Goal: Task Accomplishment & Management: Manage account settings

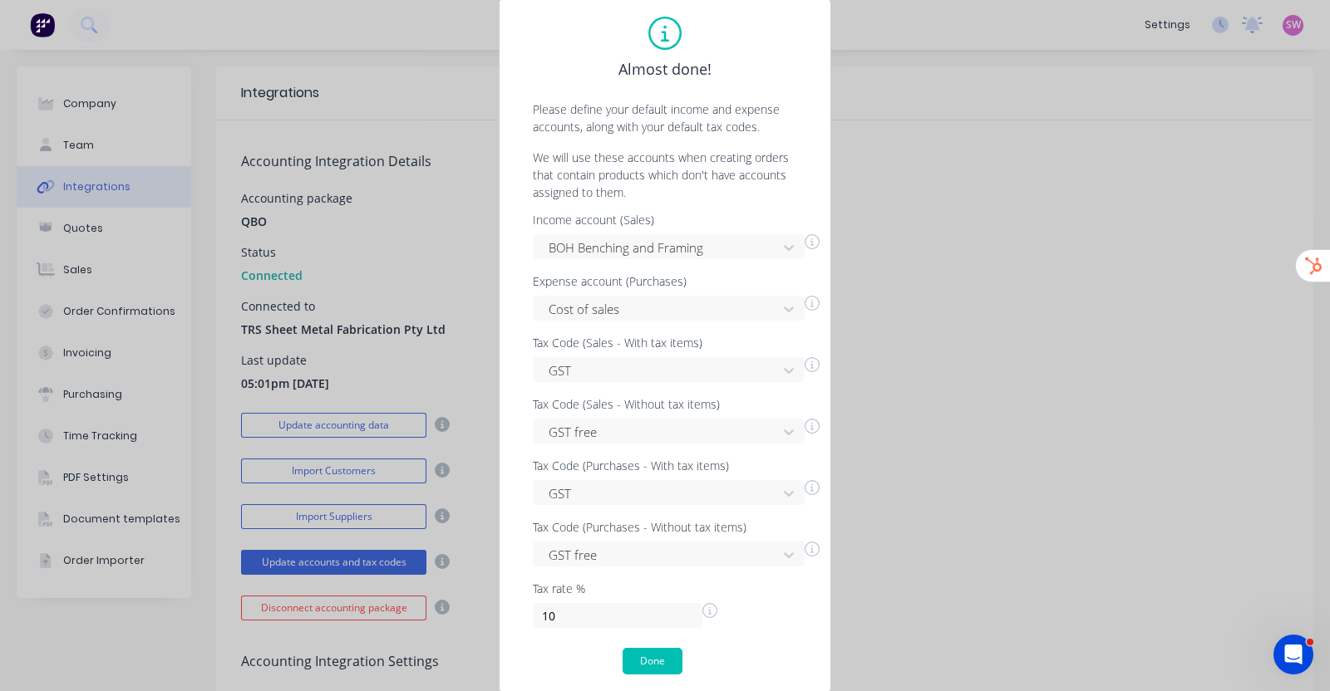
scroll to position [96, 0]
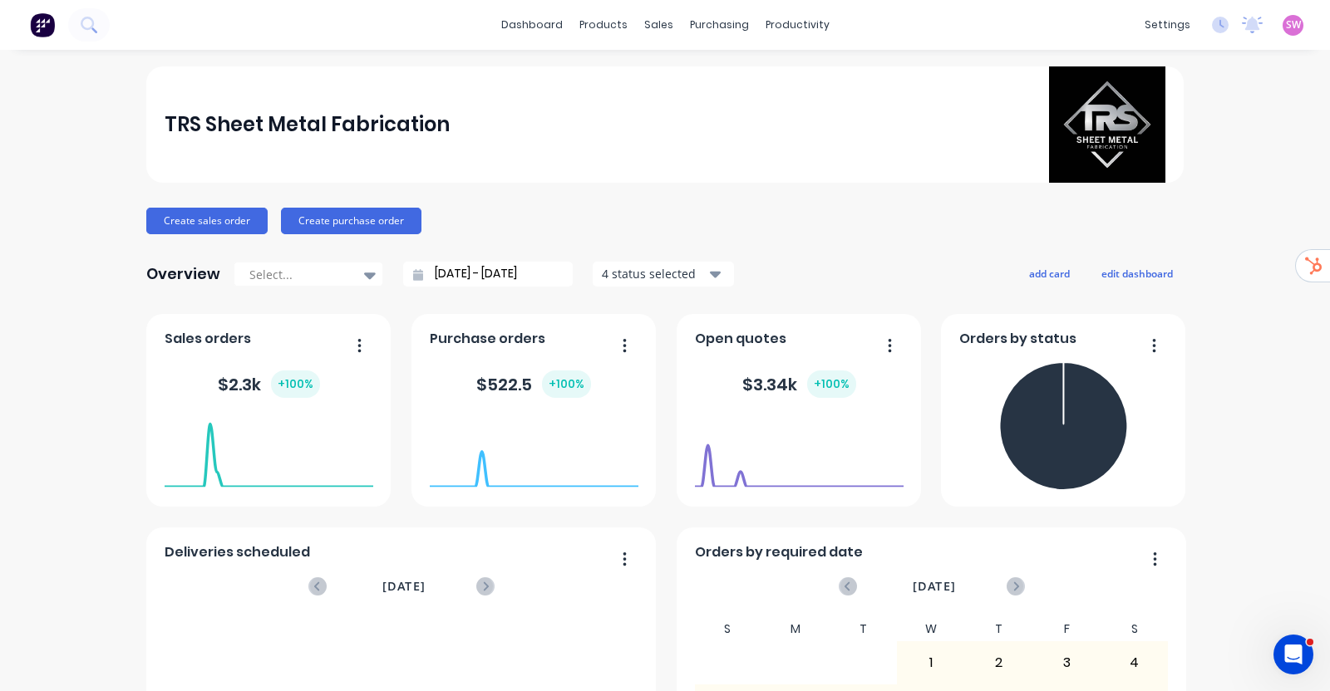
click at [1286, 22] on span "SW" at bounding box center [1293, 24] width 15 height 15
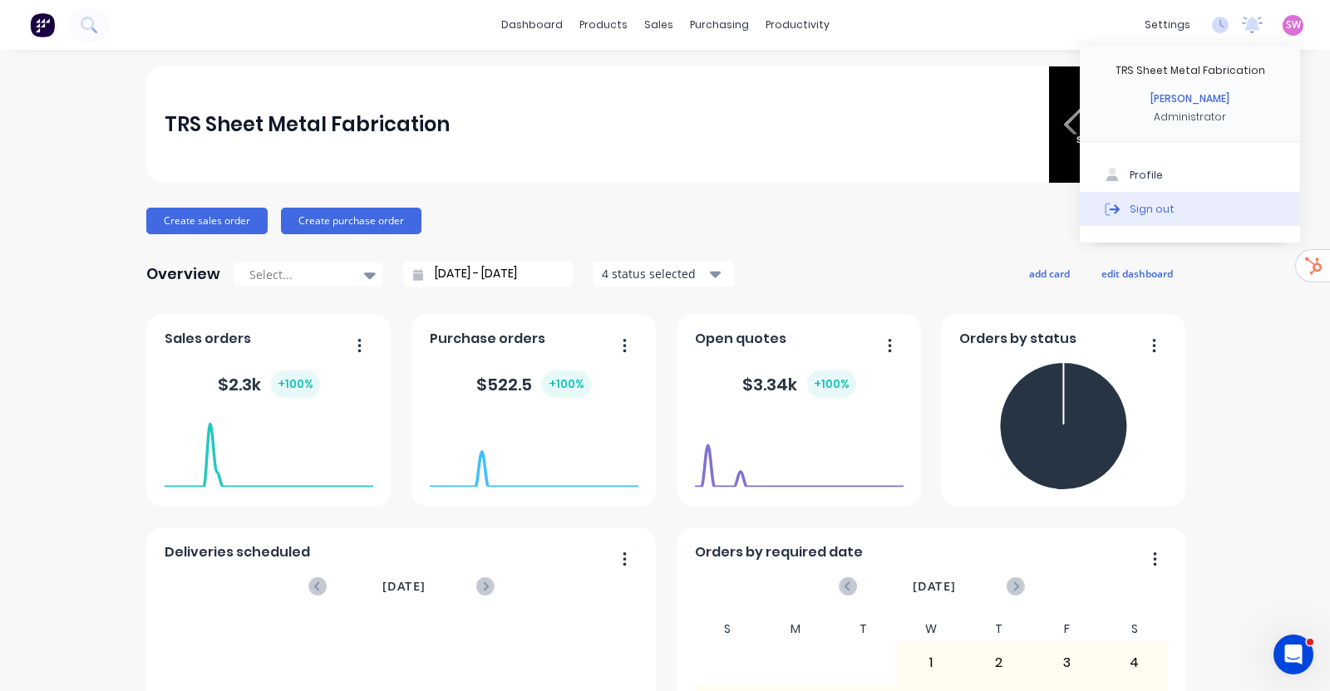
click at [1106, 208] on div at bounding box center [1112, 208] width 25 height 15
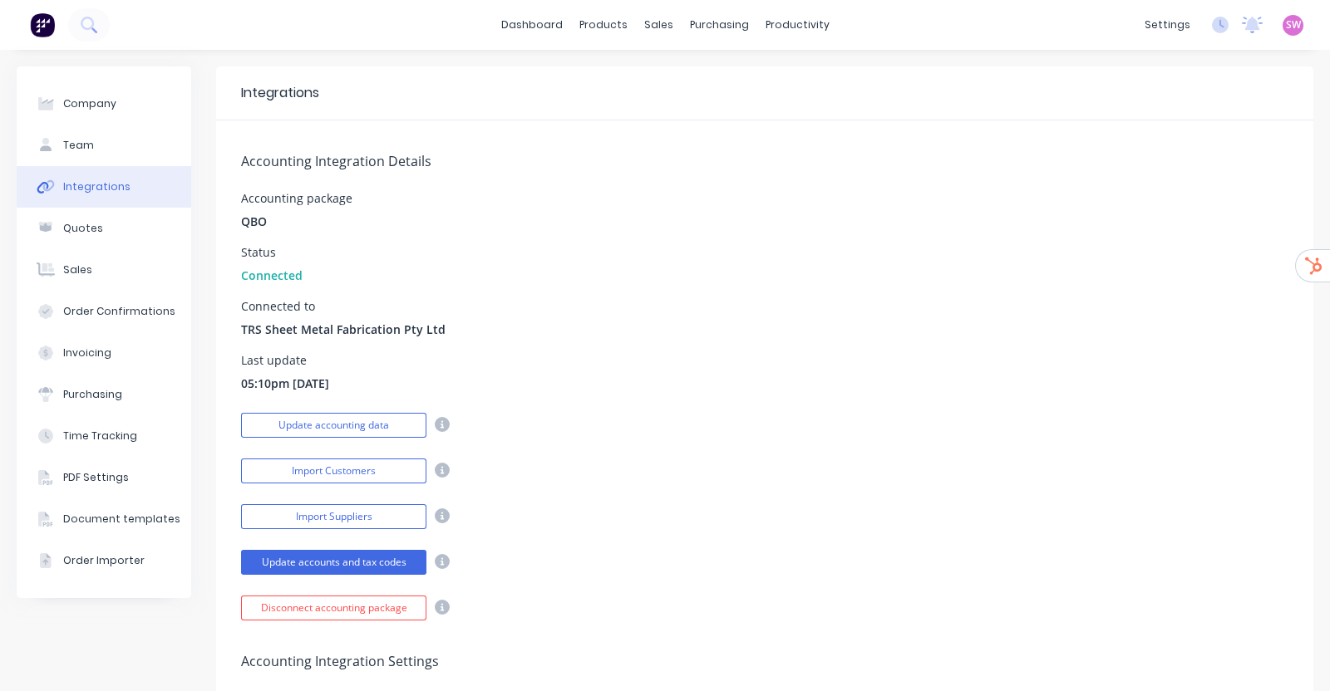
click at [547, 10] on div "dashboard products sales purchasing productivity dashboard products Product Cat…" at bounding box center [665, 25] width 1330 height 50
click at [515, 27] on link "dashboard" at bounding box center [532, 24] width 78 height 25
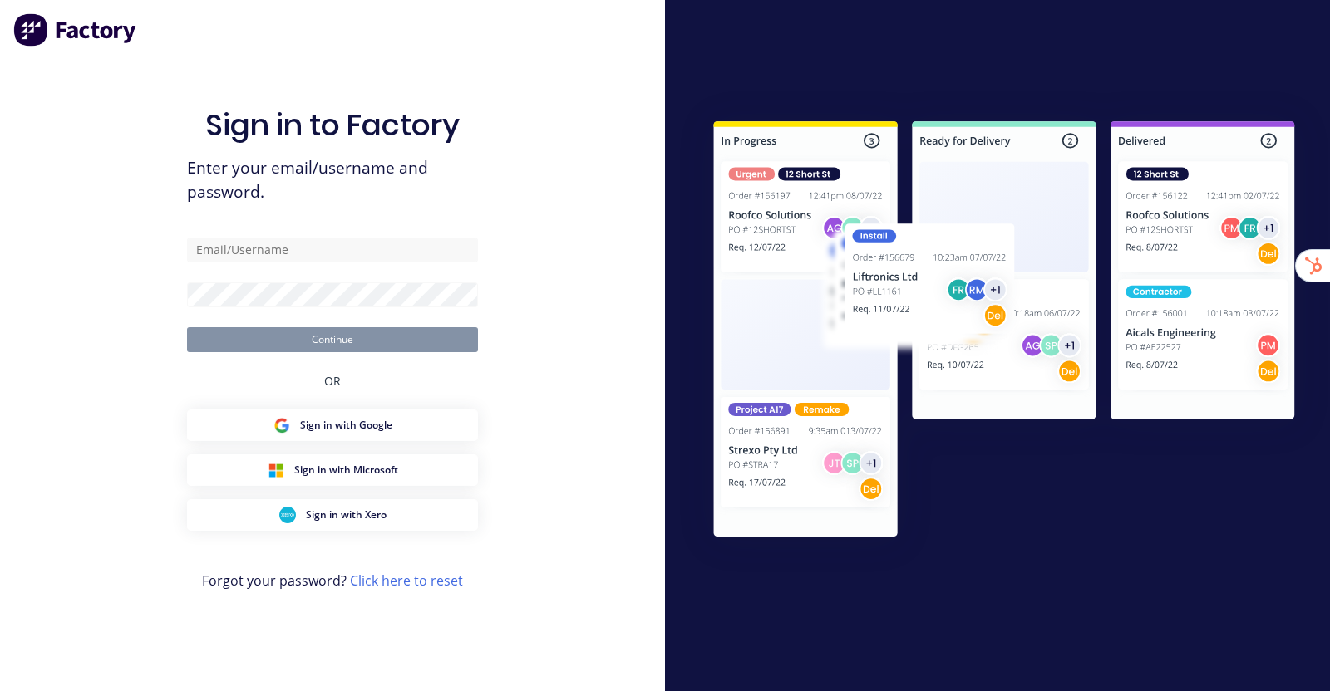
type input "stuart@factory.app"
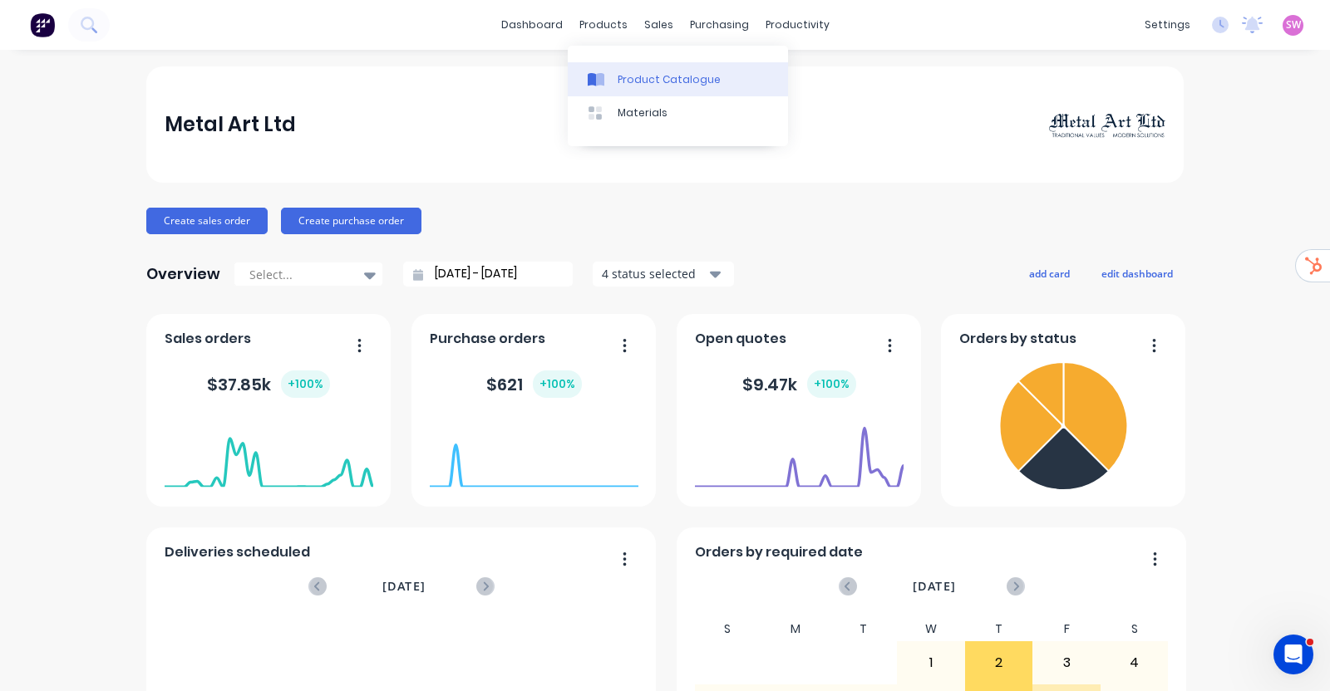
click at [623, 71] on link "Product Catalogue" at bounding box center [678, 78] width 220 height 33
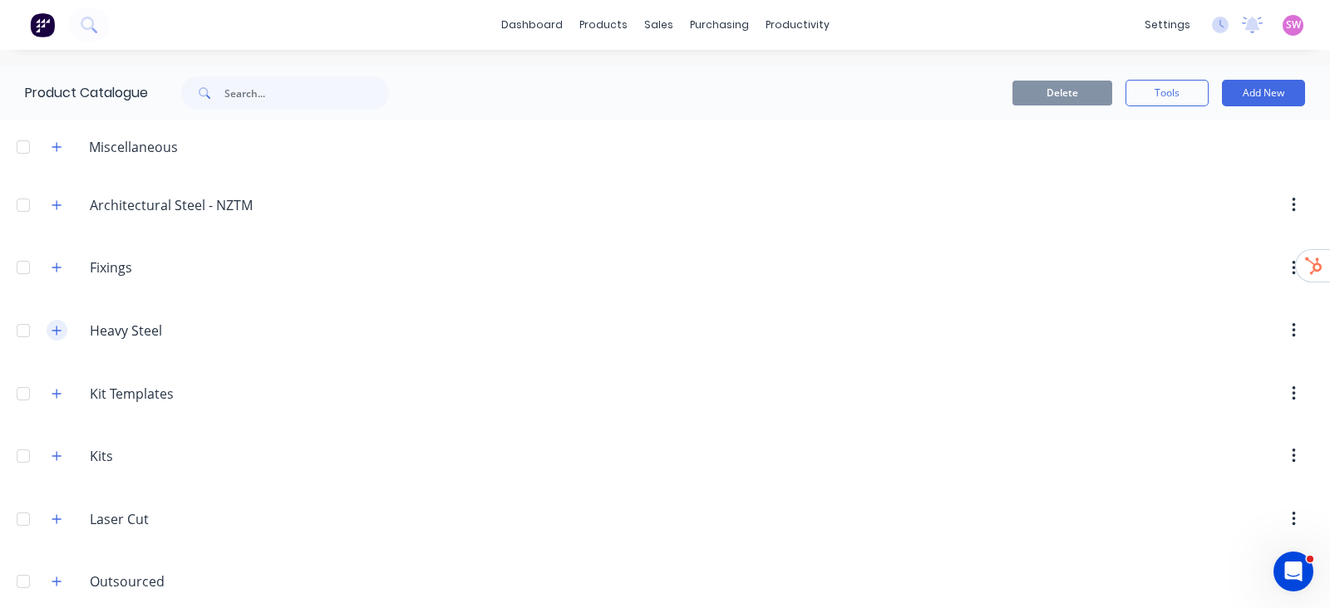
click at [61, 338] on button "button" at bounding box center [57, 330] width 21 height 21
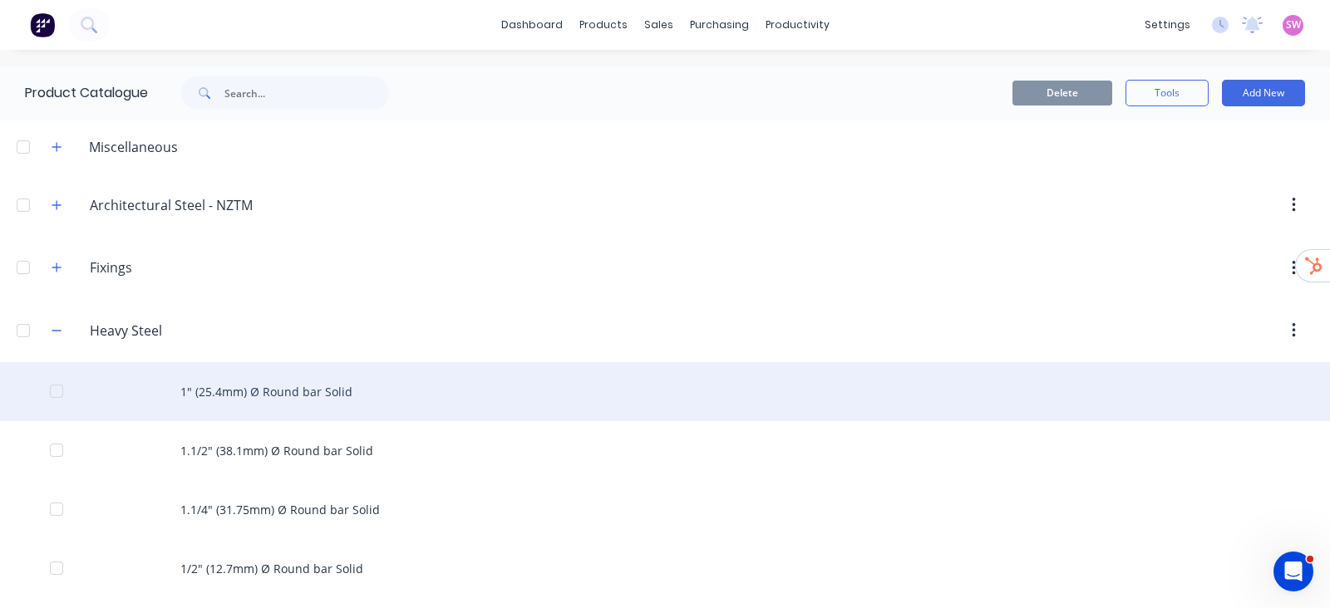
click at [257, 381] on div "1" (25.4mm) Ø Round bar Solid" at bounding box center [665, 391] width 1330 height 59
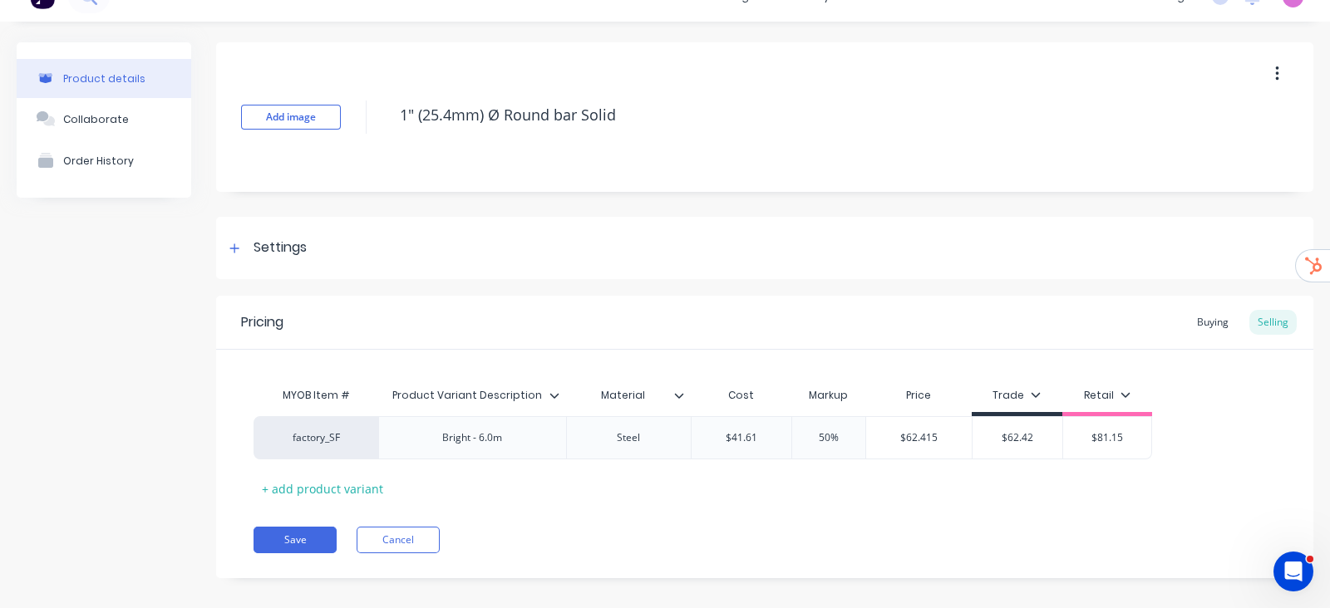
scroll to position [43, 0]
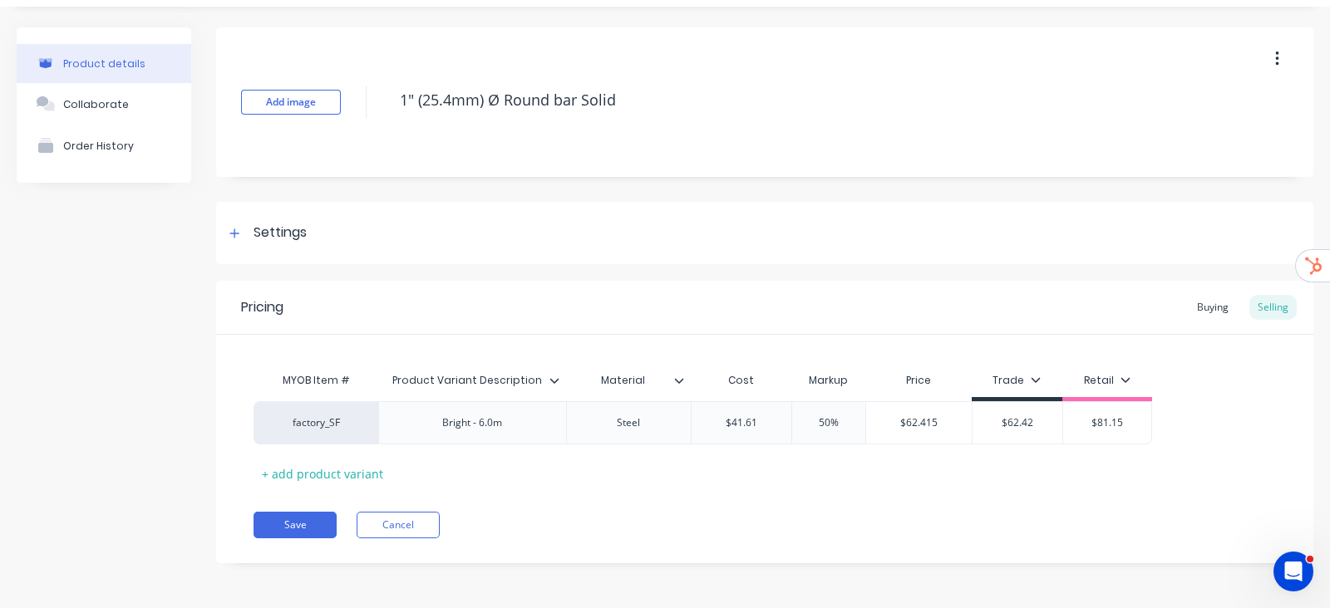
click at [1213, 293] on div "Pricing Buying Selling" at bounding box center [764, 308] width 1097 height 54
click at [1213, 296] on div "Buying" at bounding box center [1212, 307] width 48 height 25
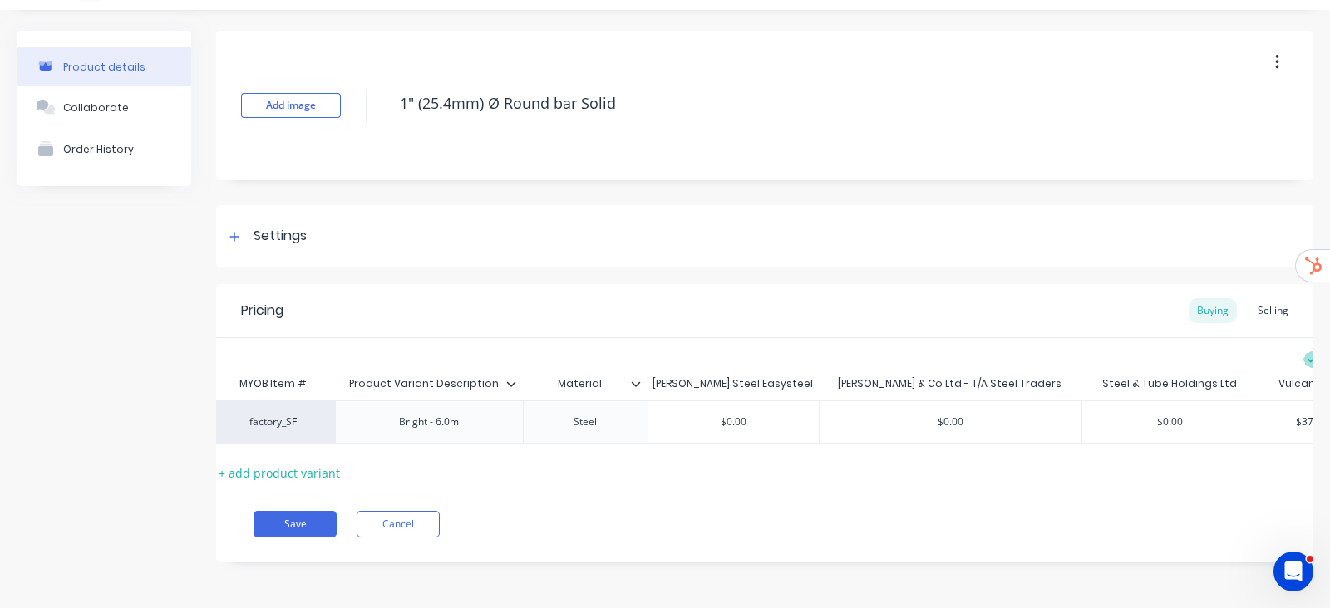
scroll to position [0, 110]
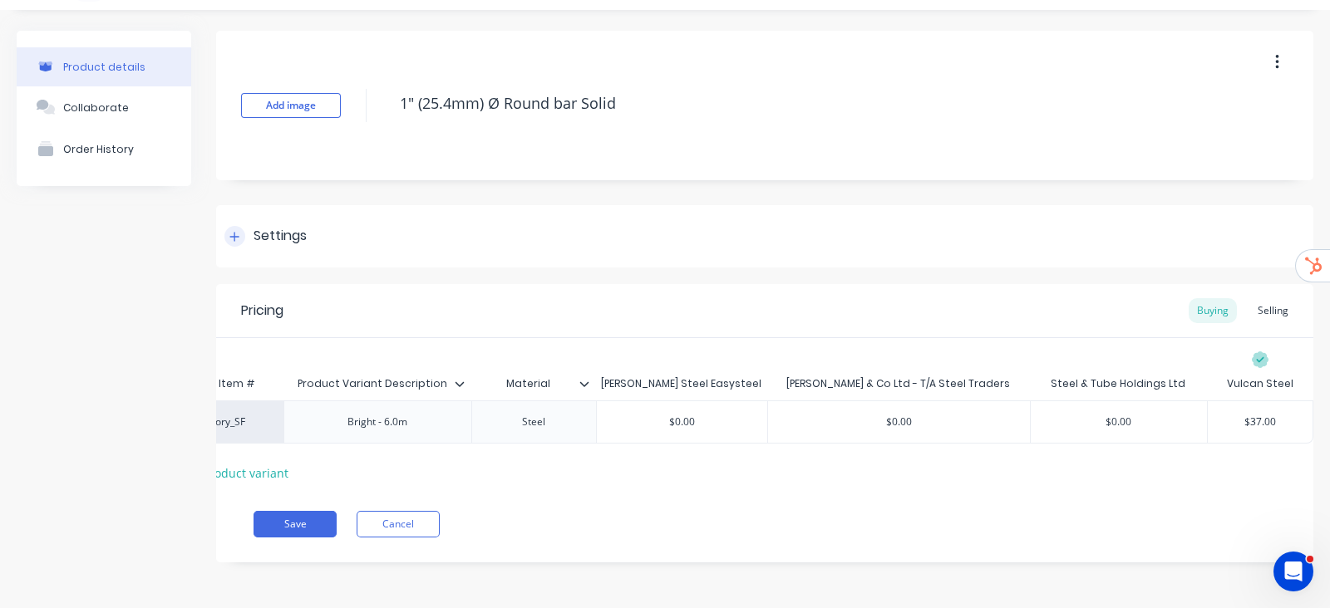
click at [283, 226] on div "Settings" at bounding box center [279, 236] width 53 height 21
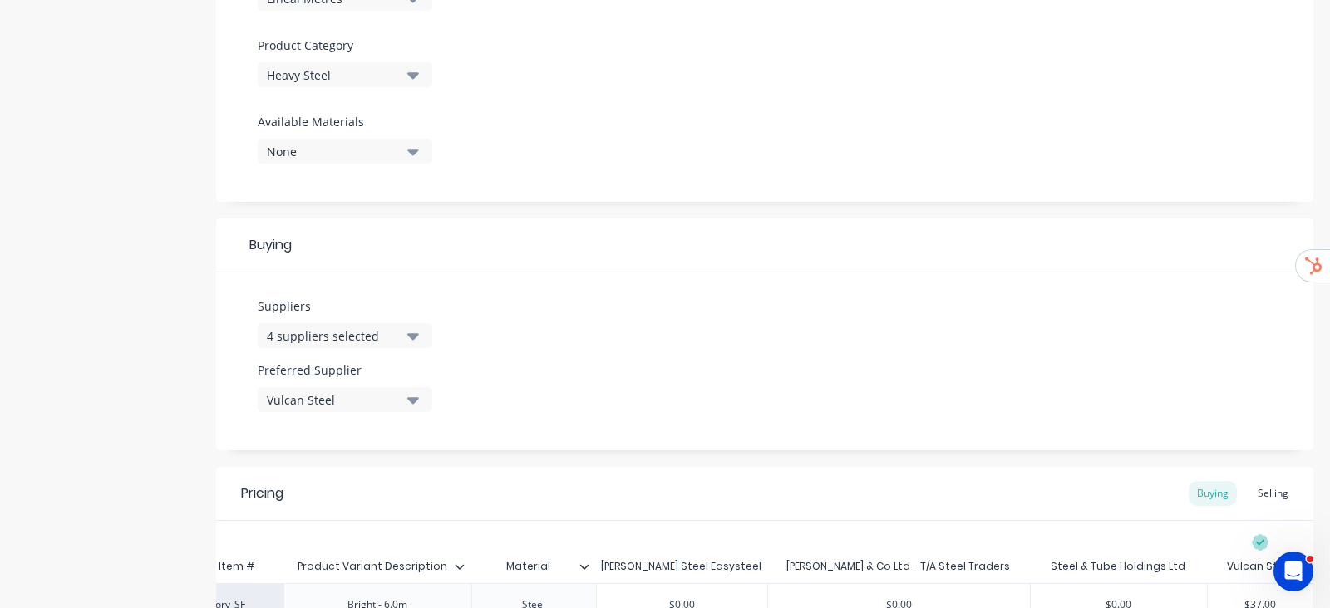
scroll to position [667, 0]
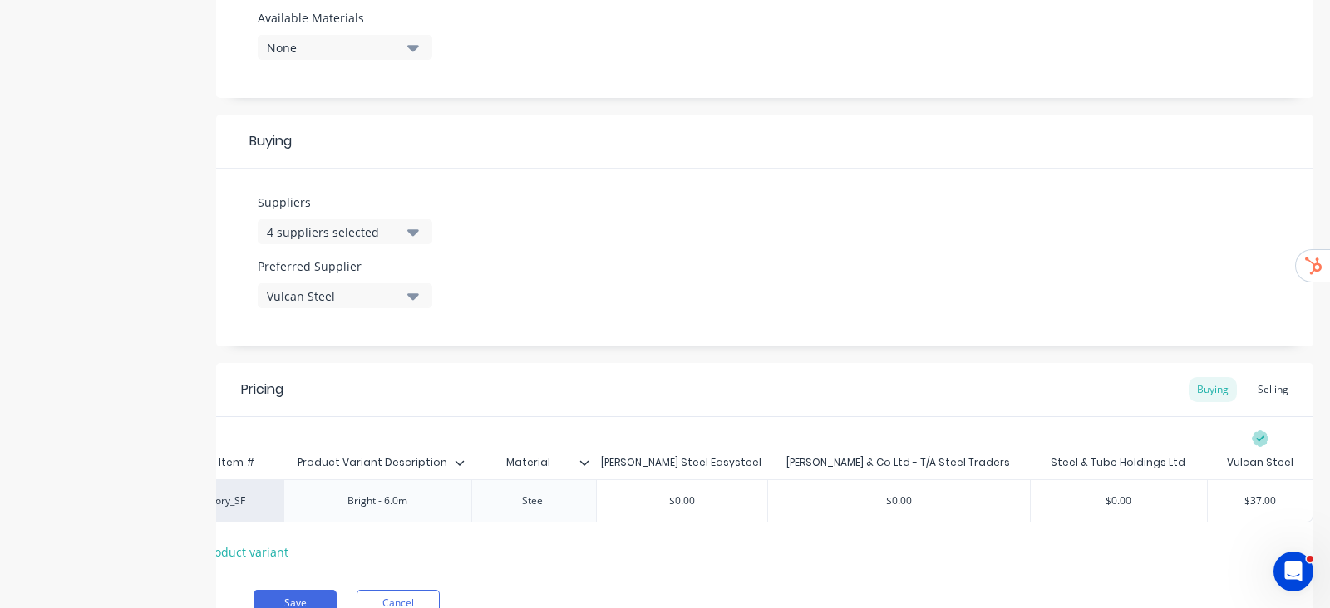
click at [381, 229] on div "4 suppliers selected" at bounding box center [333, 232] width 133 height 17
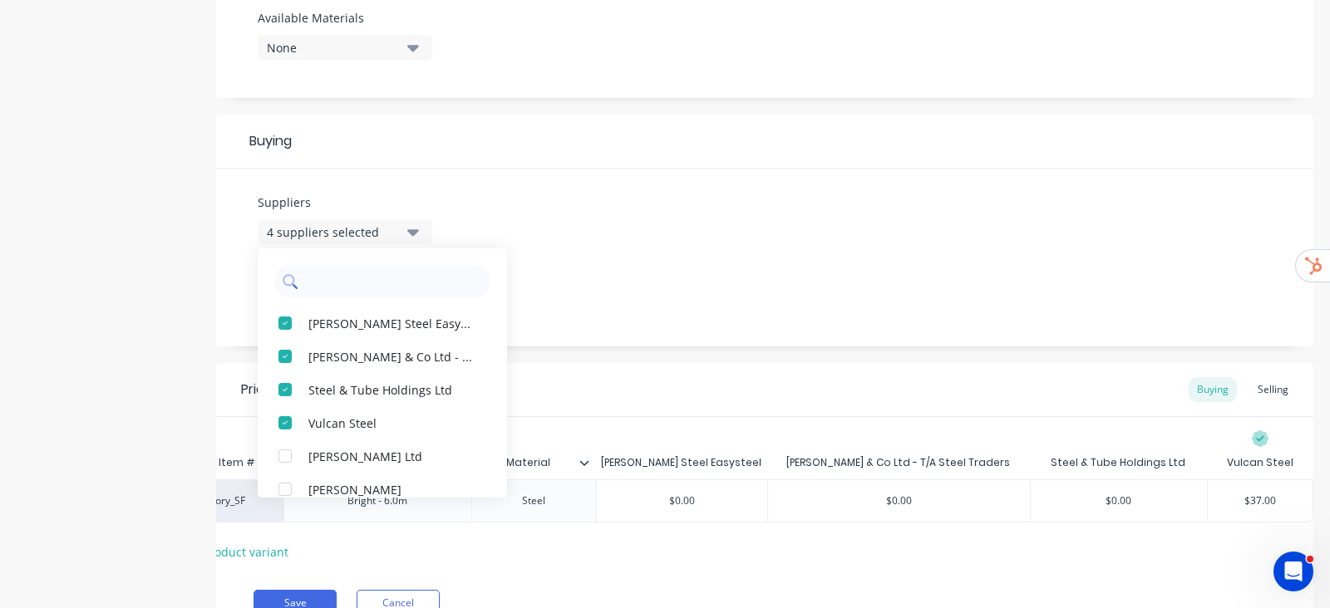
click at [370, 294] on input "text" at bounding box center [394, 281] width 176 height 33
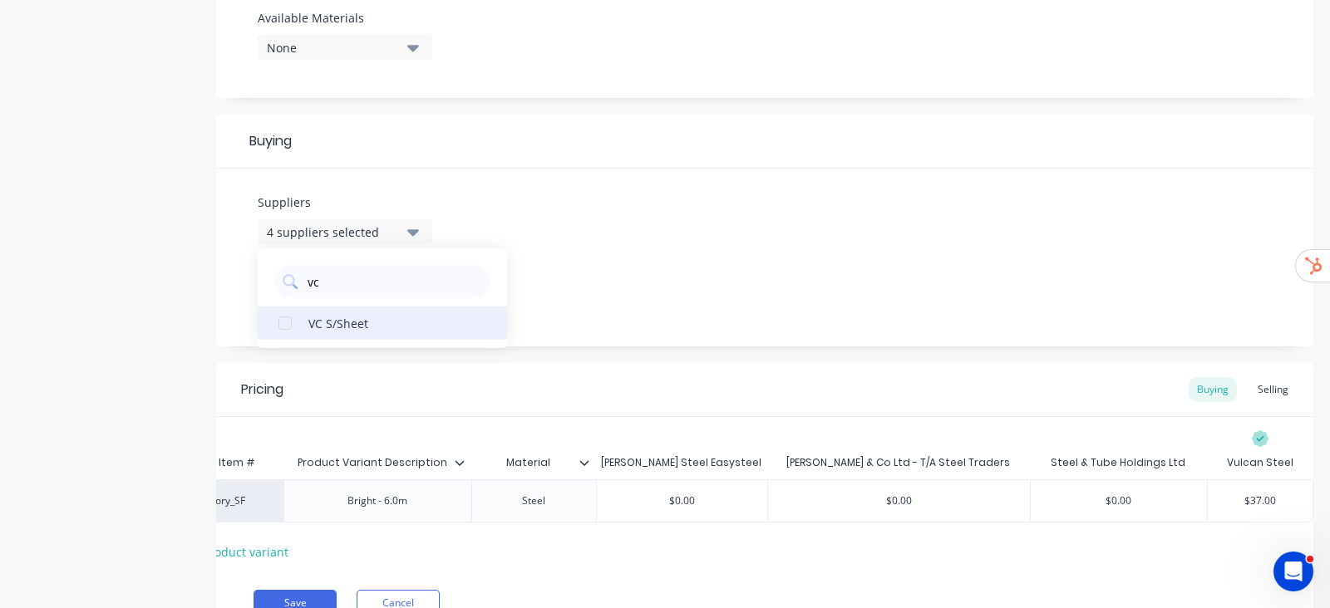
click at [279, 314] on div "button" at bounding box center [284, 323] width 33 height 33
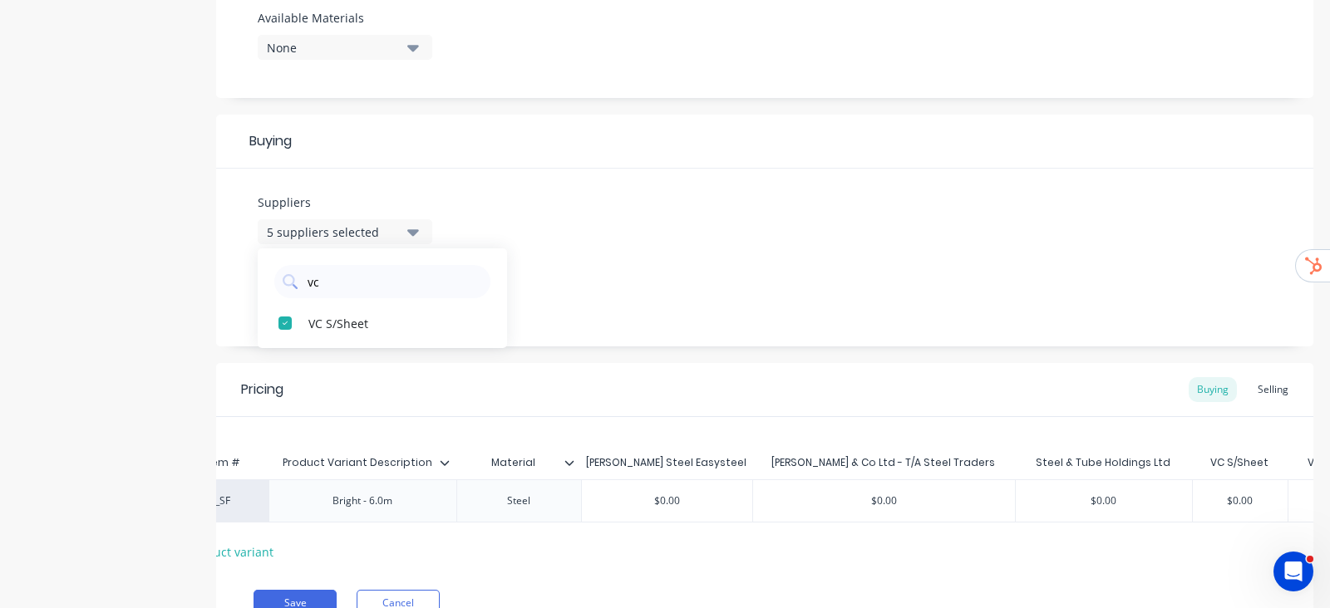
scroll to position [0, 205]
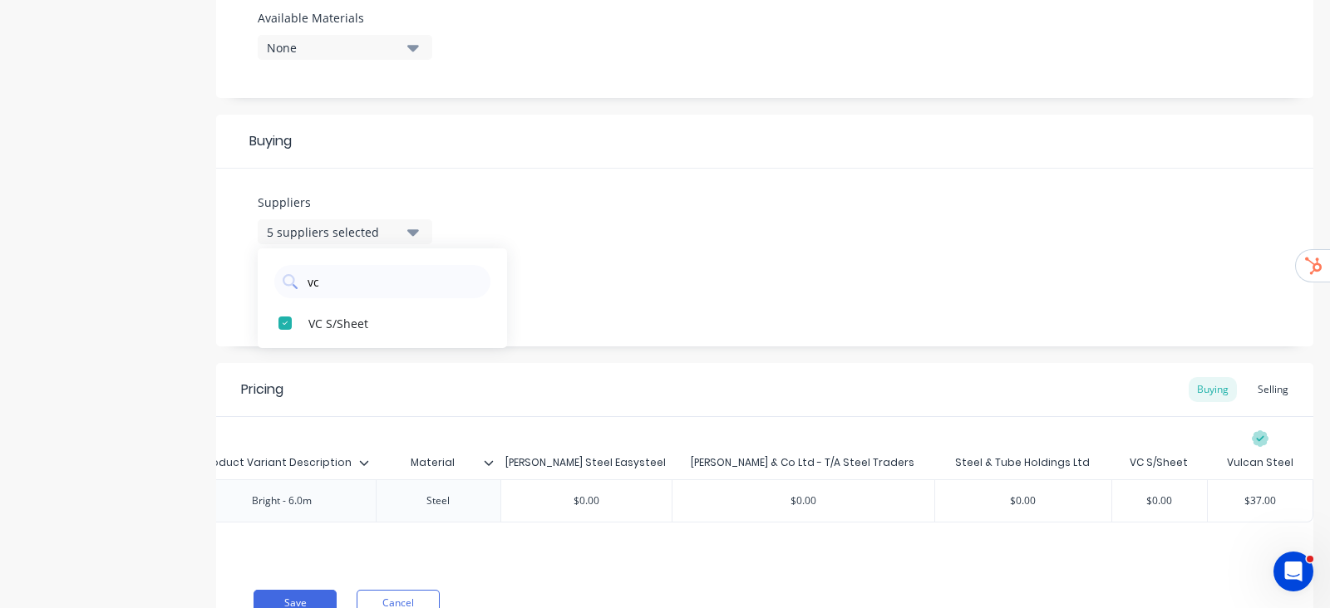
type input "vc"
type input "$37.00"
click at [1243, 501] on input "$37.00" at bounding box center [1260, 501] width 105 height 15
type input "$0.00"
click at [1167, 497] on input "$0.00" at bounding box center [1159, 501] width 95 height 15
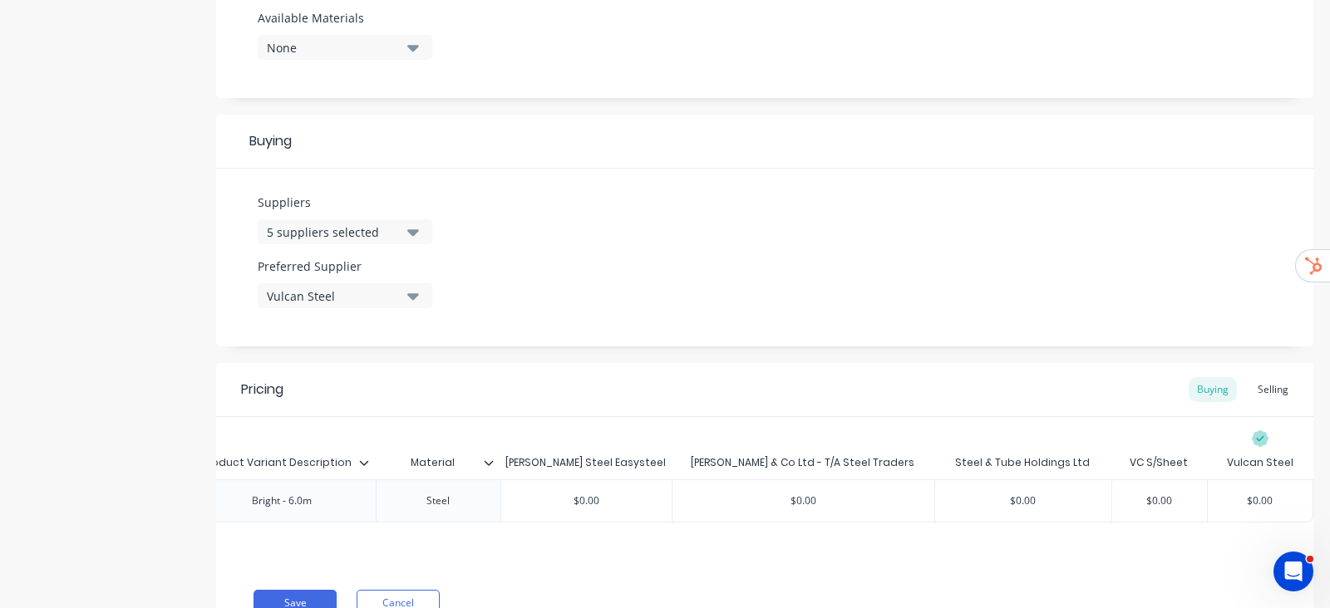
type input "$37.00"
click at [1148, 504] on input "$0.00" at bounding box center [1159, 501] width 95 height 15
paste input "37"
type input "$37.00"
click at [1095, 380] on div "Pricing Buying Selling" at bounding box center [764, 390] width 1097 height 54
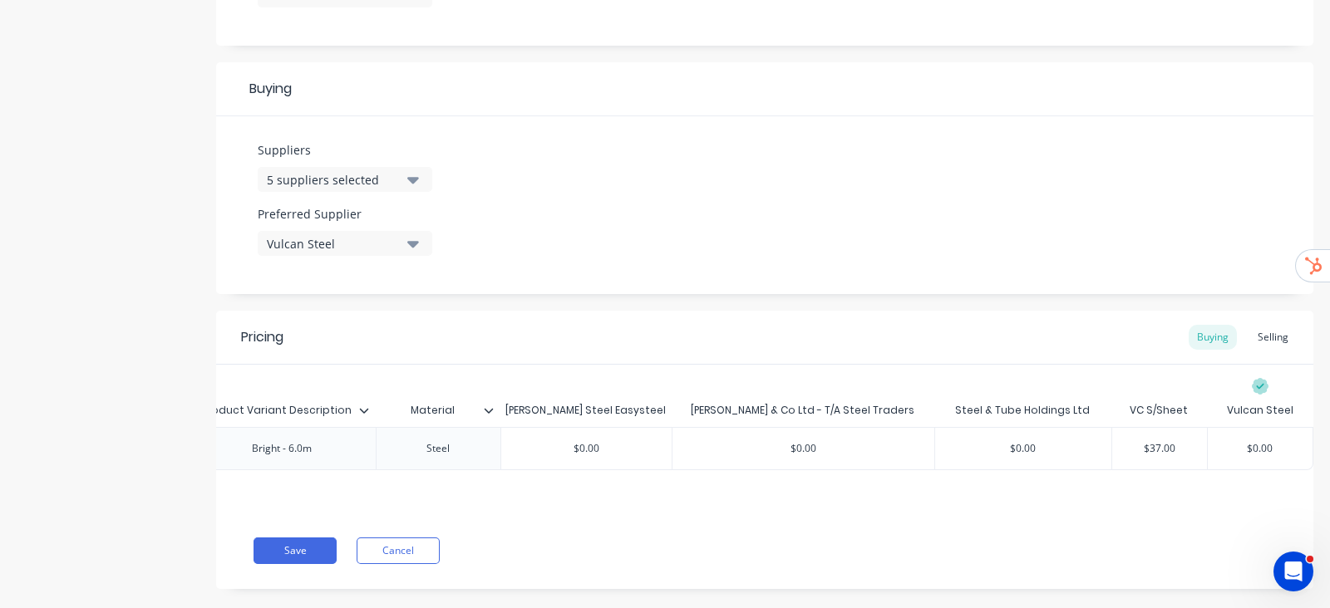
scroll to position [760, 0]
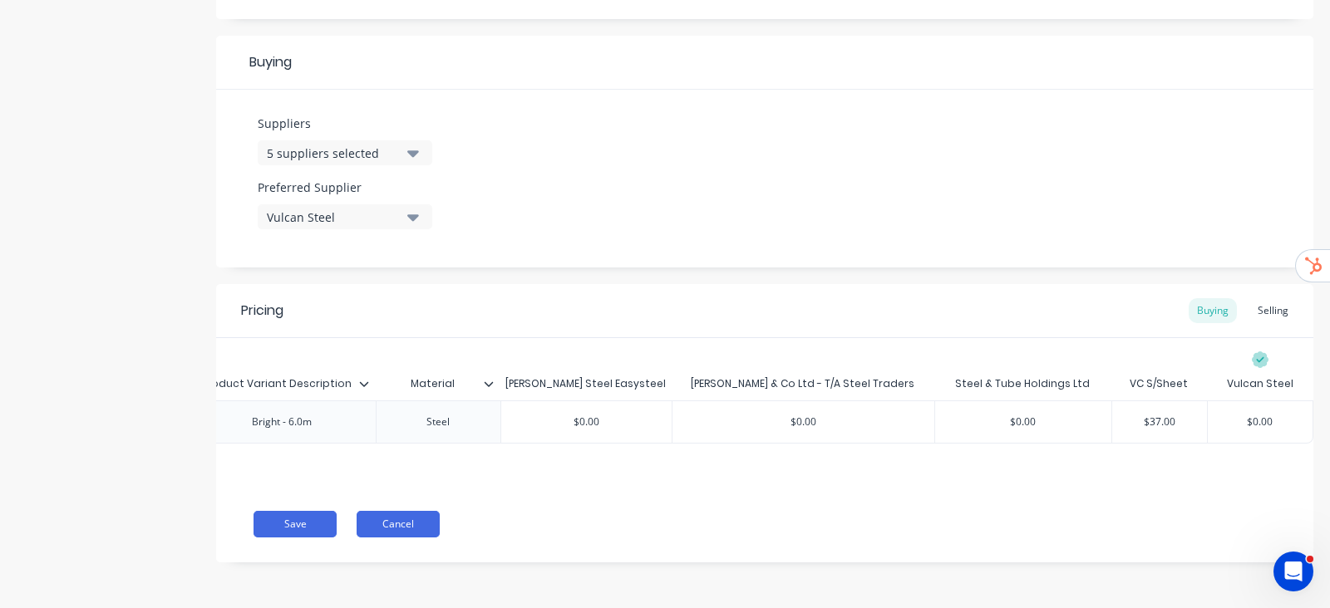
click at [396, 527] on button "Cancel" at bounding box center [398, 524] width 83 height 27
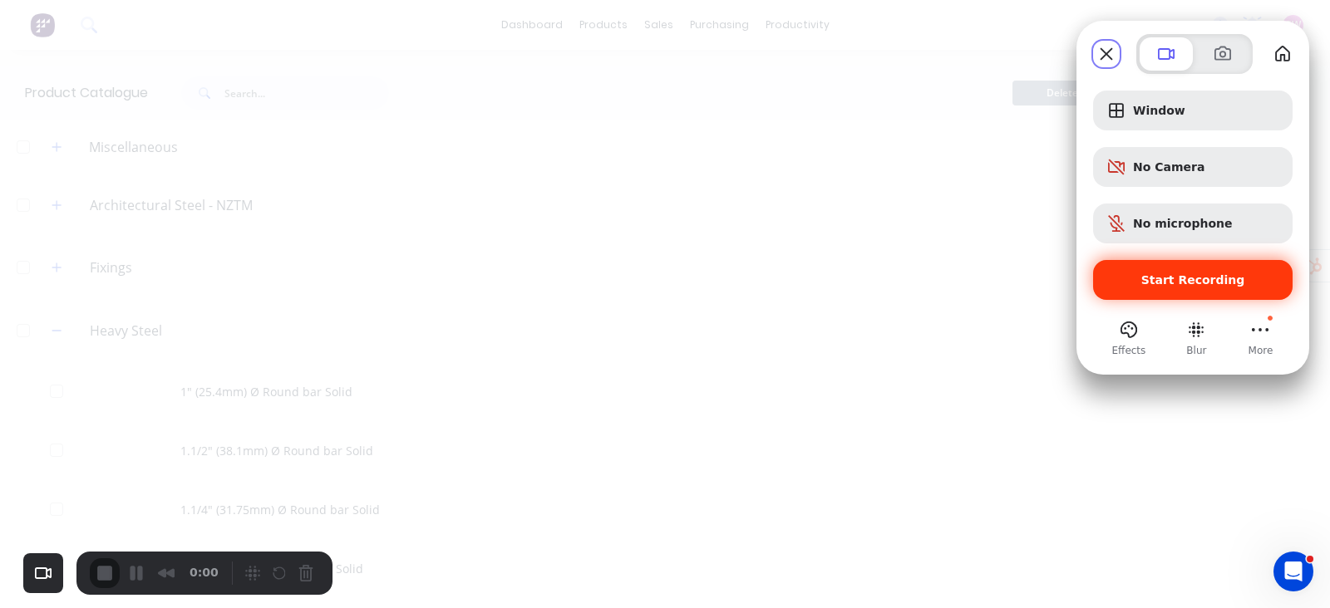
click at [1234, 276] on span "Start Recording" at bounding box center [1193, 279] width 104 height 13
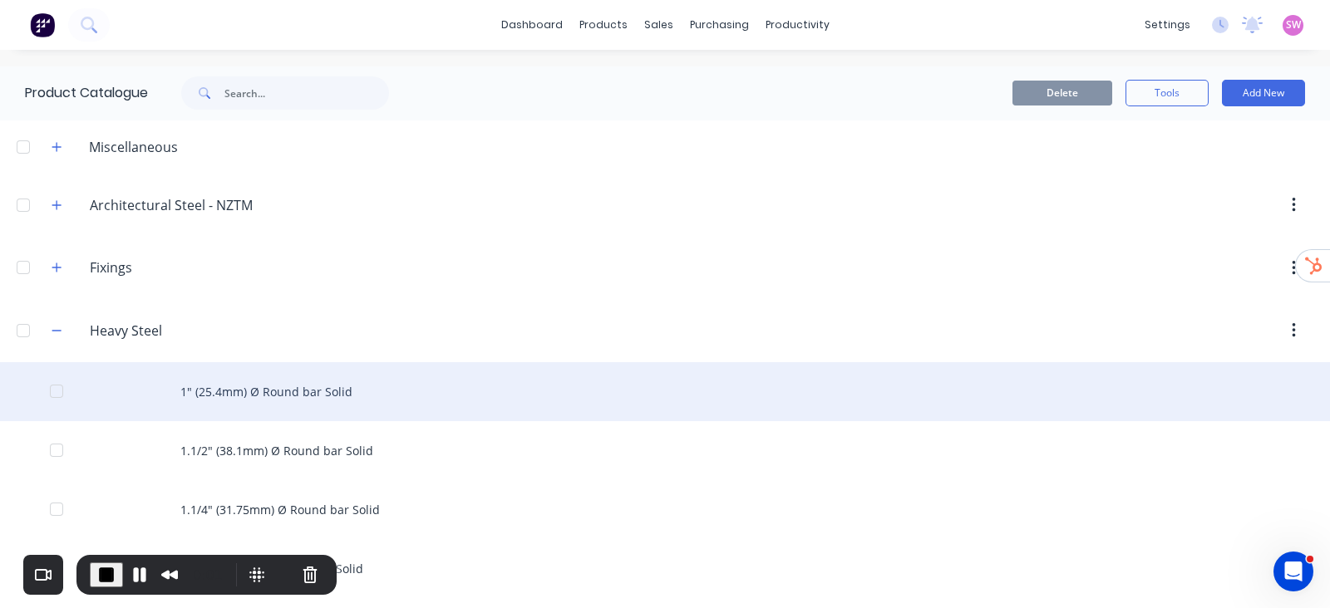
click at [263, 382] on div "1" (25.4mm) Ø Round bar Solid" at bounding box center [665, 391] width 1330 height 59
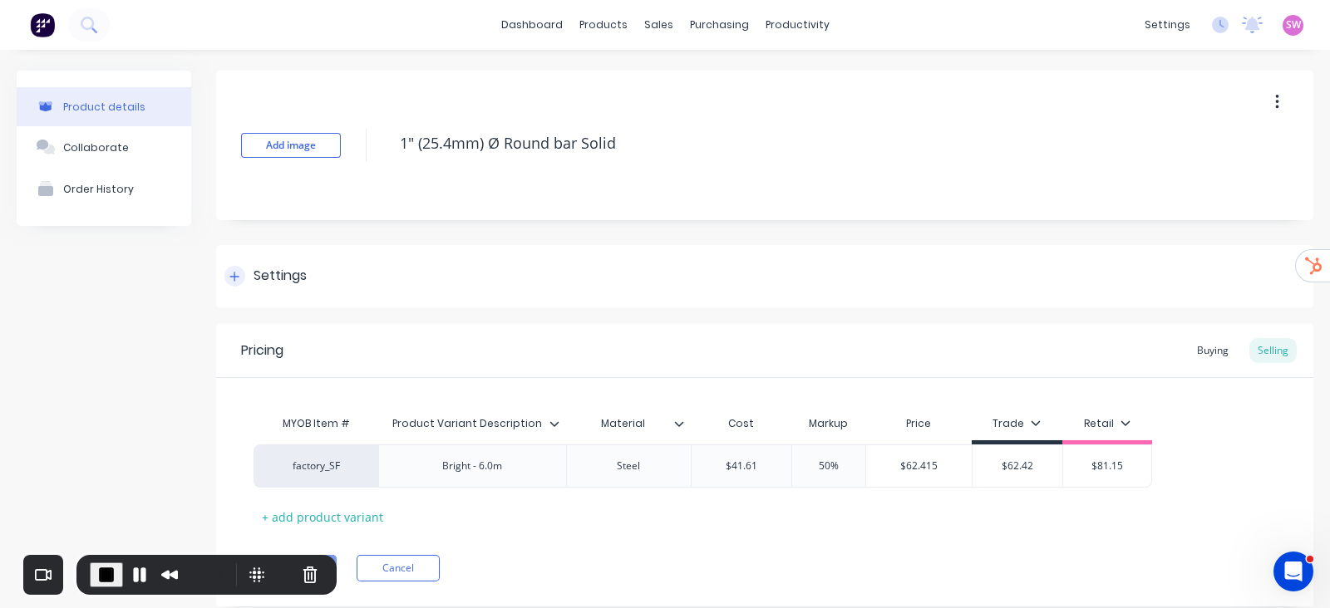
click at [258, 272] on div "Settings" at bounding box center [279, 276] width 53 height 21
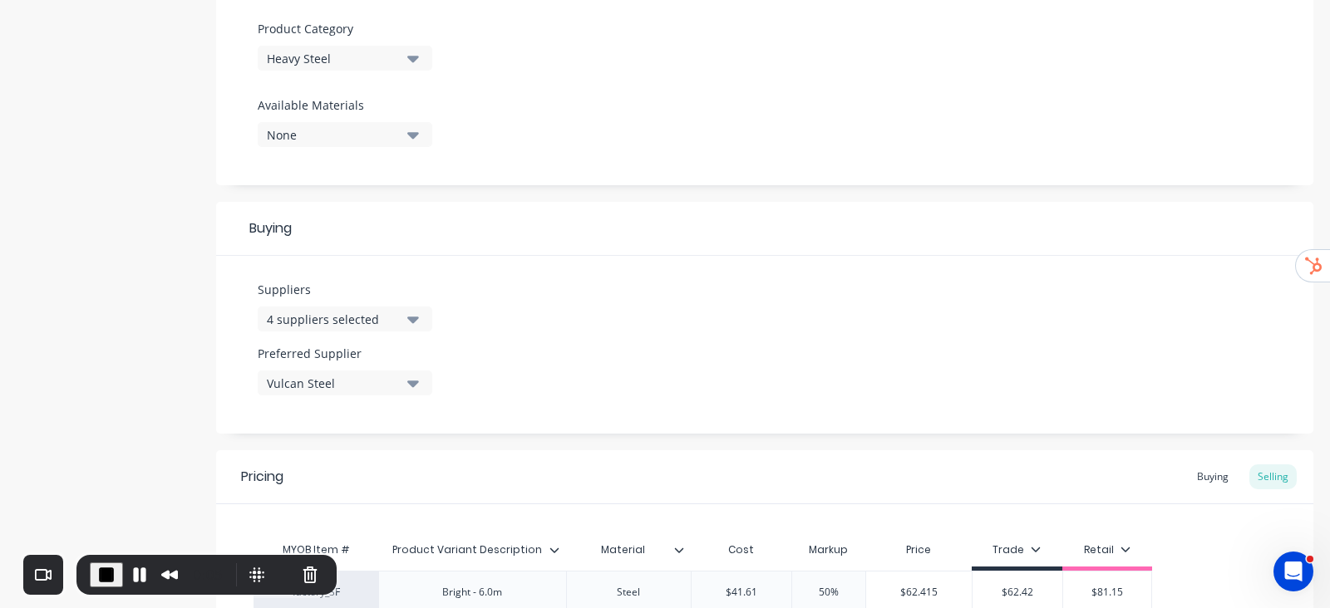
scroll to position [623, 0]
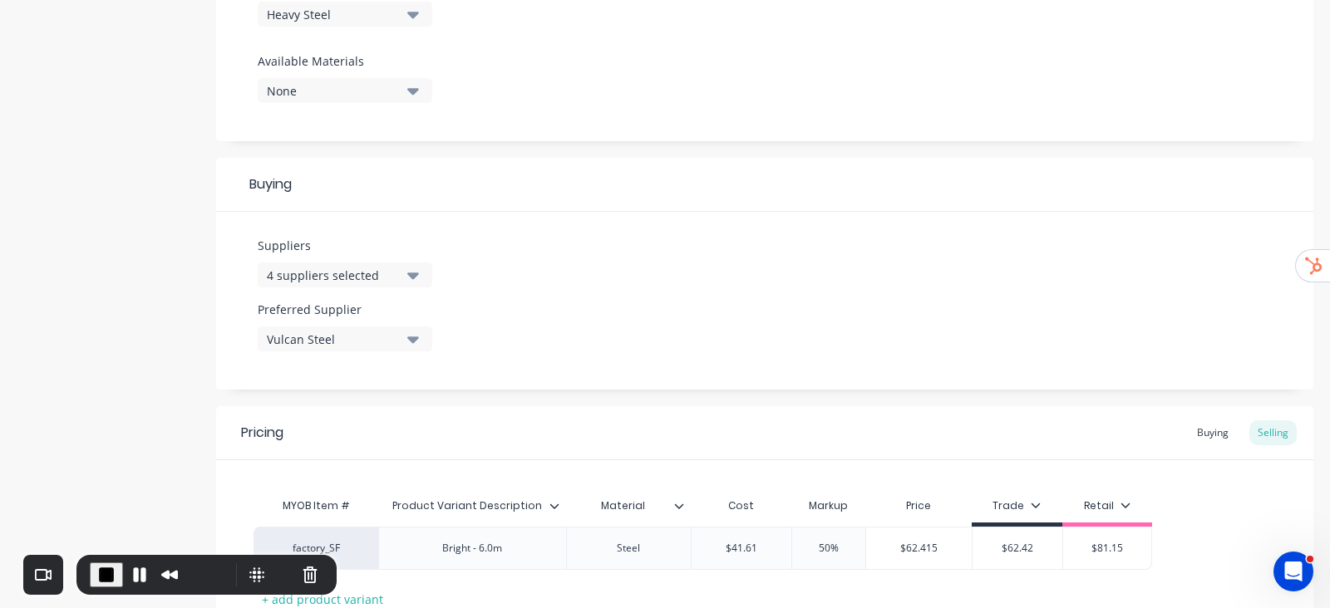
click at [403, 267] on button "4 suppliers selected" at bounding box center [345, 275] width 175 height 25
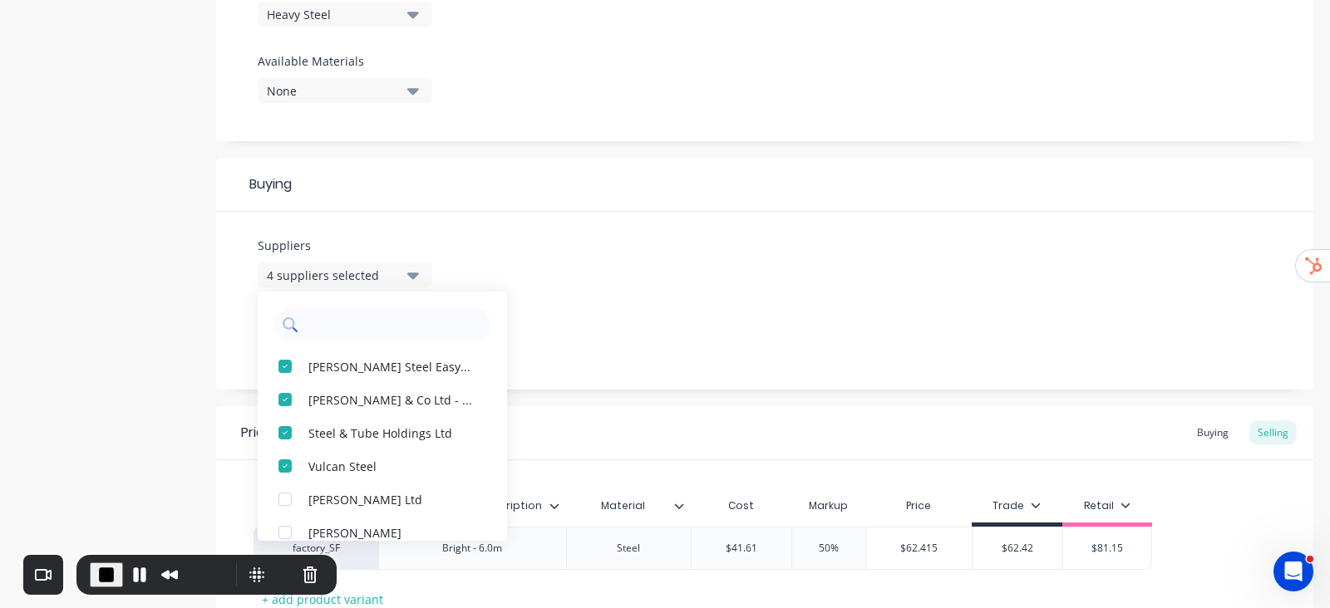
click at [373, 317] on input "text" at bounding box center [394, 324] width 176 height 33
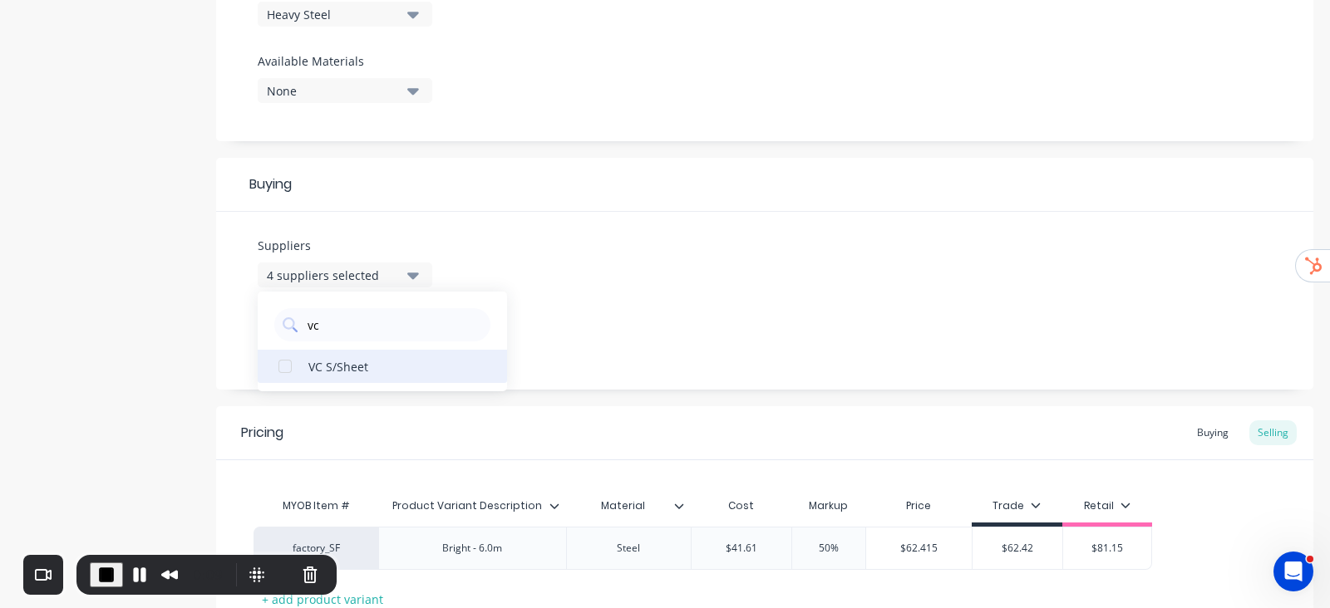
type input "vc"
click at [332, 365] on div "VC S/Sheet" at bounding box center [391, 365] width 166 height 17
drag, startPoint x: 618, startPoint y: 303, endPoint x: 544, endPoint y: 305, distance: 74.0
click at [617, 302] on div "Suppliers 5 suppliers selected vc VC S/Sheet Preferred Supplier Vulcan Steel" at bounding box center [764, 301] width 1097 height 178
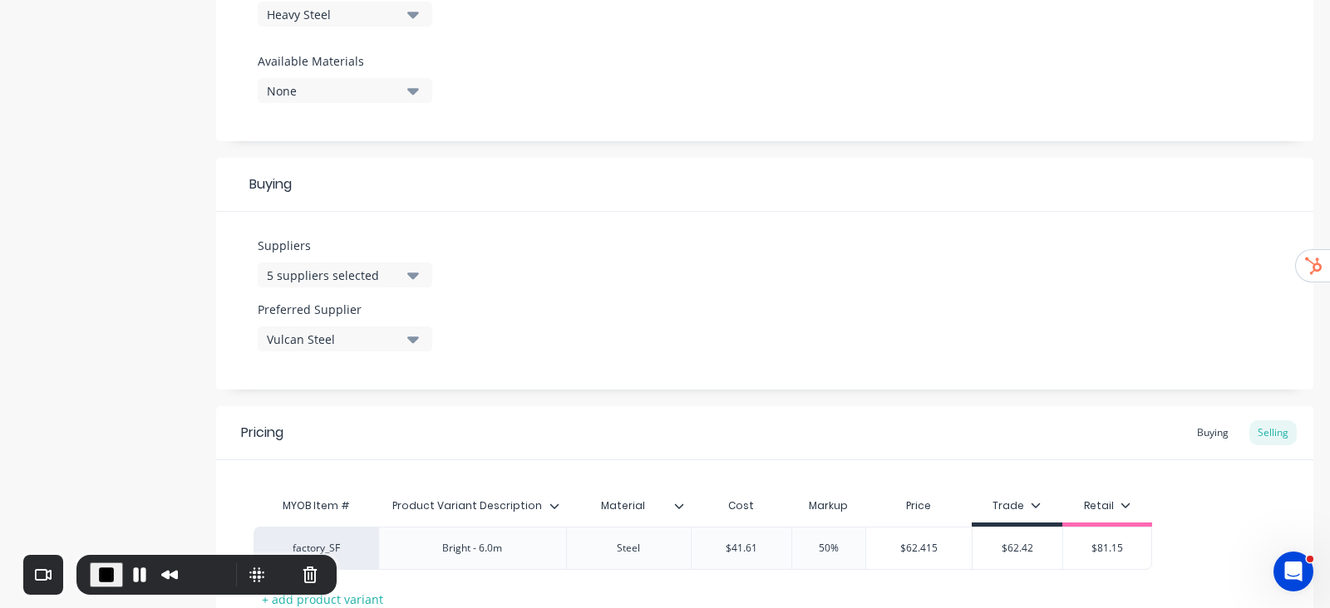
click at [412, 342] on icon "button" at bounding box center [413, 340] width 12 height 7
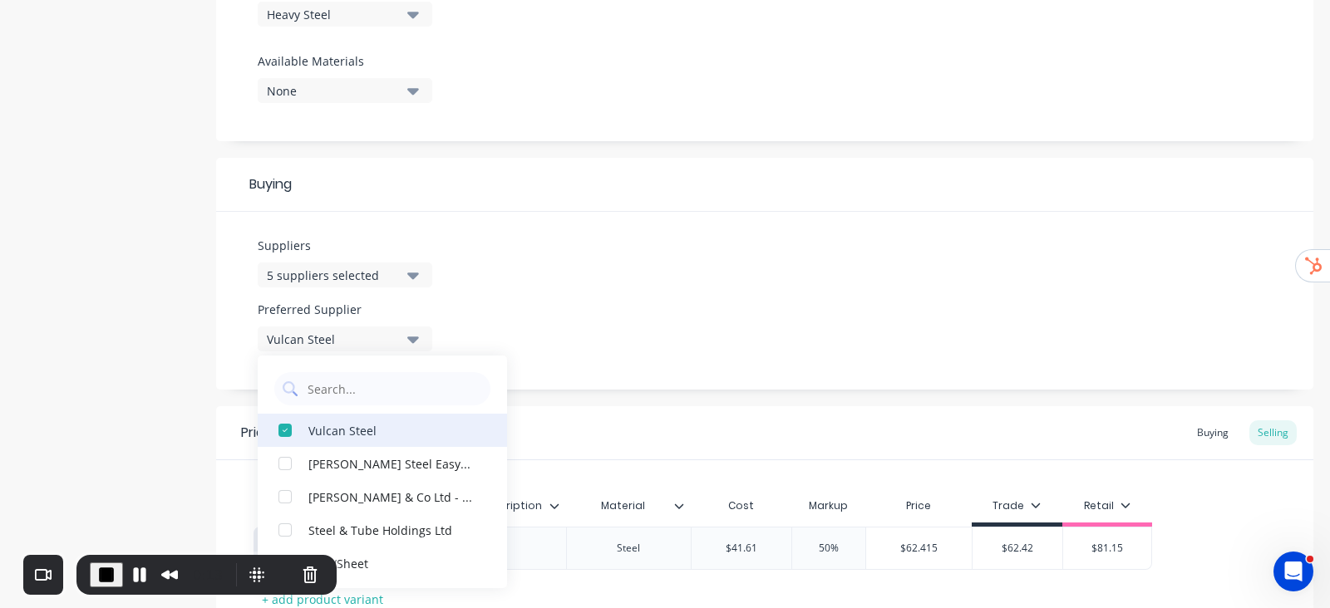
click at [308, 422] on div "Vulcan Steel" at bounding box center [391, 429] width 166 height 17
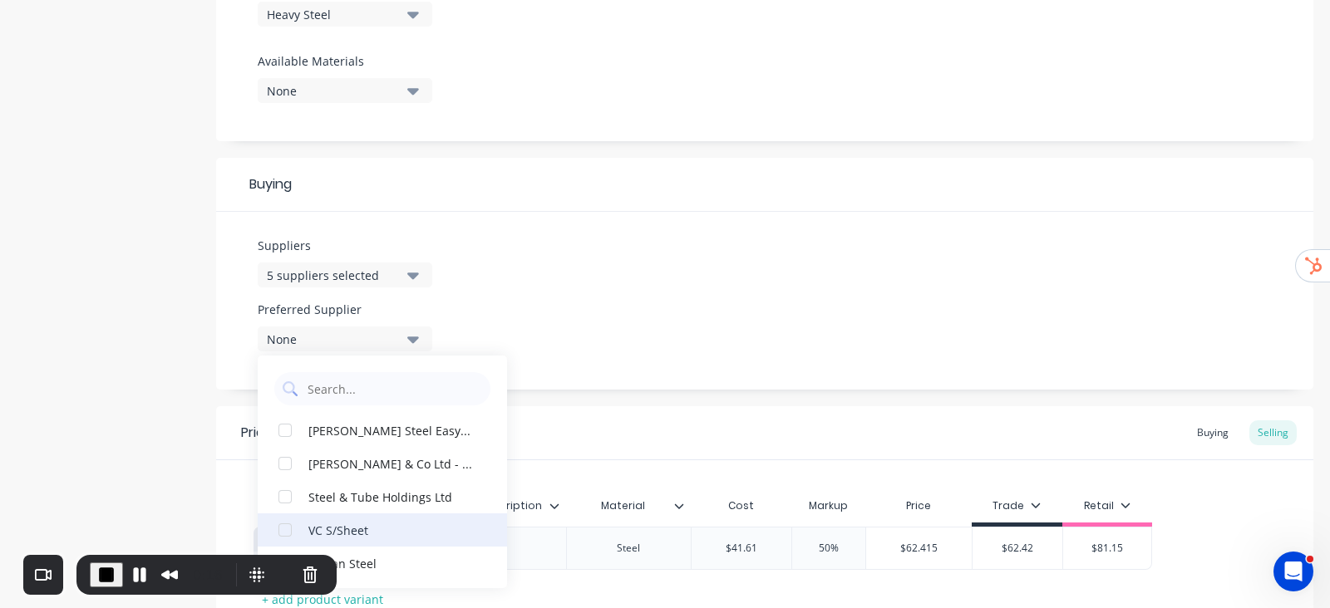
click at [320, 517] on button "VC S/Sheet" at bounding box center [382, 530] width 249 height 33
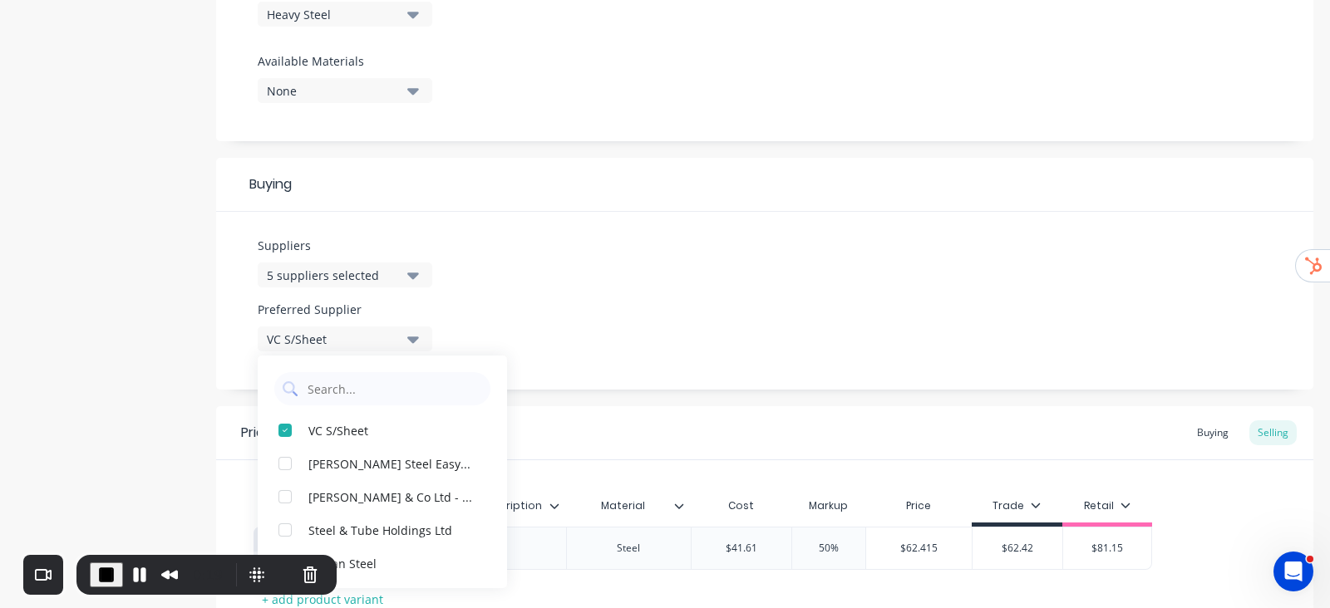
click at [731, 270] on div "Suppliers 5 suppliers selected vc Preferred Supplier VC S/Sheet VC S/Sheet Flet…" at bounding box center [764, 301] width 1097 height 178
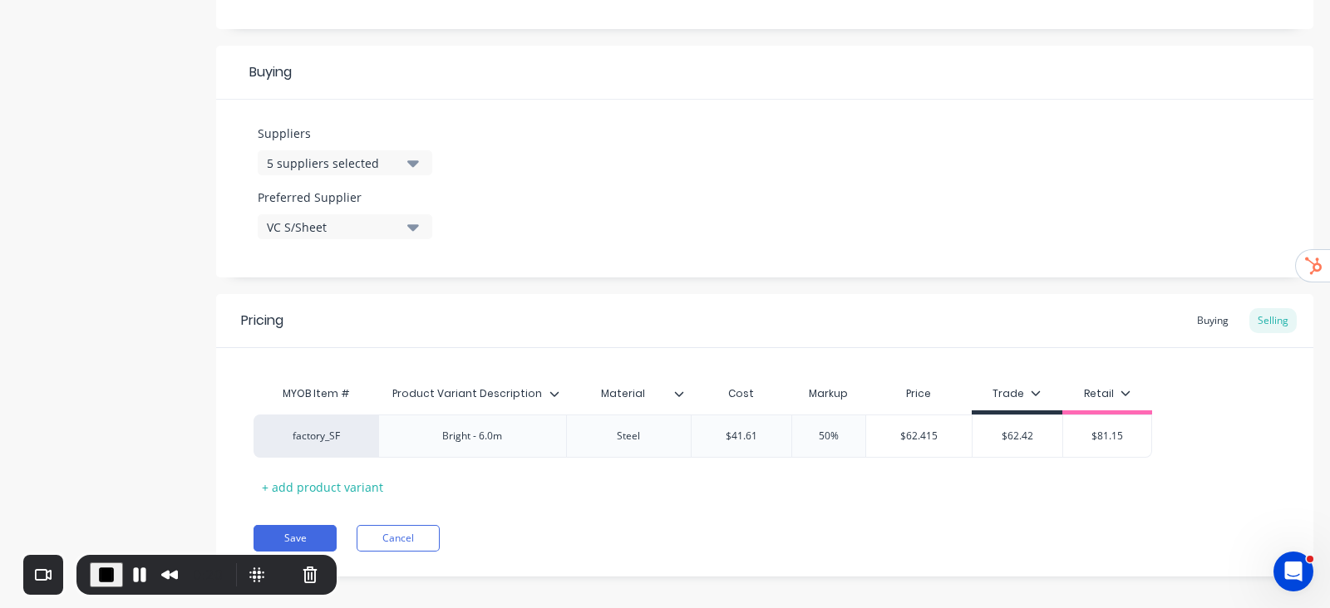
scroll to position [749, 0]
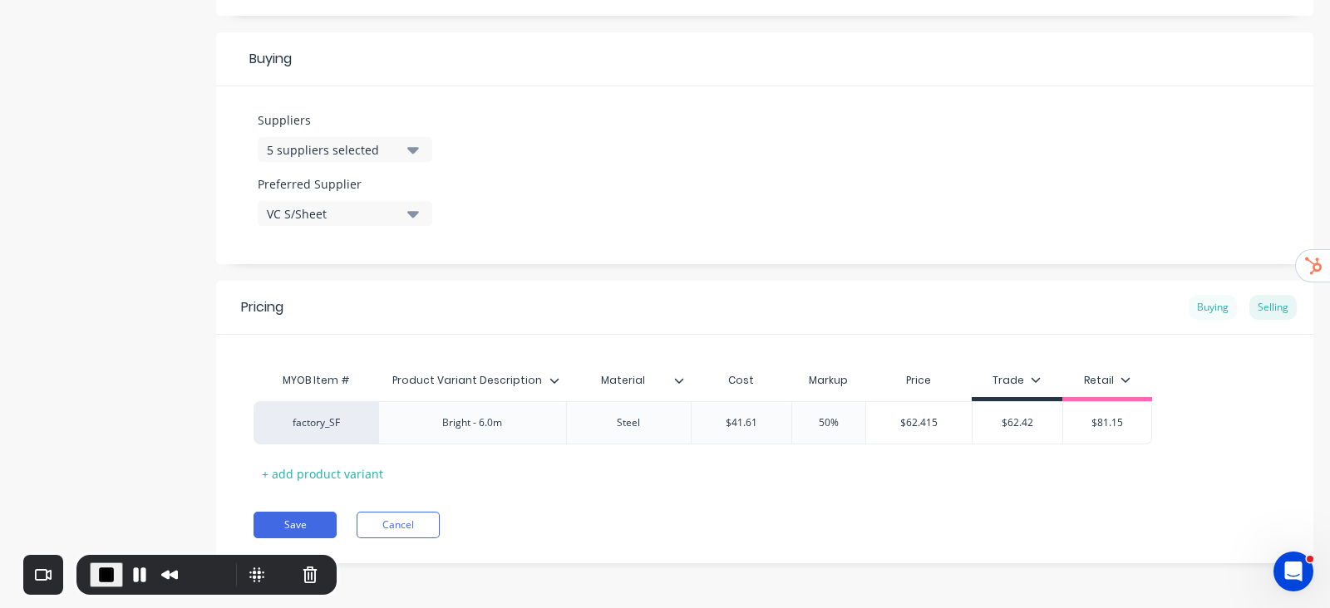
click at [1196, 309] on div "Buying" at bounding box center [1212, 307] width 48 height 25
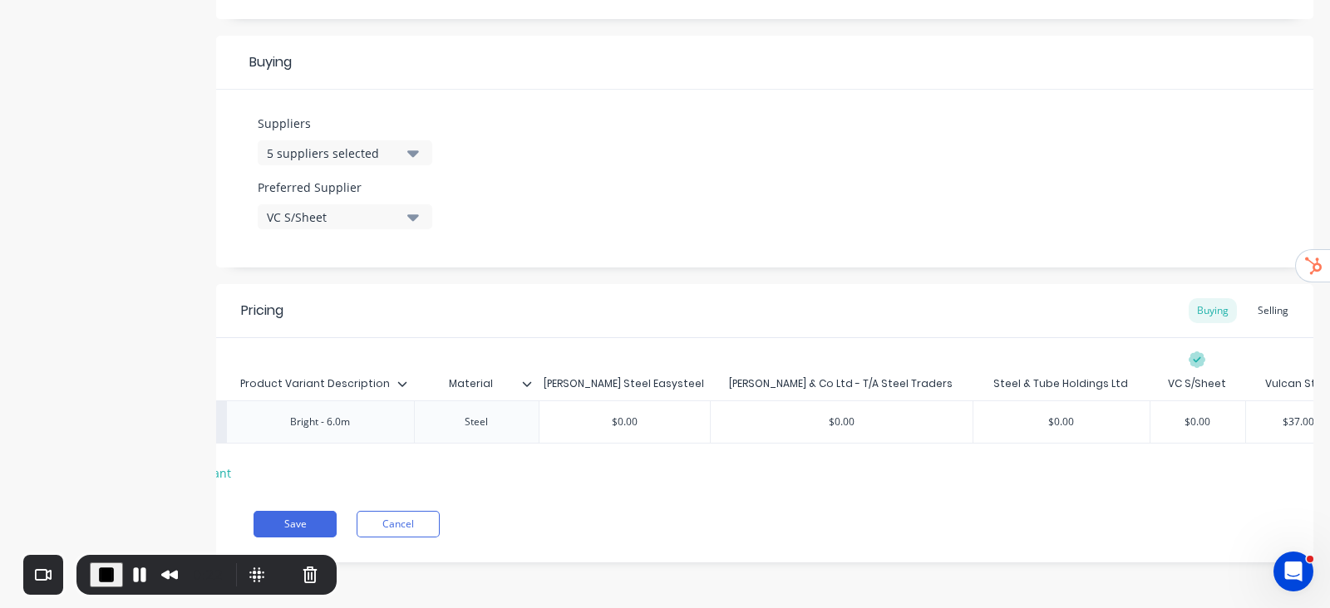
scroll to position [0, 205]
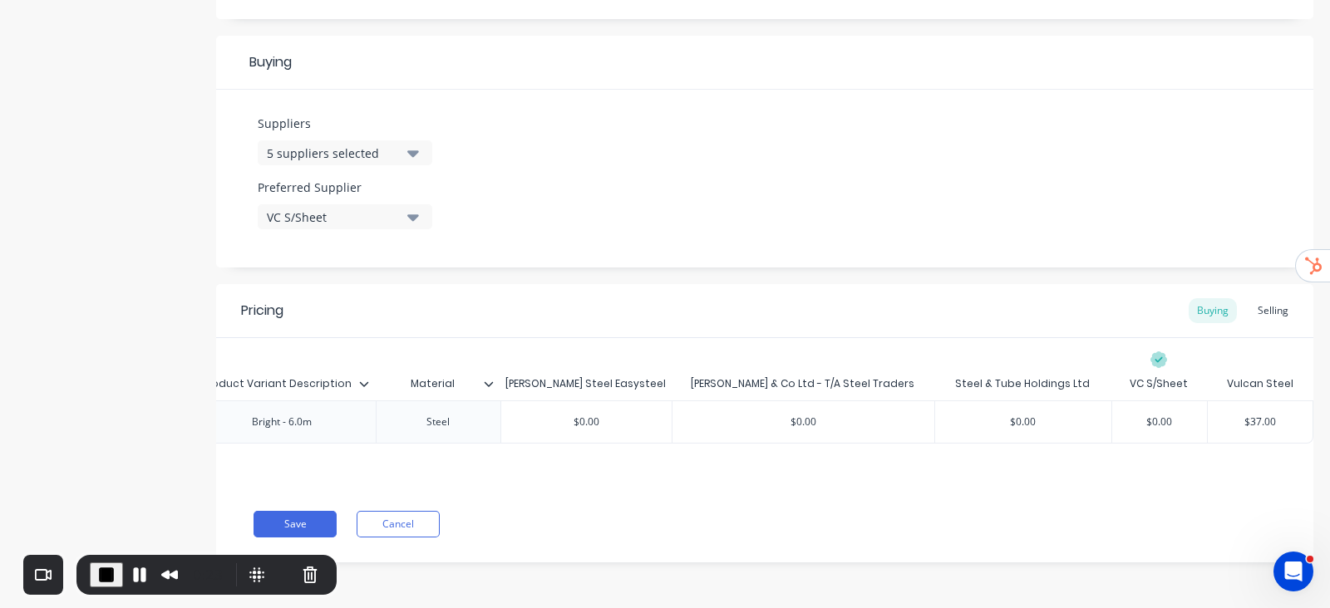
type input "$37.00"
click at [1249, 415] on input "$37.00" at bounding box center [1260, 422] width 105 height 15
click at [1155, 415] on input "$0.00" at bounding box center [1159, 422] width 95 height 15
paste input "37"
type input "$37.00"
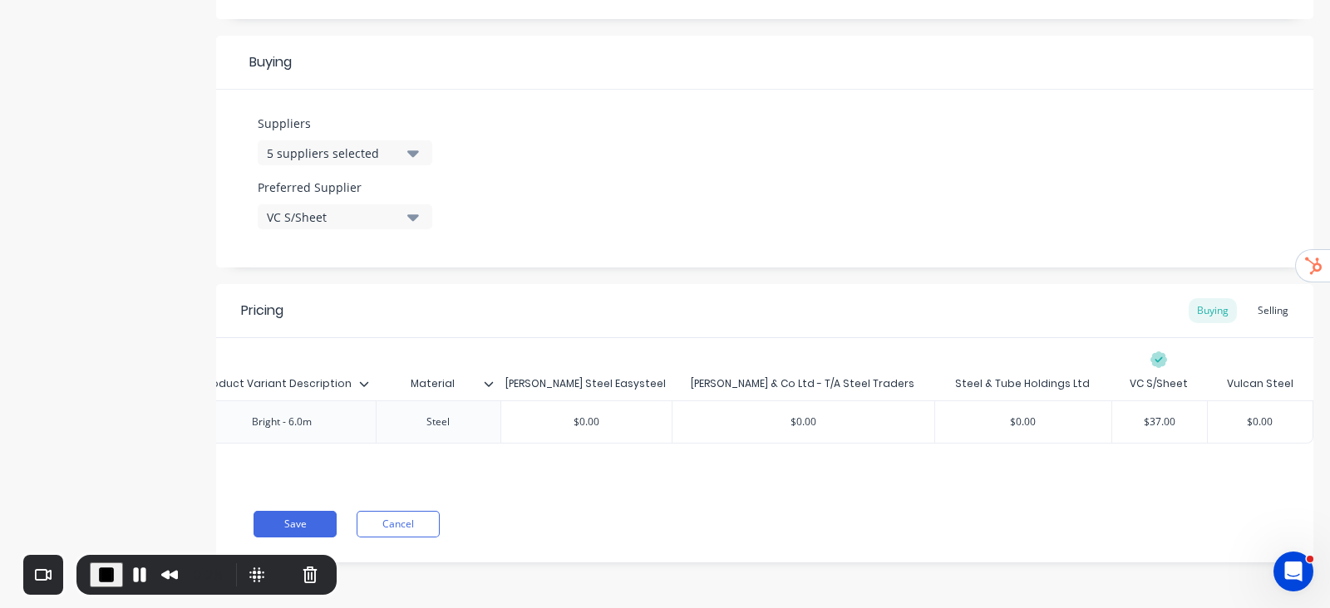
click at [1089, 293] on div "Pricing Buying Selling" at bounding box center [764, 311] width 1097 height 54
click at [320, 520] on button "Save" at bounding box center [294, 524] width 83 height 27
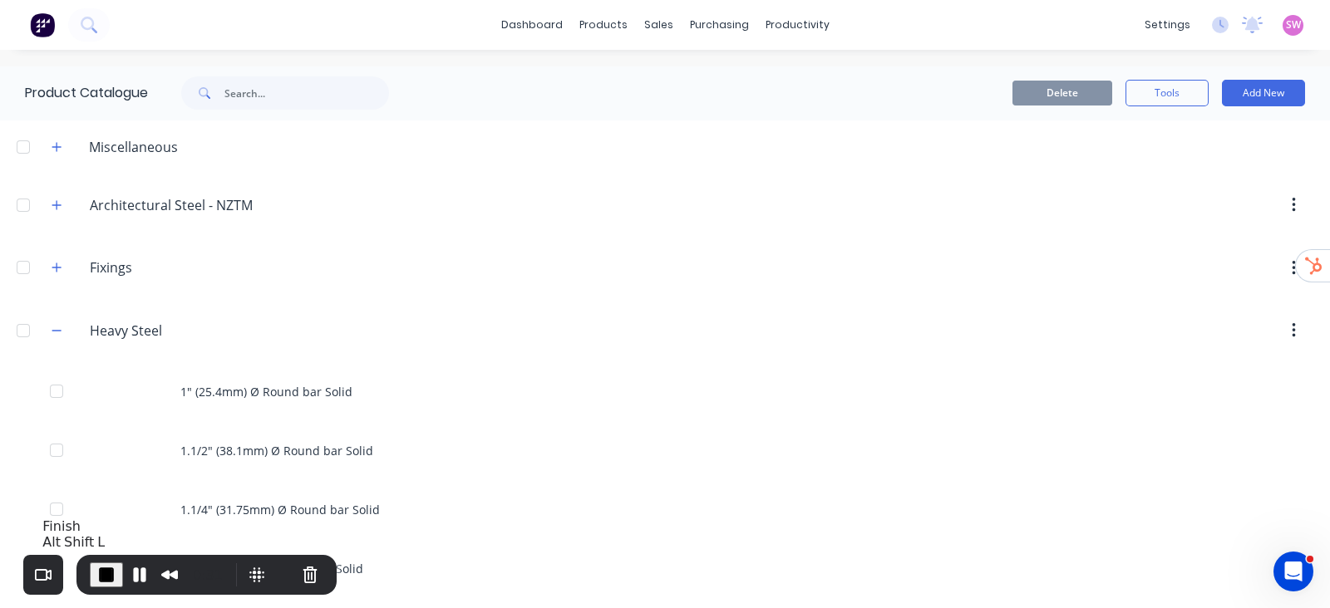
click at [112, 580] on span "End Recording" at bounding box center [106, 575] width 20 height 20
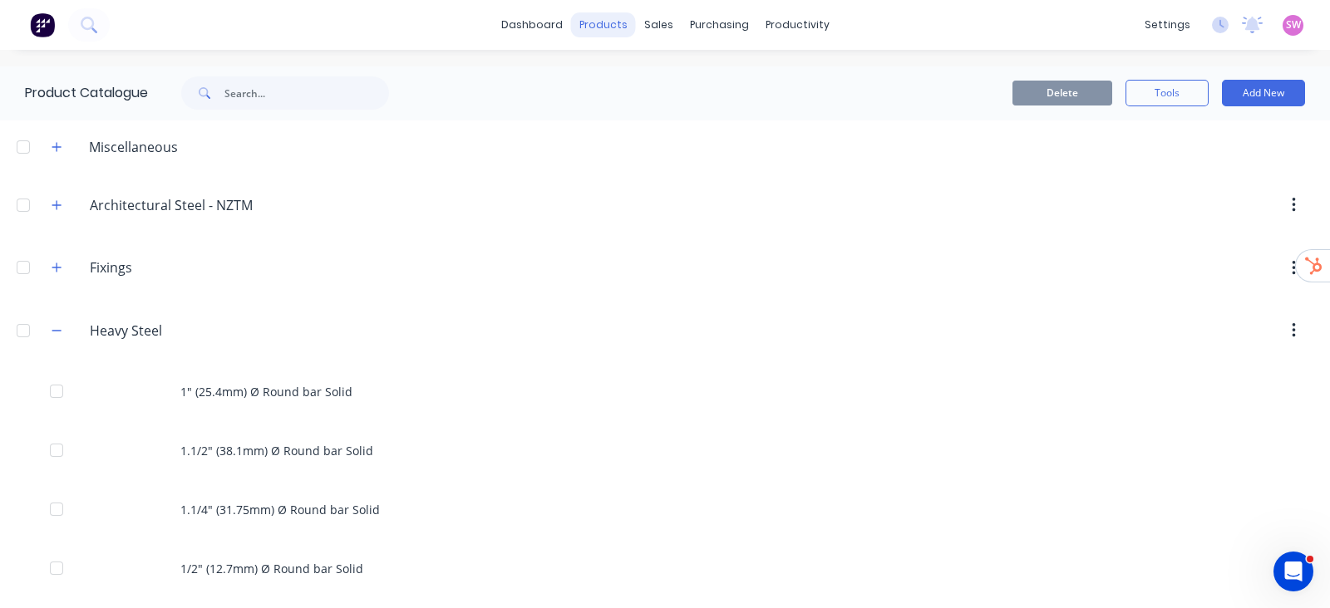
click at [571, 22] on div "products" at bounding box center [603, 24] width 65 height 25
click at [547, 27] on link "dashboard" at bounding box center [532, 24] width 78 height 25
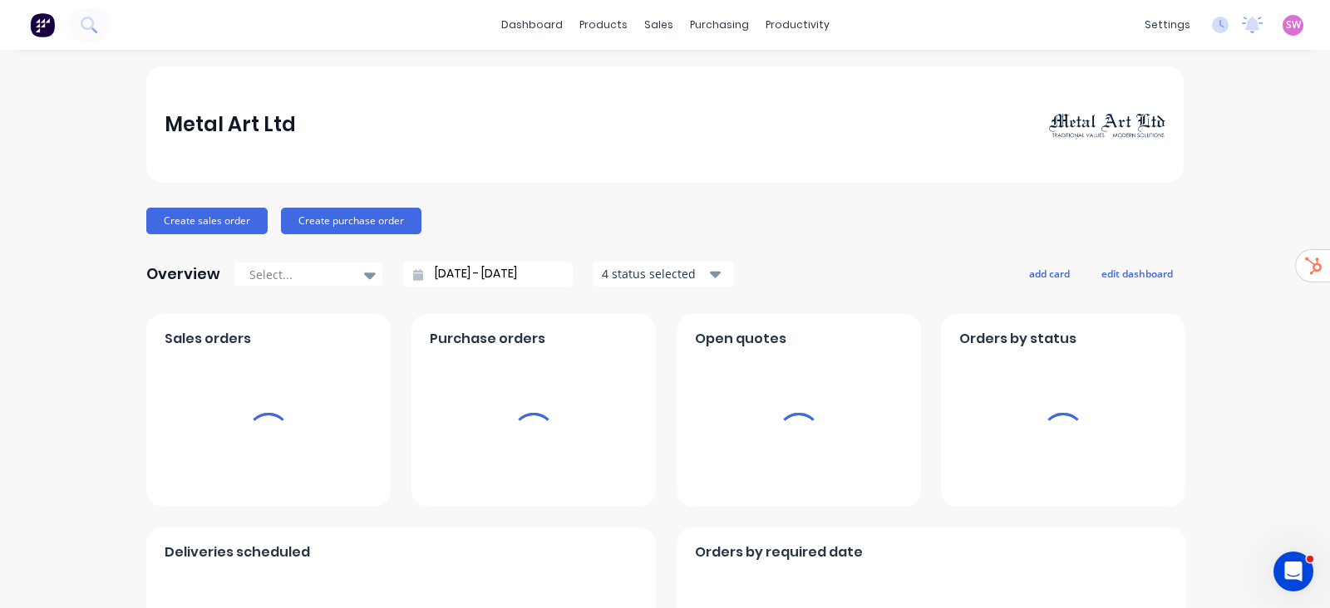
click at [1286, 27] on span "SW" at bounding box center [1293, 24] width 15 height 15
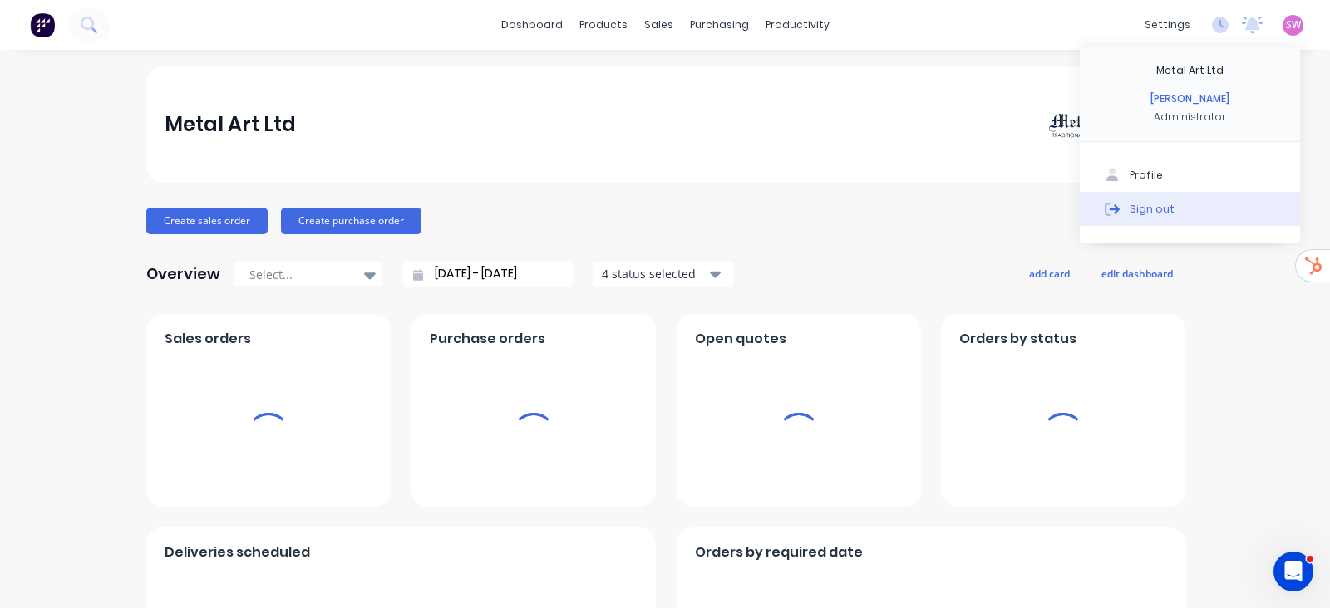
click at [1152, 206] on div "Sign out" at bounding box center [1151, 208] width 45 height 15
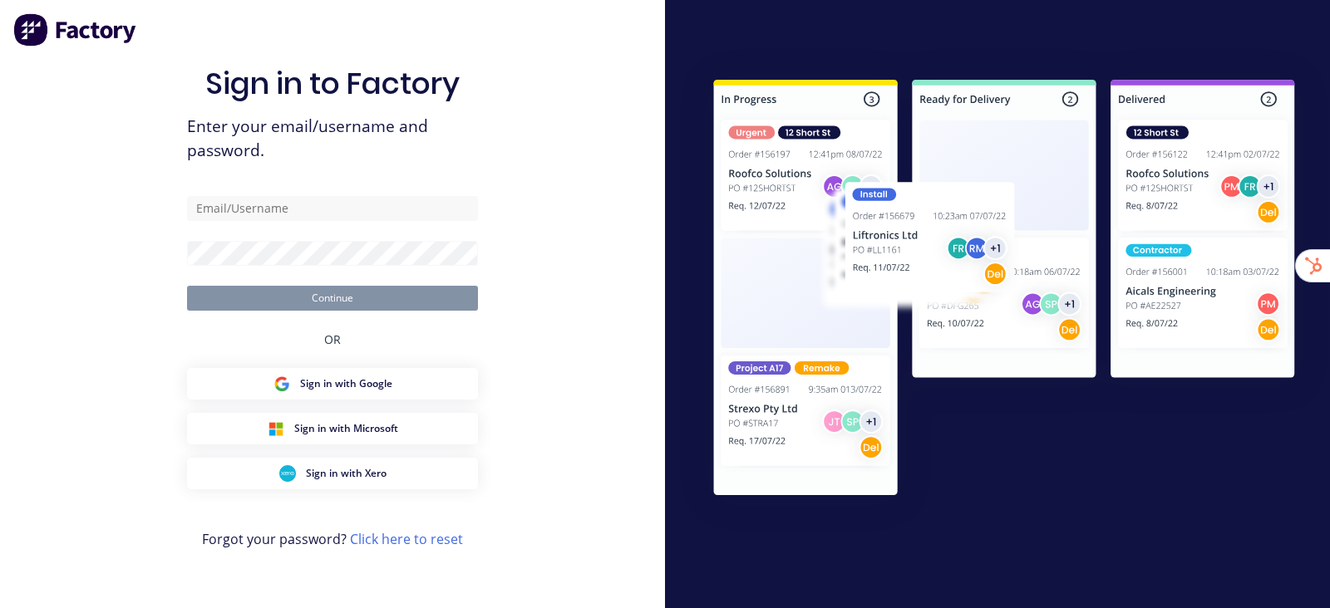
type input "[EMAIL_ADDRESS][DOMAIN_NAME]"
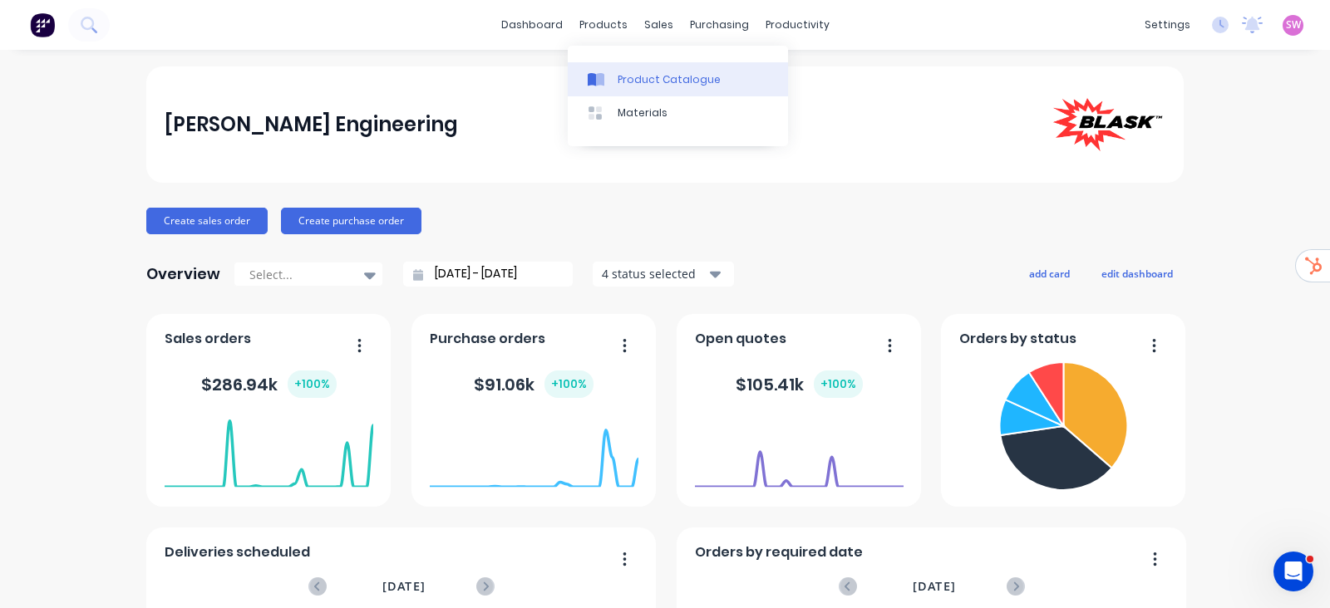
click at [613, 76] on link "Product Catalogue" at bounding box center [678, 78] width 220 height 33
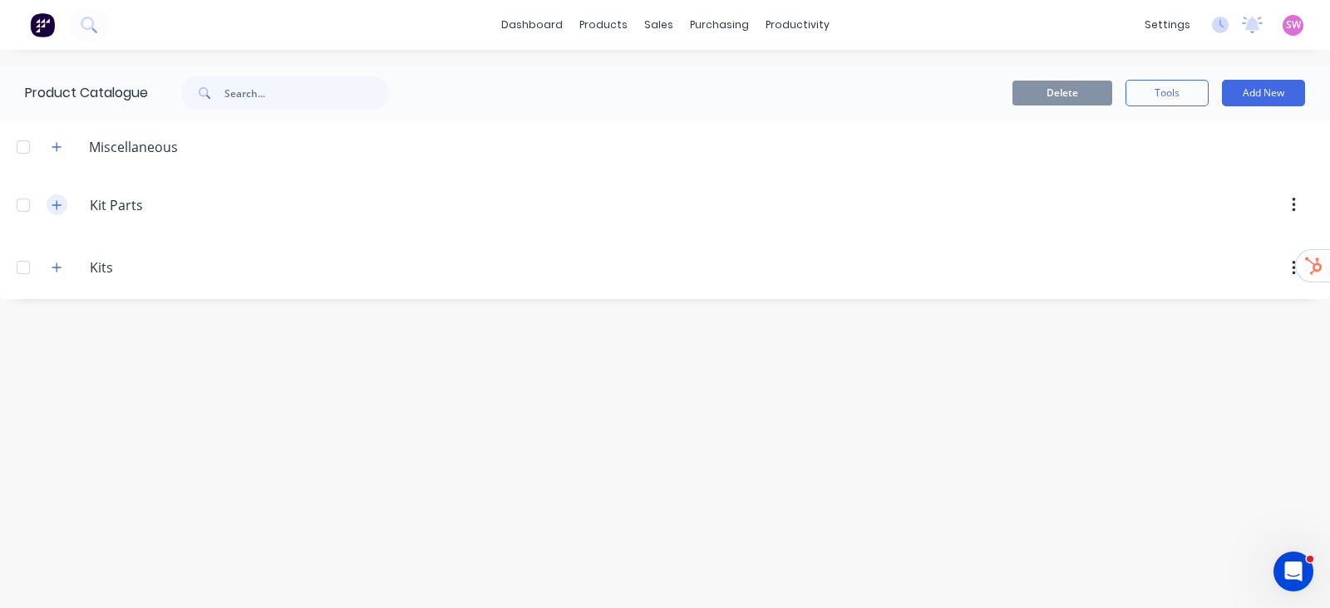
click at [61, 212] on button "button" at bounding box center [57, 204] width 21 height 21
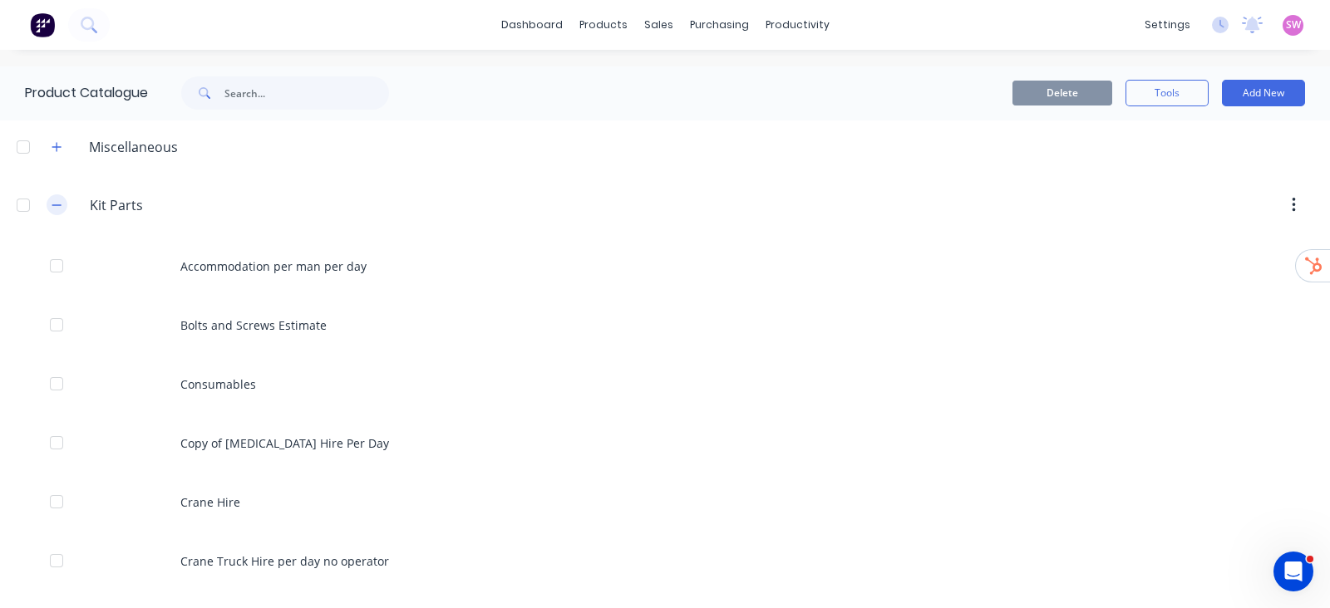
click at [58, 197] on button "button" at bounding box center [57, 204] width 21 height 21
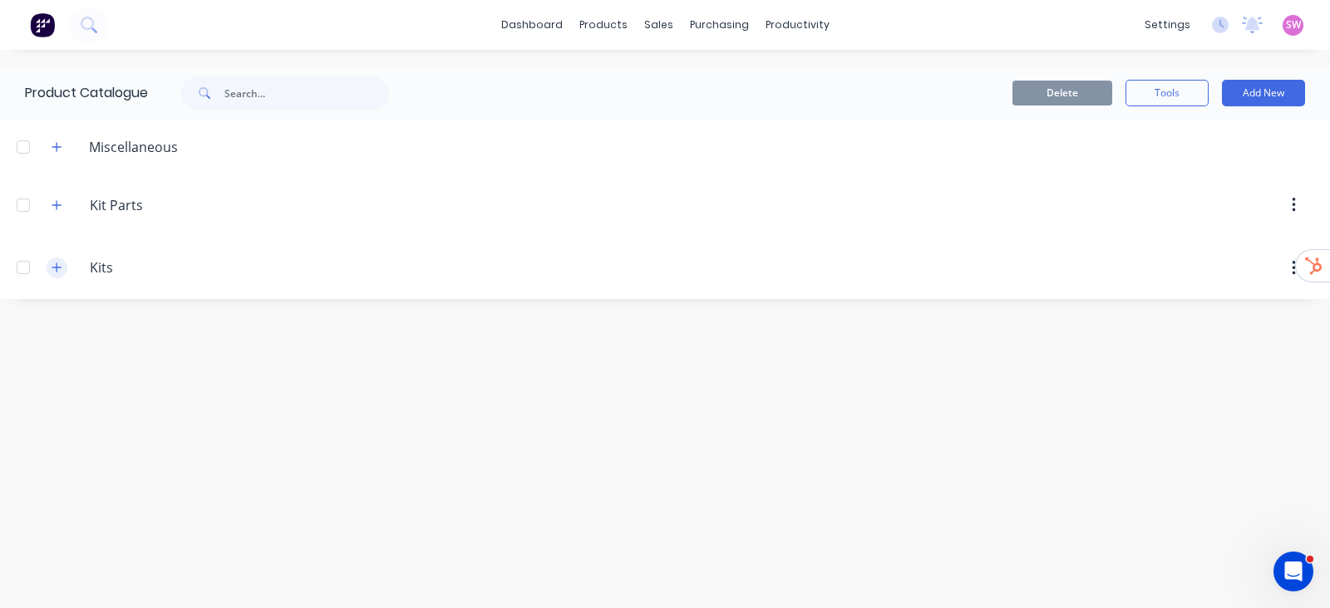
click at [59, 273] on icon "button" at bounding box center [57, 268] width 10 height 12
click at [62, 214] on button "button" at bounding box center [57, 204] width 21 height 21
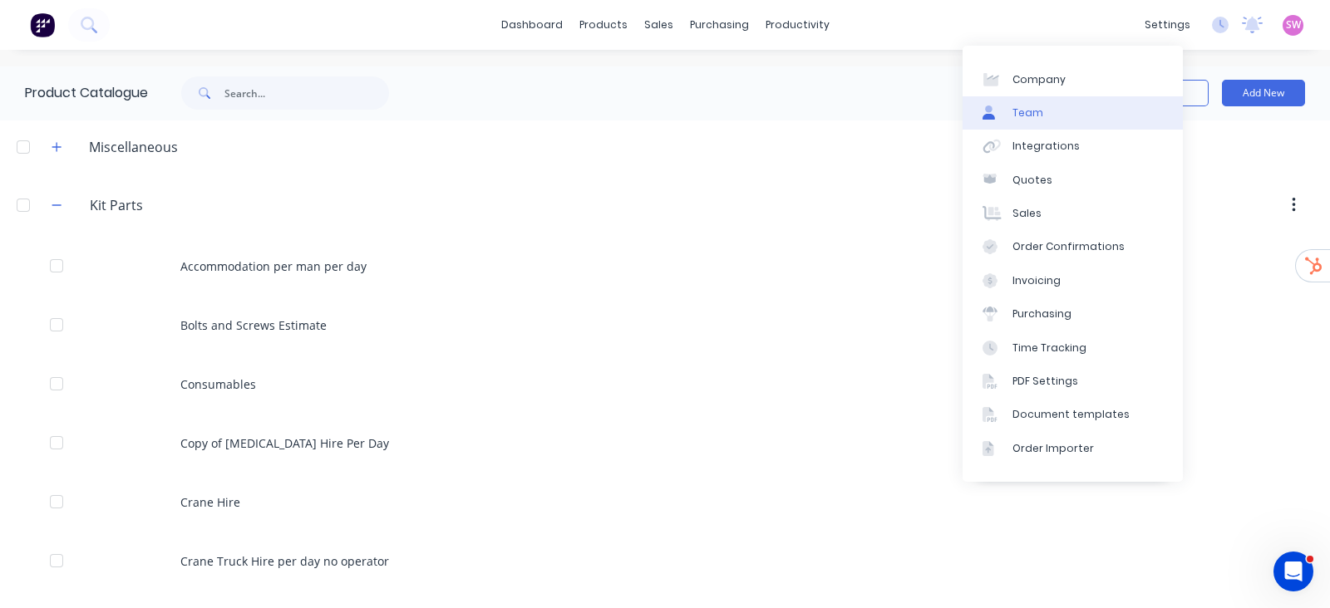
click at [1109, 118] on link "Team" at bounding box center [1072, 112] width 220 height 33
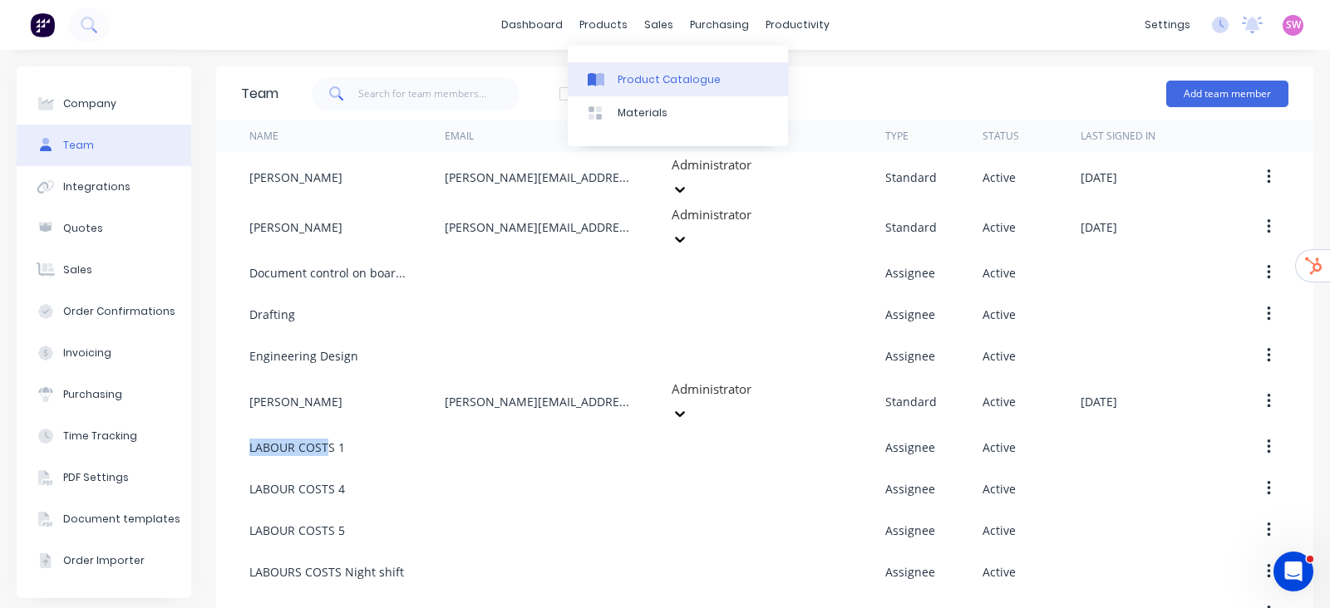
click at [642, 72] on div "Product Catalogue" at bounding box center [668, 79] width 103 height 15
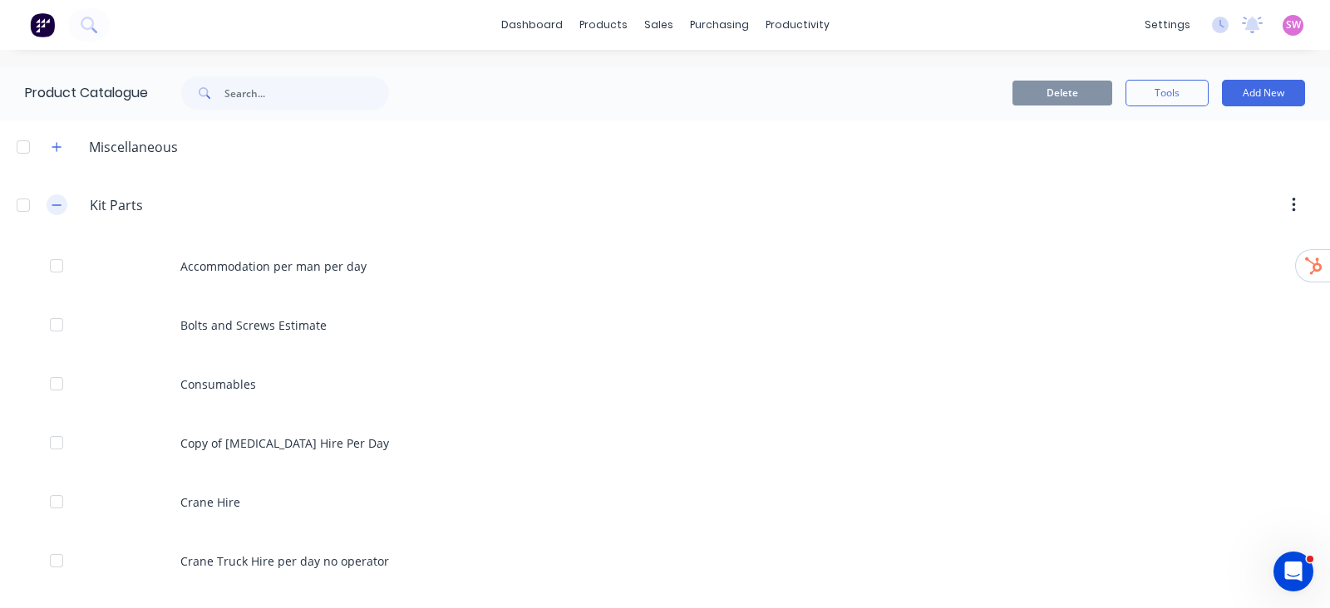
click at [62, 211] on button "button" at bounding box center [57, 204] width 21 height 21
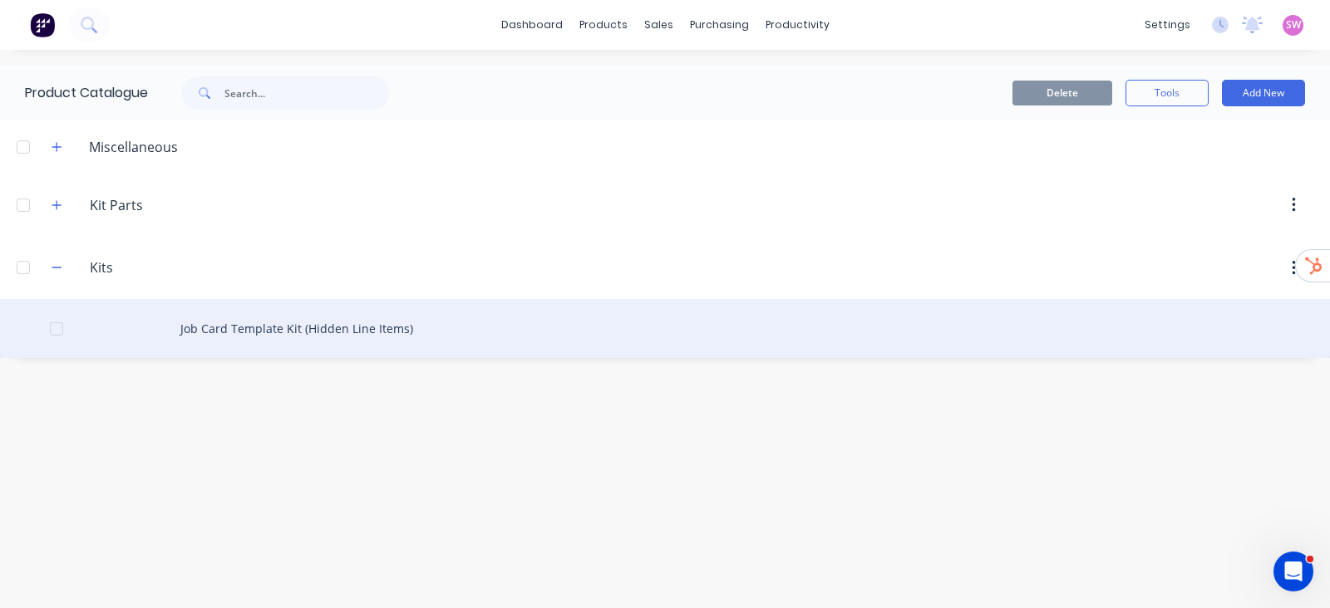
click at [320, 323] on div "Job Card Template Kit (Hidden Line Items)" at bounding box center [665, 328] width 1330 height 59
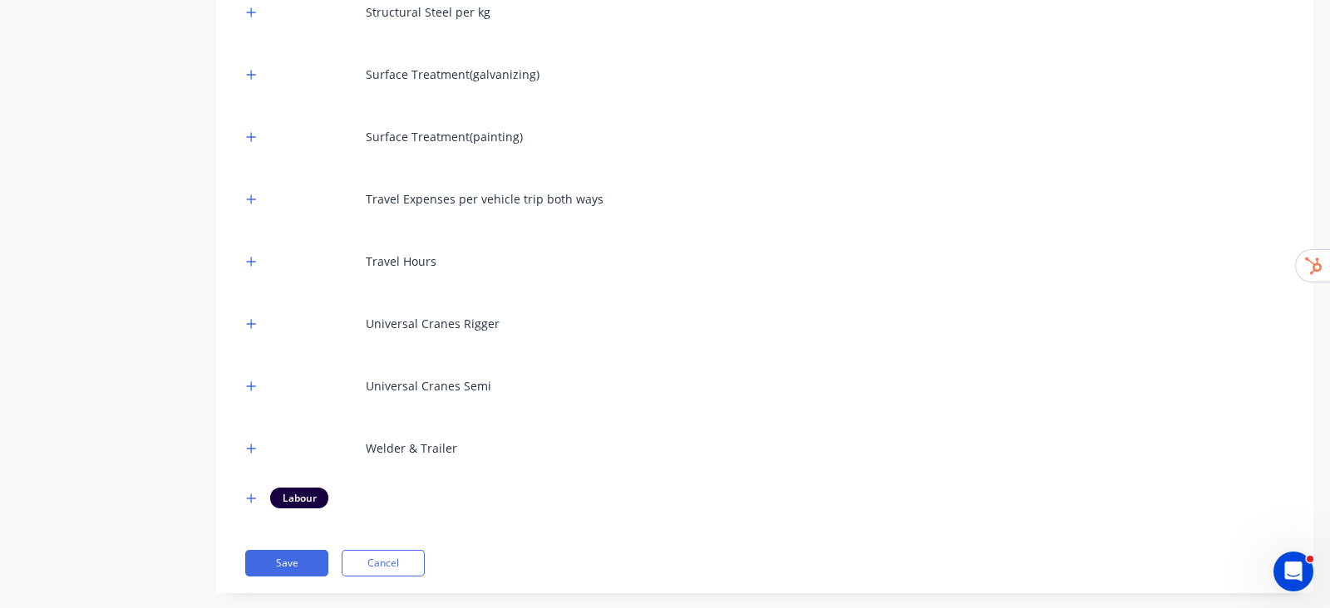
scroll to position [2133, 0]
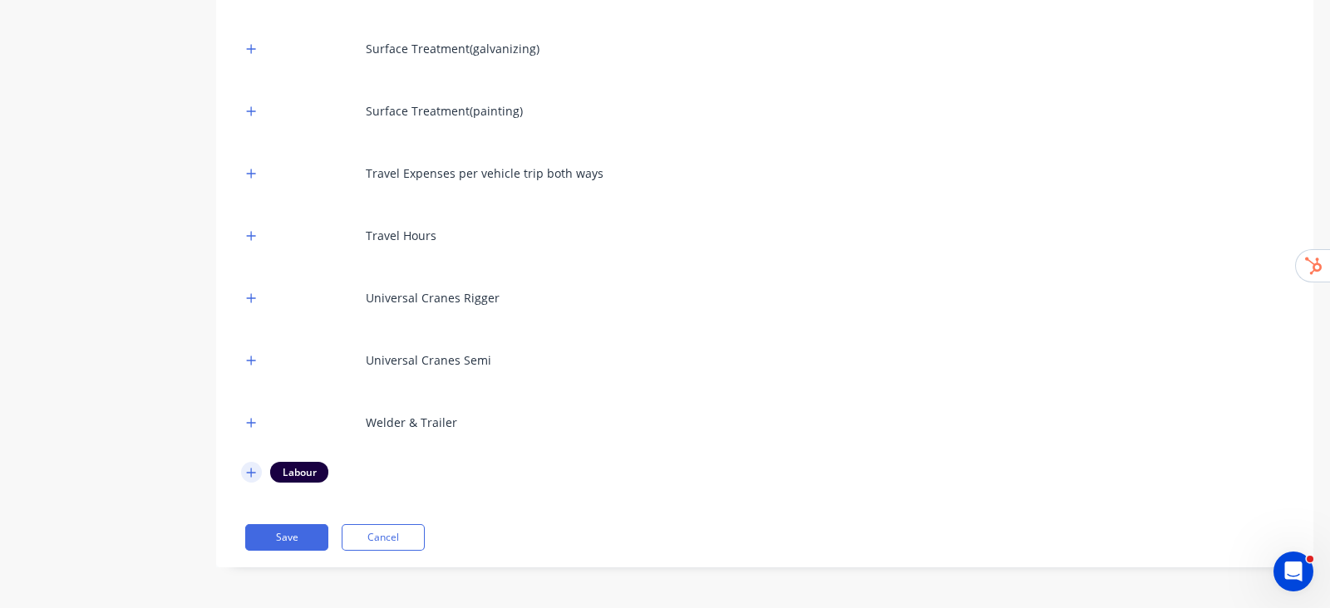
click at [245, 464] on button "button" at bounding box center [251, 472] width 21 height 21
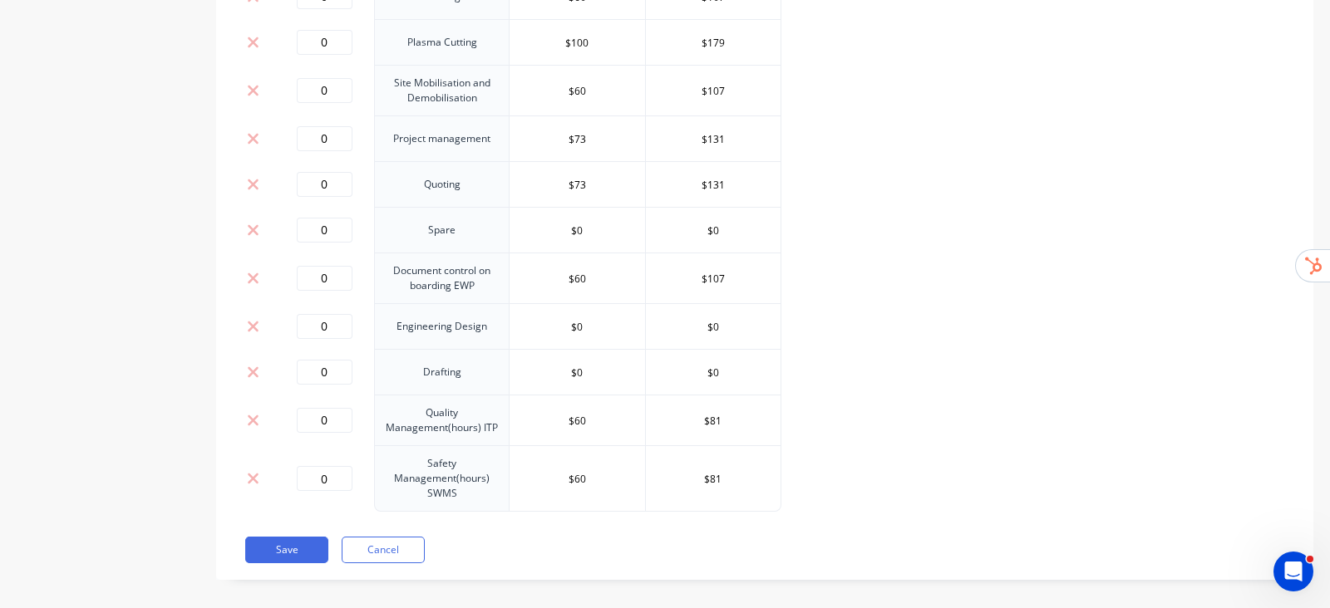
scroll to position [2983, 0]
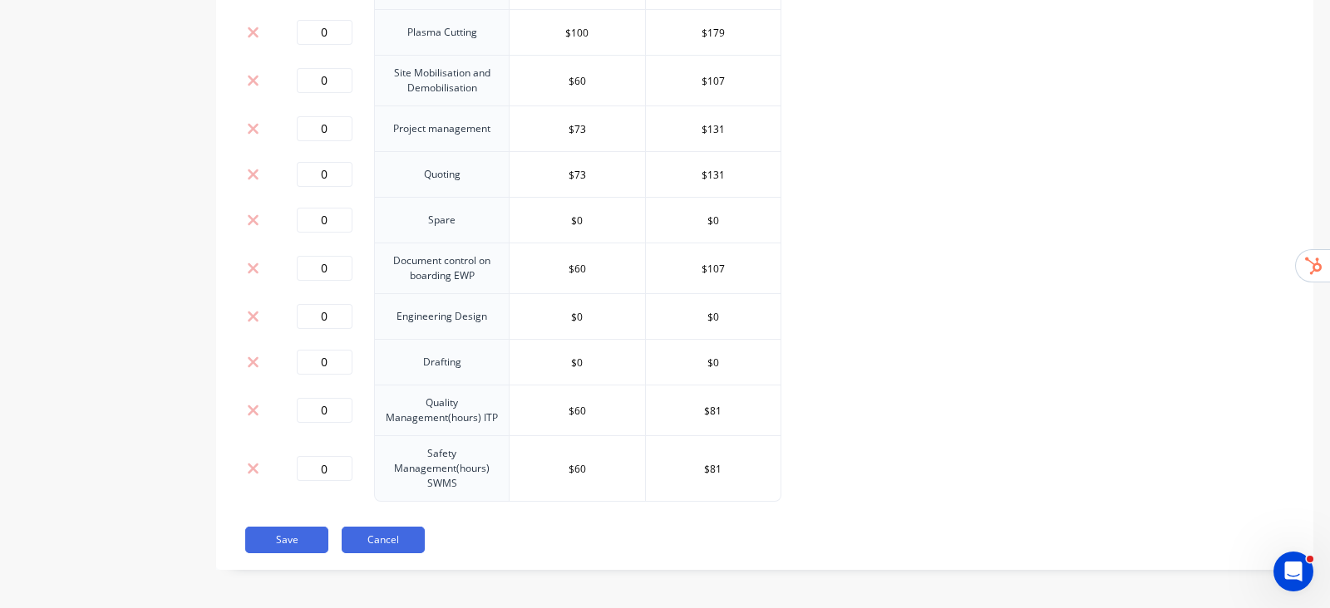
click at [385, 542] on button "Cancel" at bounding box center [383, 540] width 83 height 27
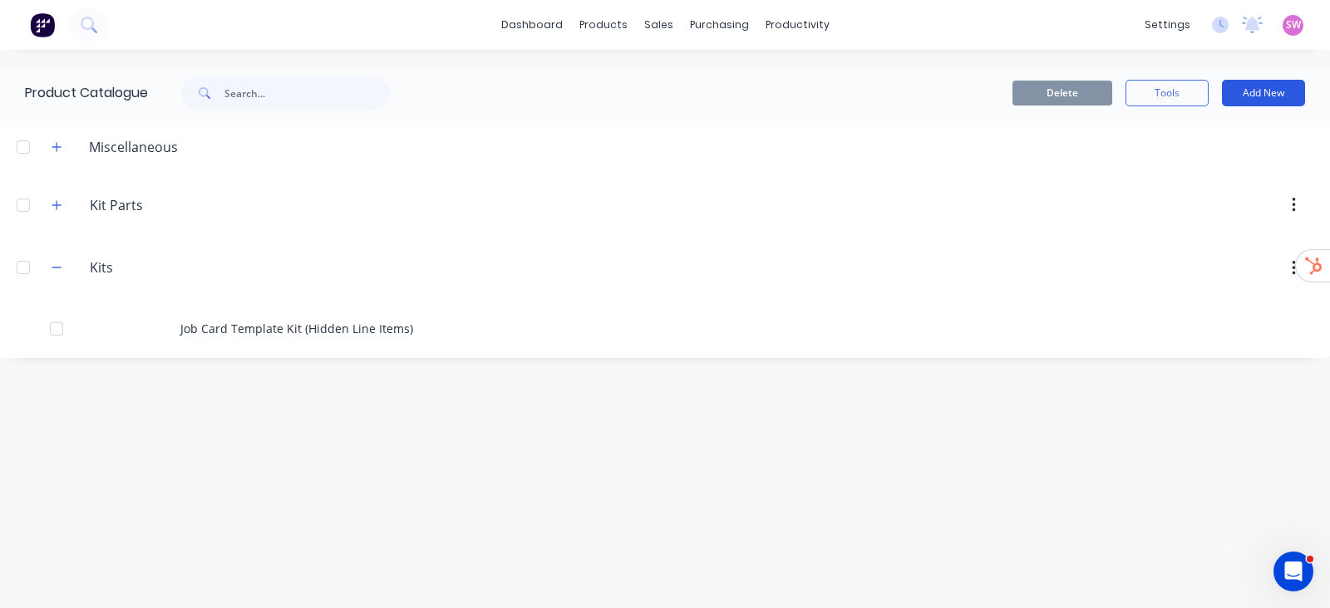
click at [1282, 101] on button "Add New" at bounding box center [1263, 93] width 83 height 27
click at [1225, 204] on div "Product Kit" at bounding box center [1226, 202] width 128 height 24
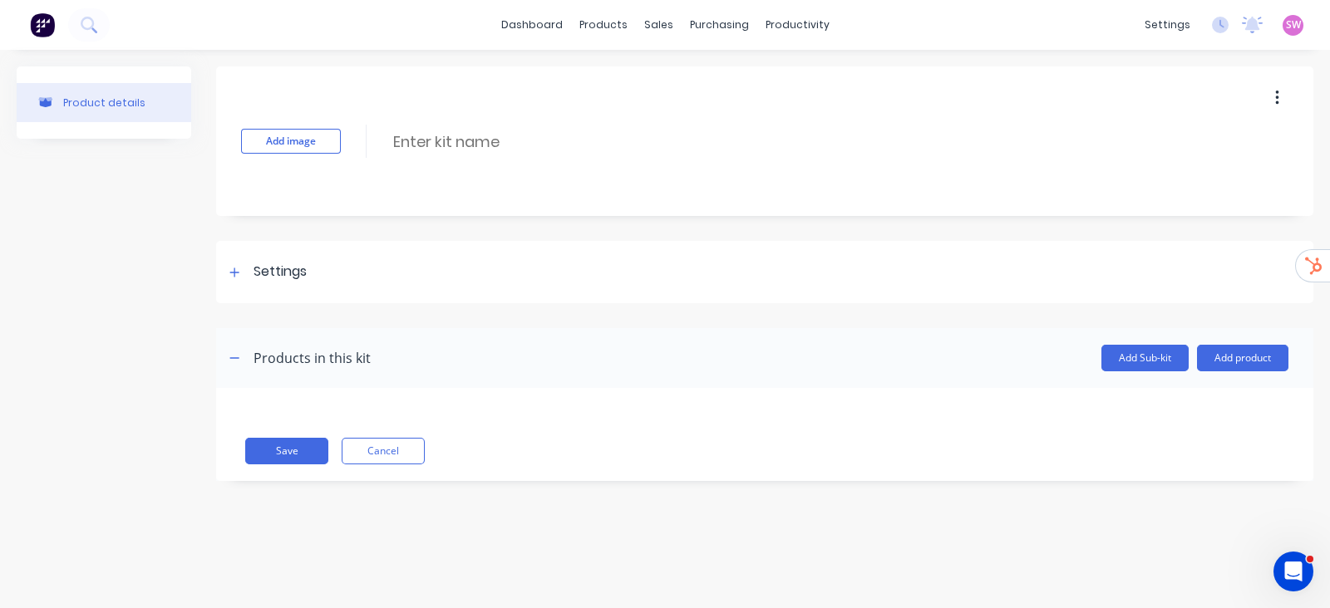
click at [440, 122] on div "Add image Enter kit name" at bounding box center [764, 141] width 1097 height 150
click at [433, 145] on input at bounding box center [538, 142] width 294 height 24
type input "Crane Hire"
click at [230, 275] on icon at bounding box center [234, 273] width 10 height 12
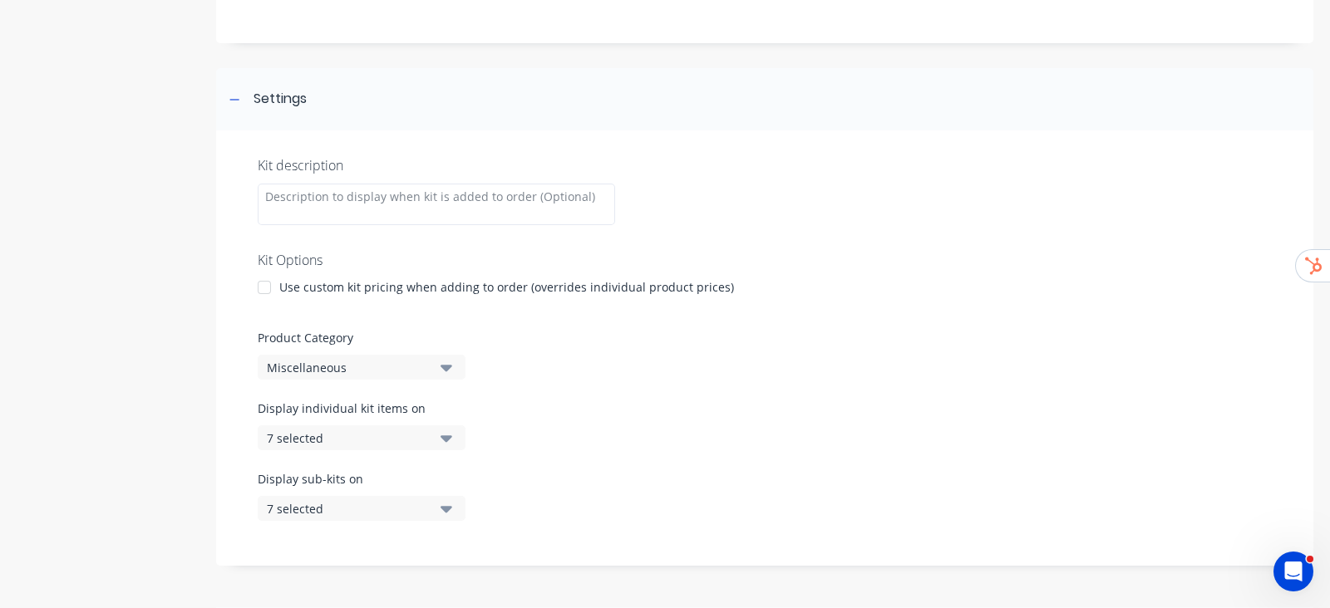
scroll to position [207, 0]
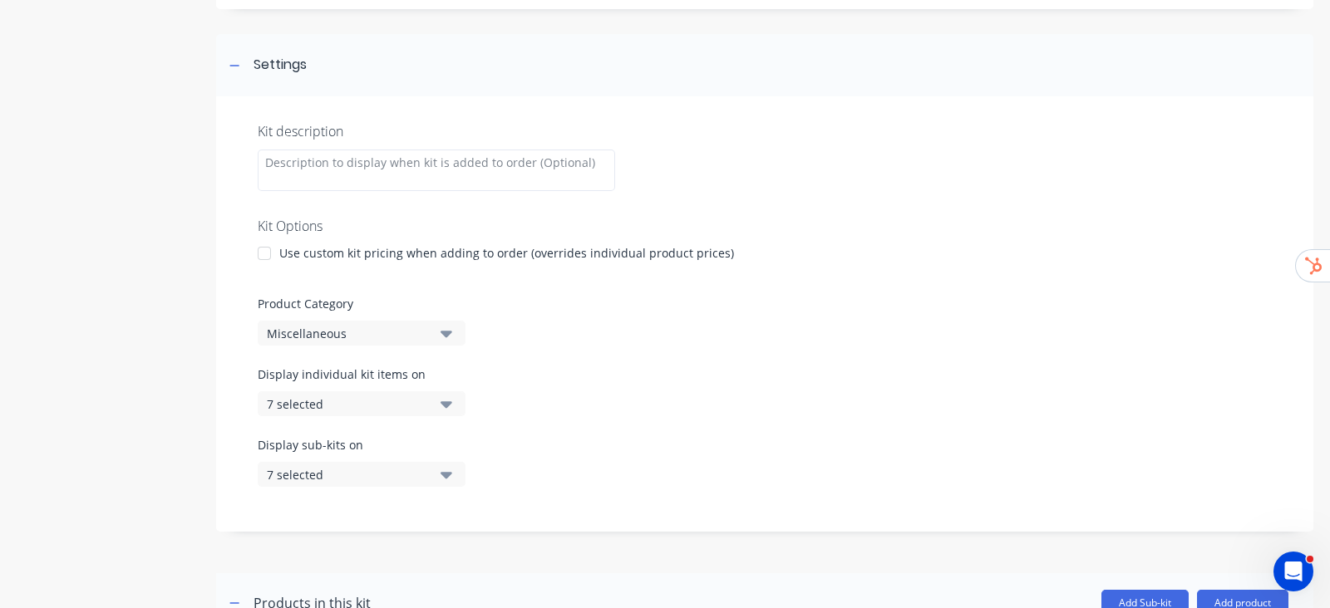
click at [411, 329] on div "Miscellaneous" at bounding box center [347, 333] width 161 height 17
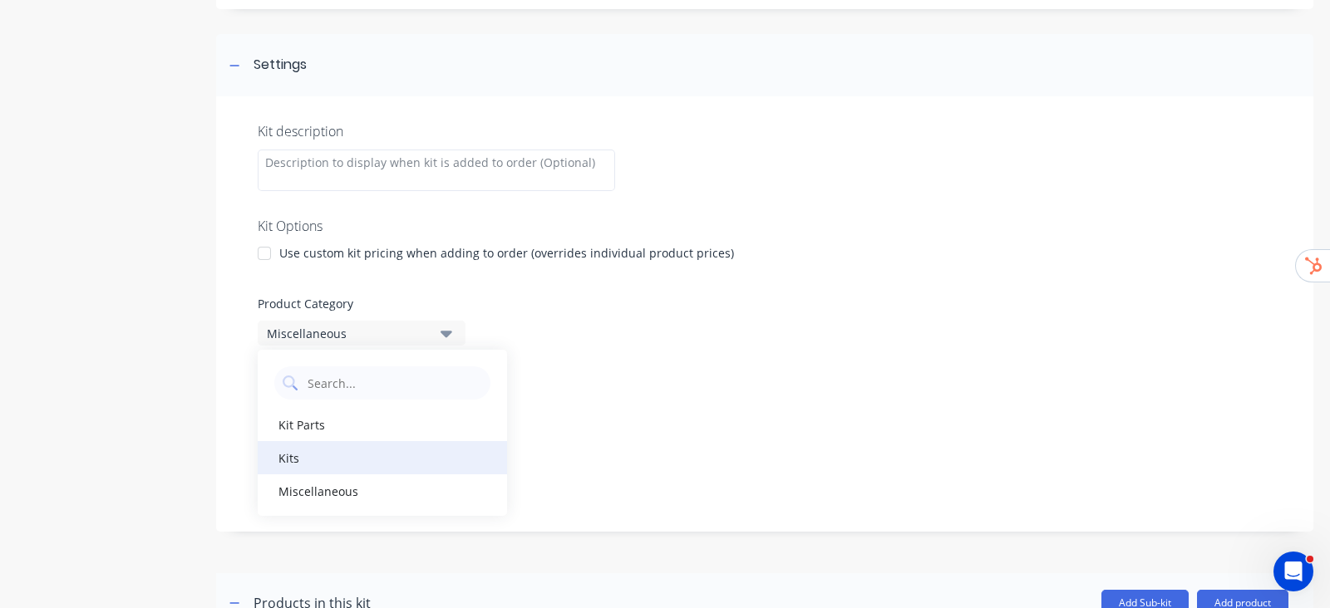
click at [342, 458] on div "Kits" at bounding box center [382, 457] width 249 height 33
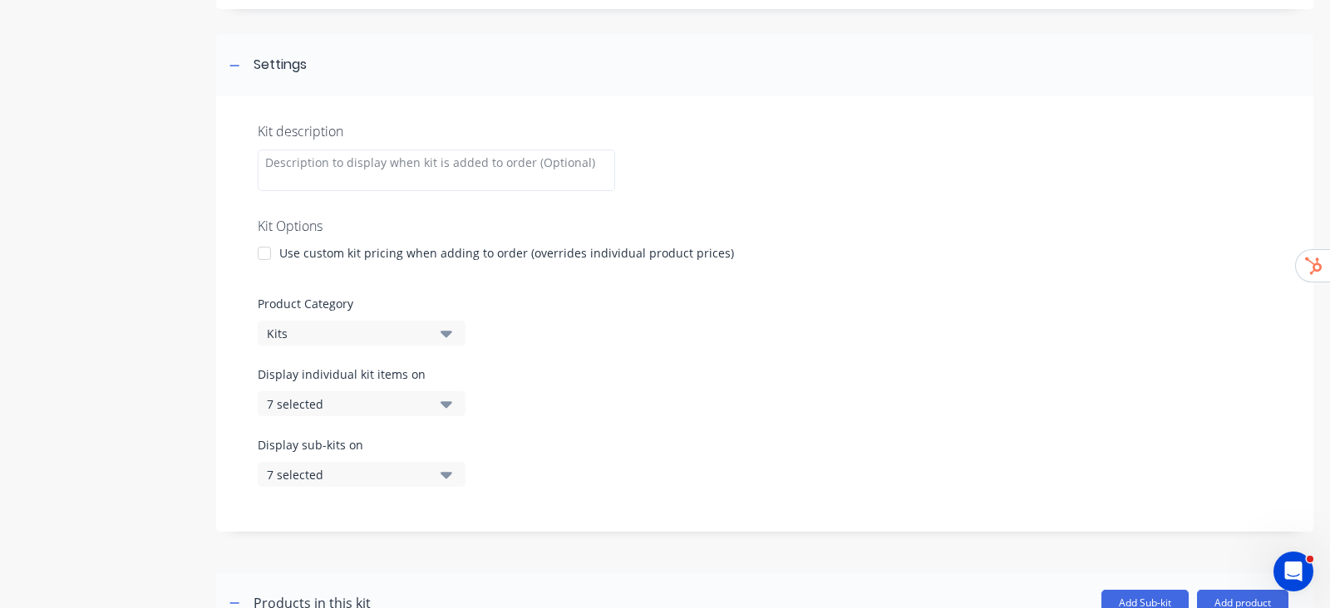
click at [457, 403] on button "7 selected" at bounding box center [362, 403] width 208 height 25
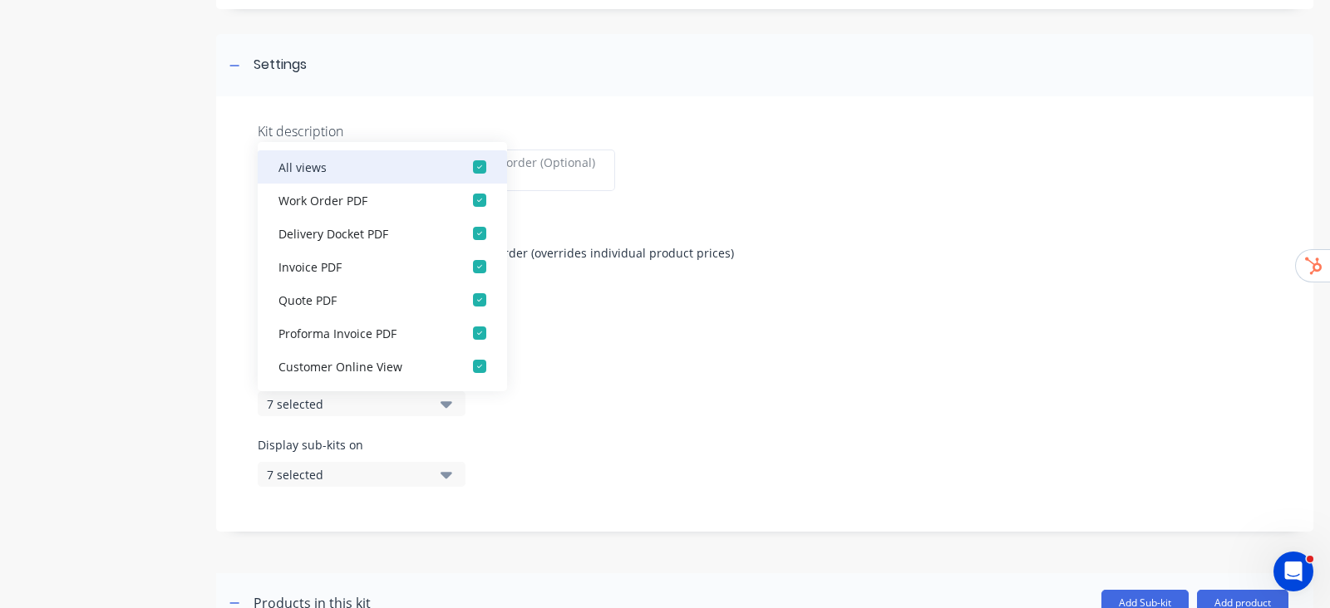
click at [463, 160] on div "button" at bounding box center [479, 166] width 33 height 33
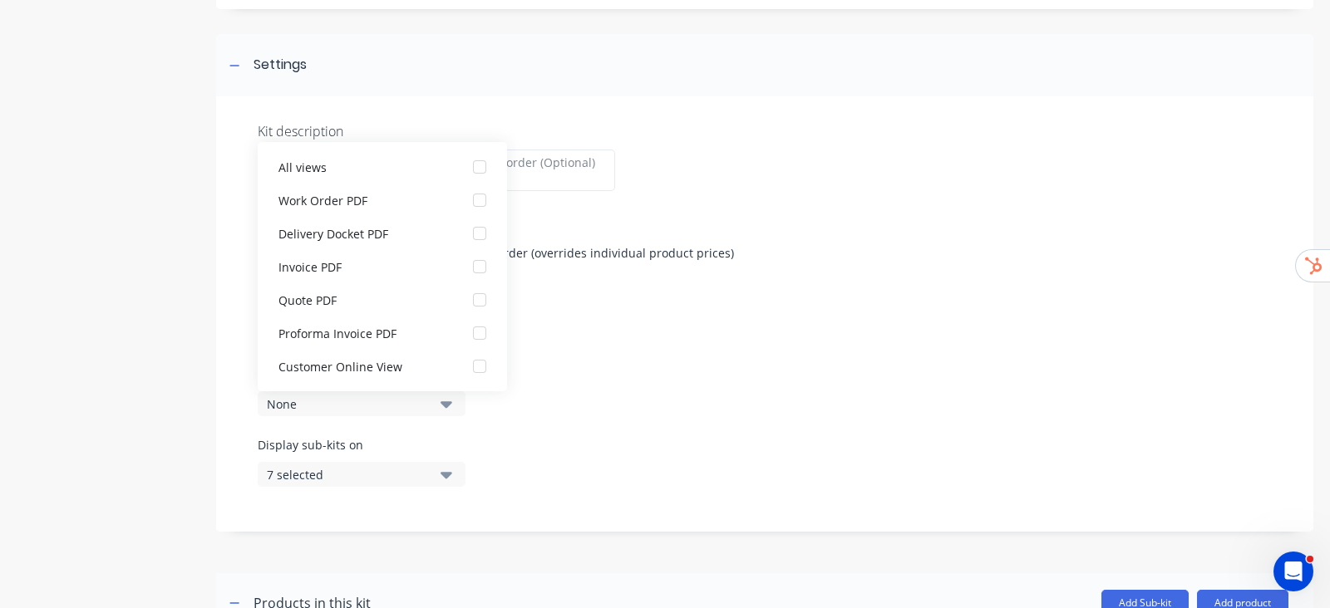
click at [456, 485] on button "7 selected" at bounding box center [362, 474] width 208 height 25
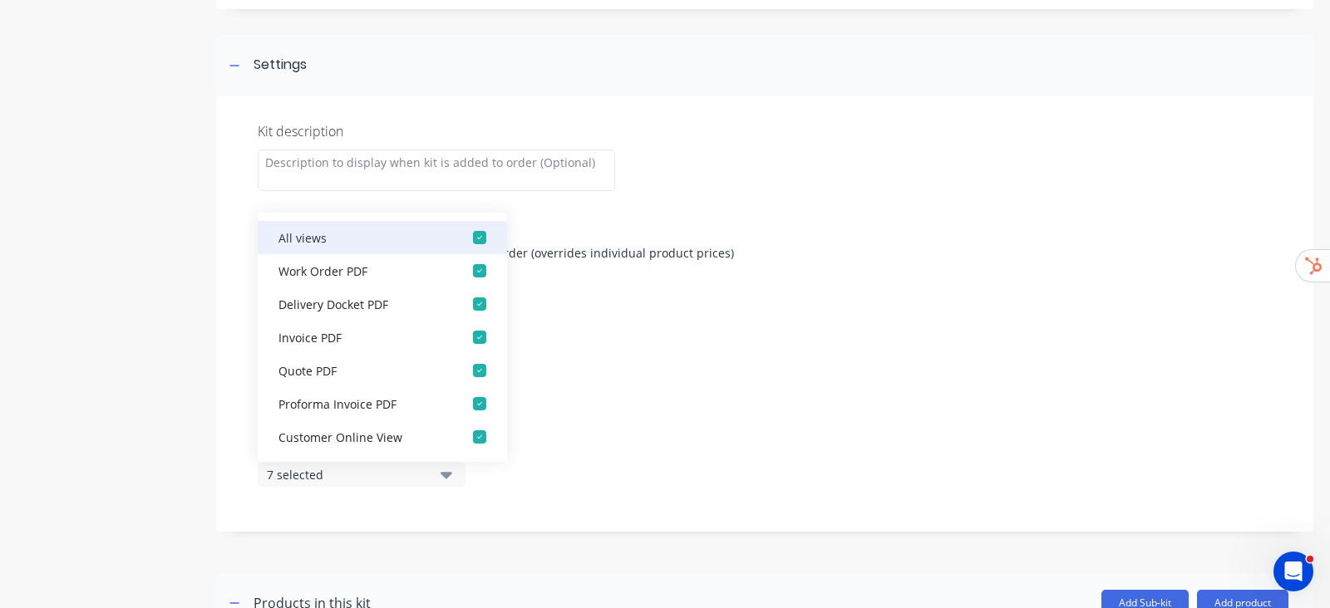
click at [478, 229] on div "button" at bounding box center [479, 237] width 33 height 33
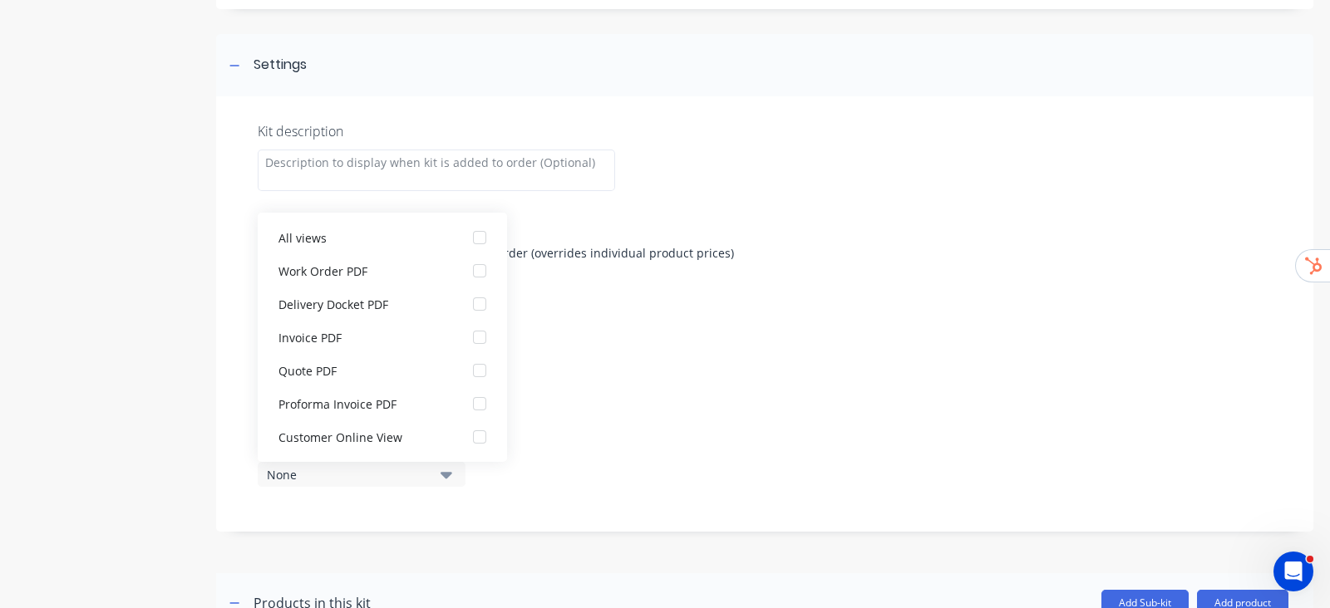
click at [769, 299] on label "Product Category" at bounding box center [765, 303] width 1014 height 17
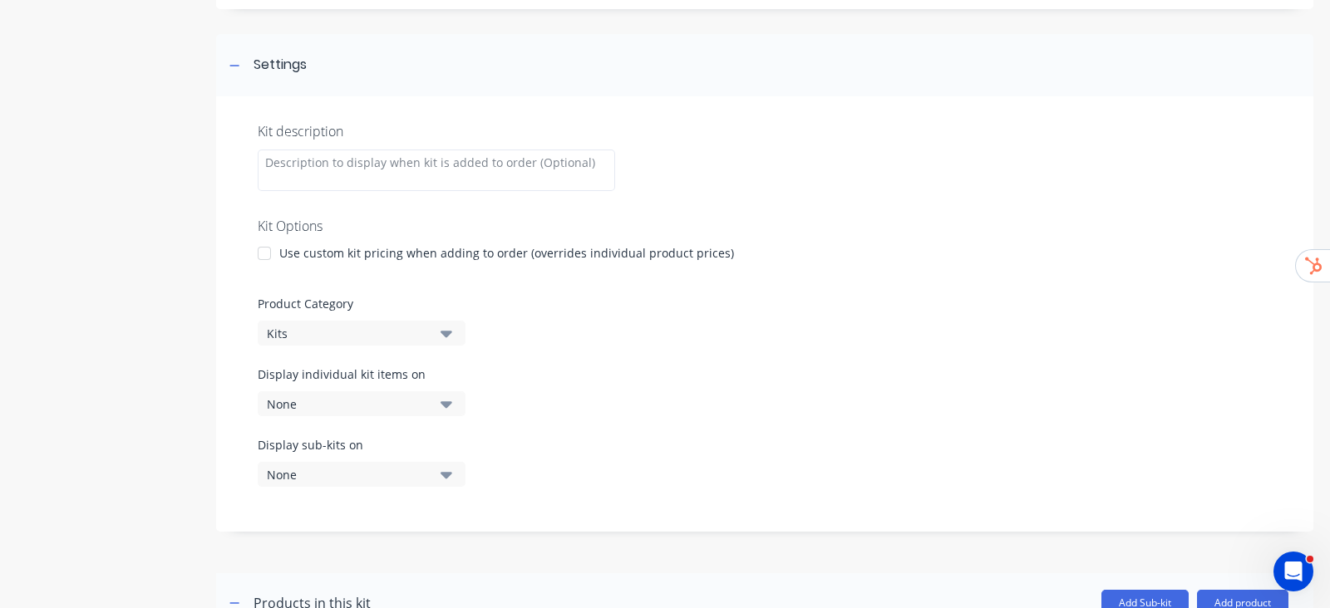
scroll to position [366, 0]
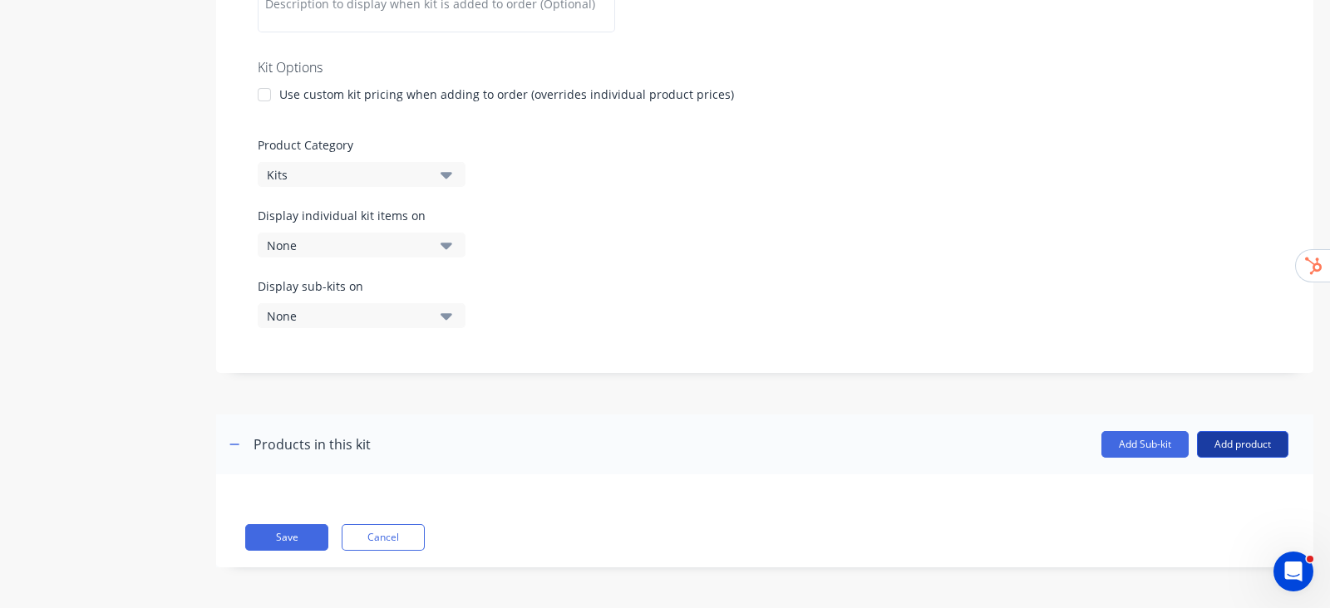
click at [1263, 450] on button "Add product" at bounding box center [1242, 444] width 91 height 27
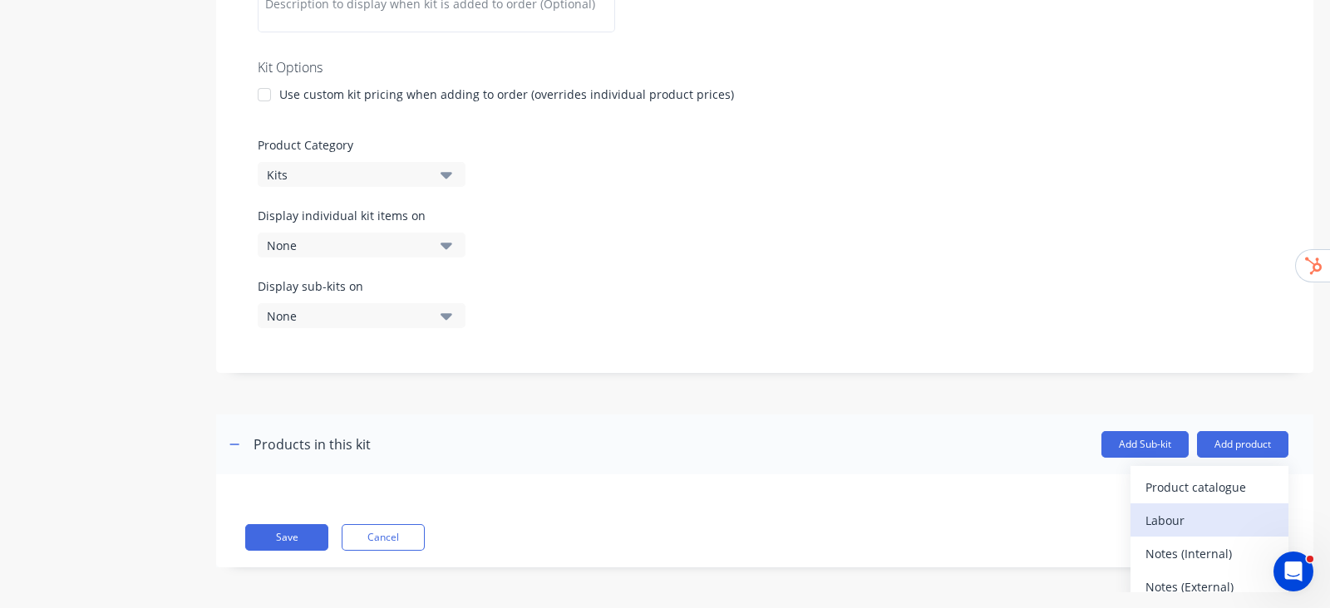
click at [1185, 526] on div "Labour" at bounding box center [1209, 521] width 128 height 24
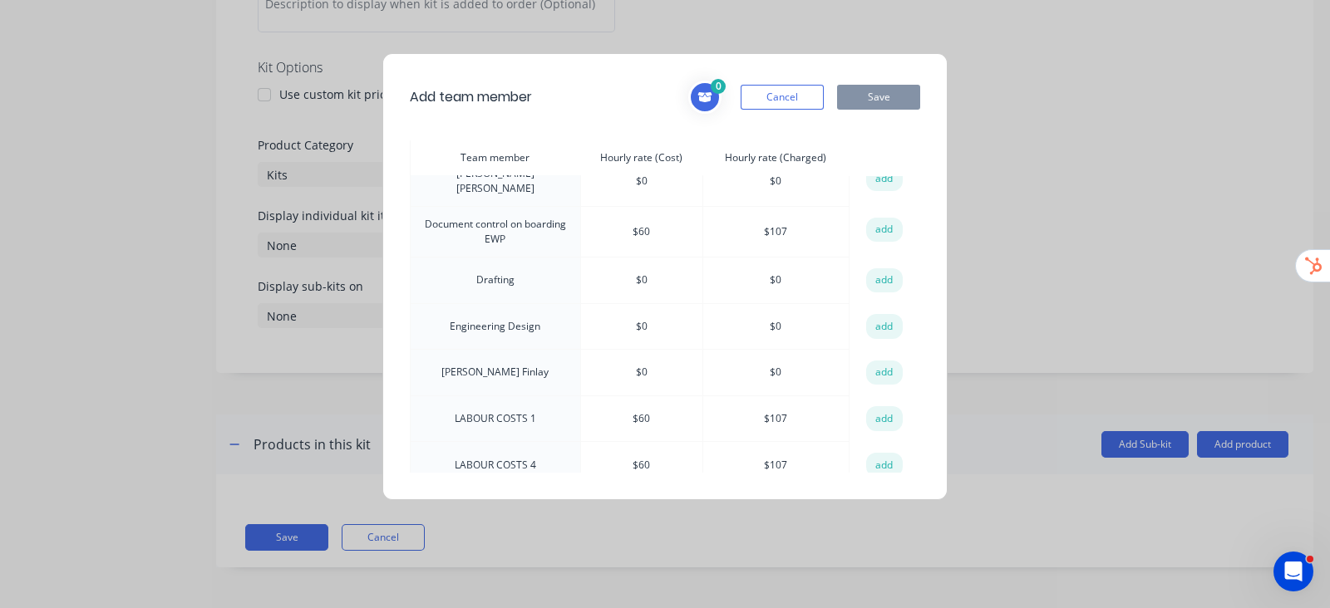
scroll to position [207, 0]
click at [887, 274] on button "add" at bounding box center [884, 282] width 37 height 25
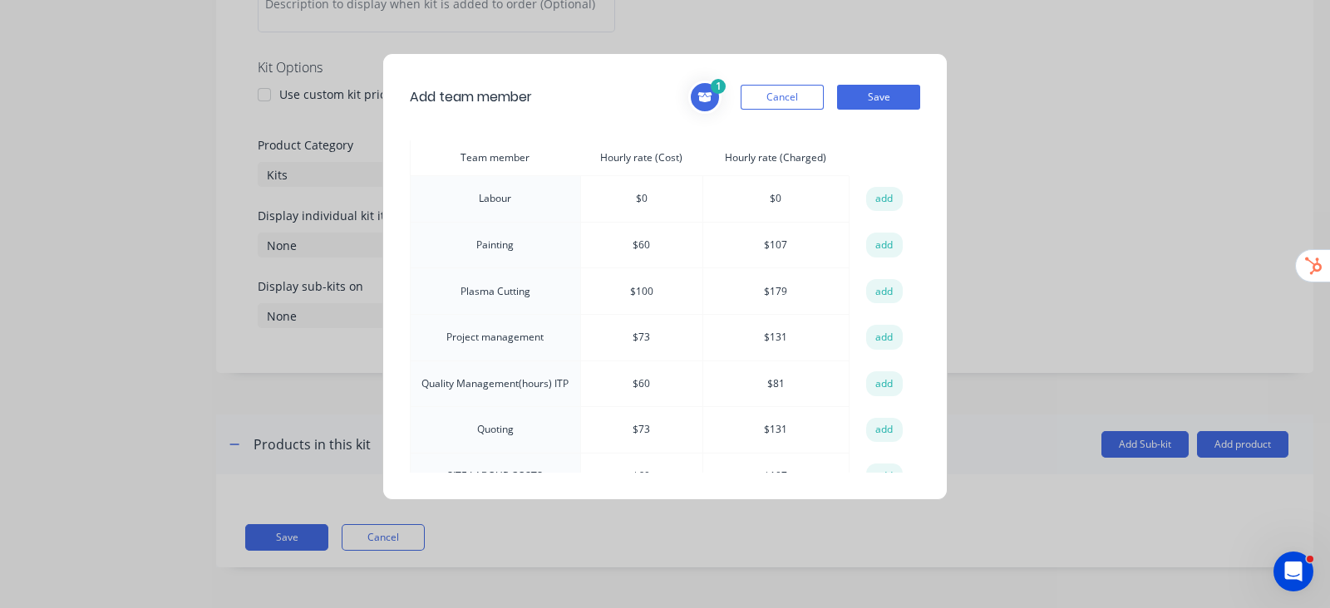
scroll to position [519, 0]
click at [871, 281] on button "add" at bounding box center [884, 293] width 37 height 25
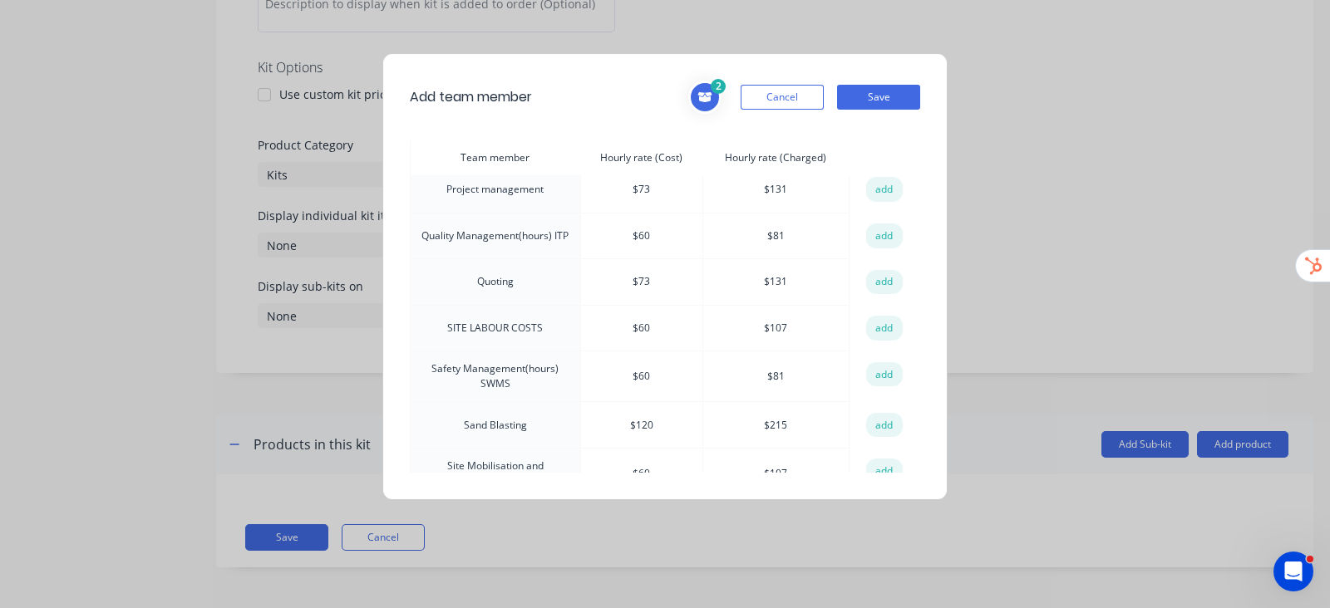
scroll to position [676, 0]
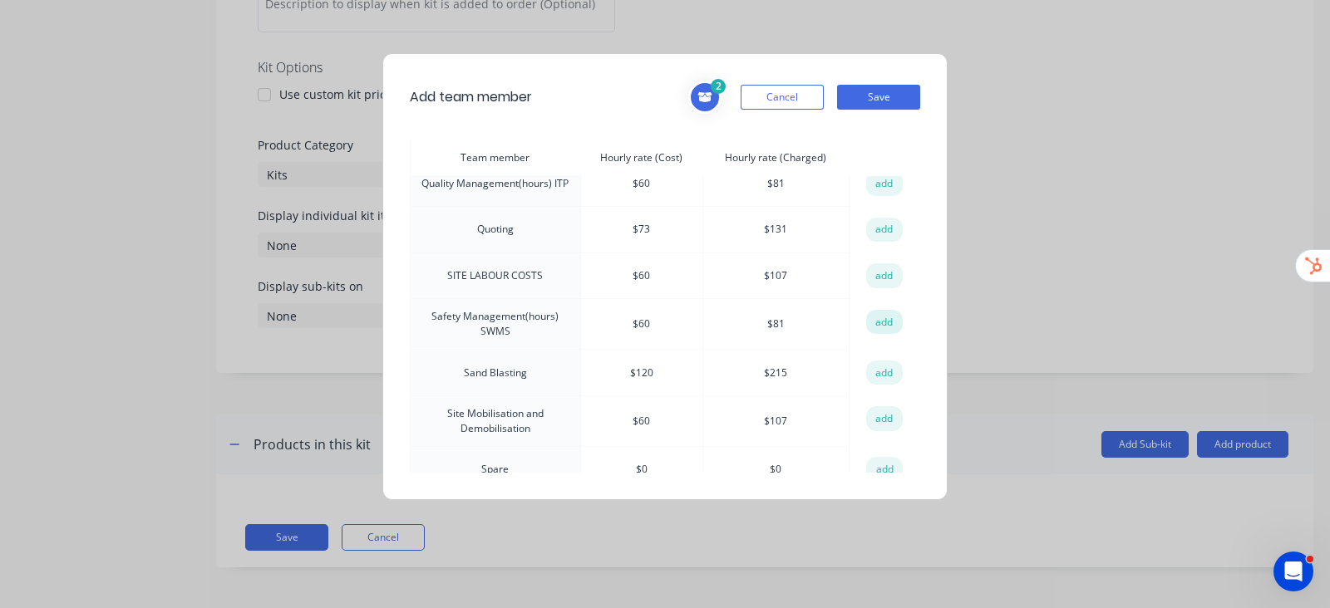
click at [869, 310] on button "add" at bounding box center [884, 322] width 37 height 25
click at [881, 95] on button "Save" at bounding box center [878, 97] width 83 height 25
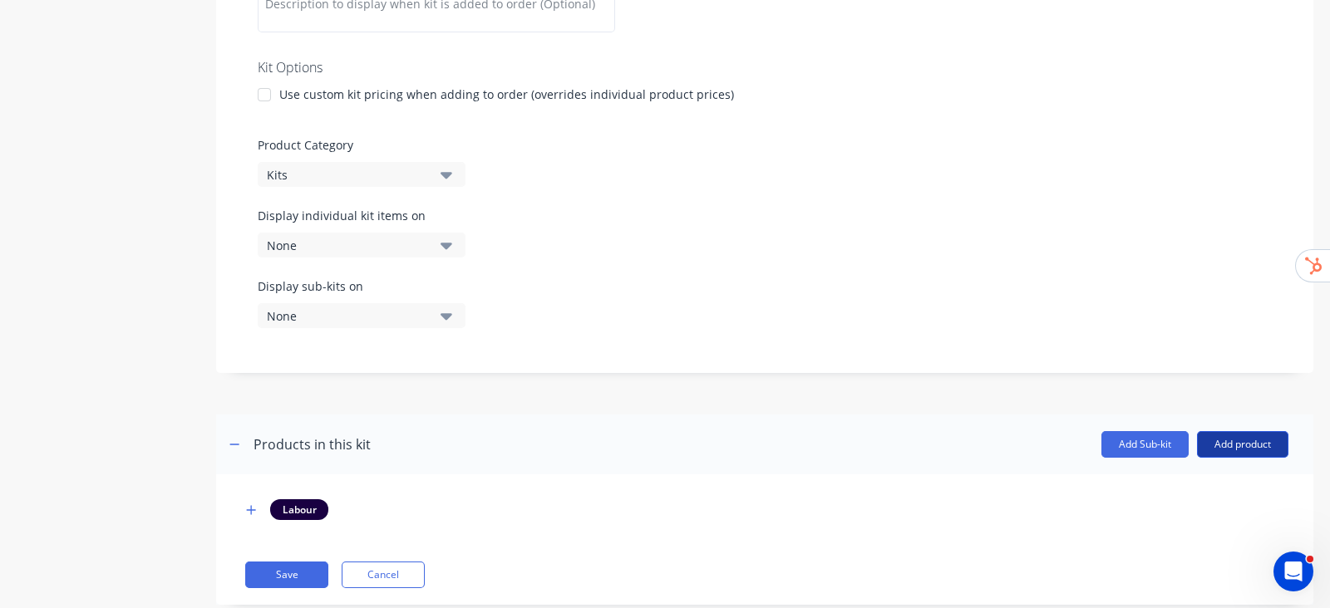
click at [1235, 450] on button "Add product" at bounding box center [1242, 444] width 91 height 27
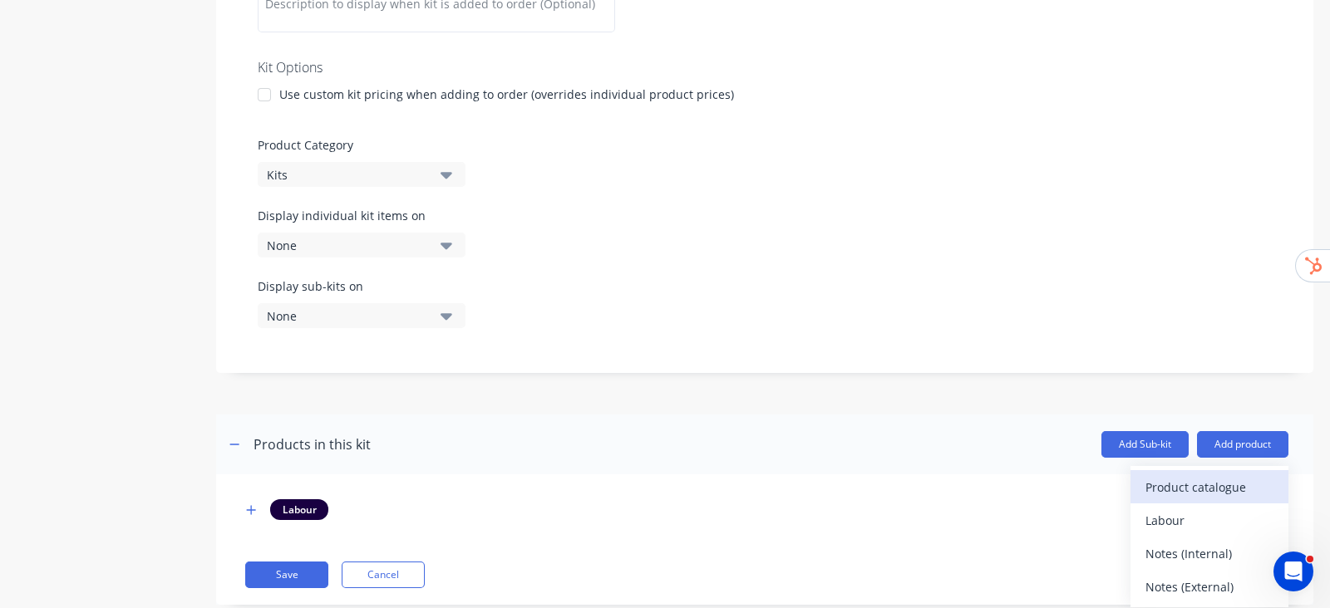
click at [1197, 480] on div "Product catalogue" at bounding box center [1209, 487] width 128 height 24
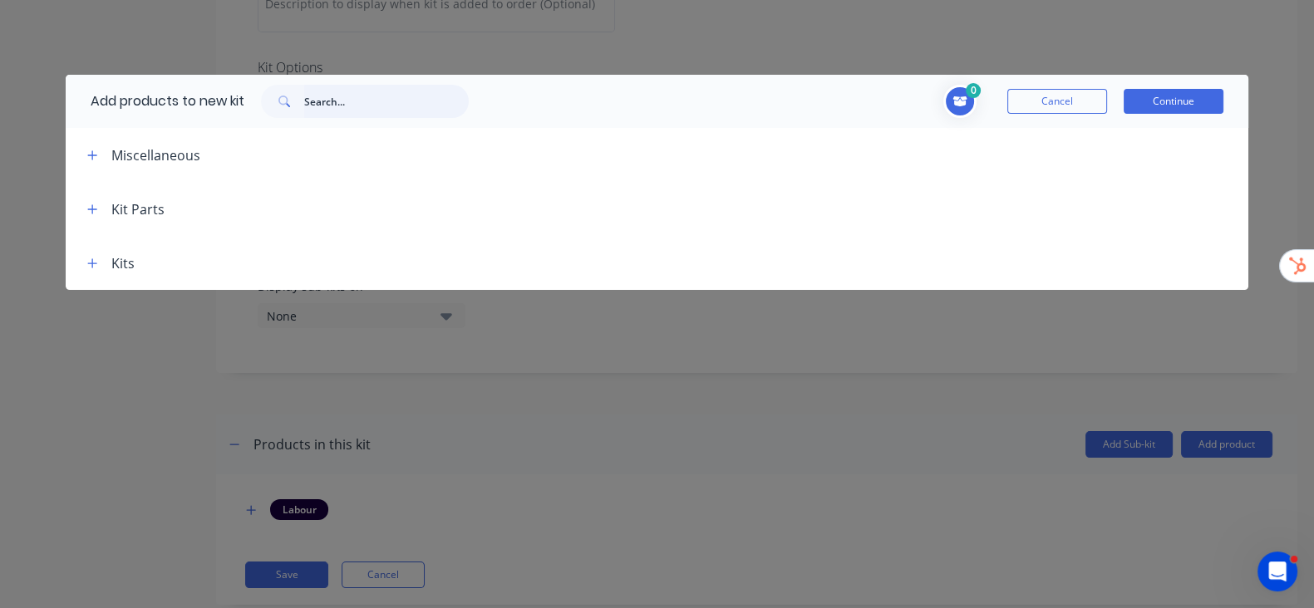
click at [376, 109] on input "text" at bounding box center [386, 101] width 165 height 33
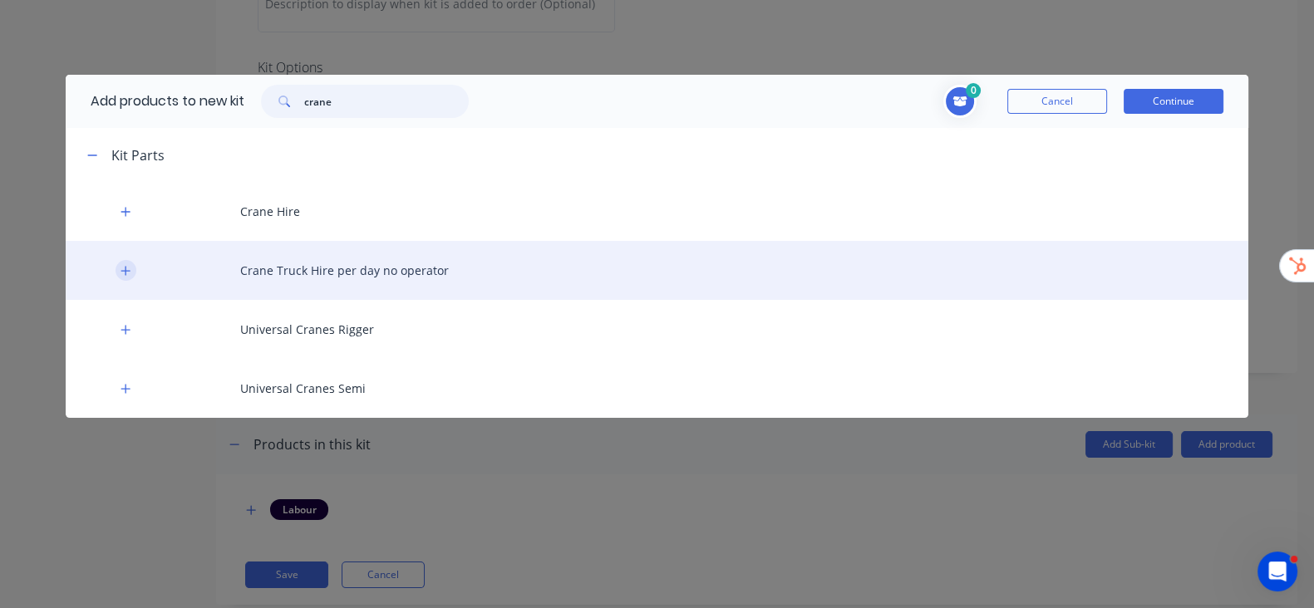
type input "crane"
click at [121, 263] on button "button" at bounding box center [126, 270] width 21 height 21
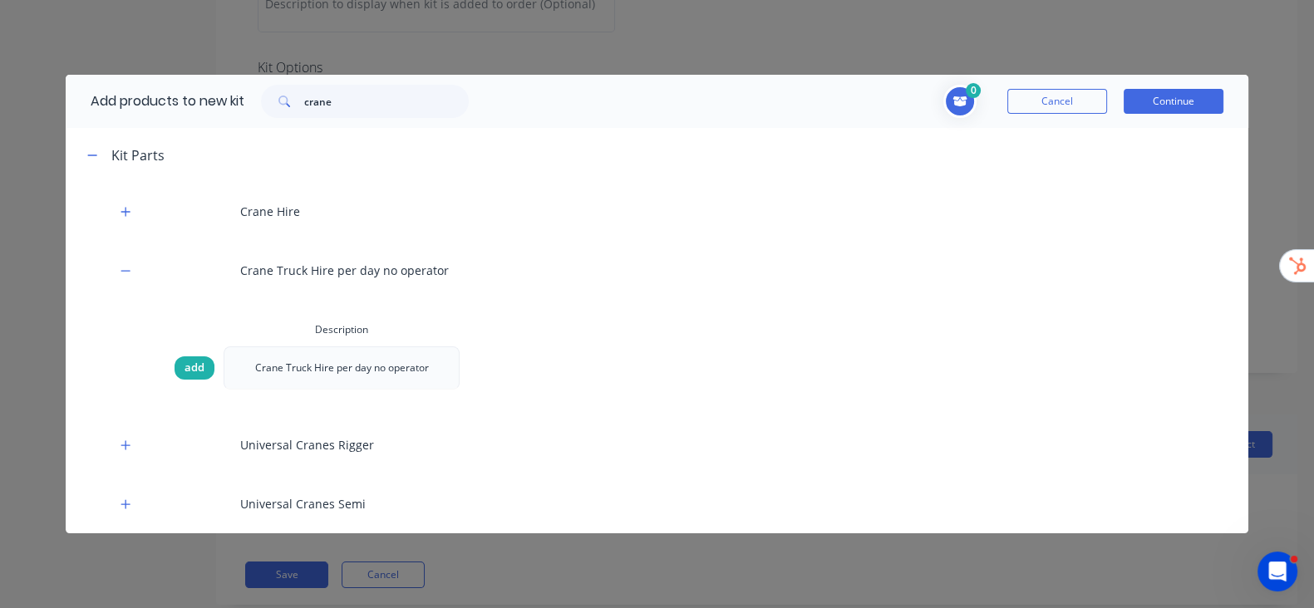
click at [199, 369] on span "add" at bounding box center [194, 368] width 20 height 17
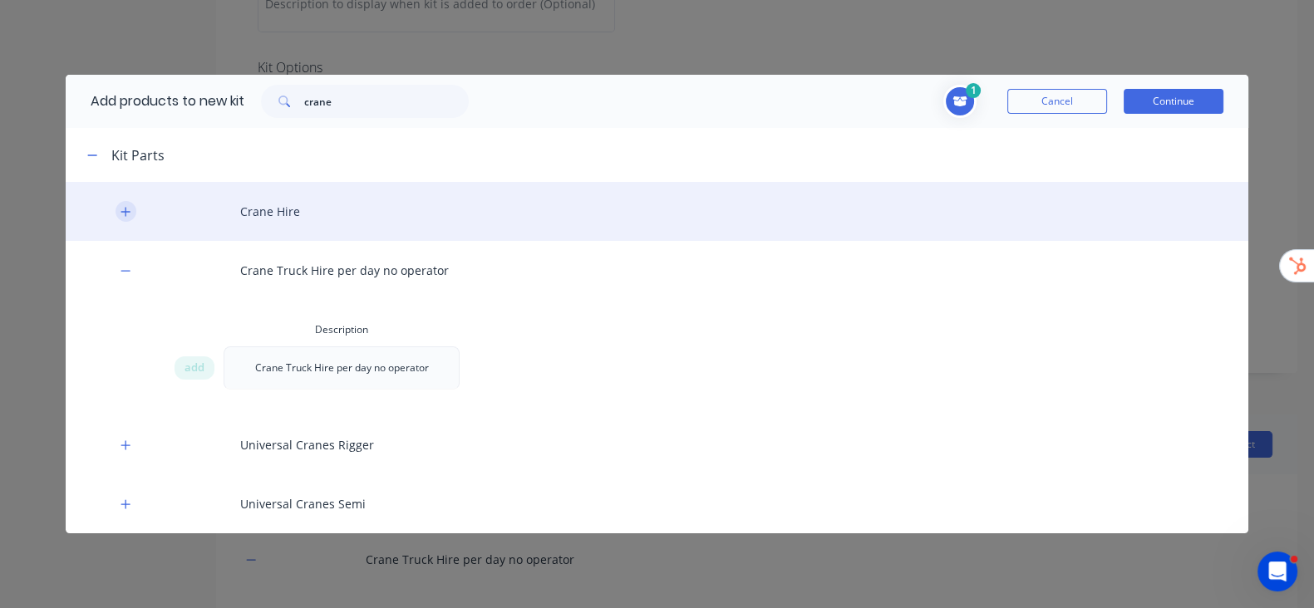
click at [123, 203] on button "button" at bounding box center [126, 211] width 21 height 21
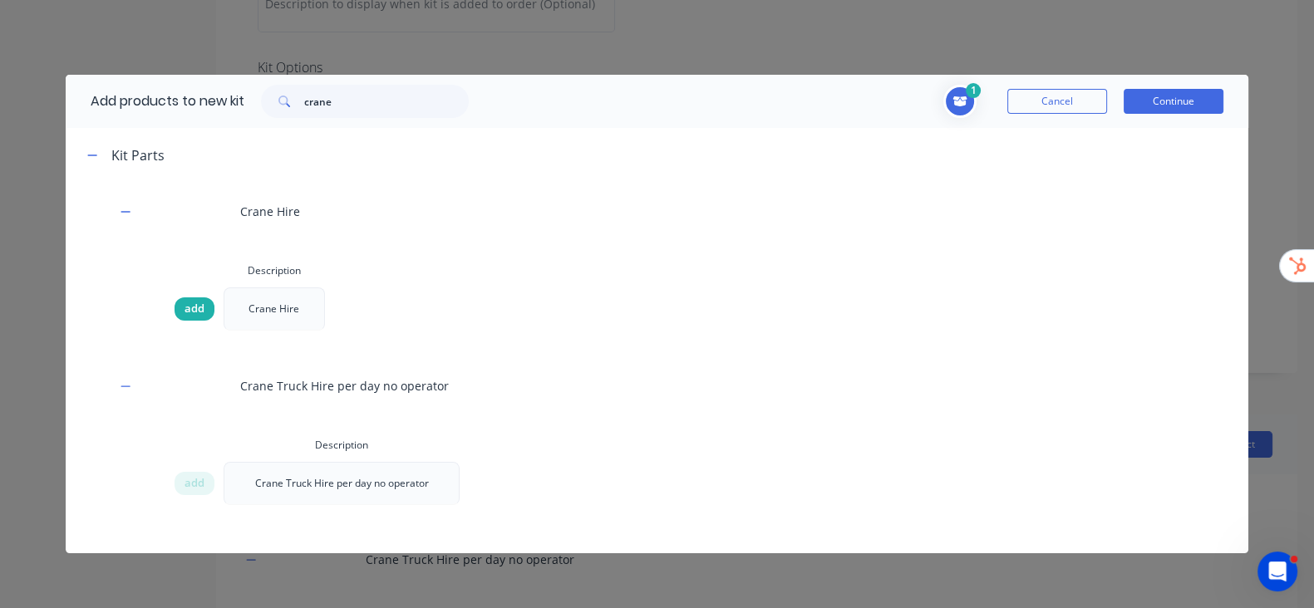
click at [191, 309] on span "add" at bounding box center [194, 309] width 20 height 17
click at [1170, 101] on button "Continue" at bounding box center [1174, 101] width 100 height 25
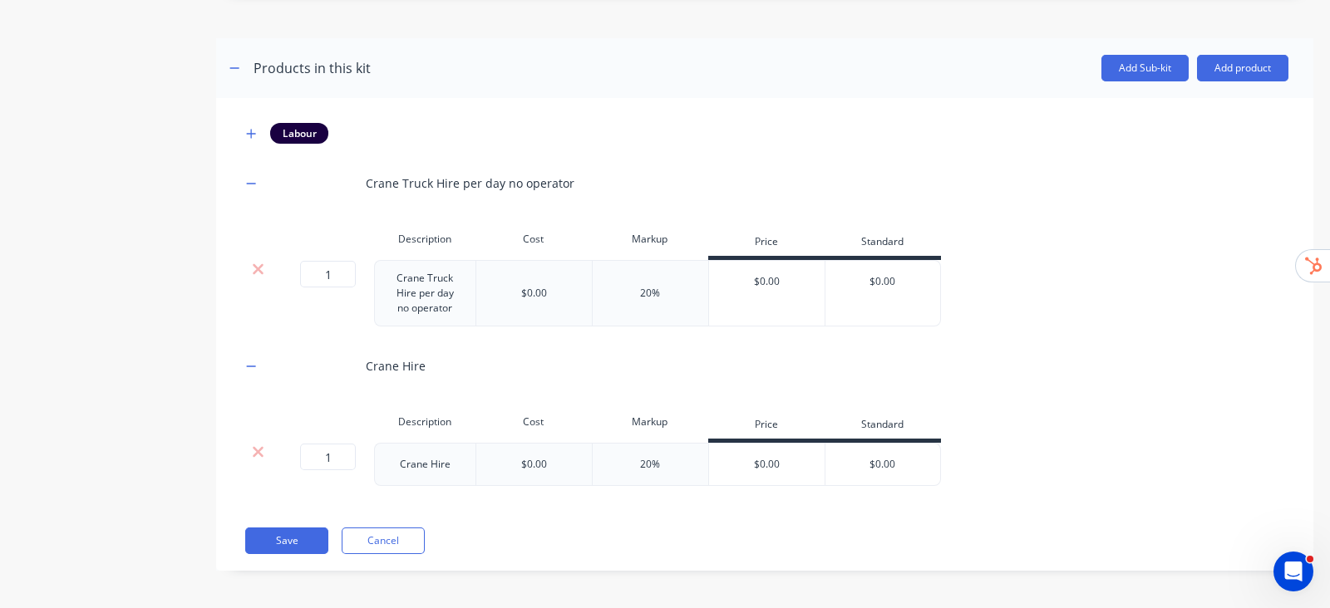
scroll to position [745, 0]
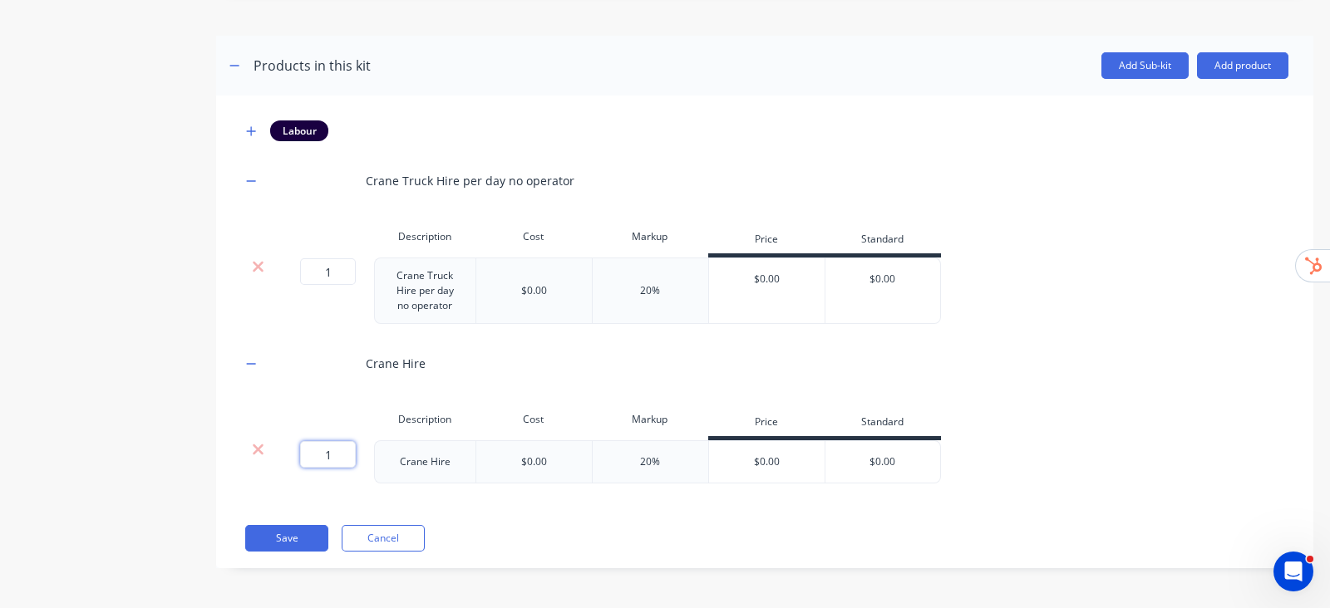
drag, startPoint x: 335, startPoint y: 465, endPoint x: 302, endPoint y: 464, distance: 33.3
click at [302, 464] on input "1" at bounding box center [328, 454] width 56 height 27
type input "0"
drag, startPoint x: 327, startPoint y: 270, endPoint x: 303, endPoint y: 275, distance: 23.8
drag, startPoint x: 319, startPoint y: 269, endPoint x: 371, endPoint y: 268, distance: 52.4
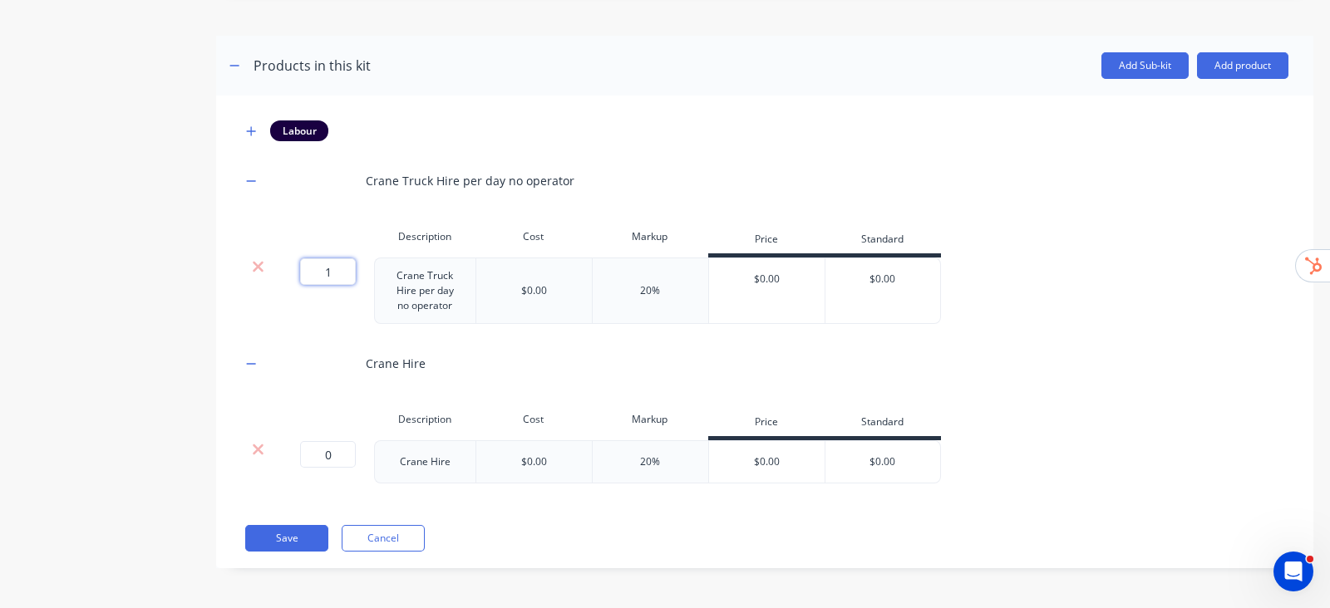
click at [371, 268] on div "1 1 ?" at bounding box center [324, 291] width 100 height 66
type input "0"
click at [252, 130] on icon "button" at bounding box center [251, 131] width 10 height 12
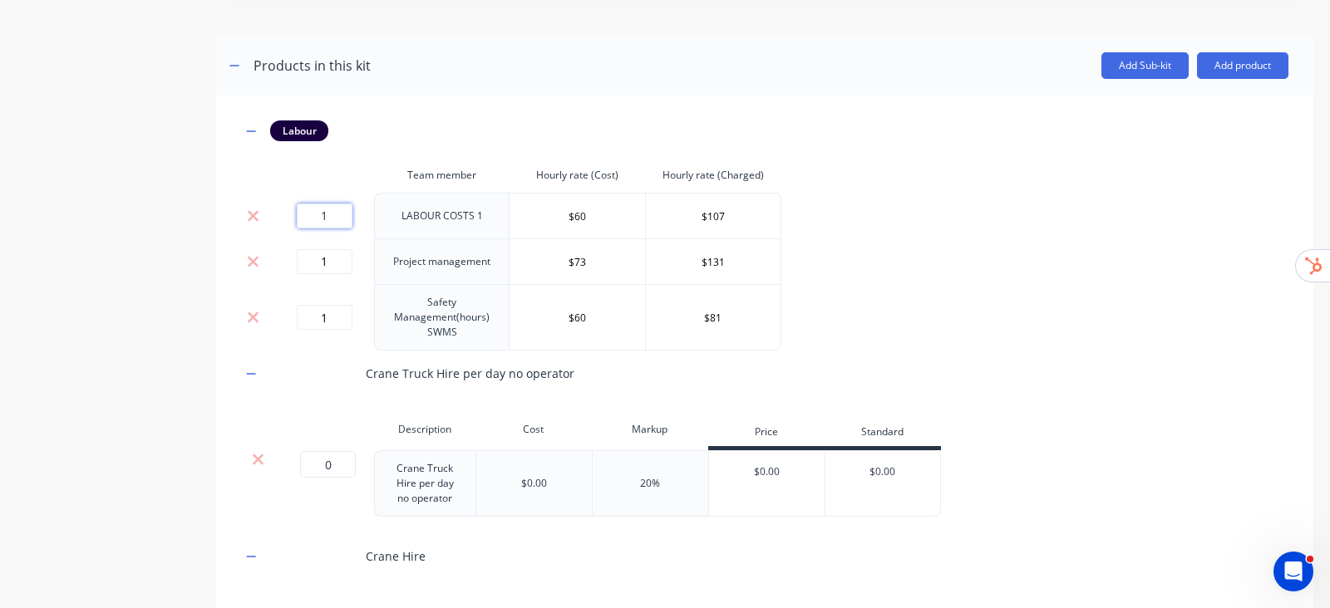
click at [286, 205] on div "1" at bounding box center [324, 216] width 86 height 25
type input "0"
drag, startPoint x: 314, startPoint y: 245, endPoint x: 365, endPoint y: 263, distance: 53.6
click at [365, 263] on td "1" at bounding box center [324, 262] width 100 height 46
drag, startPoint x: 332, startPoint y: 323, endPoint x: 307, endPoint y: 313, distance: 27.6
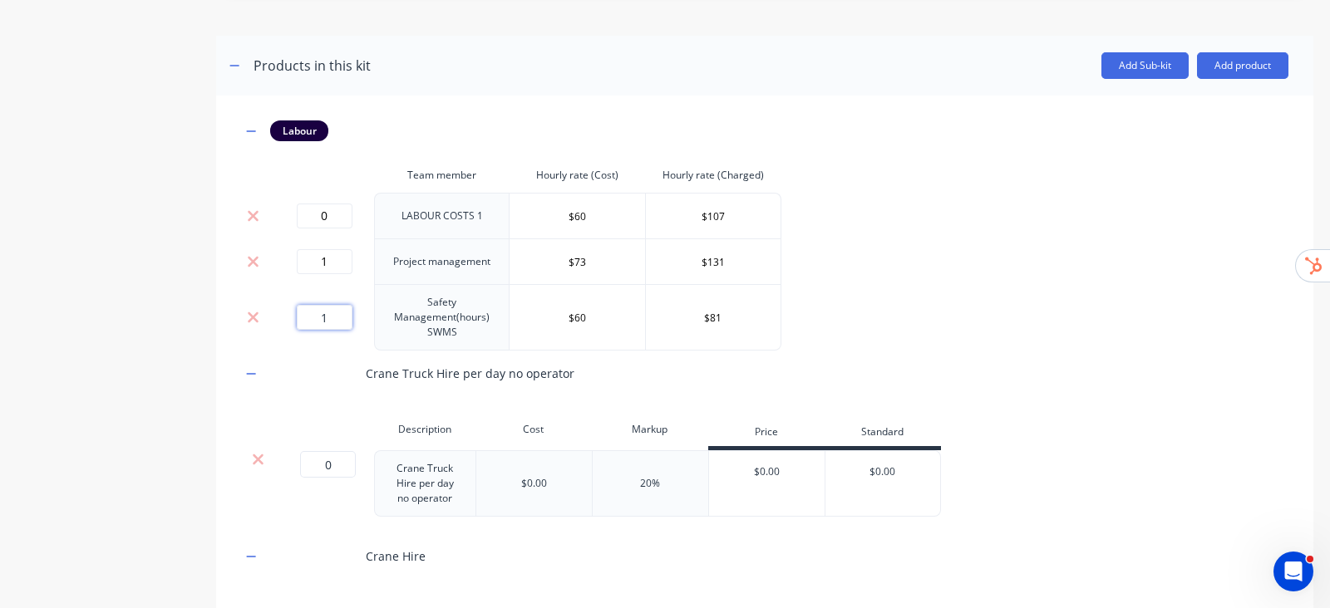
click at [319, 320] on input "1" at bounding box center [325, 317] width 56 height 25
type input "0"
drag, startPoint x: 326, startPoint y: 259, endPoint x: 312, endPoint y: 258, distance: 13.4
click at [312, 258] on input "1" at bounding box center [325, 261] width 56 height 25
type input "0"
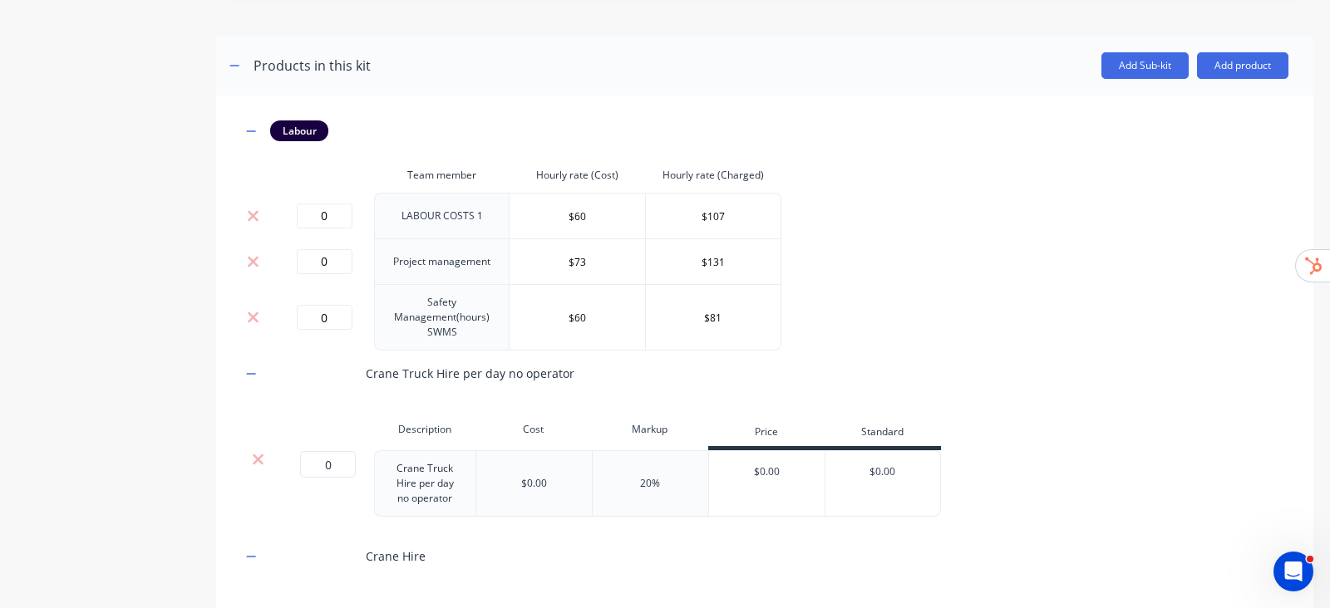
click at [1077, 307] on div "Labour Team member Hourly rate (Cost) Hourly rate (Charged) 0 LABOUR COSTS 1 $6…" at bounding box center [764, 399] width 1047 height 556
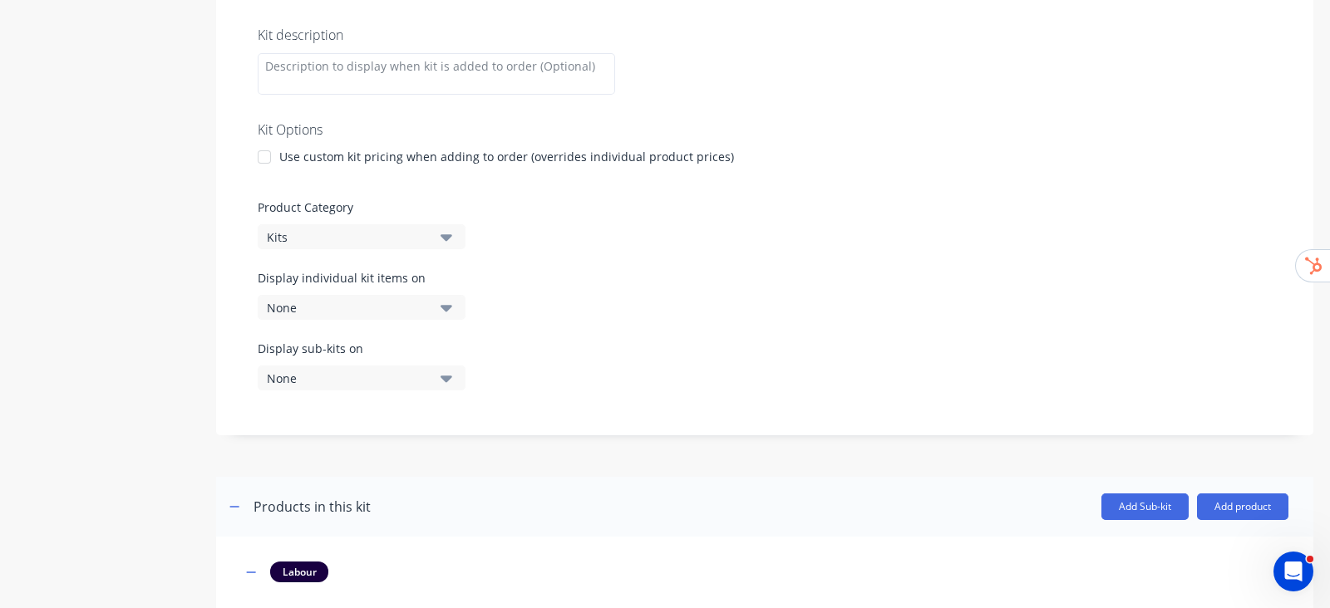
scroll to position [2, 0]
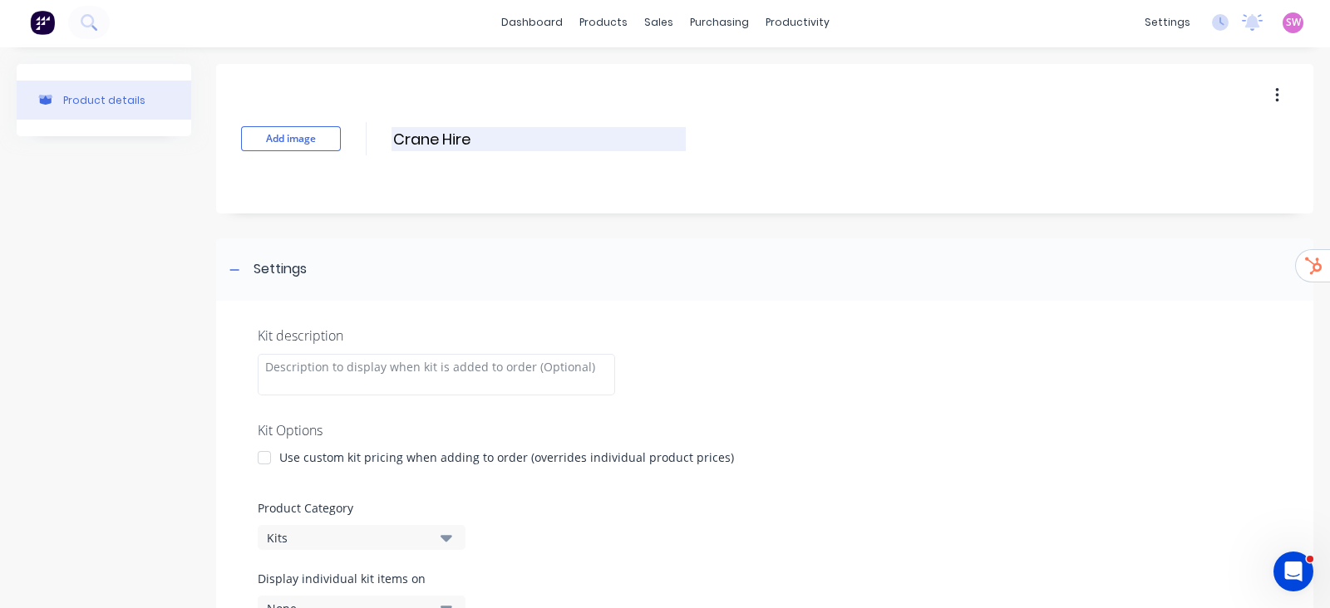
click at [396, 130] on input "Crane Hire" at bounding box center [538, 139] width 294 height 24
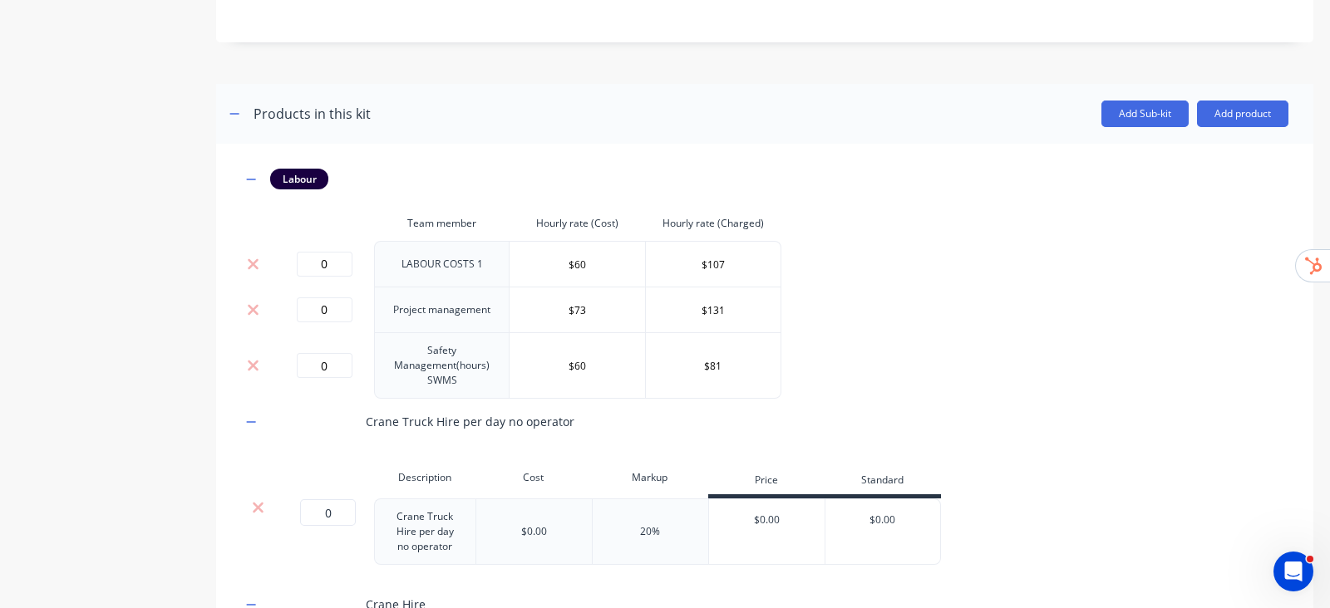
scroll to position [937, 0]
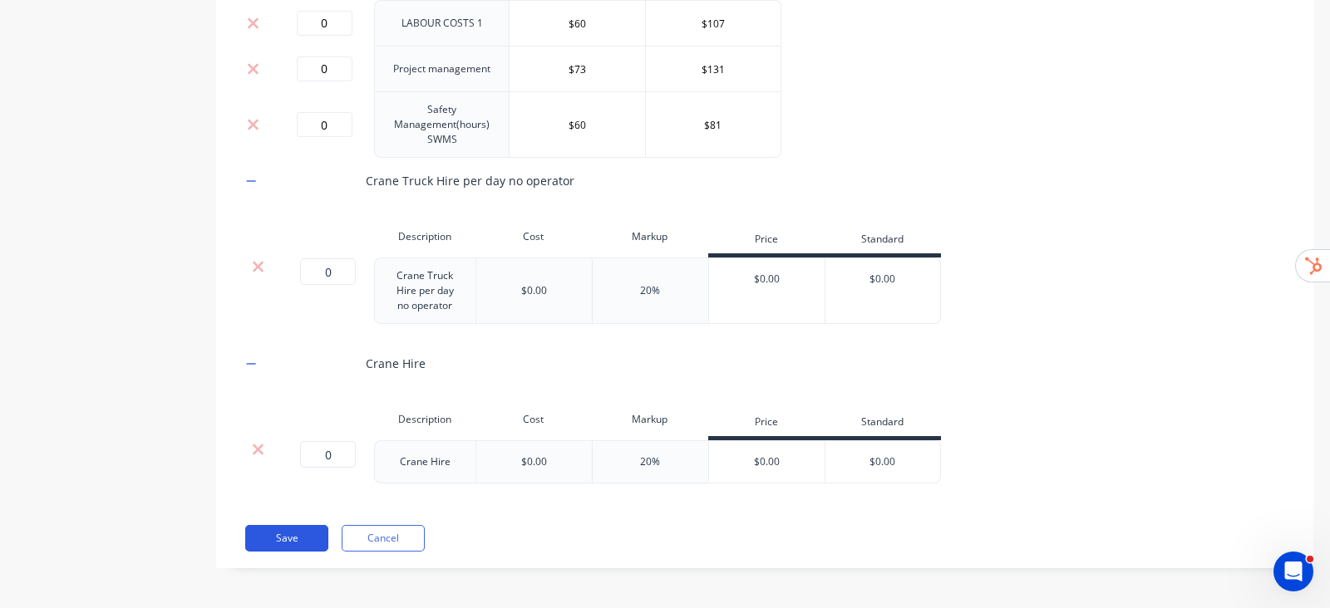
type input "Project Cost Sheet - Crane Hire"
click at [303, 538] on button "Save" at bounding box center [286, 538] width 83 height 27
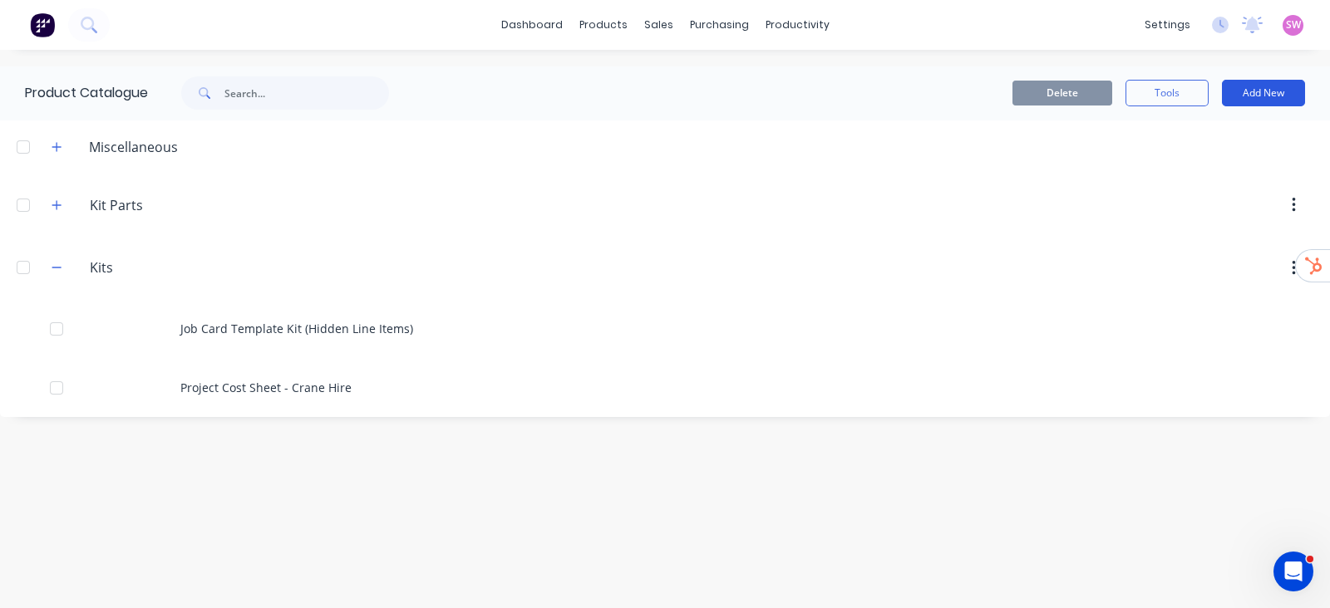
click at [1267, 94] on button "Add New" at bounding box center [1263, 93] width 83 height 27
click at [1221, 196] on div "Product Kit" at bounding box center [1226, 202] width 128 height 24
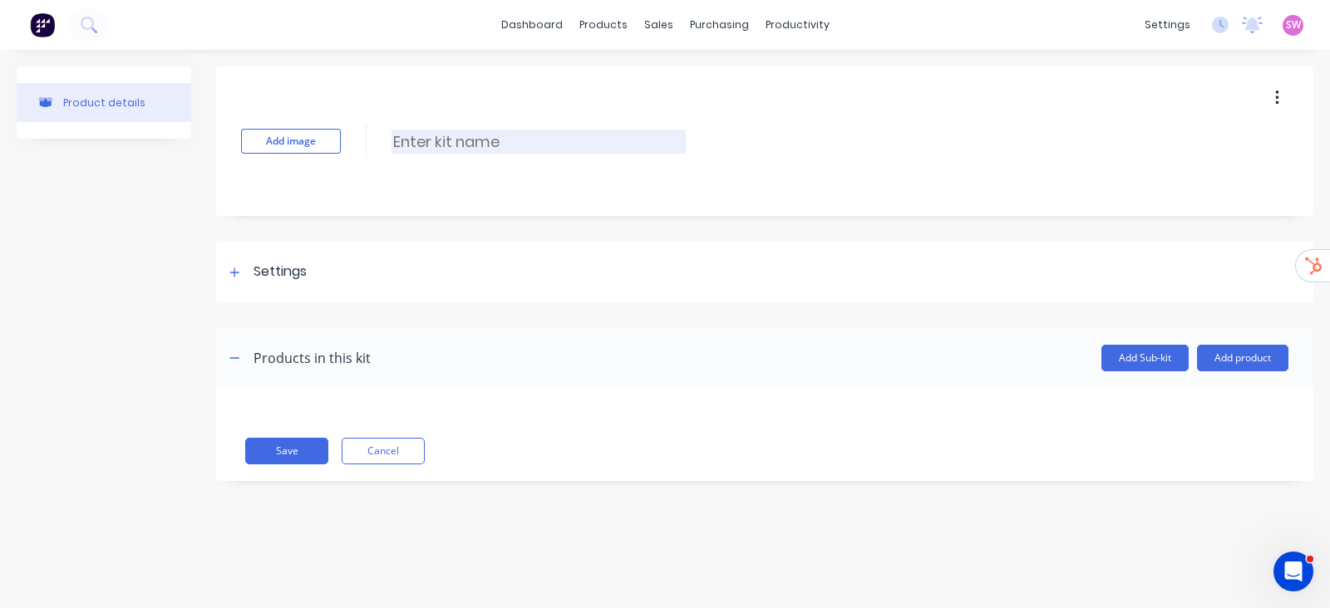
click at [409, 136] on input at bounding box center [538, 142] width 294 height 24
type input "Project Cost Sheet - Design"
click at [395, 454] on button "Cancel" at bounding box center [383, 451] width 83 height 27
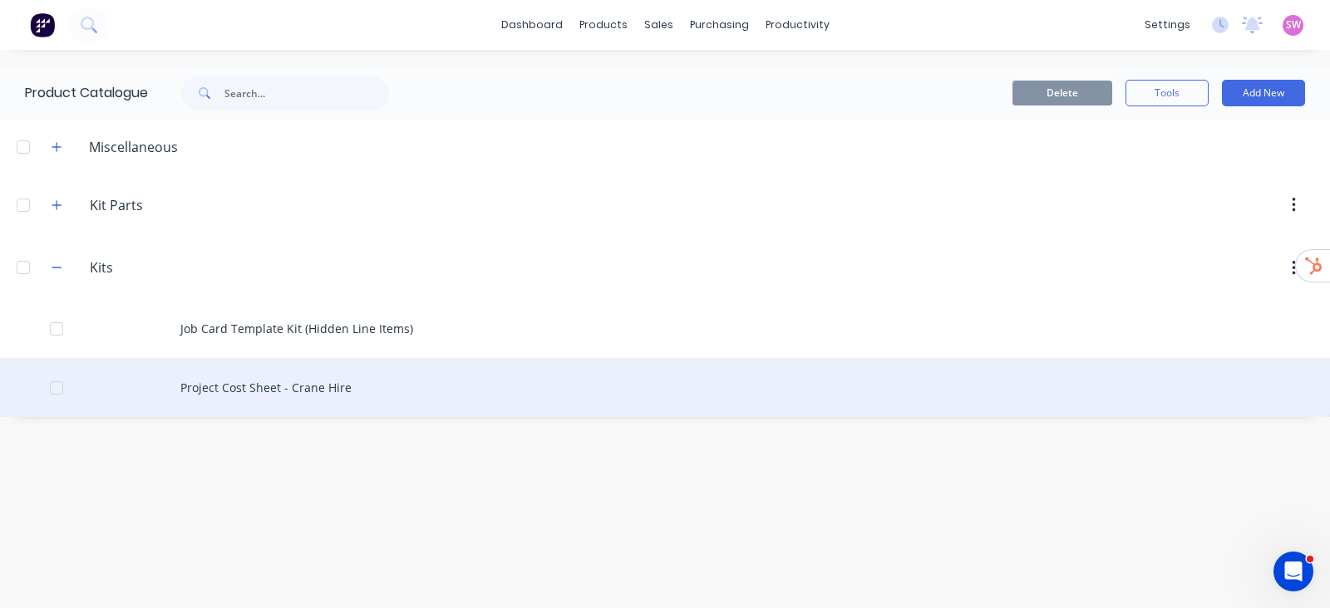
click at [311, 381] on div "Project Cost Sheet - Crane Hire" at bounding box center [665, 387] width 1330 height 59
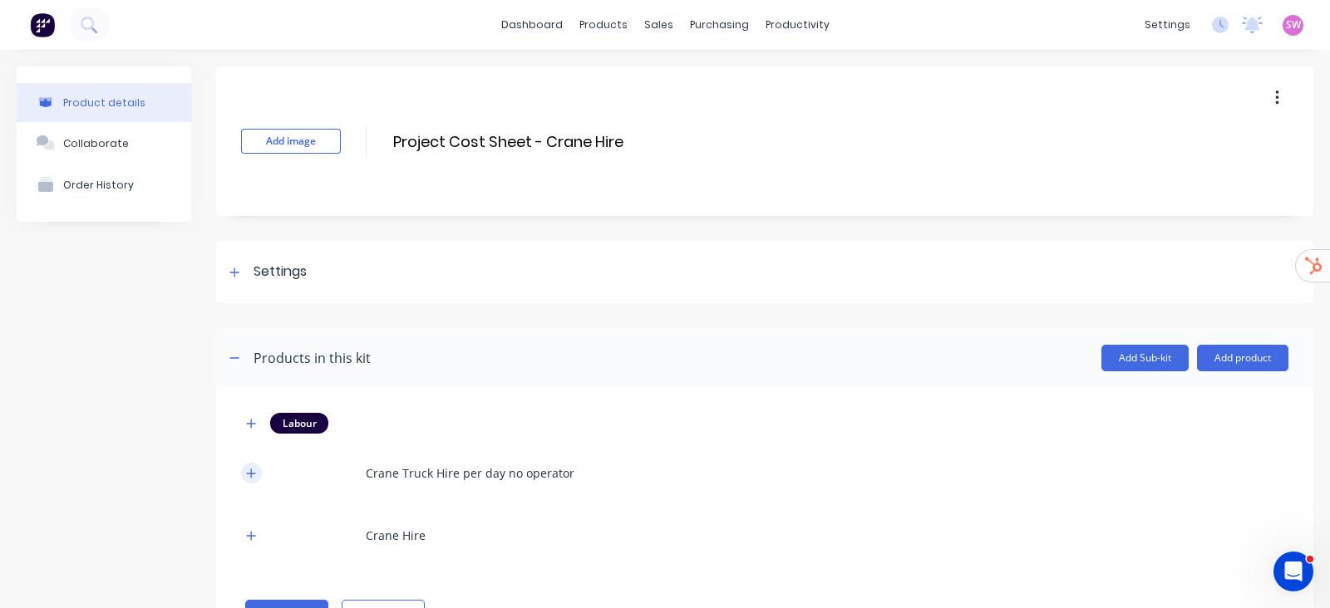
click at [259, 473] on button "button" at bounding box center [251, 473] width 21 height 21
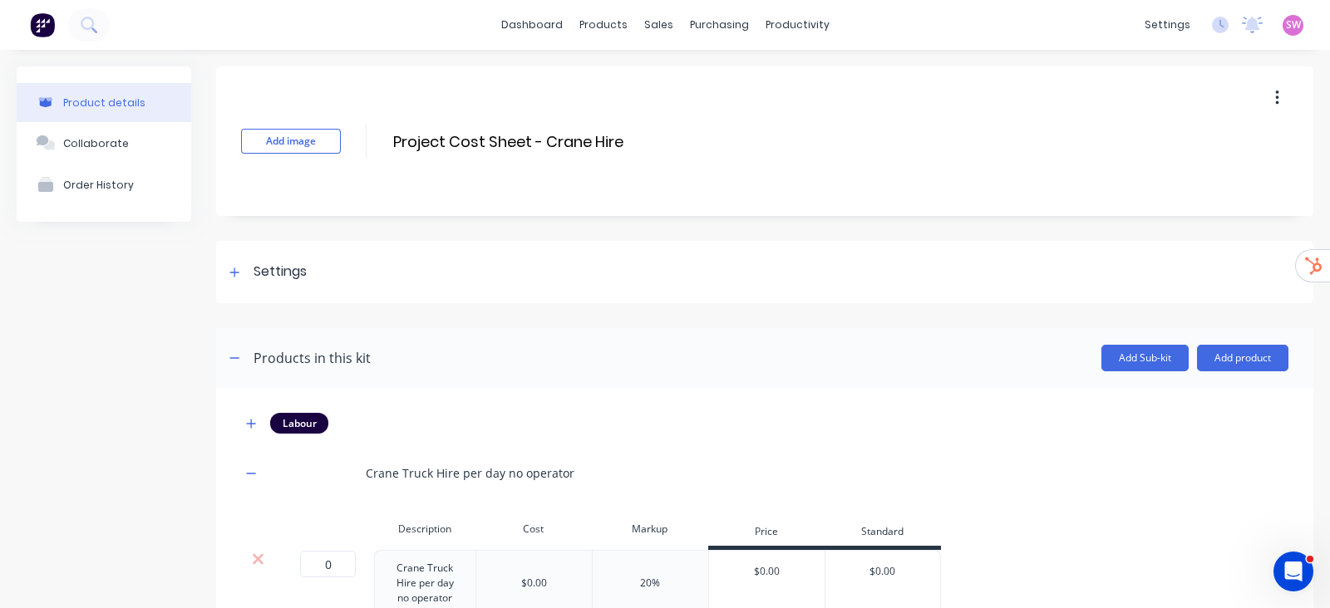
click at [254, 435] on div "Labour Crane Truck Hire per day no operator Description Cost Markup Price Stand…" at bounding box center [764, 546] width 1047 height 266
click at [255, 429] on button "button" at bounding box center [251, 423] width 21 height 21
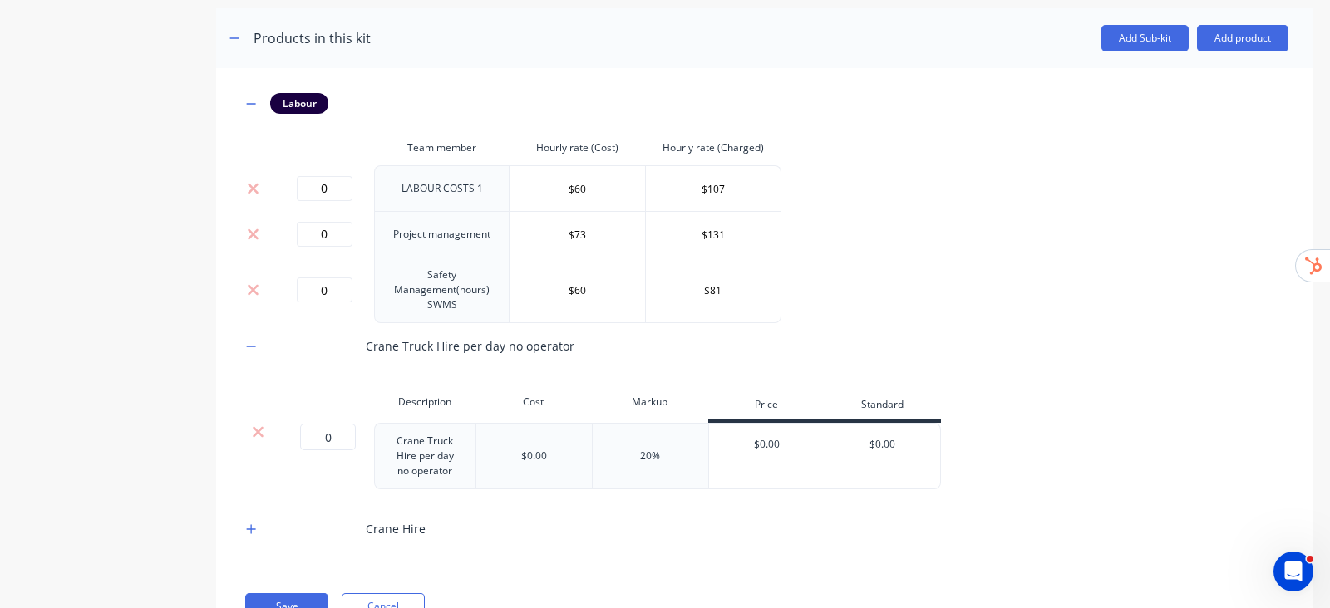
scroll to position [388, 0]
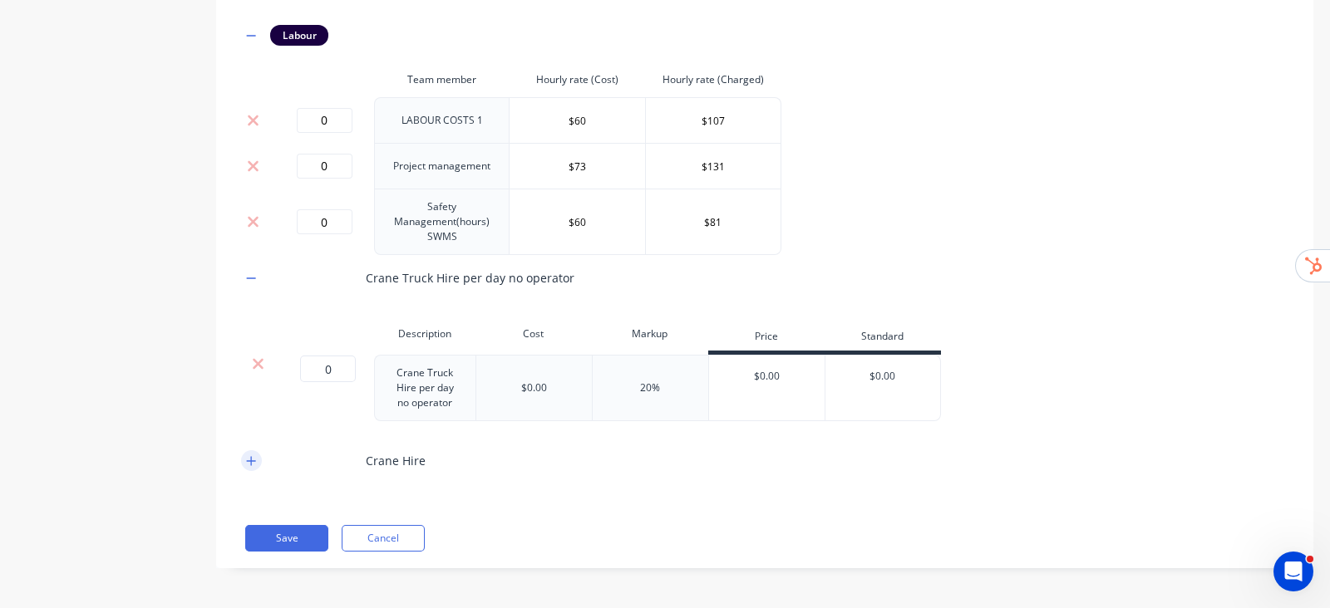
click at [250, 456] on icon "button" at bounding box center [251, 461] width 10 height 12
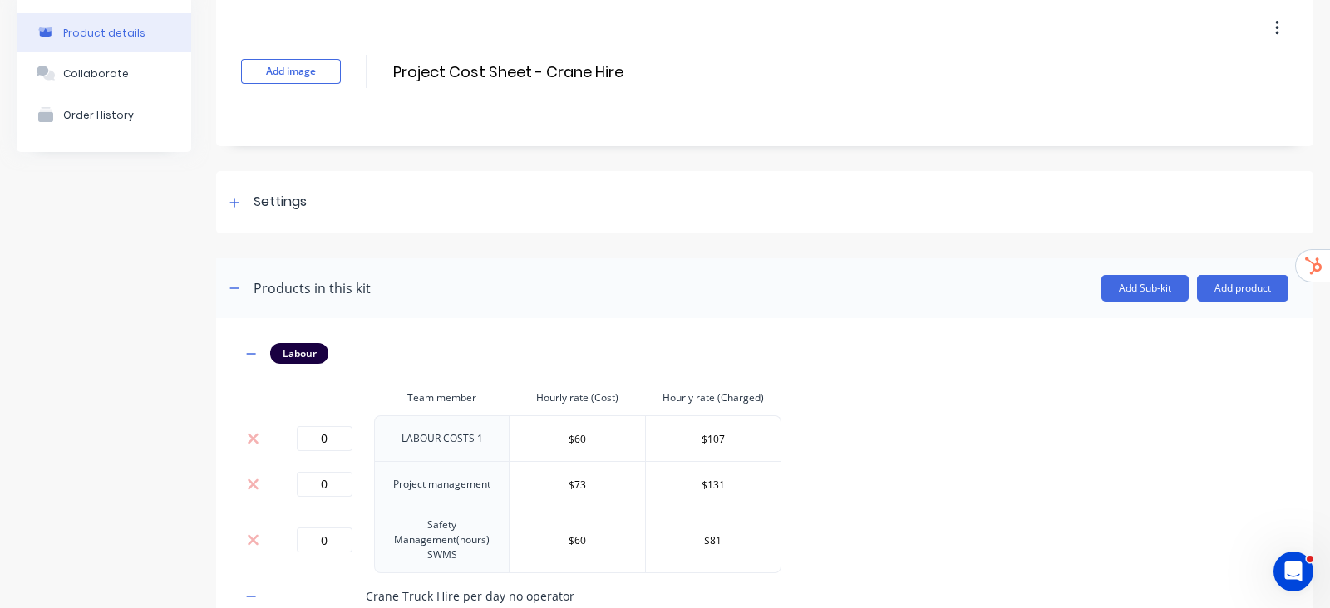
scroll to position [0, 0]
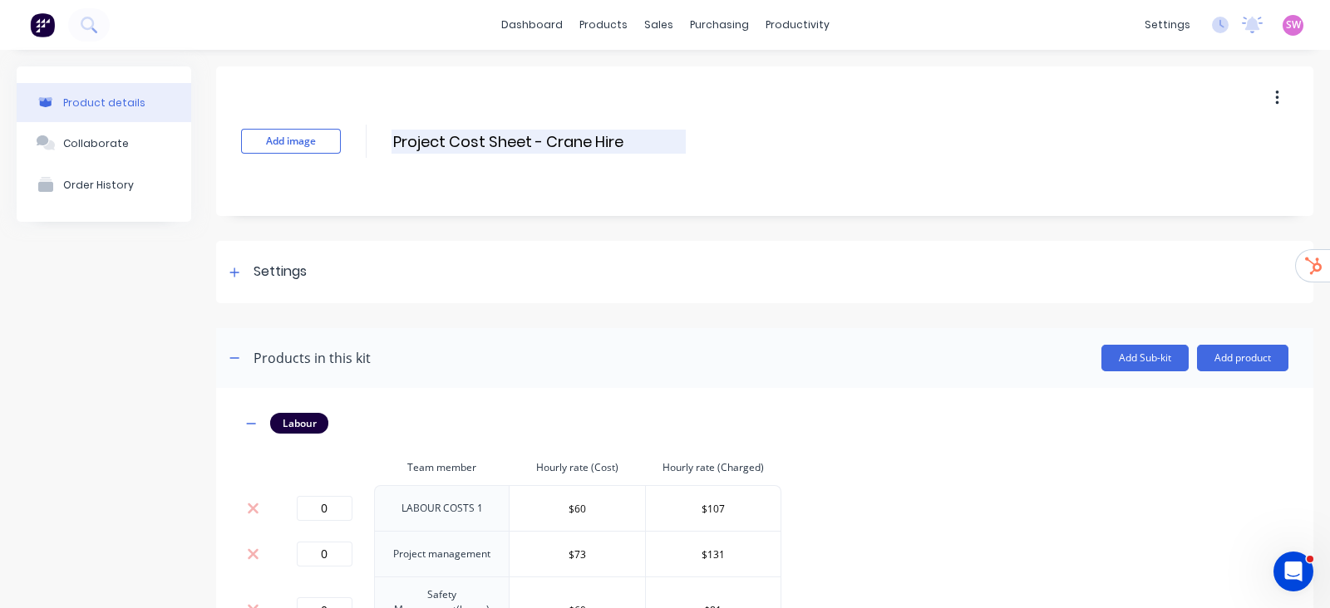
click at [636, 143] on input "Project Cost Sheet - Crane Hire" at bounding box center [538, 142] width 294 height 24
click at [510, 18] on link "dashboard" at bounding box center [532, 24] width 78 height 25
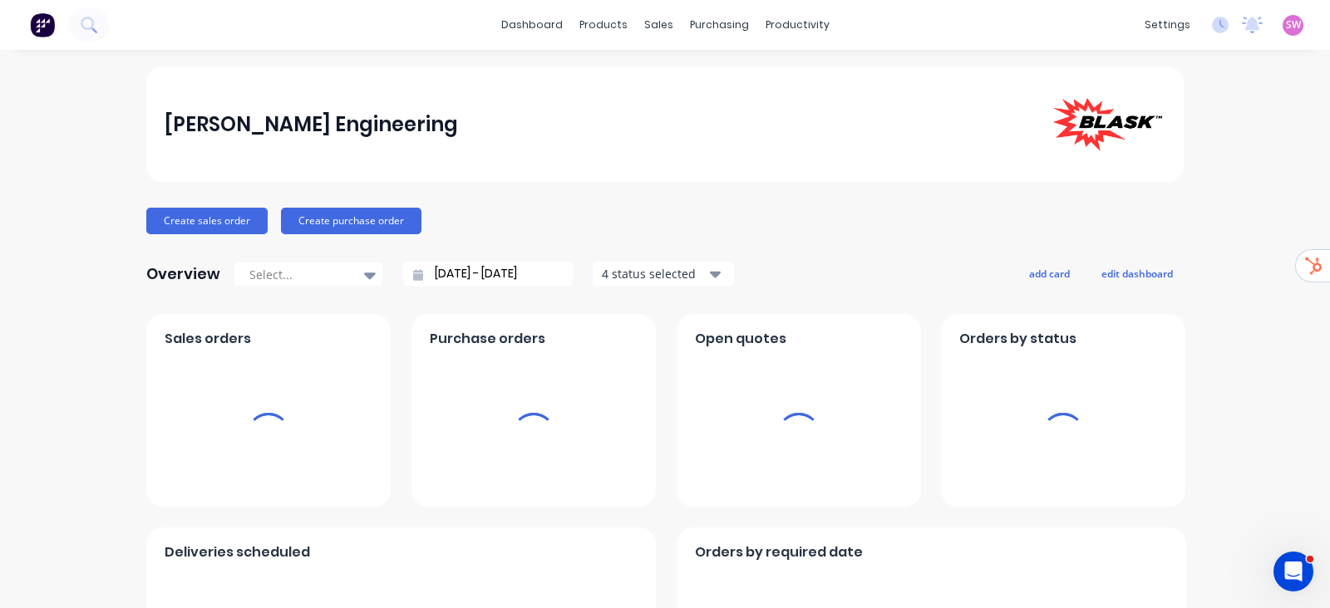
click at [1282, 33] on div "SW Blask Engineering Stuart Wheatley Administrator Profile Sign out" at bounding box center [1292, 25] width 21 height 21
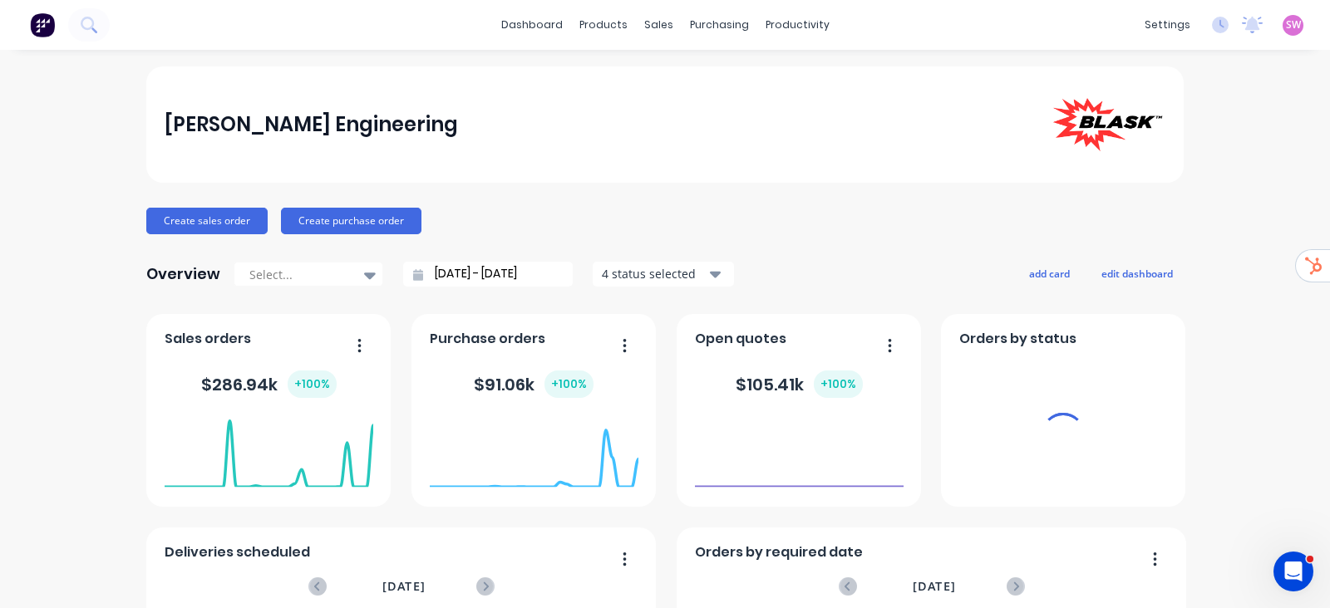
click at [1286, 27] on span "SW" at bounding box center [1293, 24] width 15 height 15
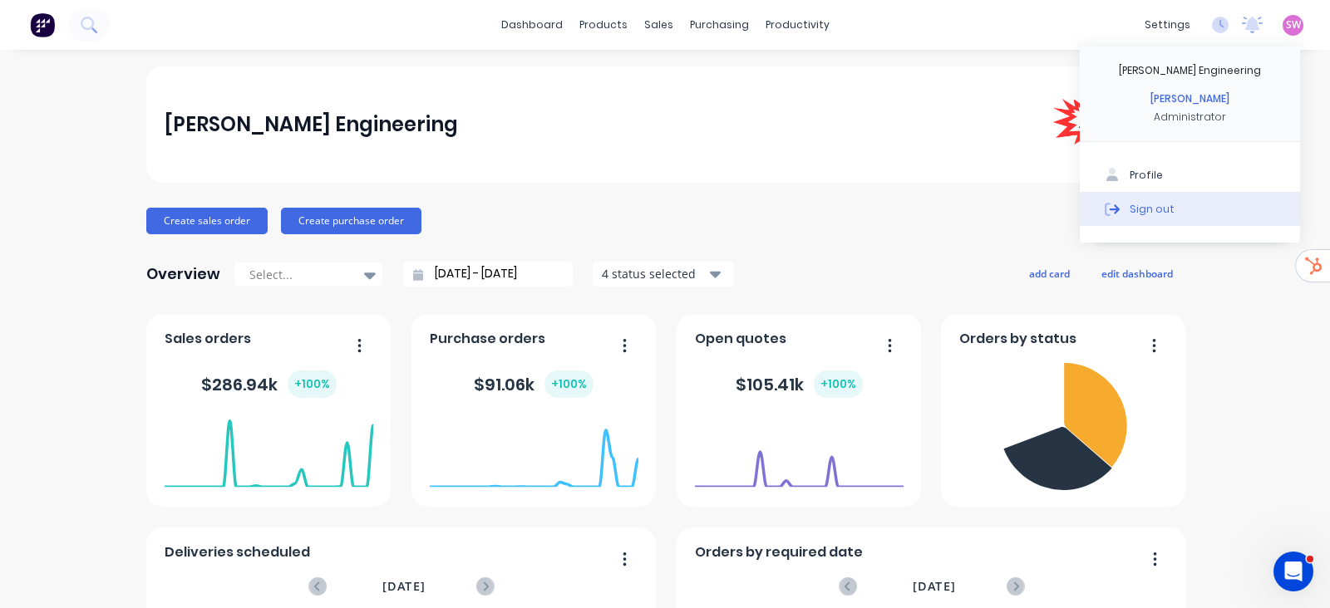
click at [1168, 214] on button "Sign out" at bounding box center [1190, 208] width 220 height 33
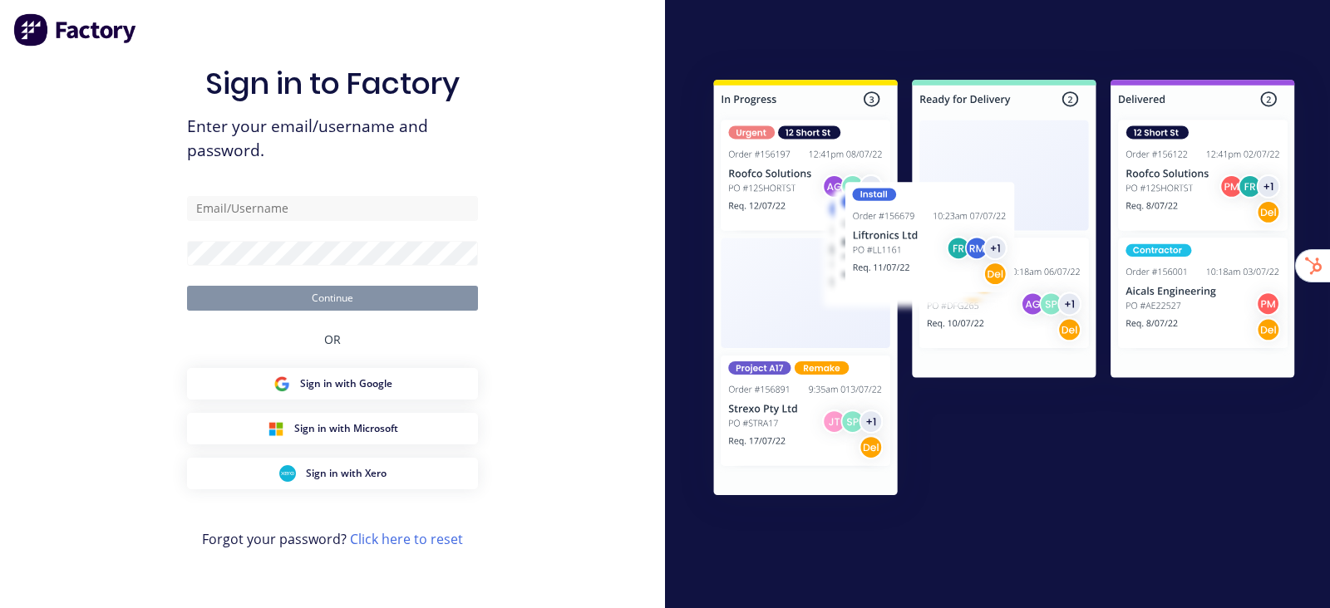
type input "[EMAIL_ADDRESS][DOMAIN_NAME]"
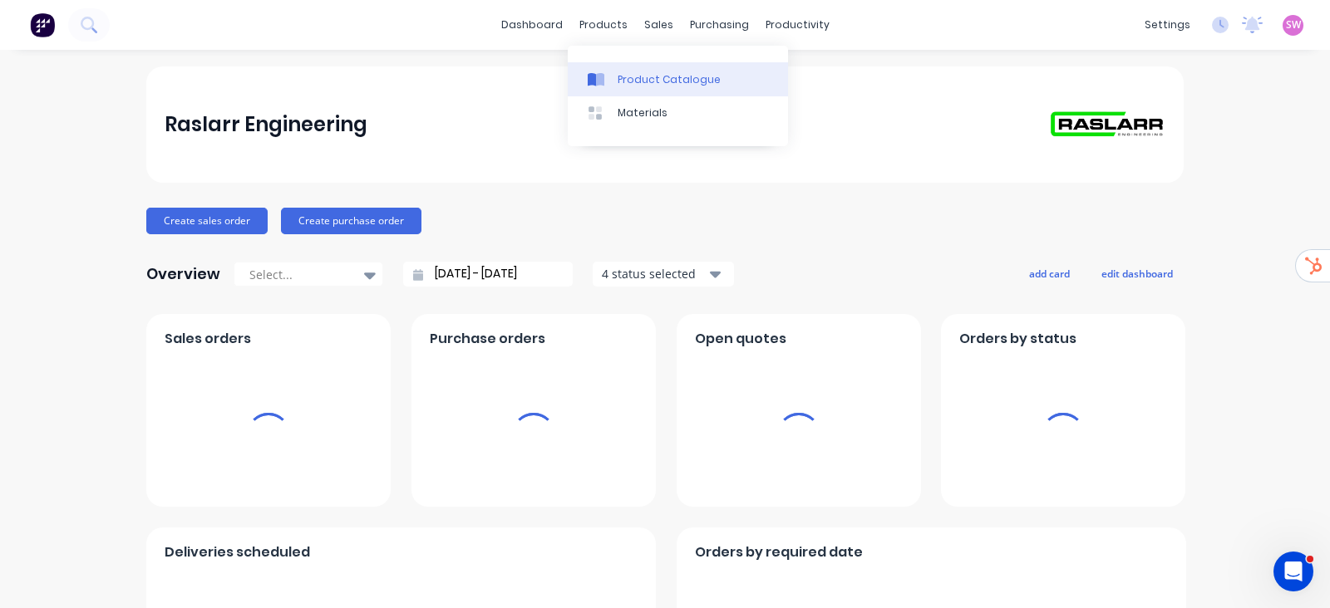
click at [632, 75] on div "Product Catalogue" at bounding box center [668, 79] width 103 height 15
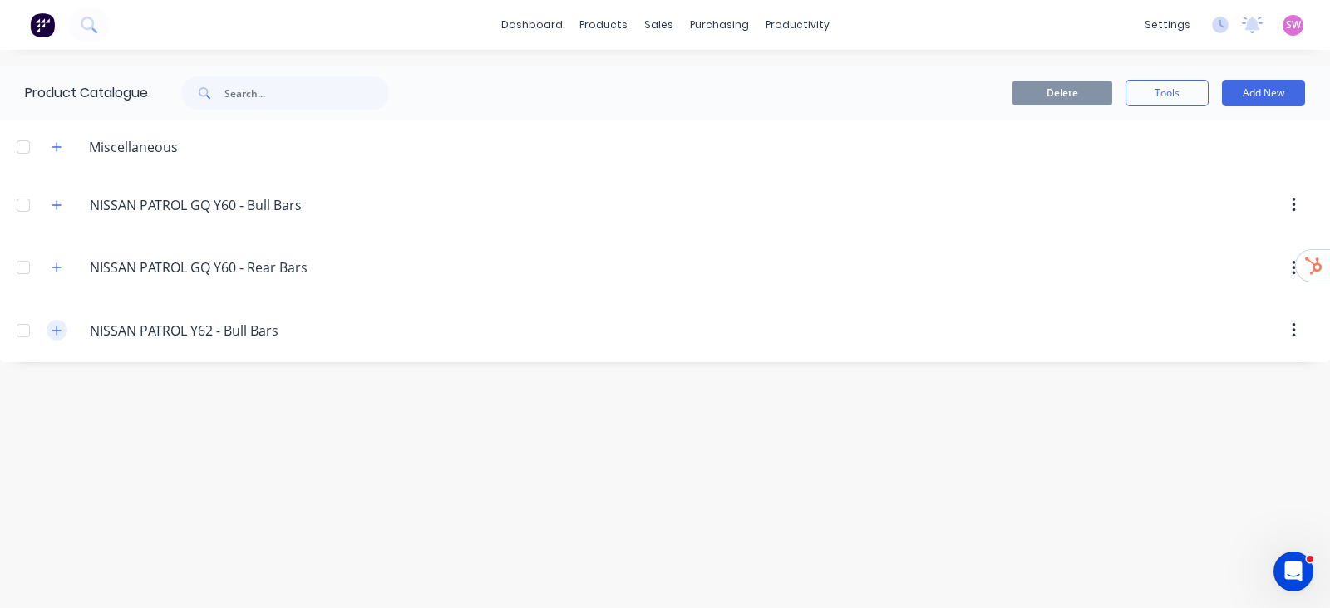
click at [60, 334] on icon "button" at bounding box center [57, 331] width 10 height 12
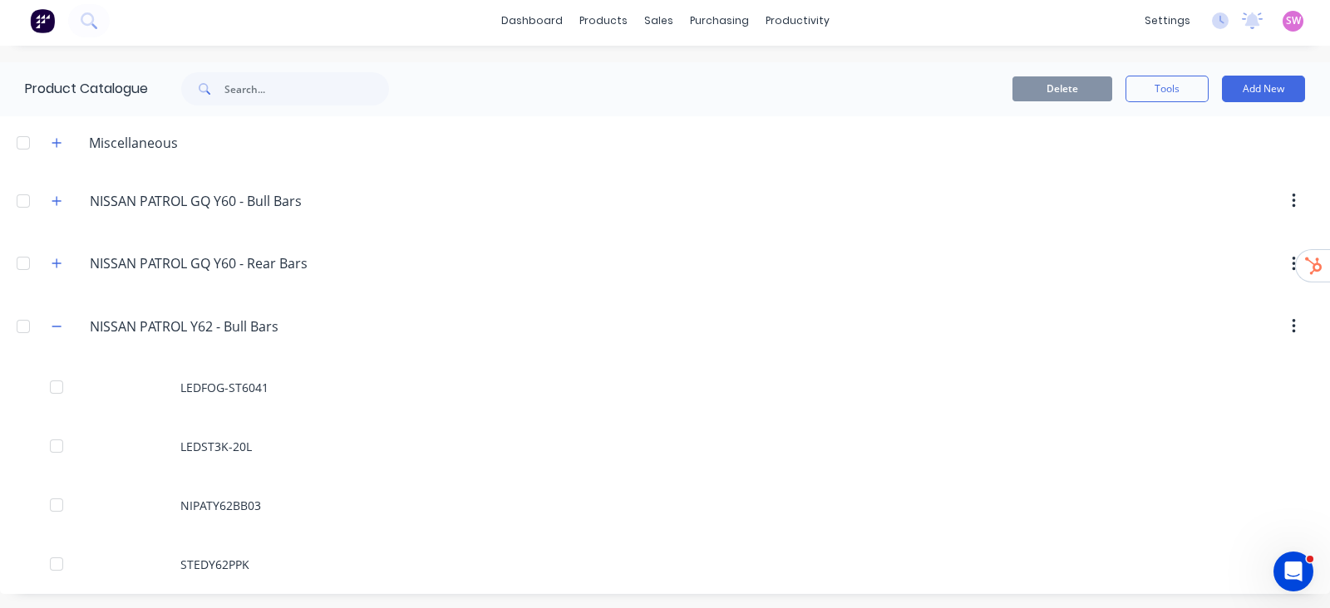
scroll to position [5, 0]
click at [58, 322] on icon "button" at bounding box center [57, 326] width 10 height 12
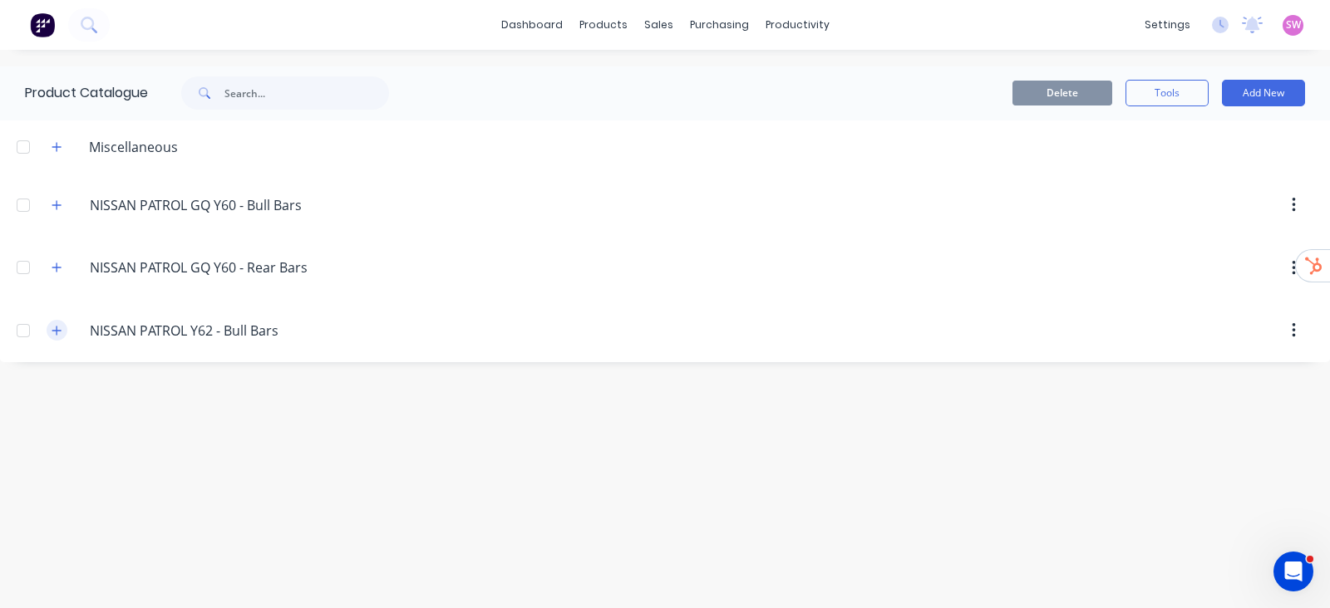
scroll to position [0, 0]
click at [62, 270] on button "button" at bounding box center [57, 268] width 21 height 21
click at [56, 190] on div "NISSAN.PATROL.GQ.Y60.-.Bull.Bars NISSAN PATROL GQ Y60 - Bull Bars" at bounding box center [177, 205] width 278 height 30
click at [56, 195] on button "button" at bounding box center [57, 204] width 21 height 21
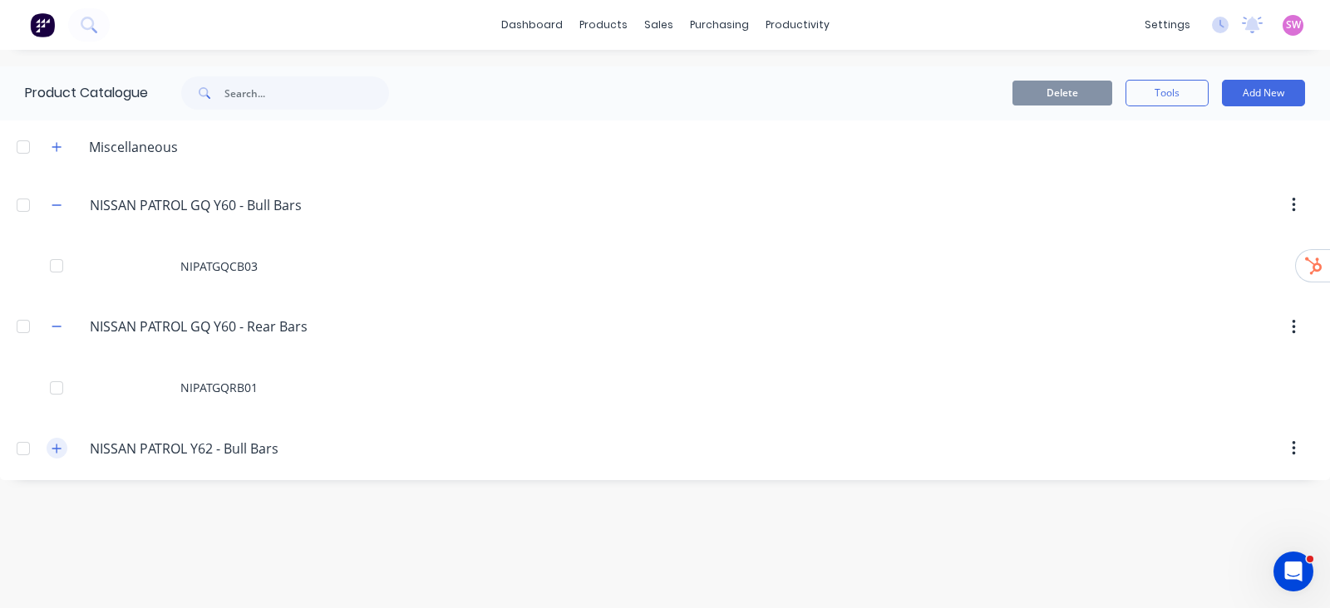
click at [52, 446] on icon "button" at bounding box center [57, 449] width 10 height 12
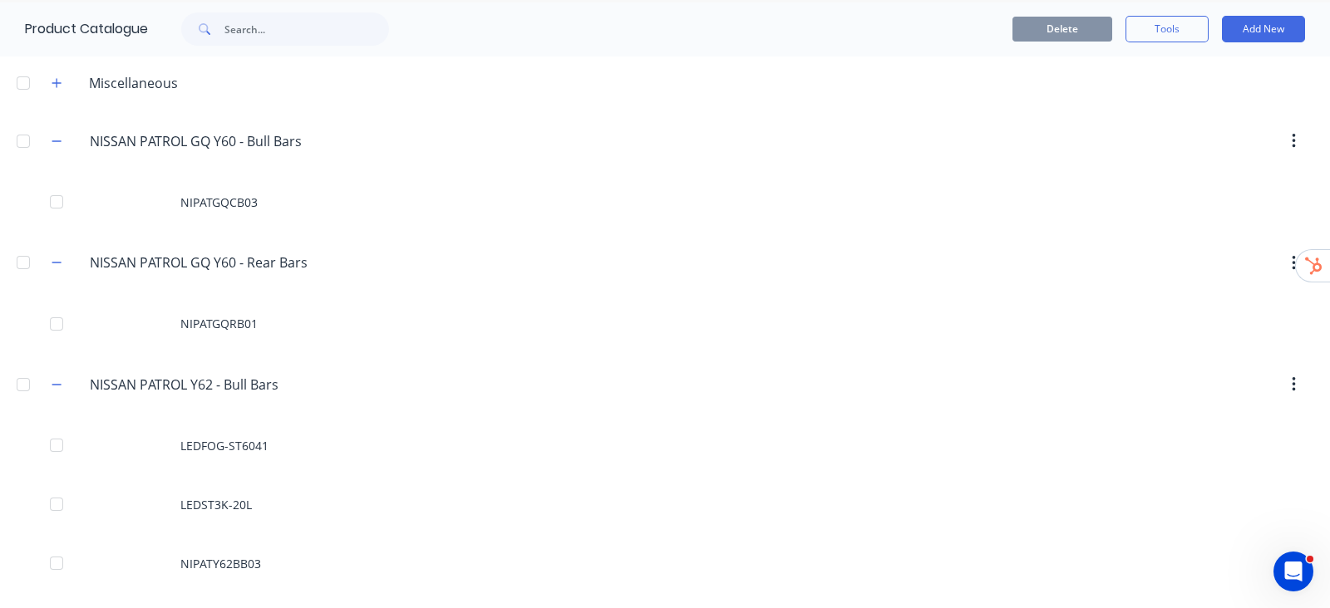
scroll to position [124, 0]
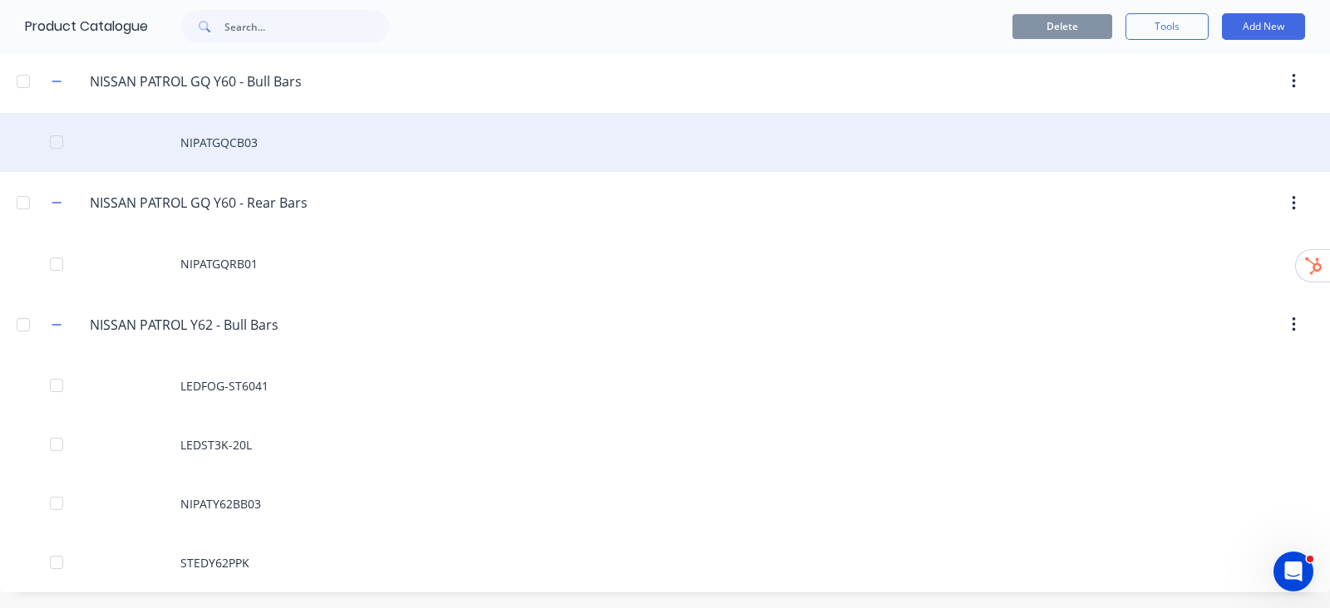
click at [246, 137] on div "NIPATGQCB03" at bounding box center [665, 142] width 1330 height 59
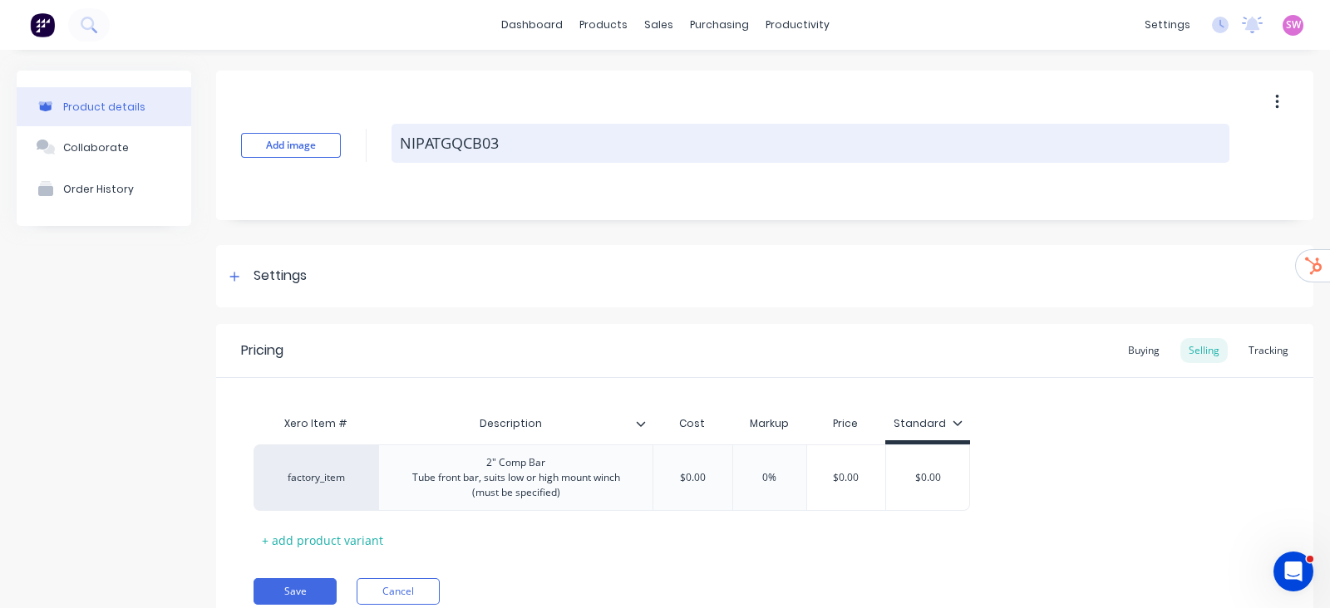
click at [504, 132] on textarea "NIPATGQCB03" at bounding box center [810, 143] width 838 height 39
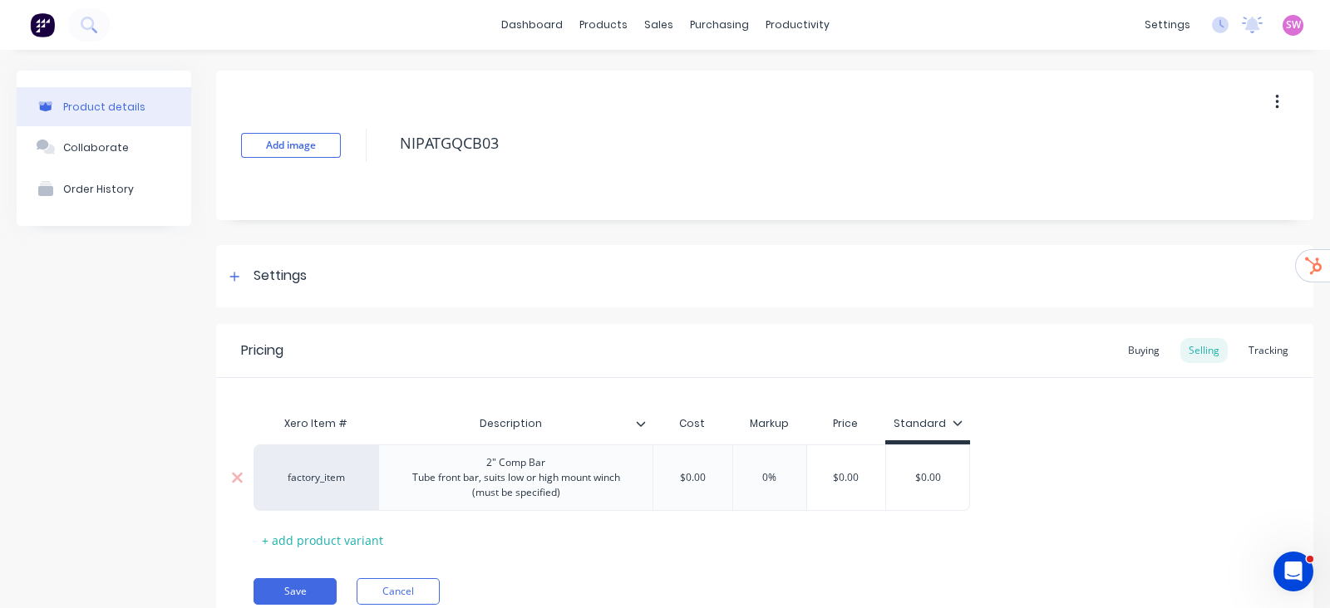
type textarea "x"
type input "$0.00"
click at [847, 475] on input "$0.00" at bounding box center [845, 477] width 83 height 15
type textarea "x"
type input "1"
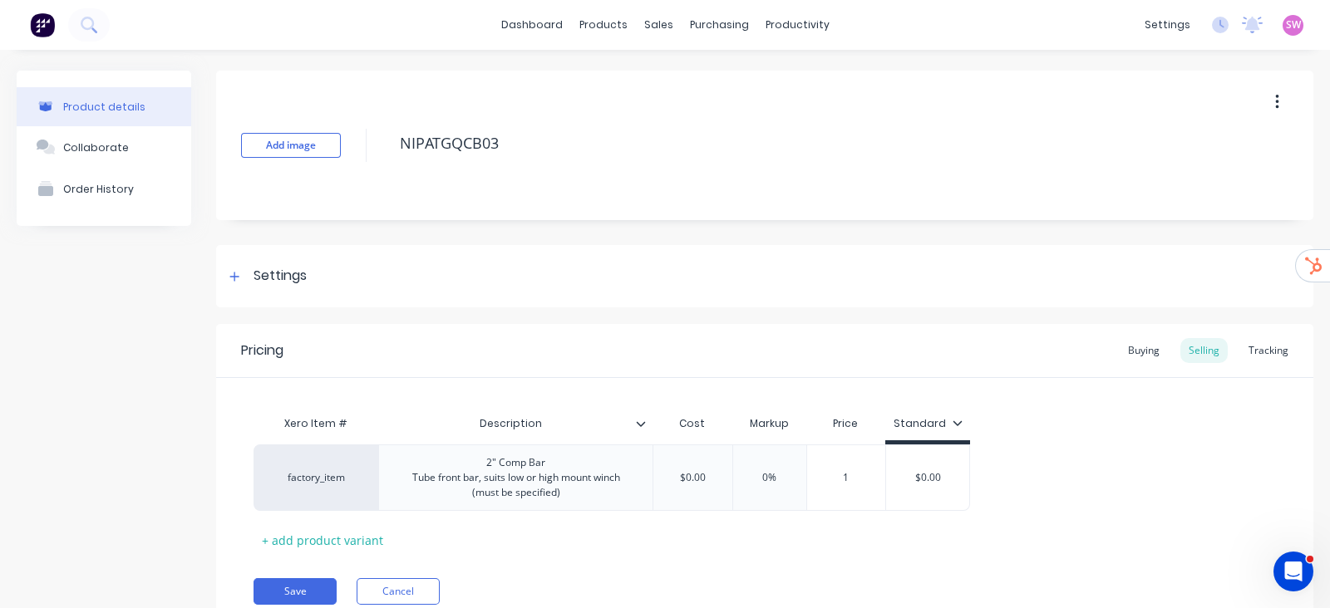
type textarea "x"
type input "19"
type textarea "x"
type input "199"
type textarea "x"
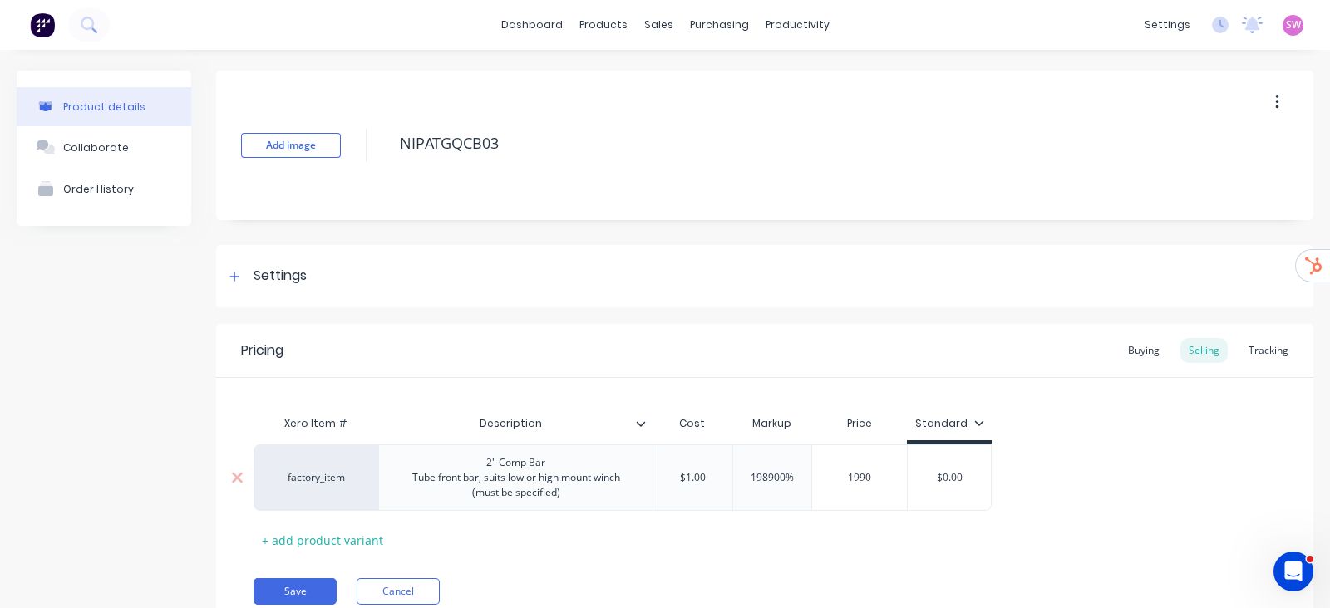
type input "1990"
type input "$0.00"
drag, startPoint x: 965, startPoint y: 480, endPoint x: 977, endPoint y: 518, distance: 40.2
click at [963, 487] on div "$0.00 $0.00" at bounding box center [949, 478] width 83 height 42
paste input "199"
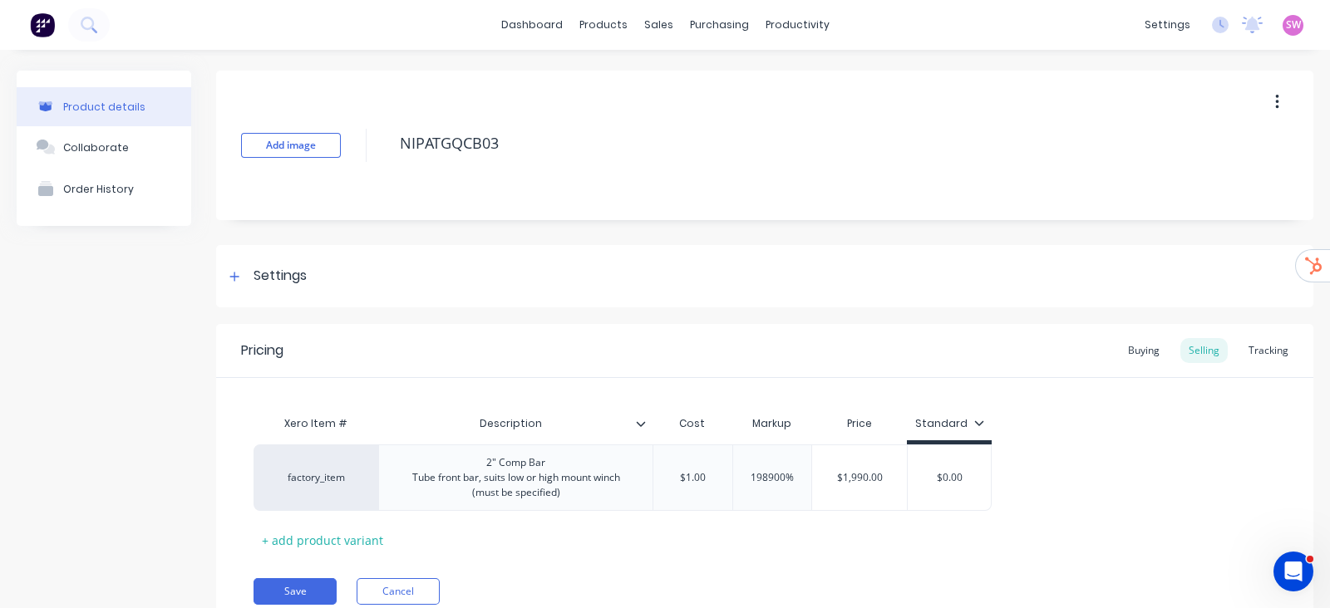
type textarea "x"
type input "1990"
click at [1080, 504] on div "factory_item 2" Comp Bar Tube front bar, suits low or high mount winch (must be…" at bounding box center [764, 478] width 1022 height 66
type input "$1.00"
click at [700, 479] on input "$1.00" at bounding box center [692, 477] width 83 height 15
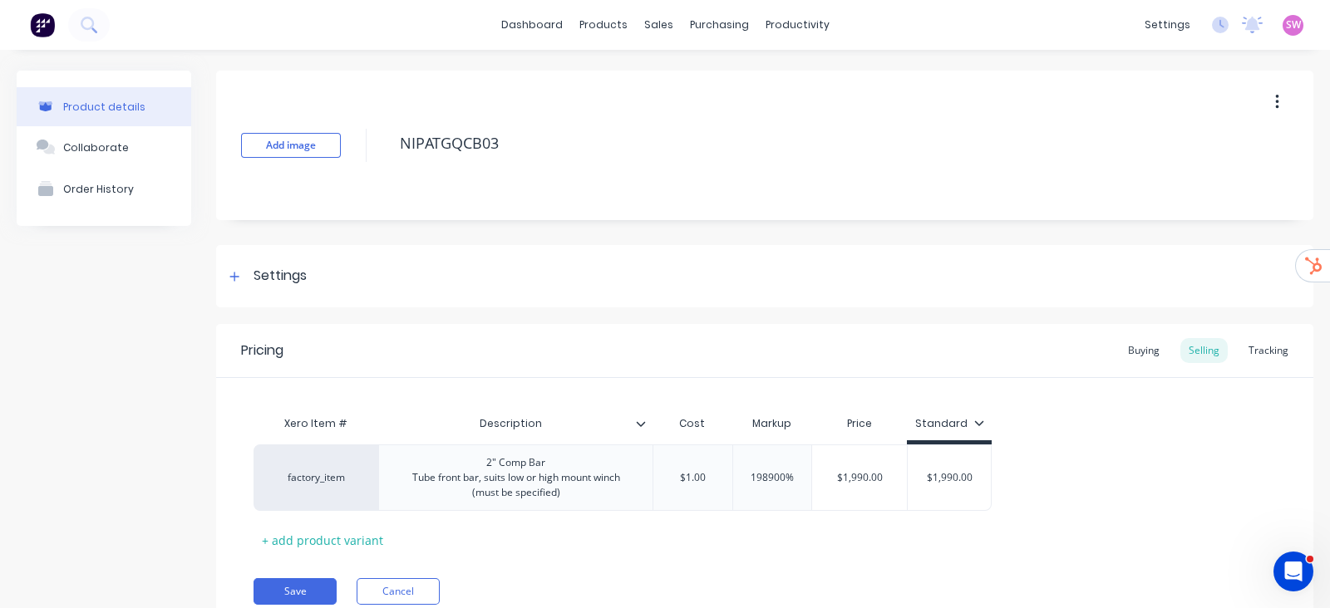
paste input "199"
type textarea "x"
type input "1990"
type input "$3,960,100.00"
click at [902, 481] on input "$3,960,100.00" at bounding box center [884, 477] width 111 height 15
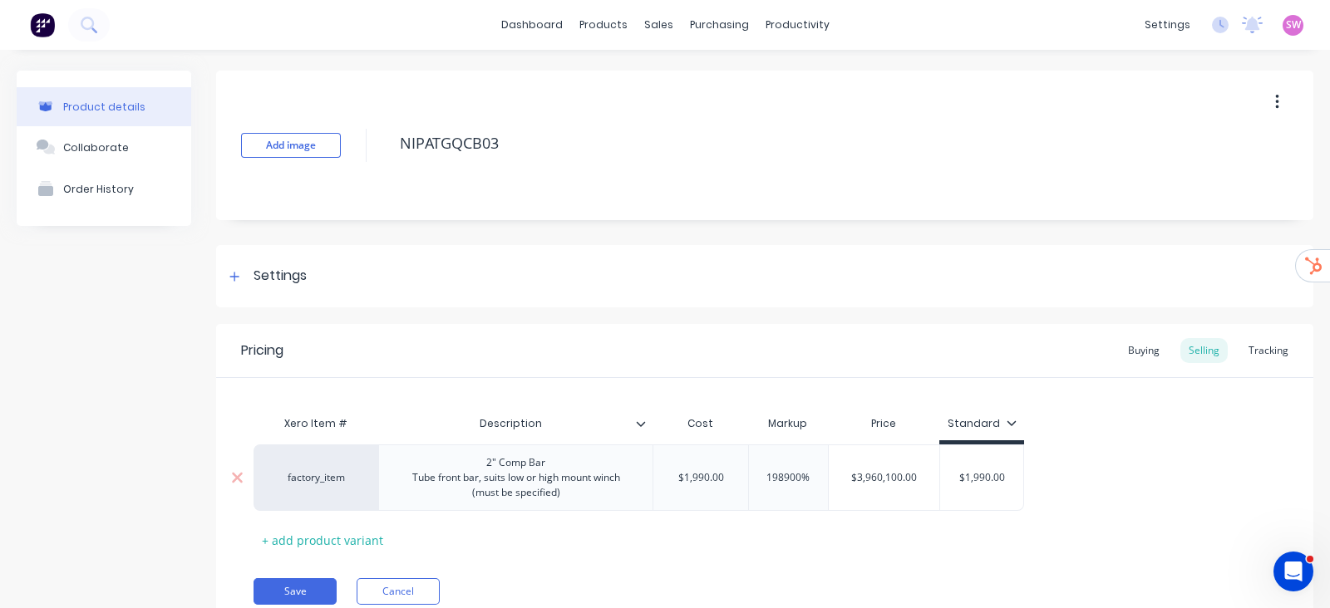
paste input "199"
type textarea "x"
type input "1990"
click at [959, 555] on div "Pricing Buying Selling Tracking Xero Item # Description Cost Markup Price Stand…" at bounding box center [764, 477] width 1097 height 306
click at [314, 581] on button "Save" at bounding box center [294, 591] width 83 height 27
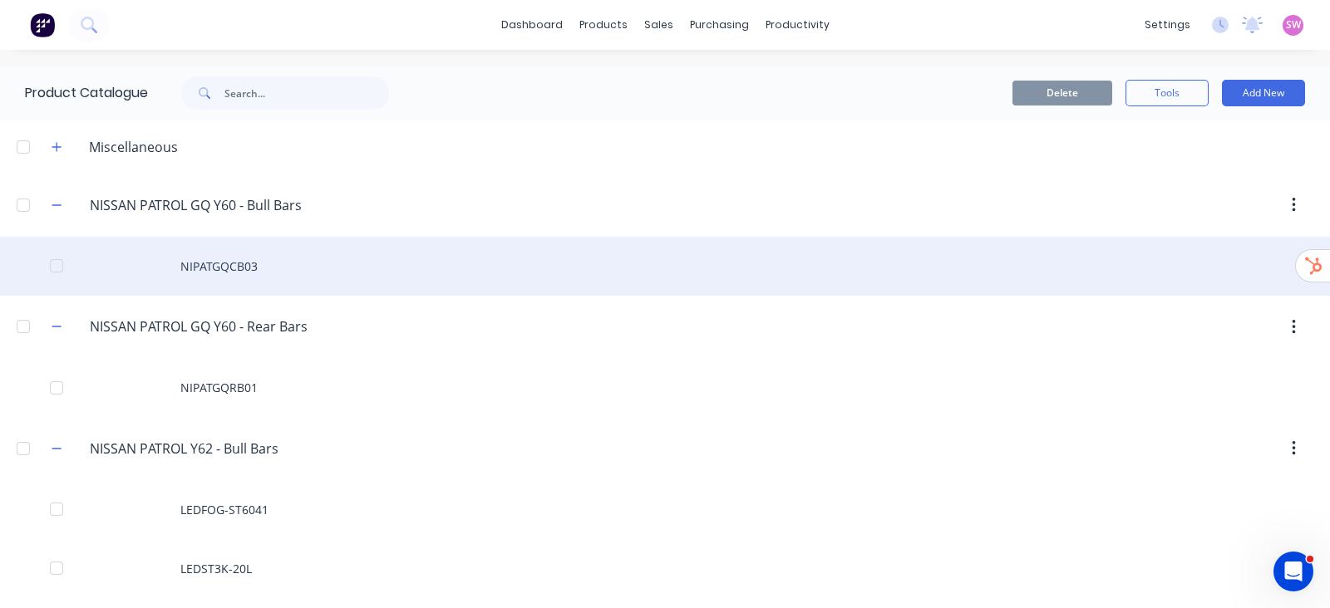
click at [234, 265] on div "NIPATGQCB03" at bounding box center [665, 266] width 1330 height 59
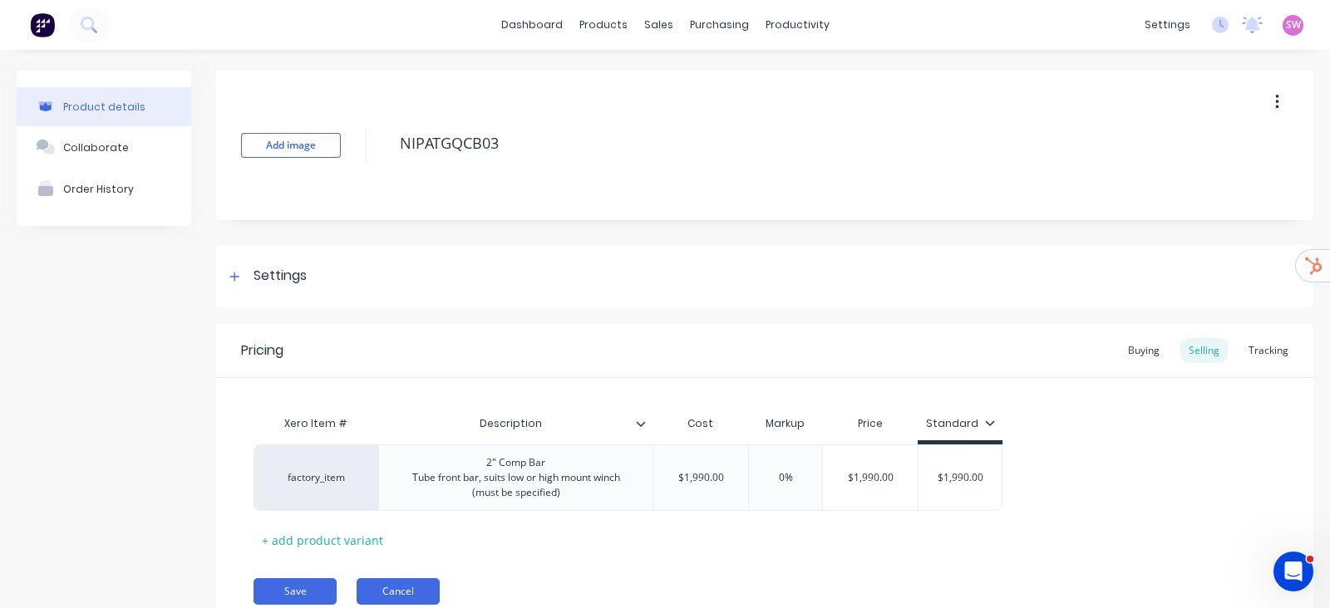
click at [399, 590] on button "Cancel" at bounding box center [398, 591] width 83 height 27
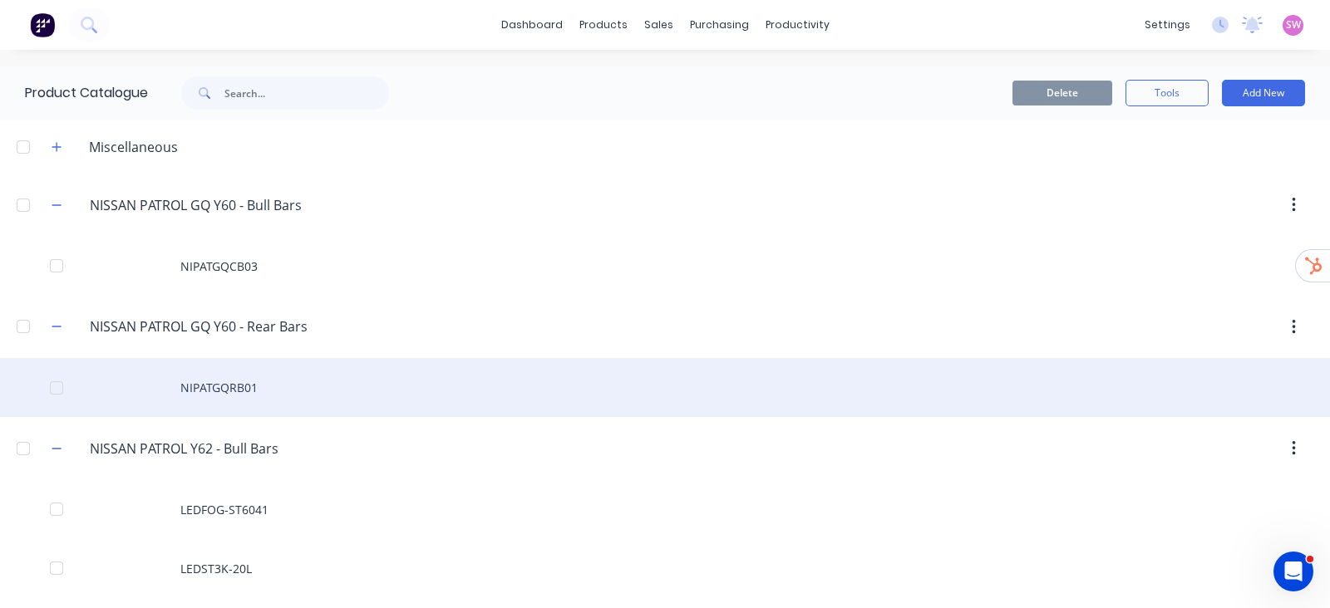
click at [239, 381] on div "NIPATGQRB01" at bounding box center [665, 387] width 1330 height 59
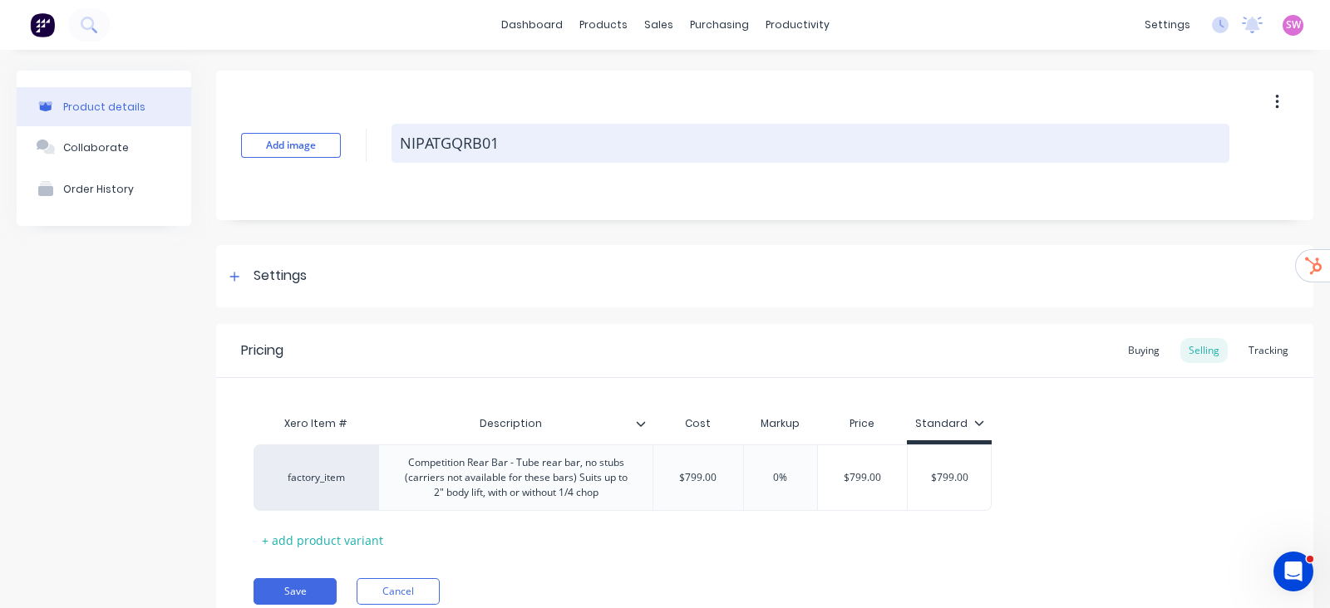
click at [500, 149] on textarea "NIPATGQRB01" at bounding box center [810, 143] width 838 height 39
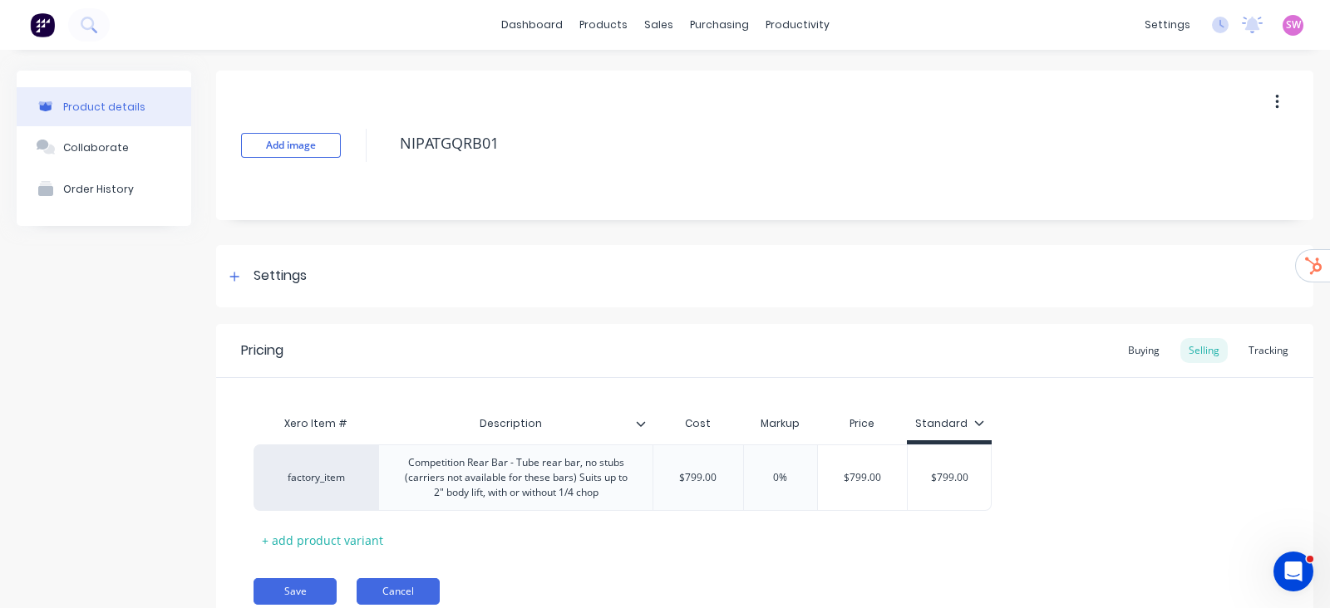
click at [396, 585] on button "Cancel" at bounding box center [398, 591] width 83 height 27
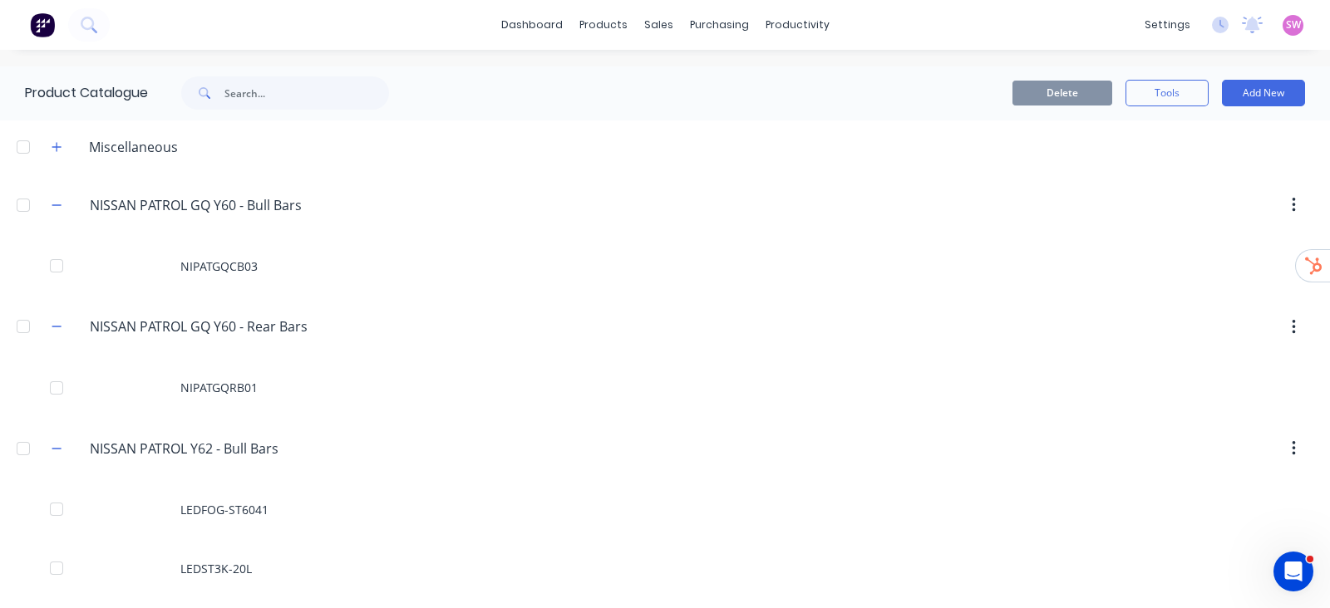
scroll to position [124, 0]
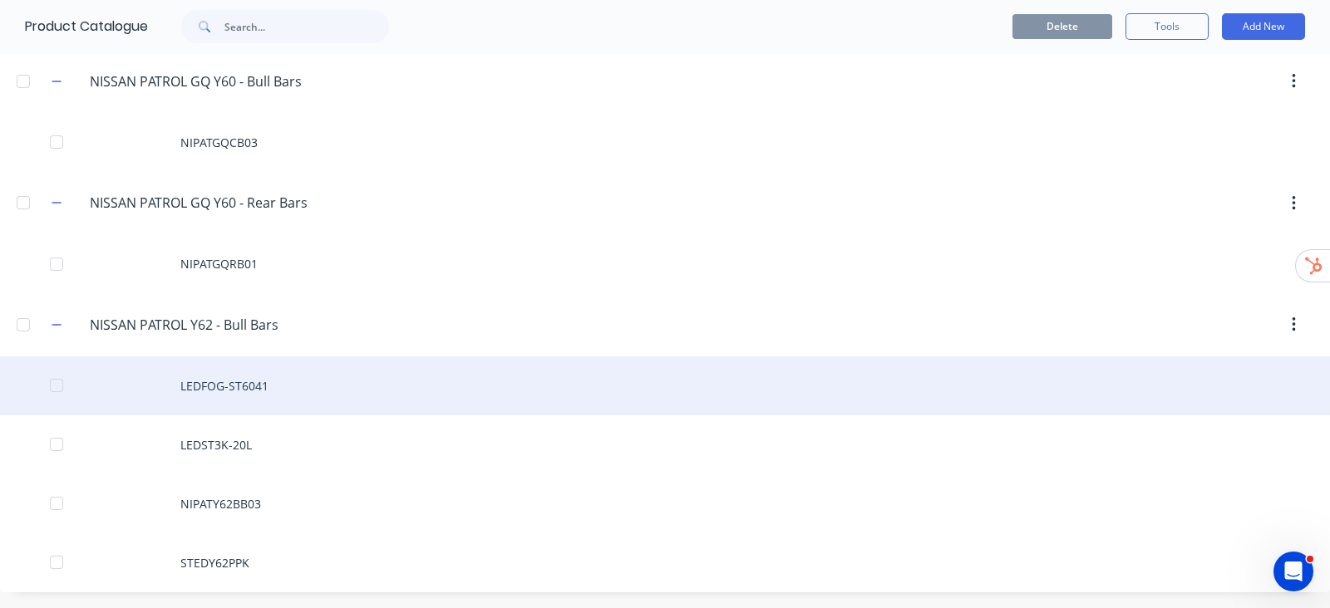
click at [266, 376] on div "LEDFOG-ST6041" at bounding box center [665, 386] width 1330 height 59
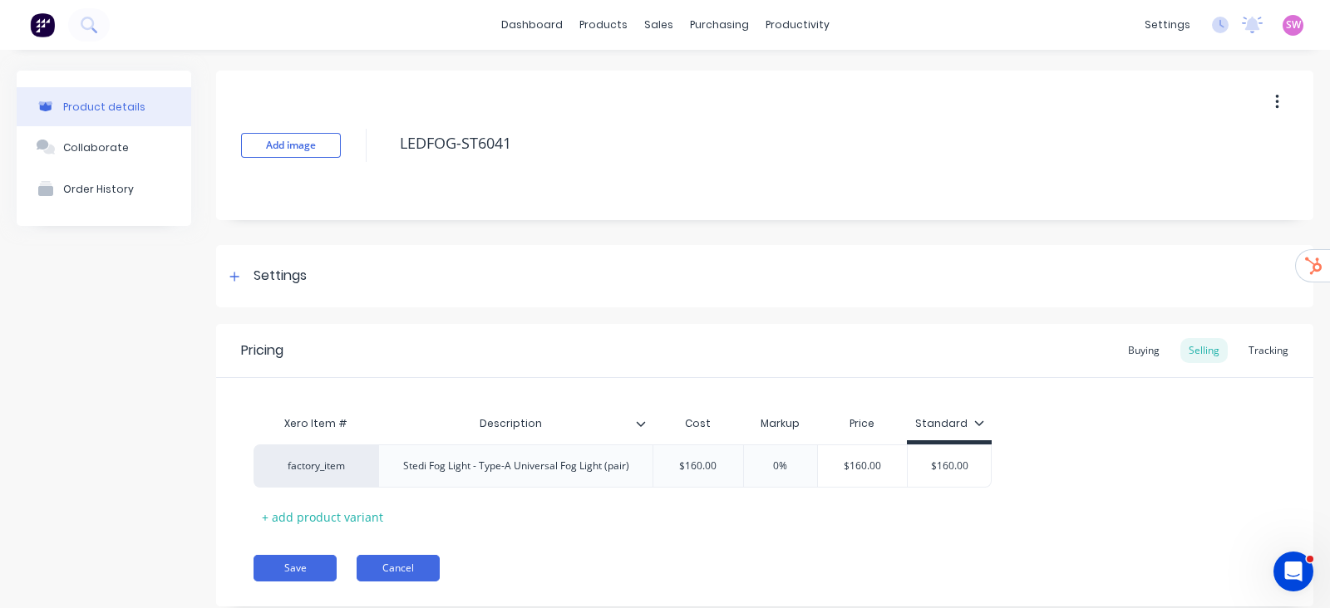
click at [391, 563] on button "Cancel" at bounding box center [398, 568] width 83 height 27
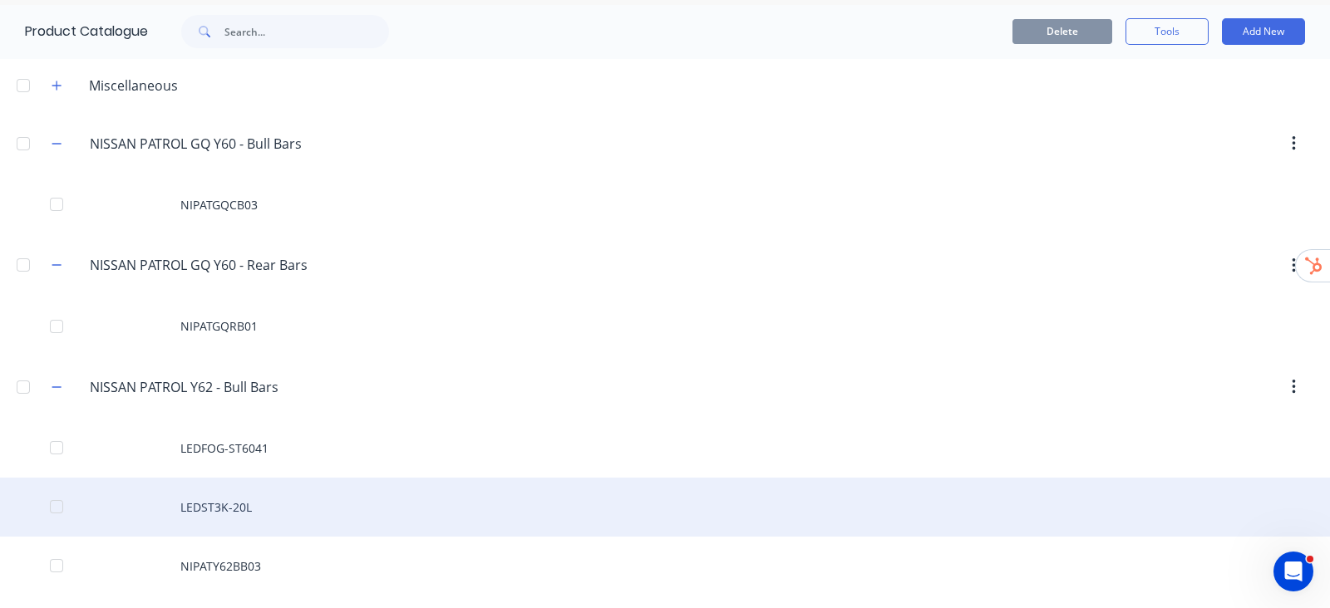
scroll to position [103, 0]
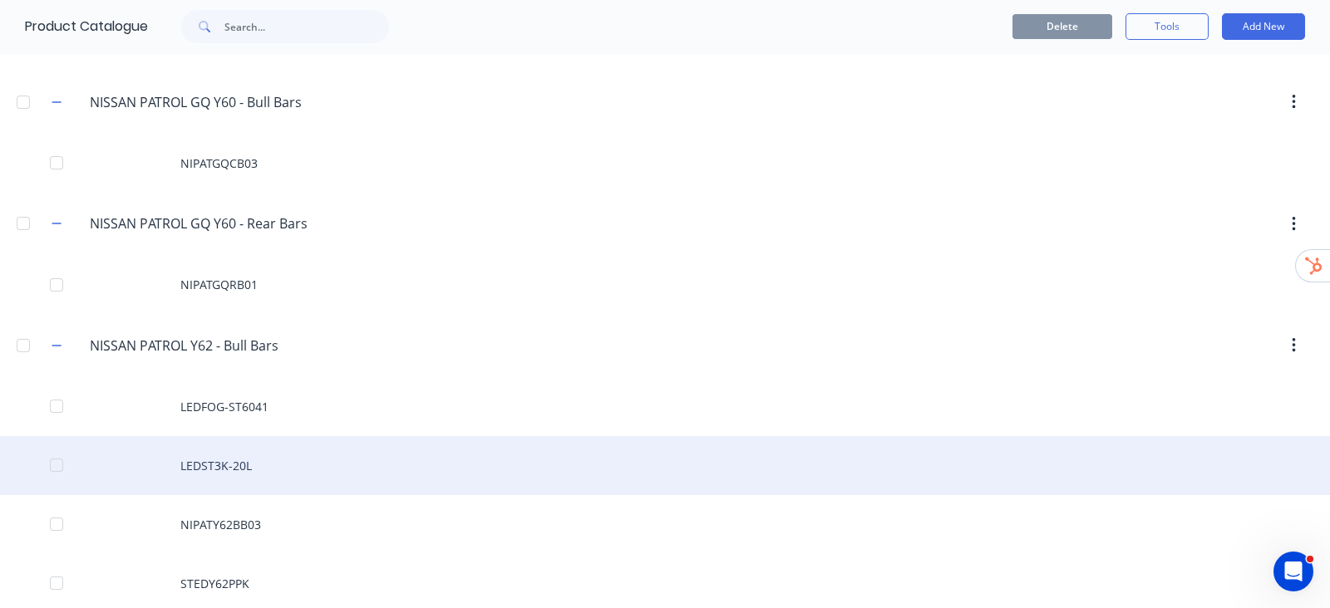
click at [244, 461] on div "LEDST3K-20L" at bounding box center [665, 465] width 1330 height 59
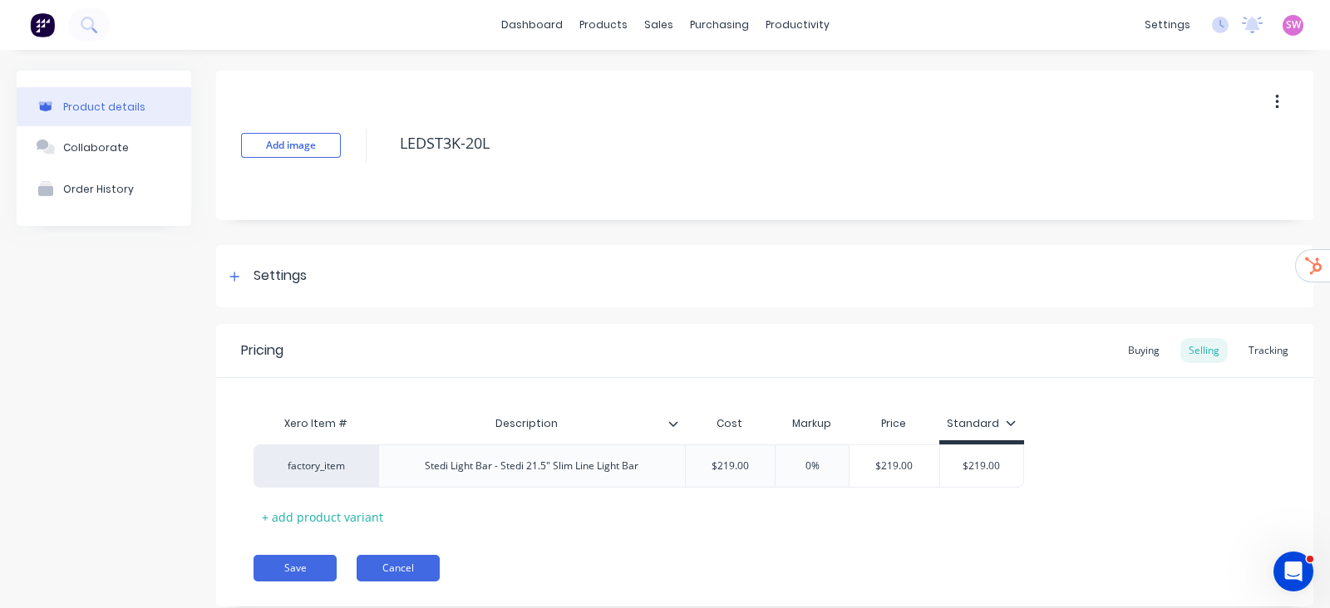
click at [391, 559] on button "Cancel" at bounding box center [398, 568] width 83 height 27
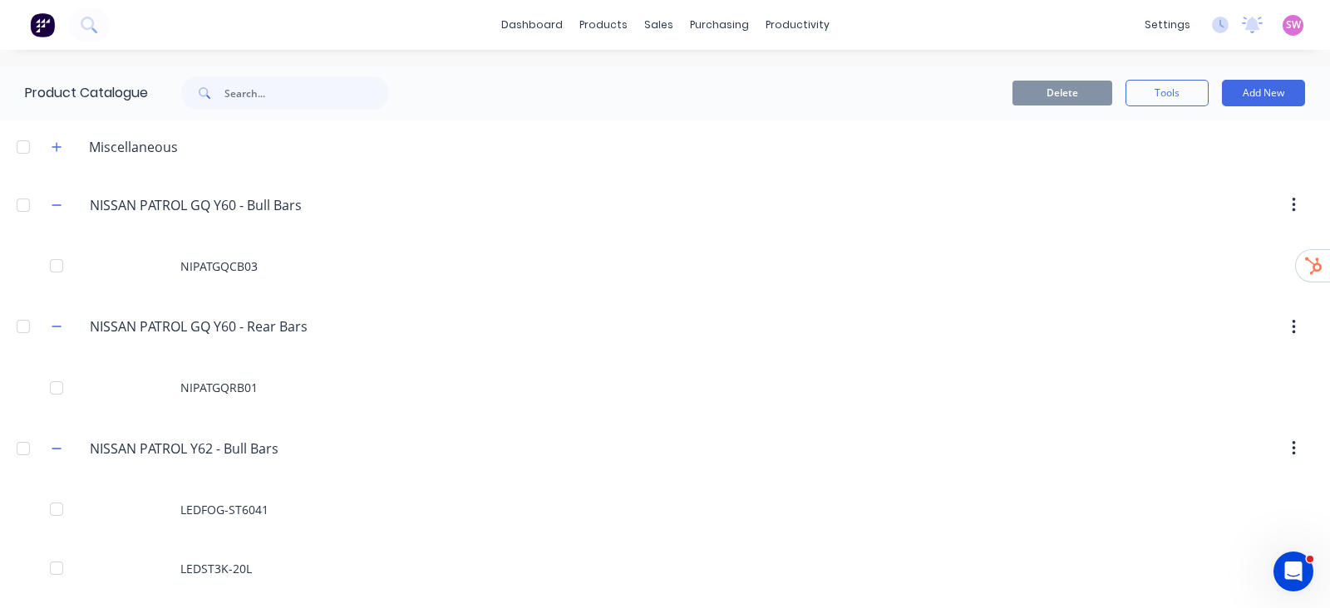
scroll to position [124, 0]
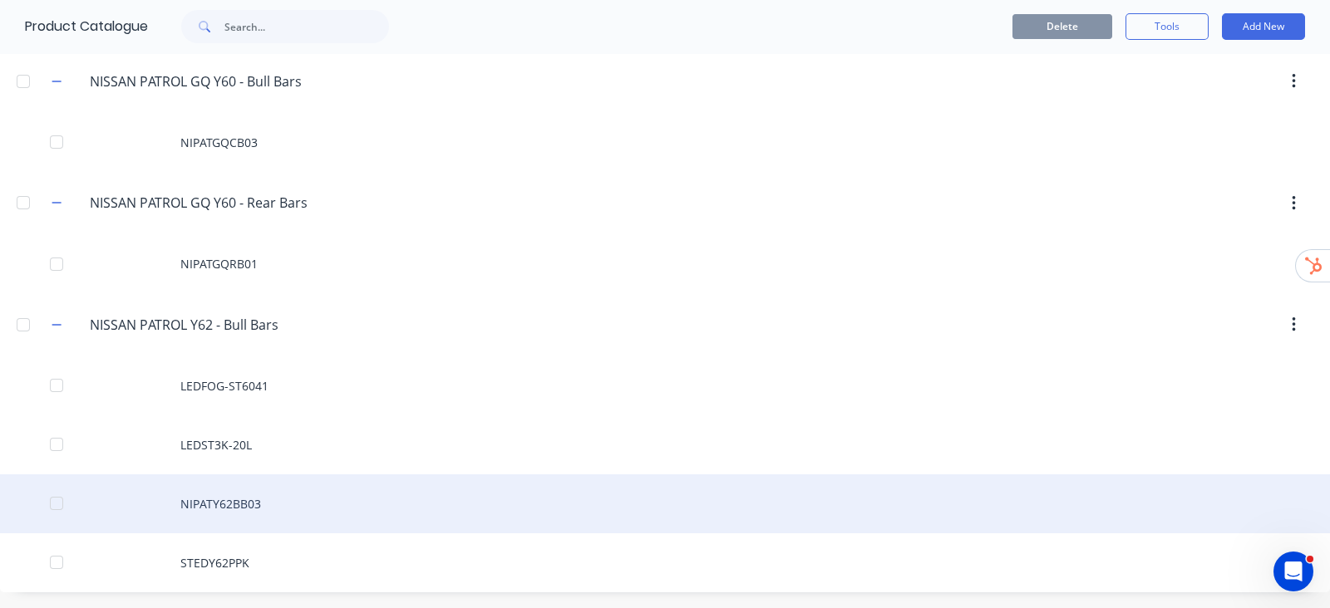
click at [241, 504] on div "NIPATY62BB03" at bounding box center [665, 504] width 1330 height 59
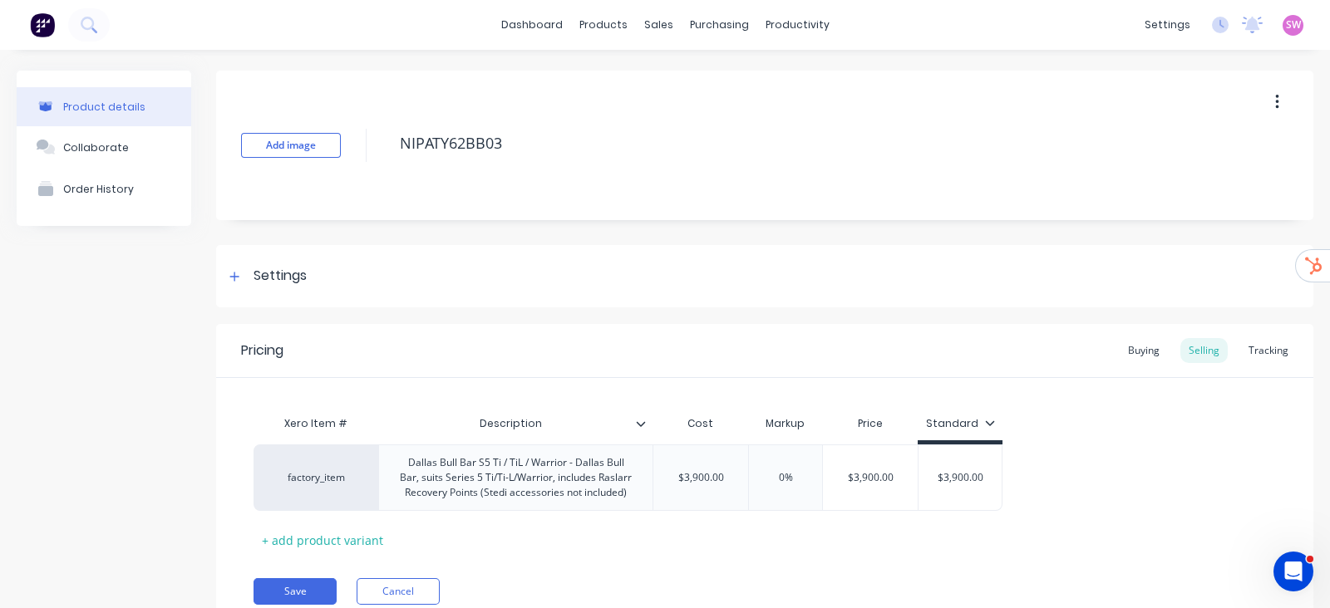
scroll to position [66, 0]
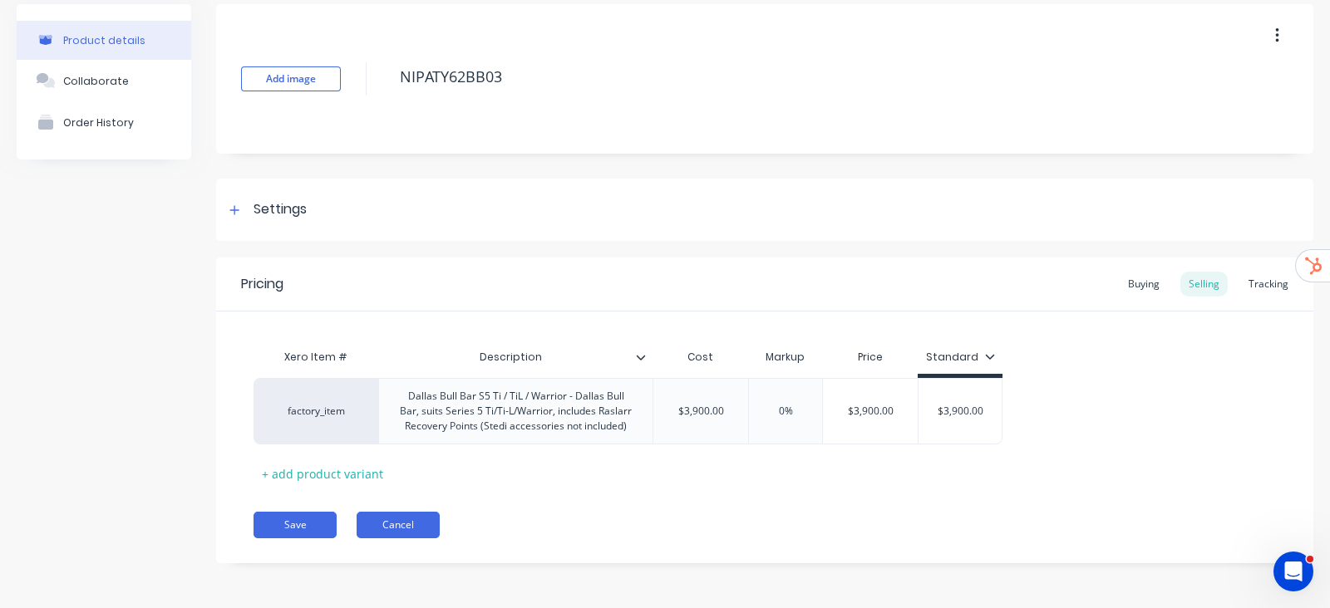
click at [399, 526] on button "Cancel" at bounding box center [398, 525] width 83 height 27
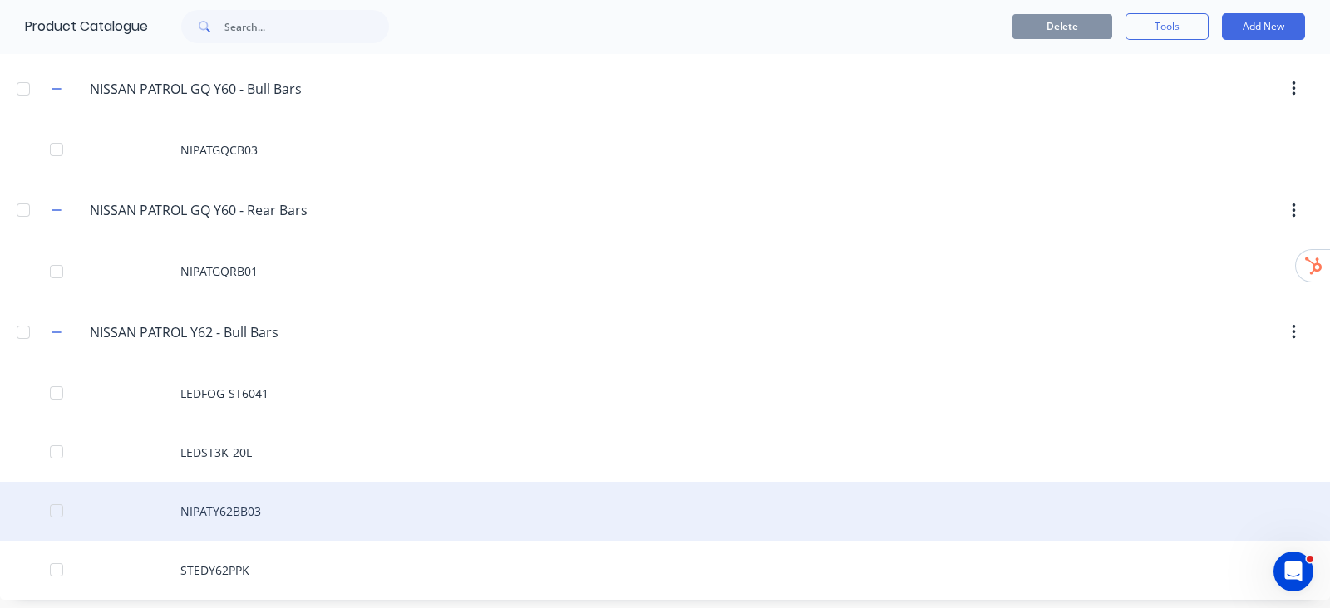
scroll to position [124, 0]
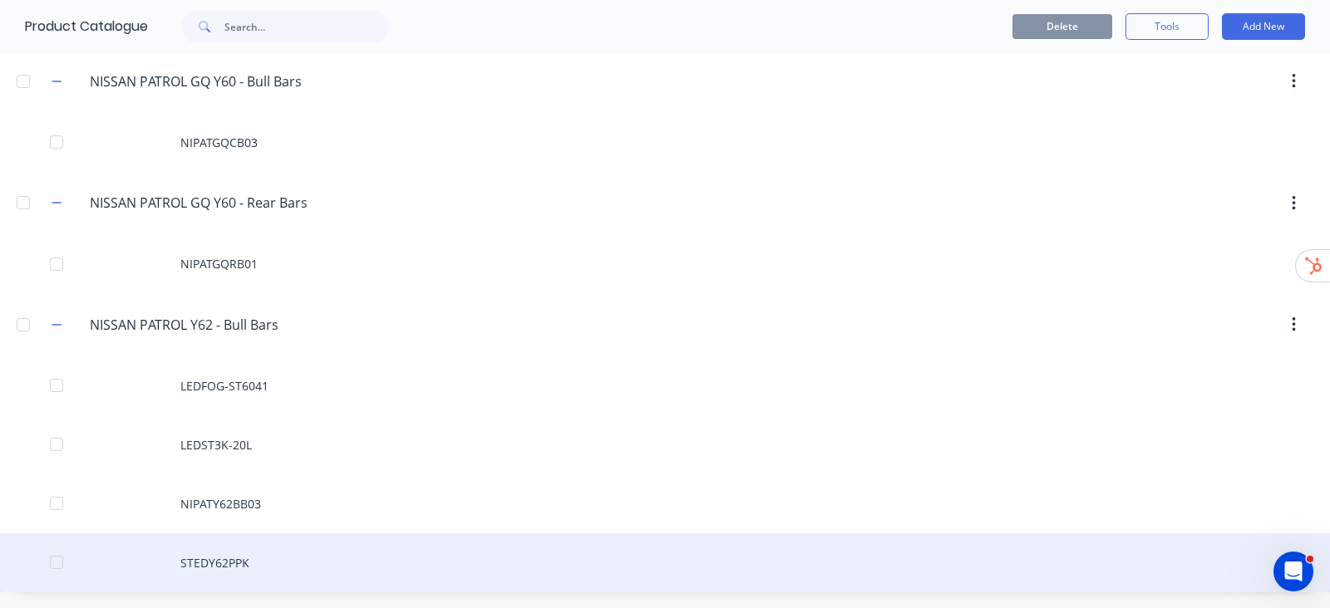
click at [211, 550] on div "STEDY62PPK" at bounding box center [665, 563] width 1330 height 59
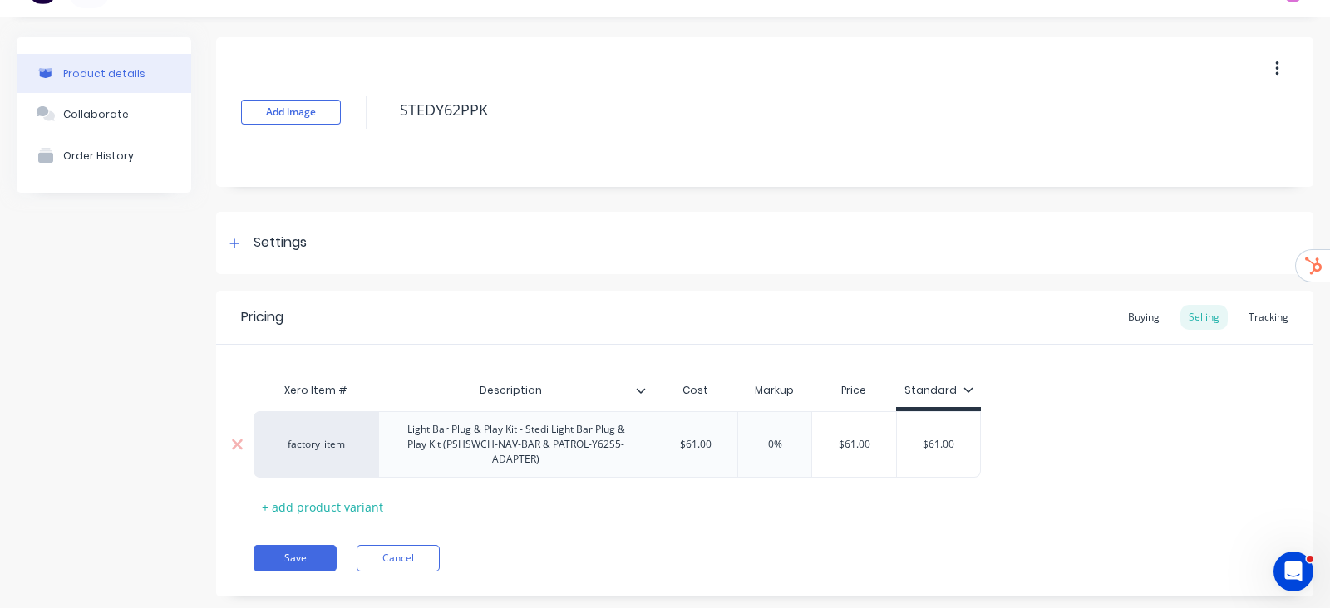
scroll to position [66, 0]
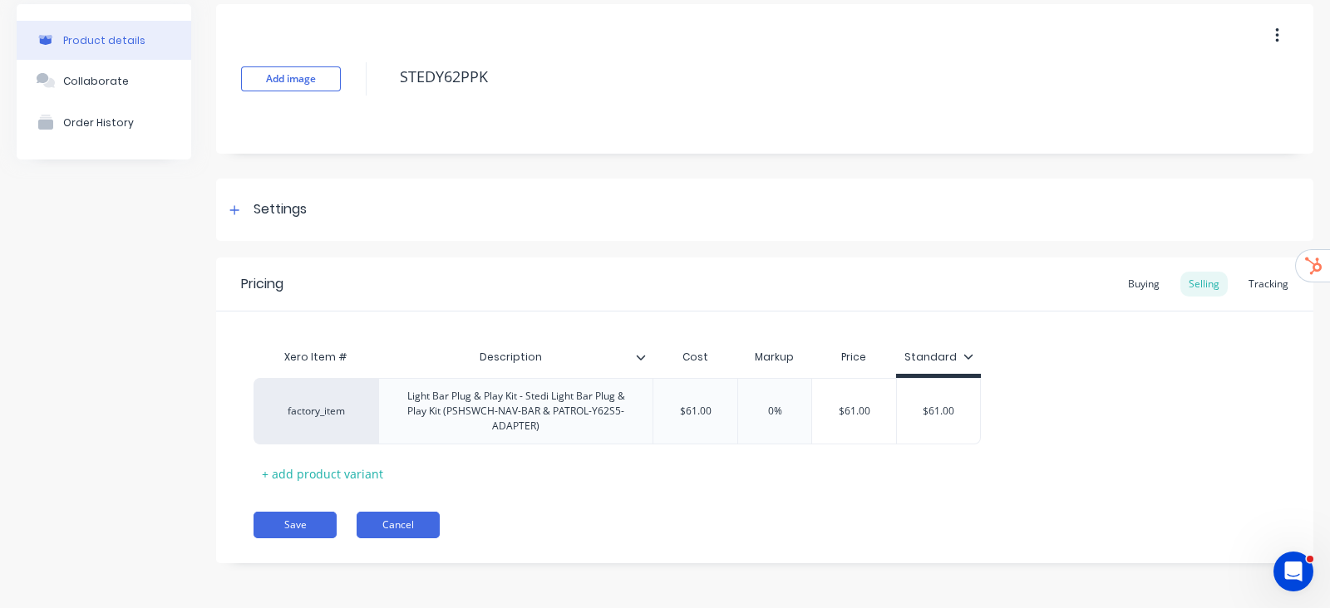
click at [406, 524] on button "Cancel" at bounding box center [398, 525] width 83 height 27
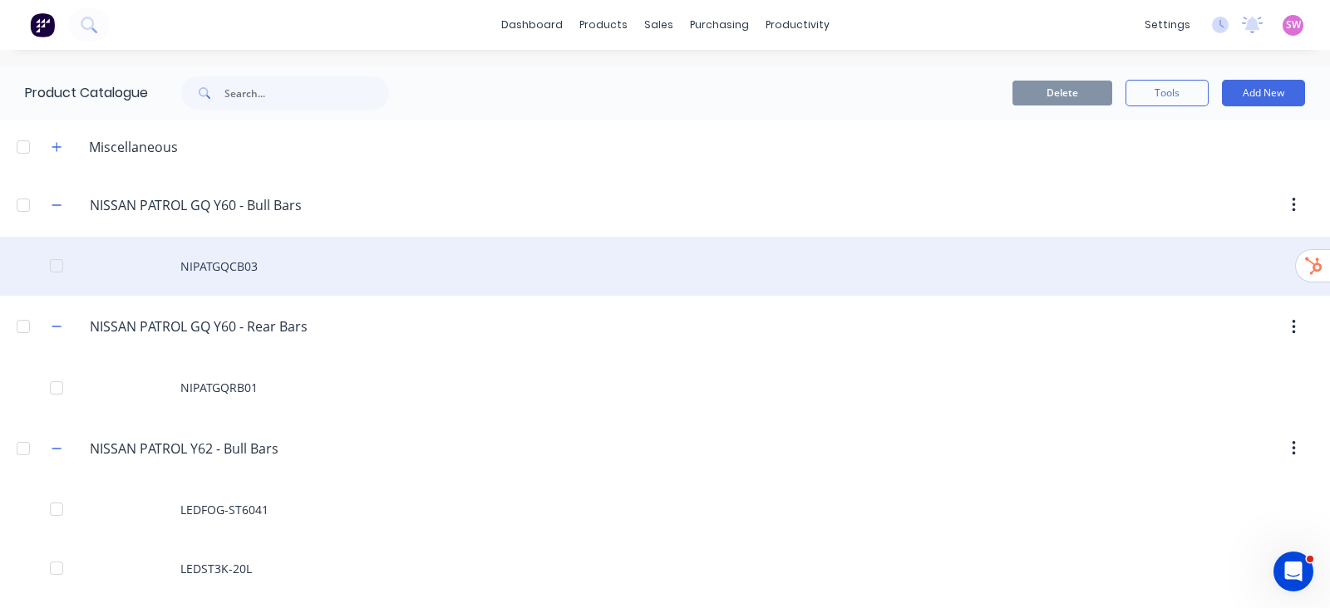
click at [245, 269] on div "NIPATGQCB03" at bounding box center [665, 266] width 1330 height 59
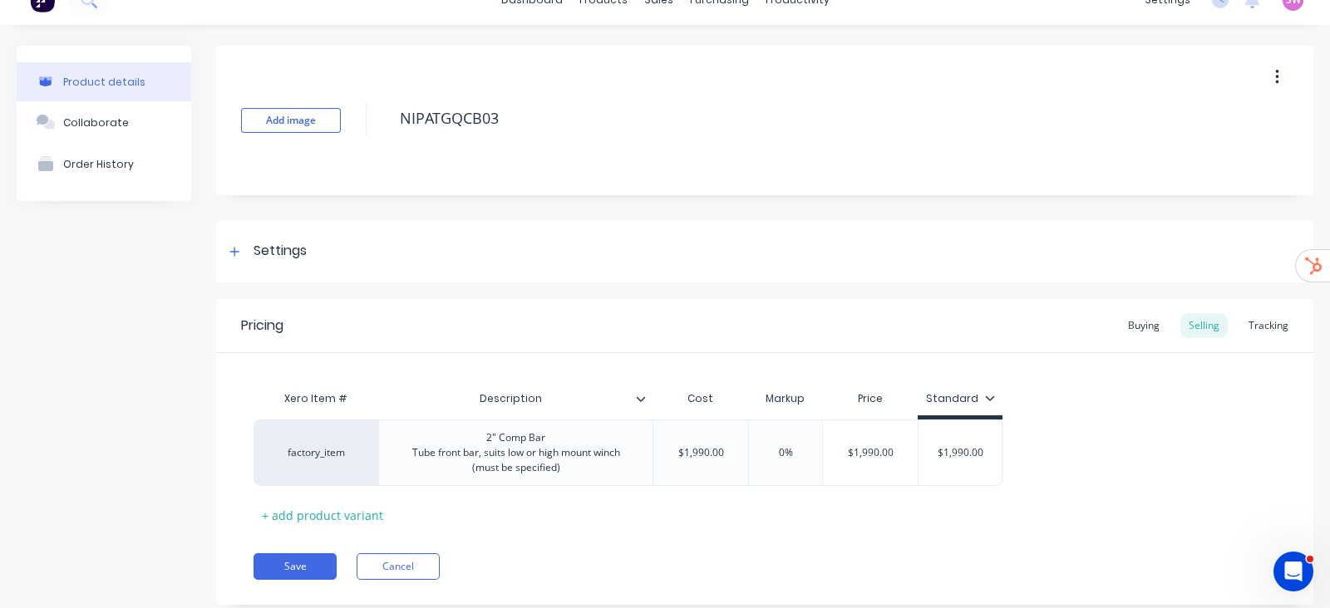
scroll to position [66, 0]
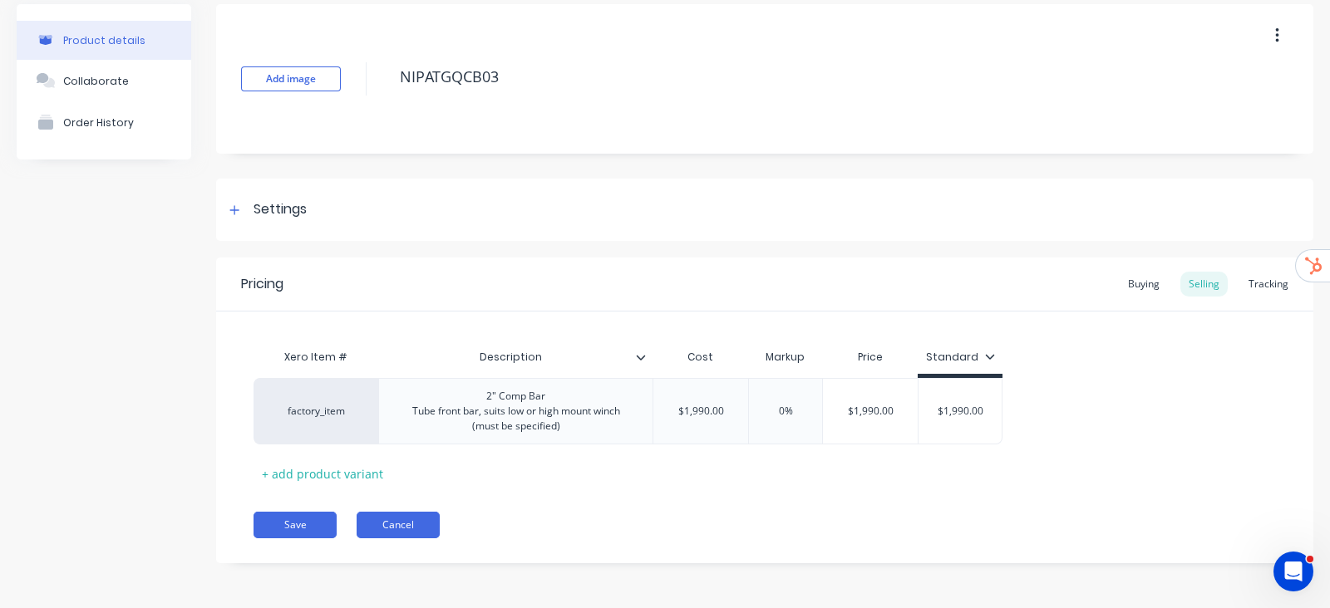
click at [426, 512] on button "Cancel" at bounding box center [398, 525] width 83 height 27
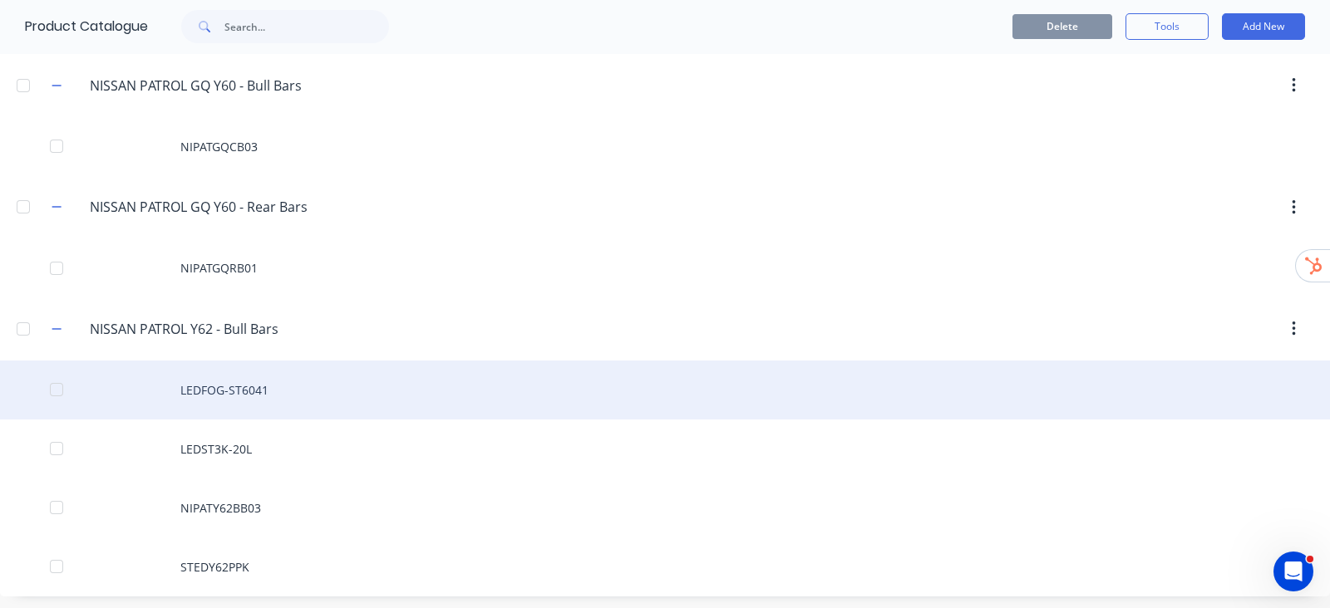
scroll to position [124, 0]
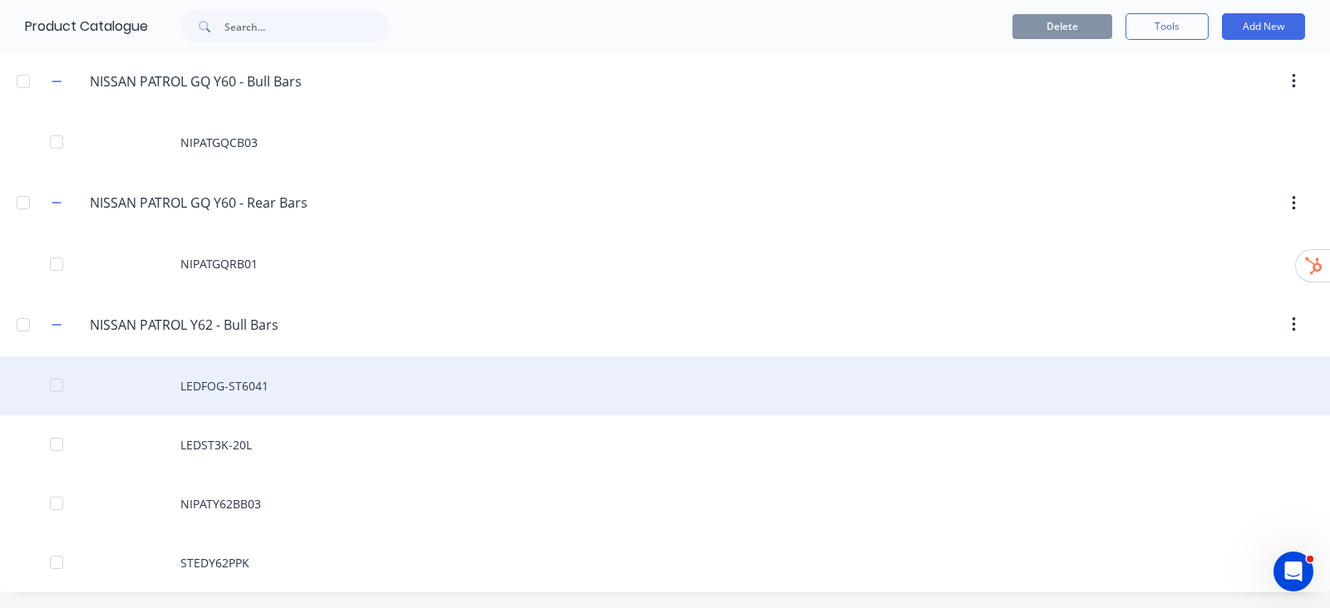
click at [240, 385] on div "LEDFOG-ST6041" at bounding box center [665, 386] width 1330 height 59
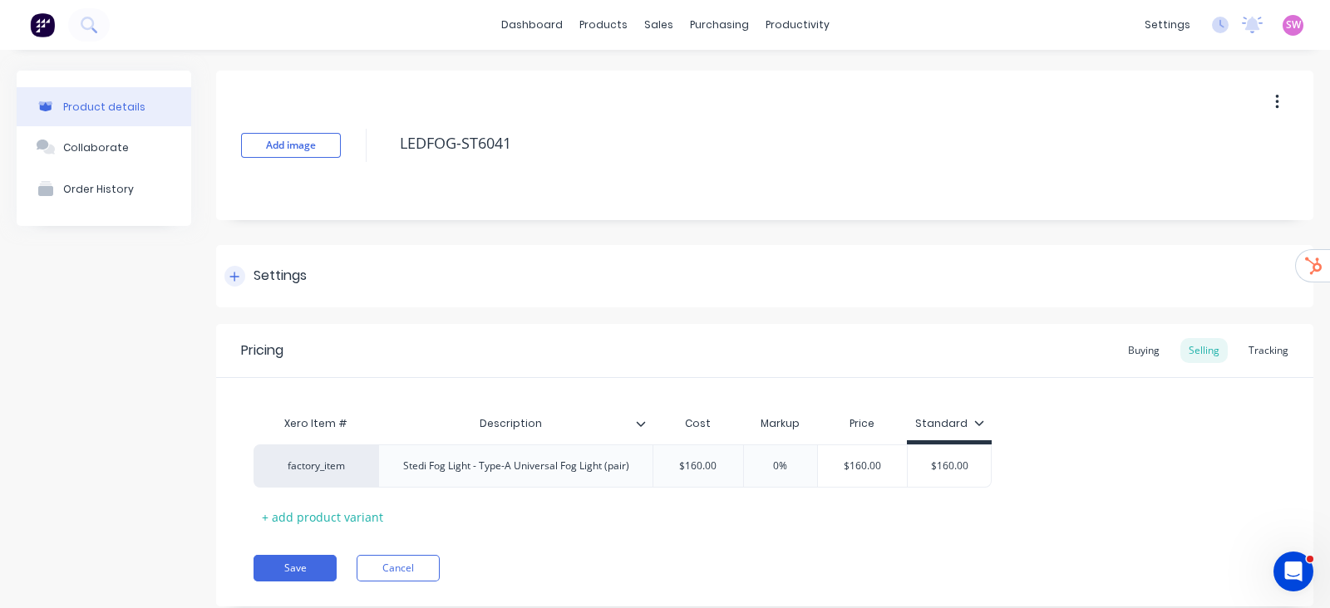
type textarea "x"
click at [529, 27] on link "dashboard" at bounding box center [532, 24] width 78 height 25
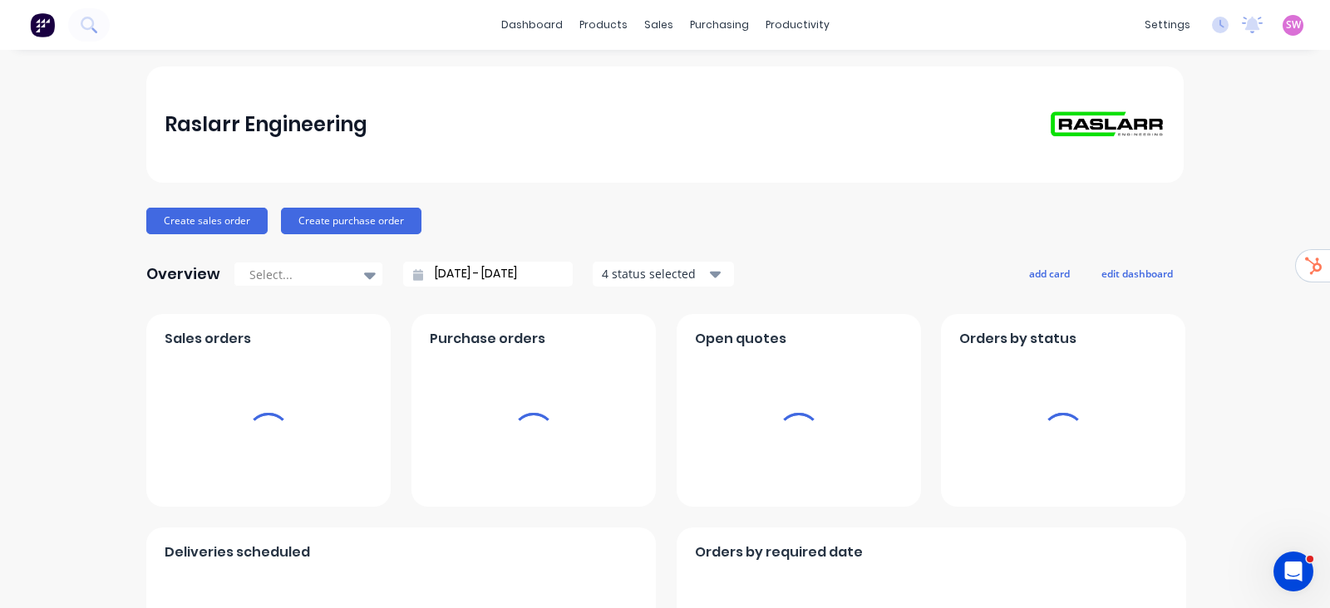
click at [1286, 23] on span "SW" at bounding box center [1293, 24] width 15 height 15
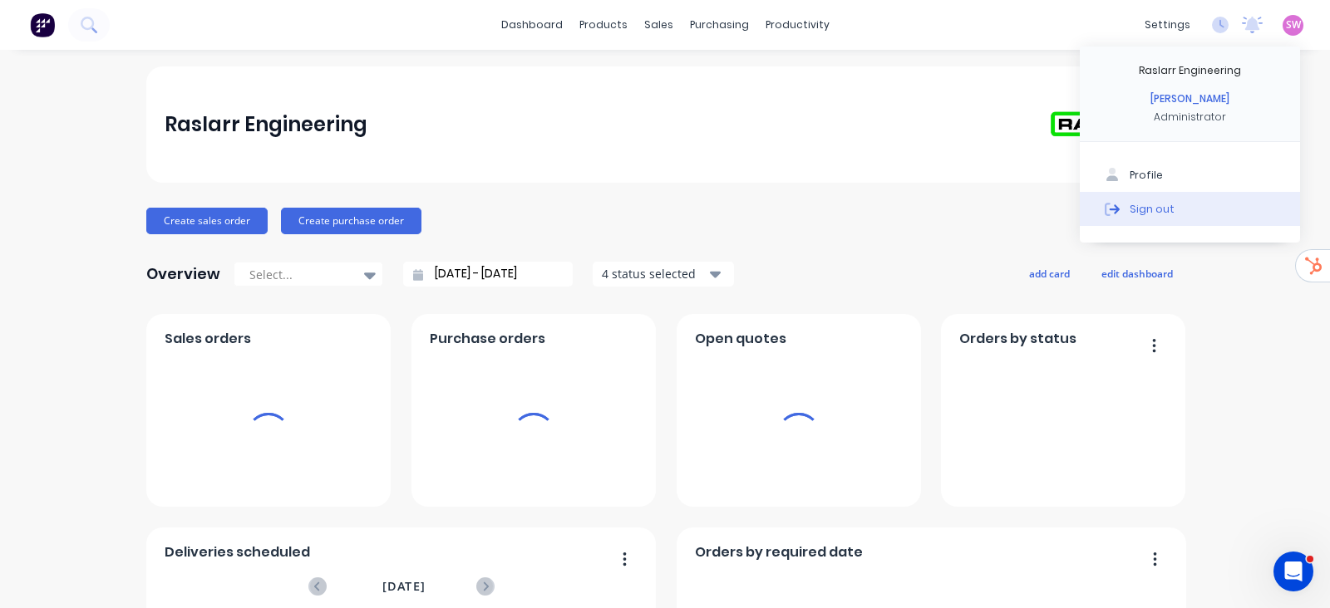
click at [1184, 214] on button "Sign out" at bounding box center [1190, 208] width 220 height 33
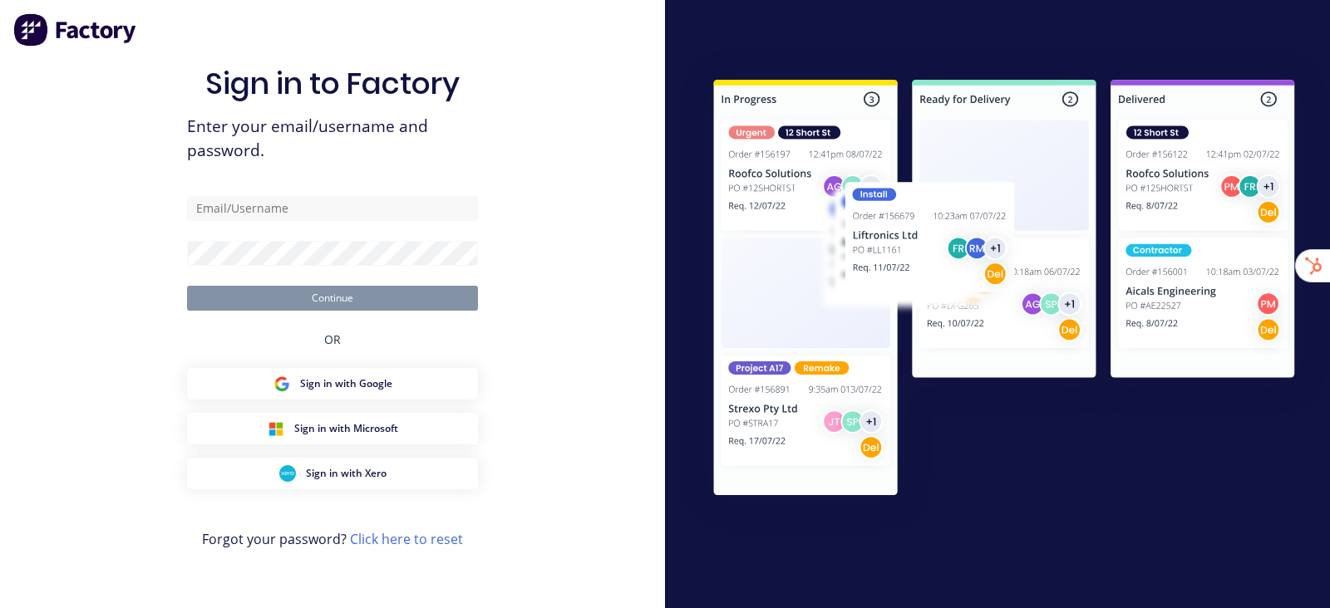
type input "[EMAIL_ADDRESS][DOMAIN_NAME]"
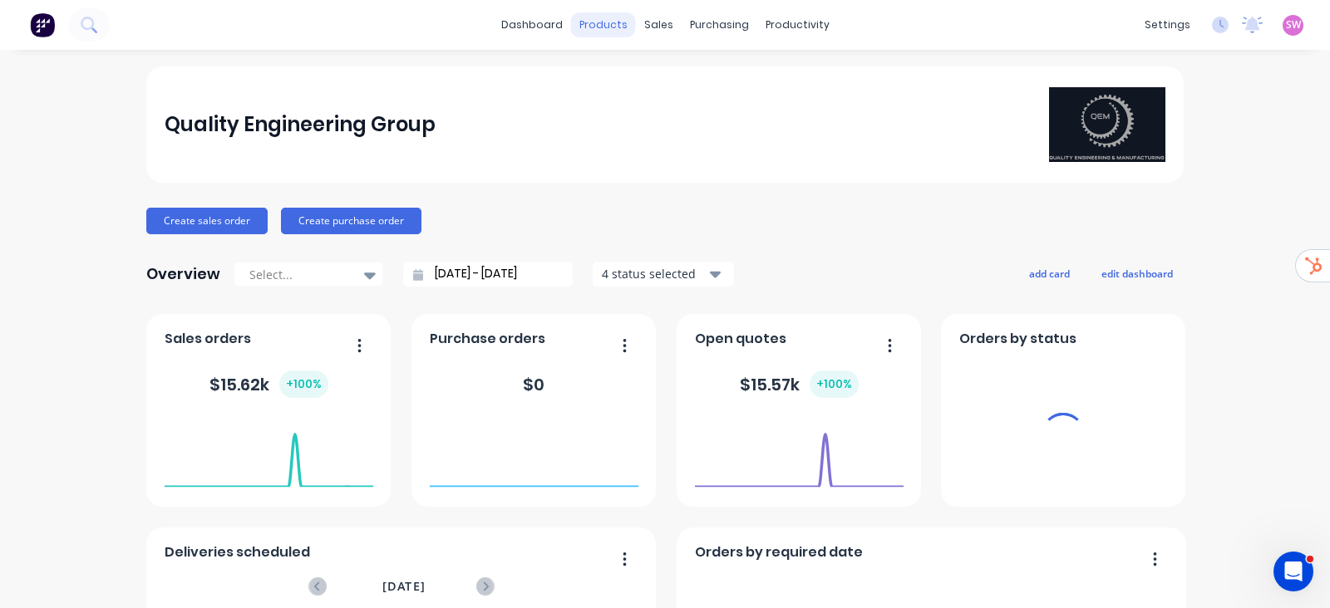
click at [616, 20] on div "products" at bounding box center [603, 24] width 65 height 25
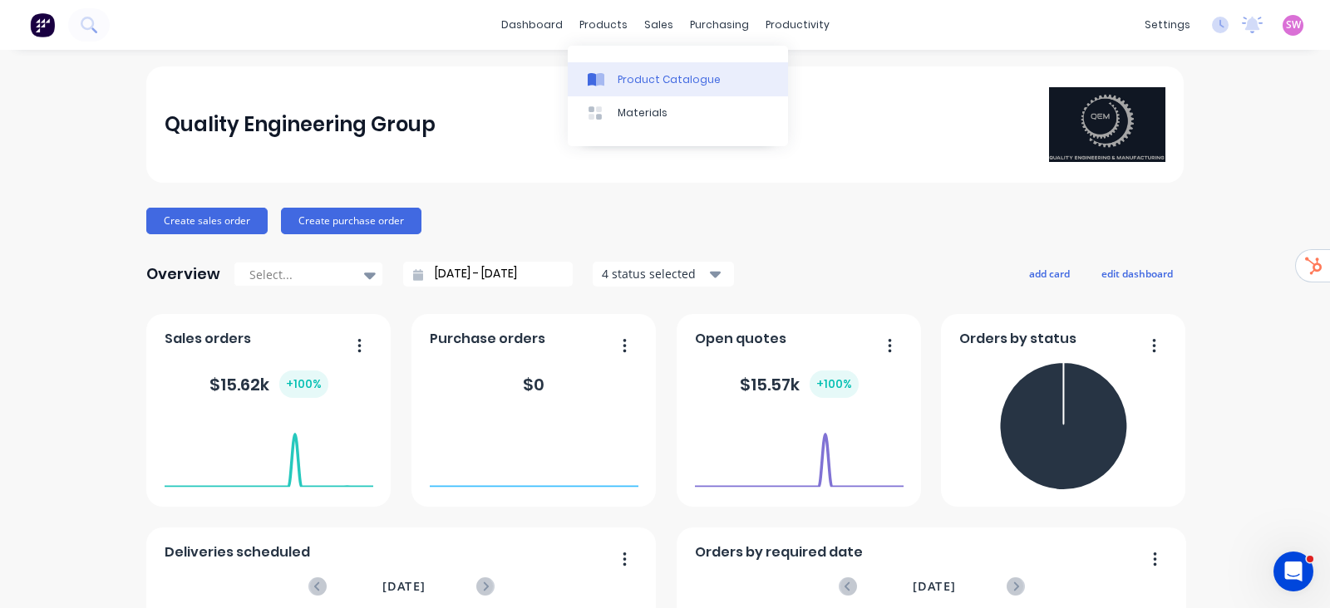
click at [626, 69] on link "Product Catalogue" at bounding box center [678, 78] width 220 height 33
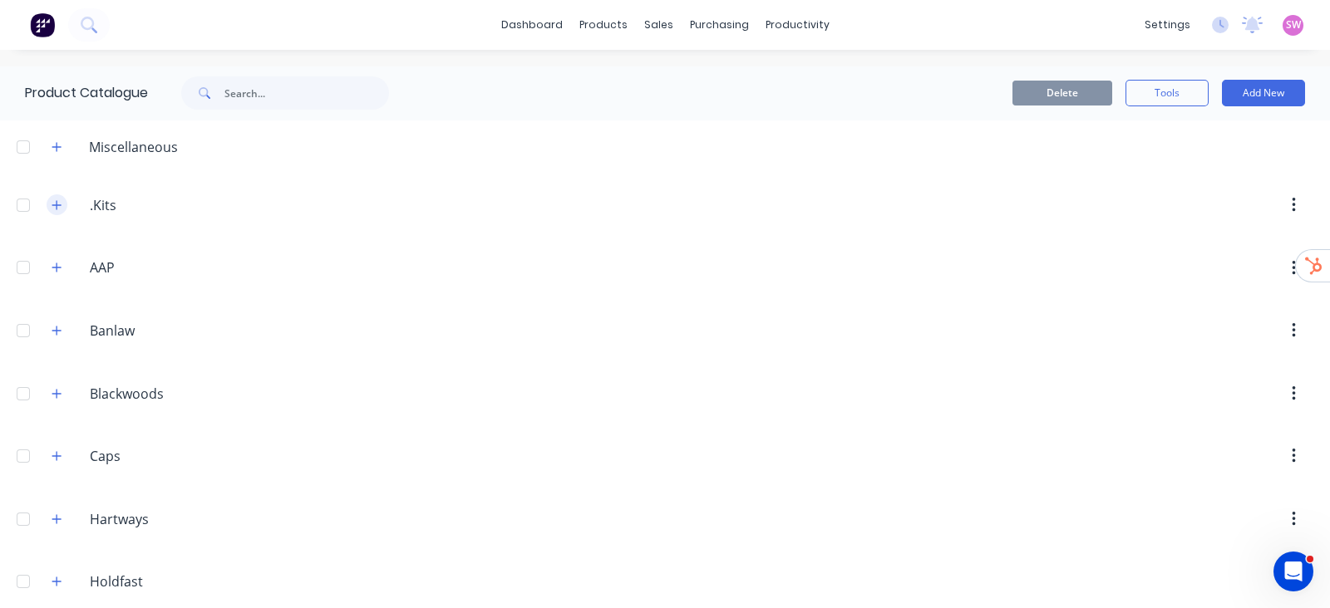
click at [65, 198] on button "button" at bounding box center [57, 204] width 21 height 21
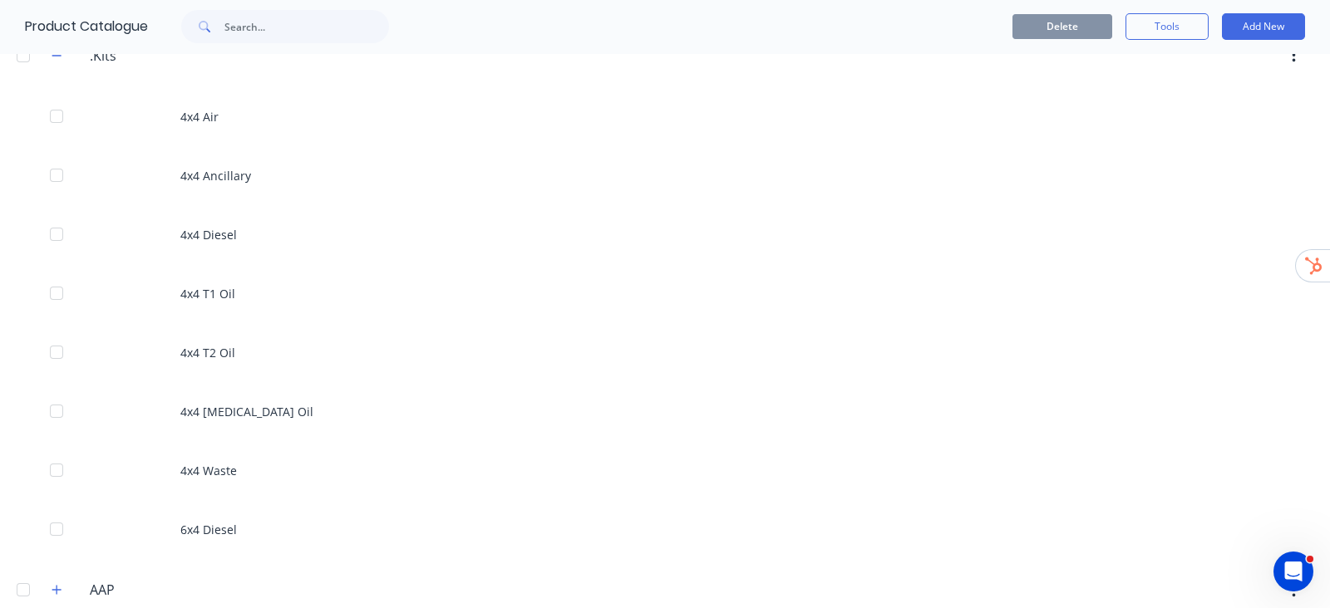
scroll to position [103, 0]
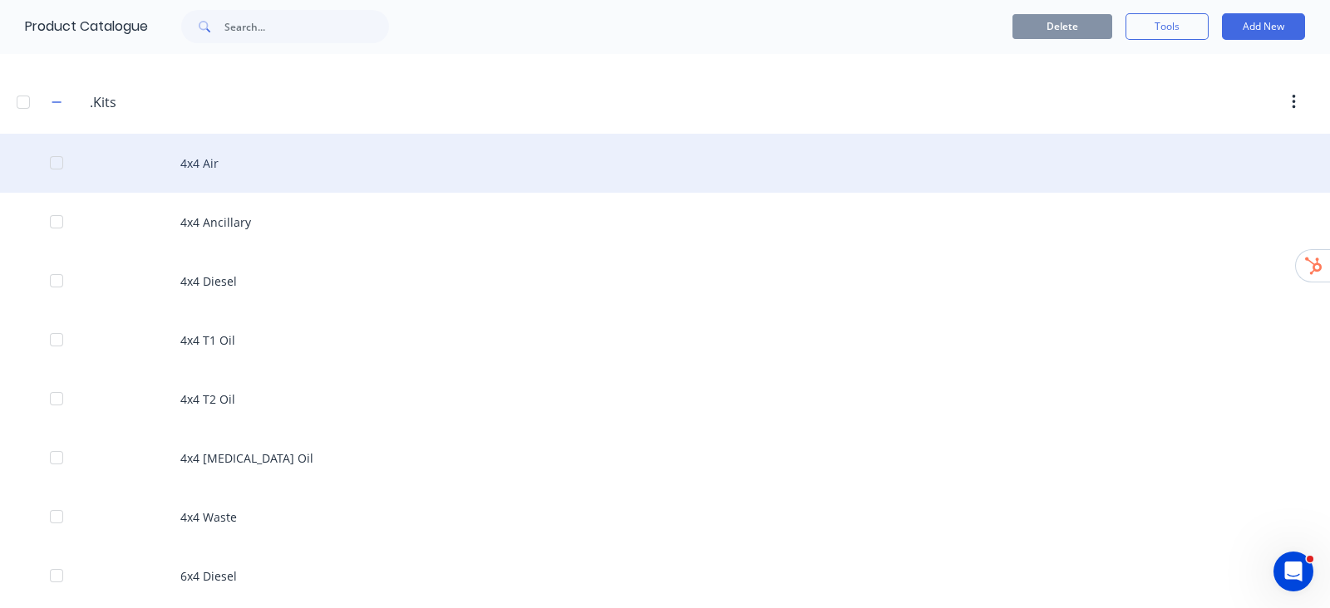
click at [199, 164] on div "4x4 Air" at bounding box center [665, 163] width 1330 height 59
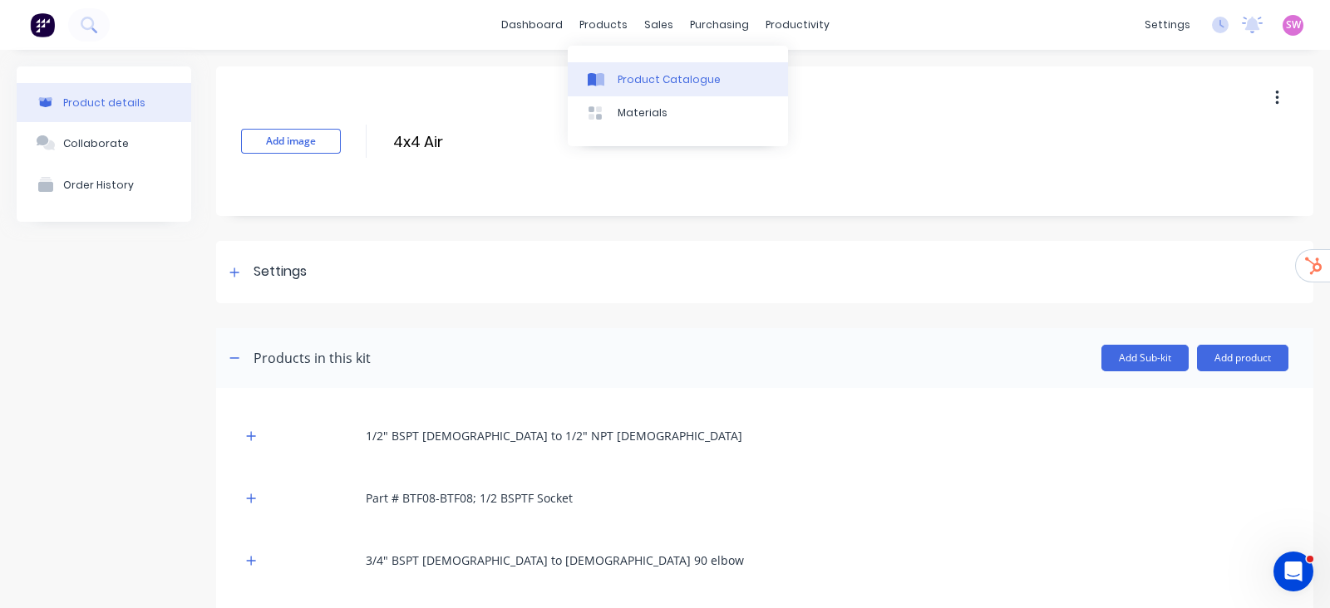
click at [662, 83] on div "Product Catalogue" at bounding box center [668, 79] width 103 height 15
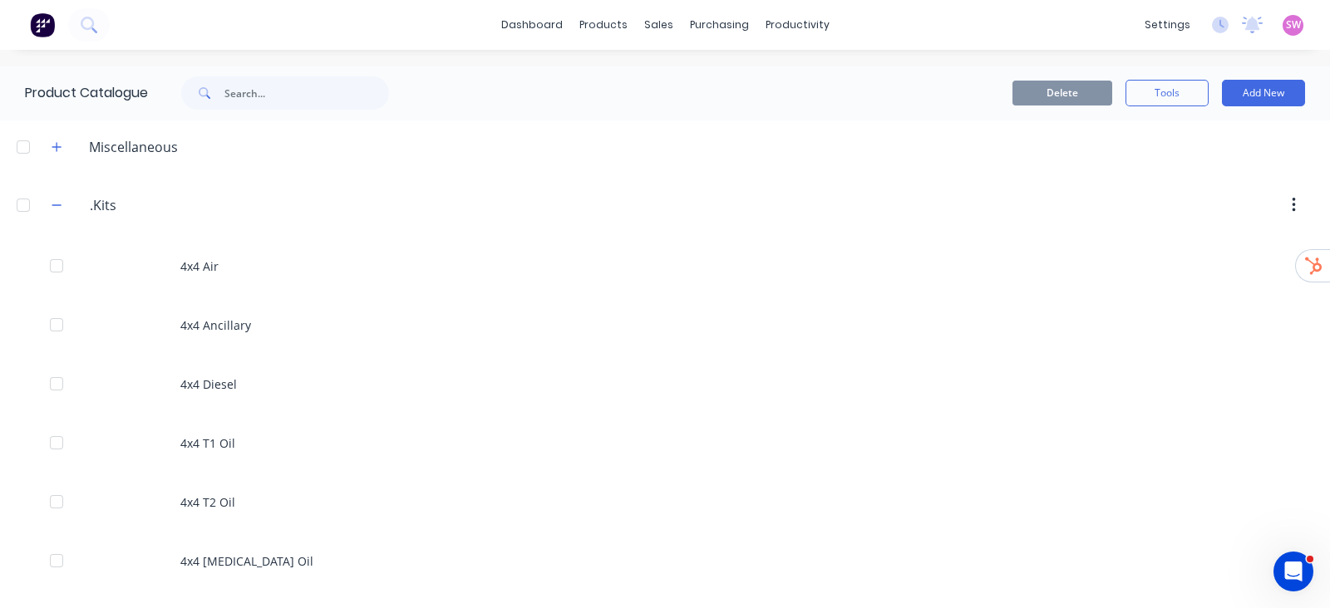
click at [25, 204] on div at bounding box center [23, 205] width 33 height 33
click at [29, 151] on div at bounding box center [23, 146] width 33 height 33
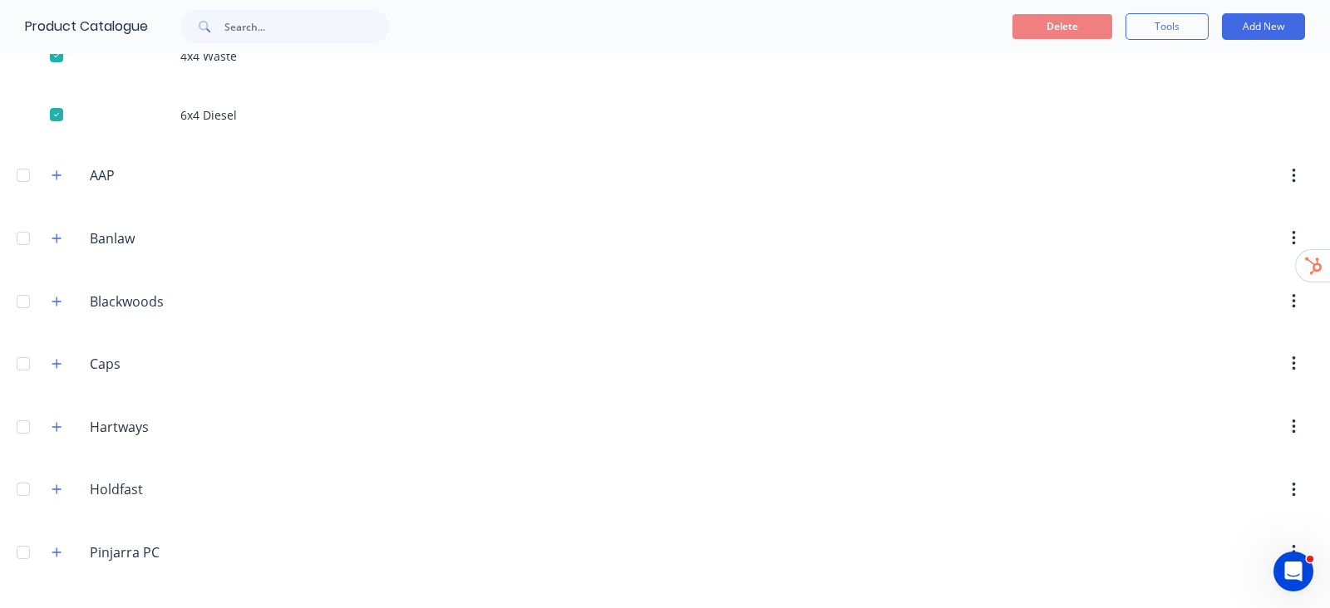
scroll to position [1051, 0]
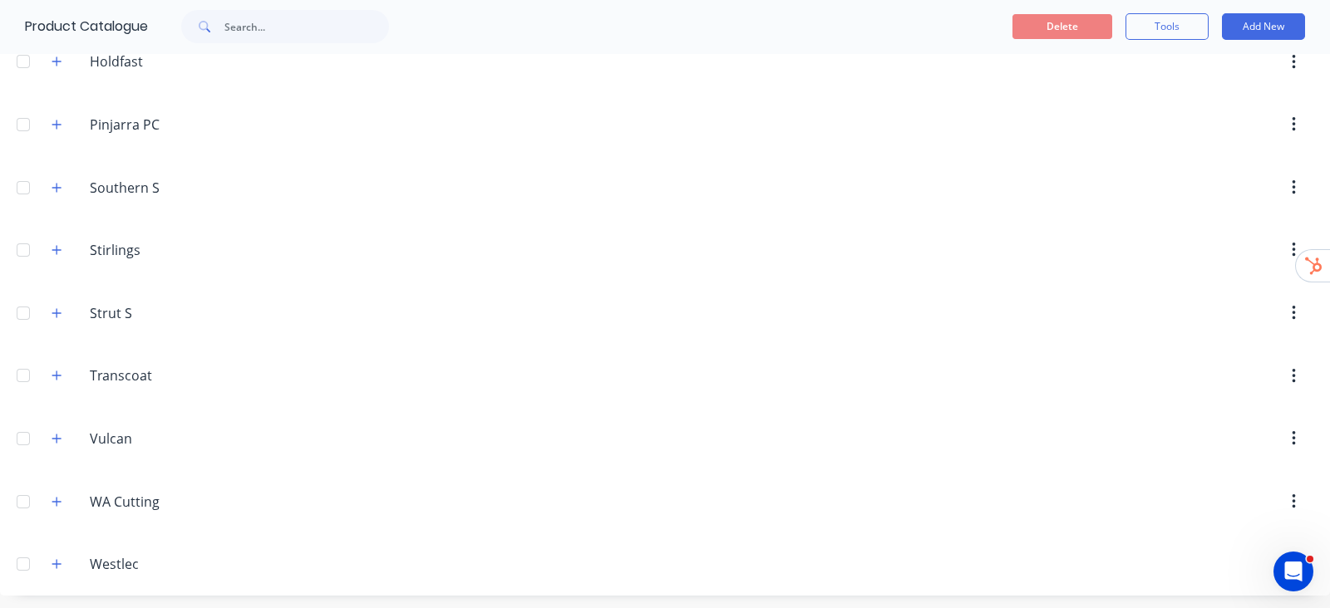
click at [29, 565] on div at bounding box center [23, 564] width 33 height 33
click at [32, 496] on div at bounding box center [23, 501] width 33 height 33
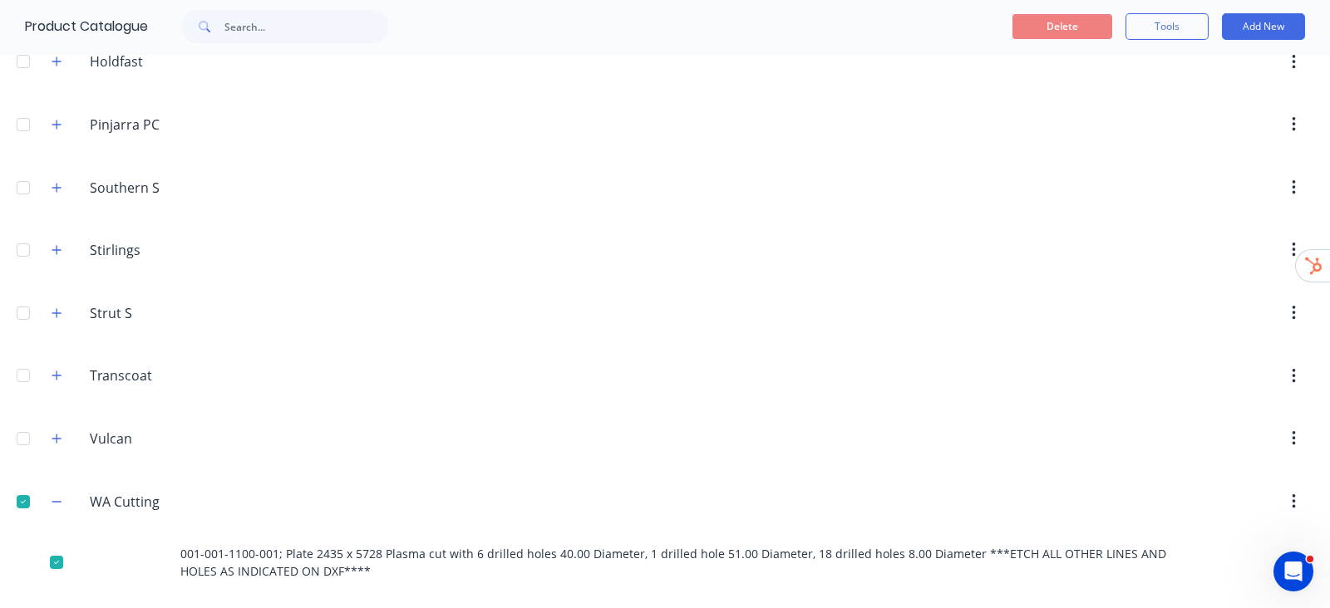
click at [24, 424] on div at bounding box center [23, 438] width 33 height 33
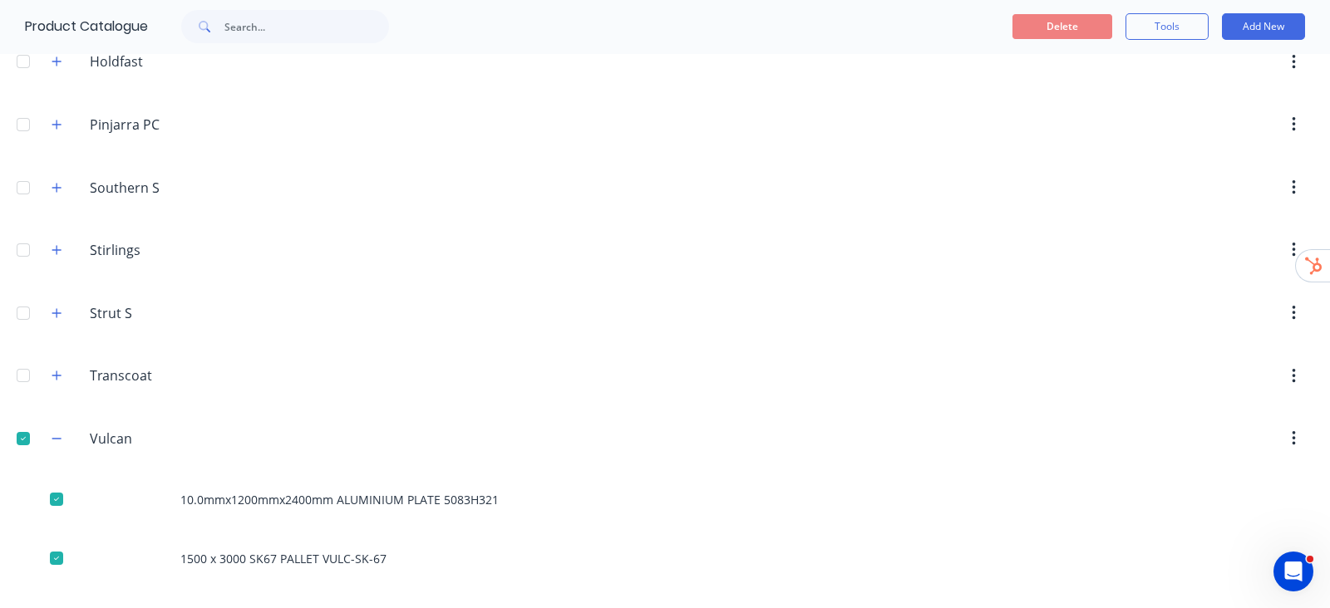
click at [24, 367] on div at bounding box center [23, 375] width 33 height 33
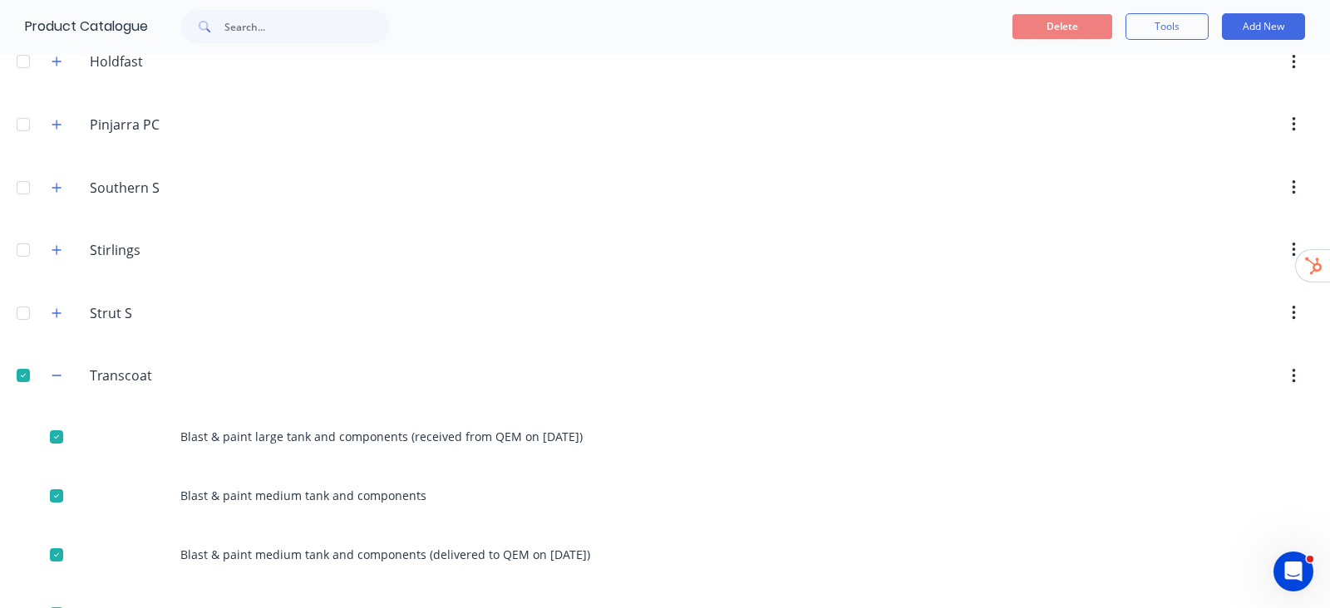
click at [21, 309] on div at bounding box center [23, 313] width 33 height 33
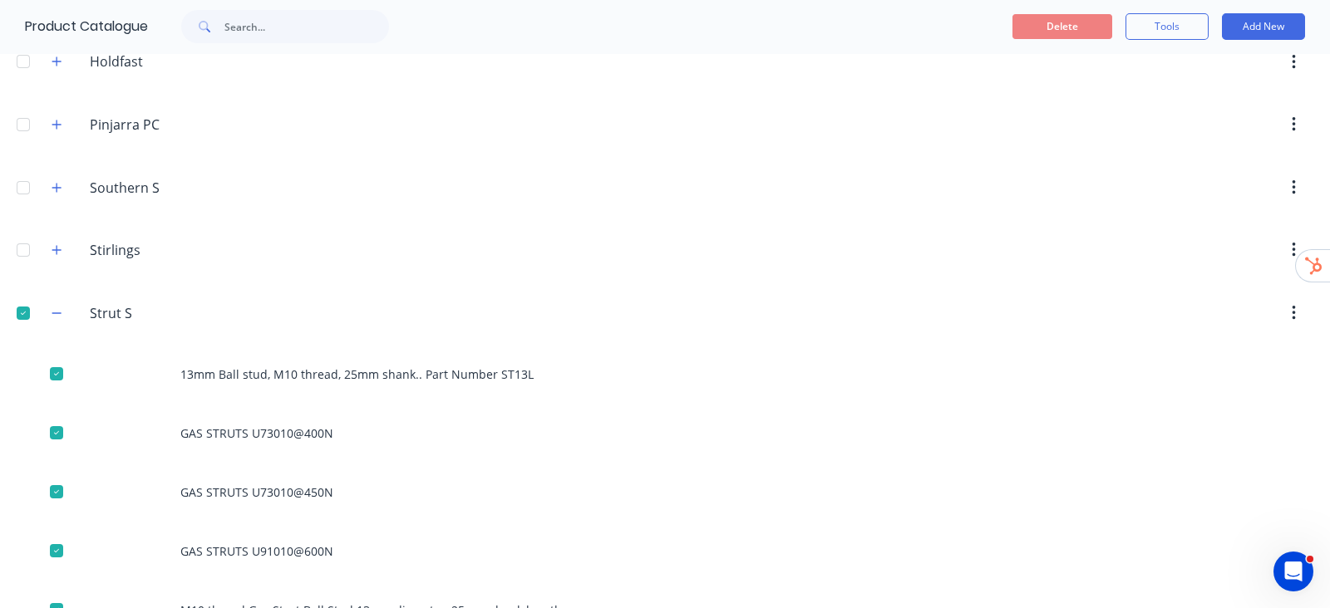
click at [24, 246] on div at bounding box center [23, 250] width 33 height 33
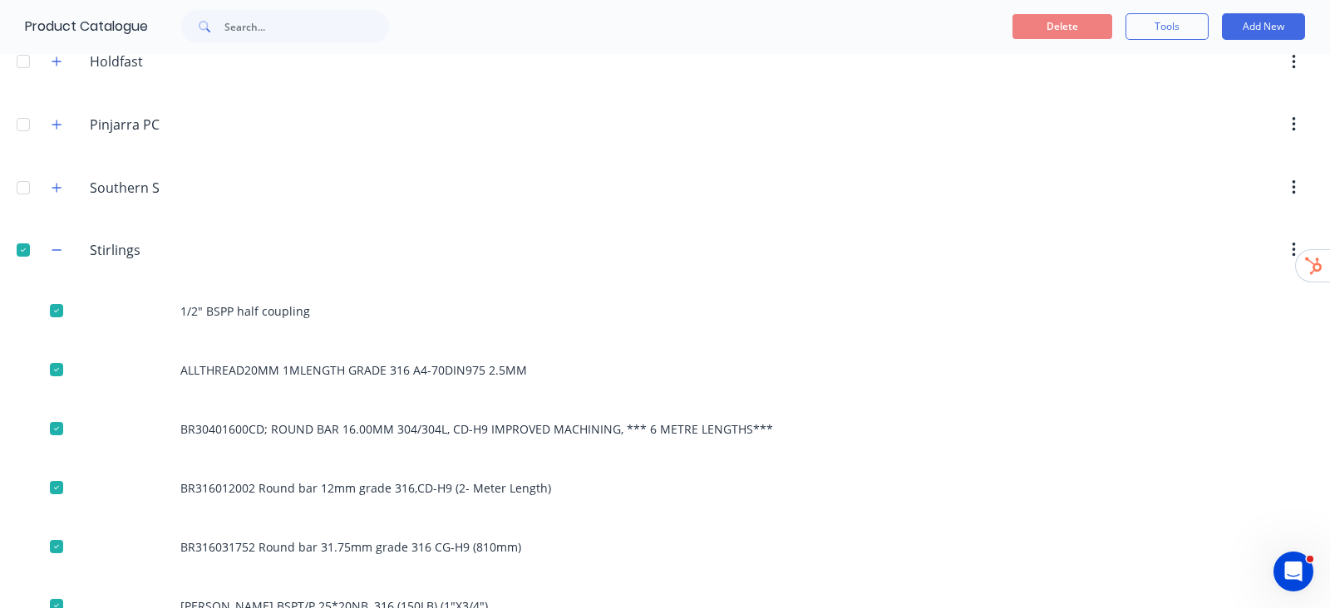
click at [21, 177] on div at bounding box center [23, 187] width 33 height 33
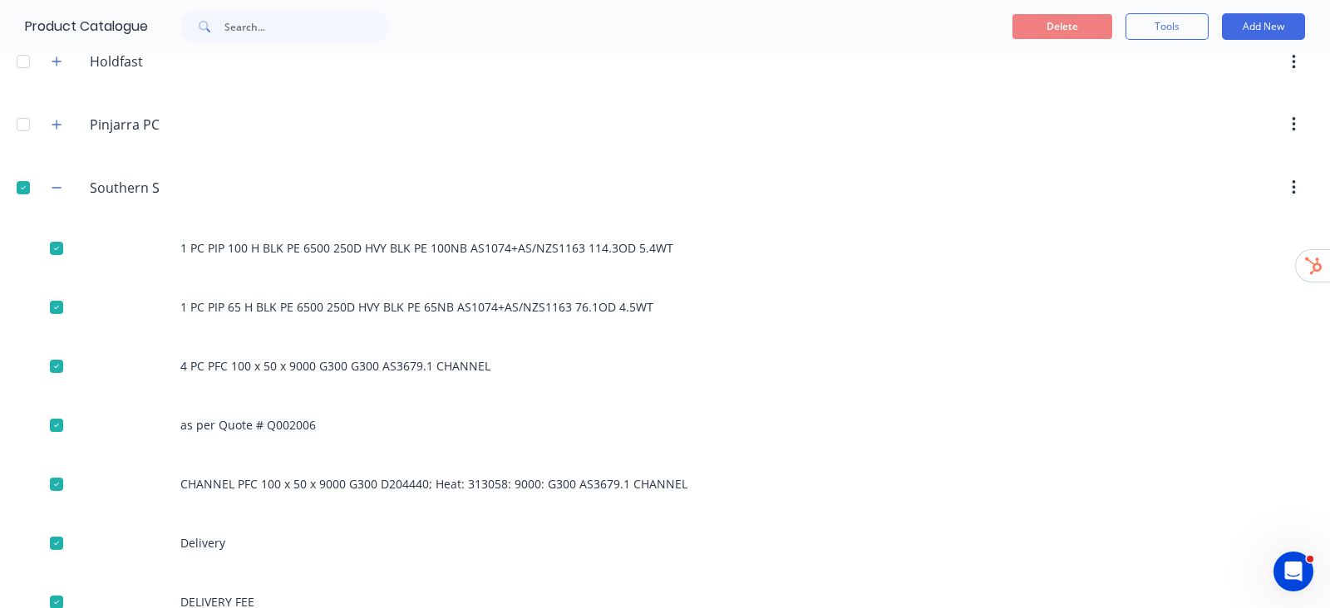
click at [23, 117] on div at bounding box center [23, 124] width 33 height 33
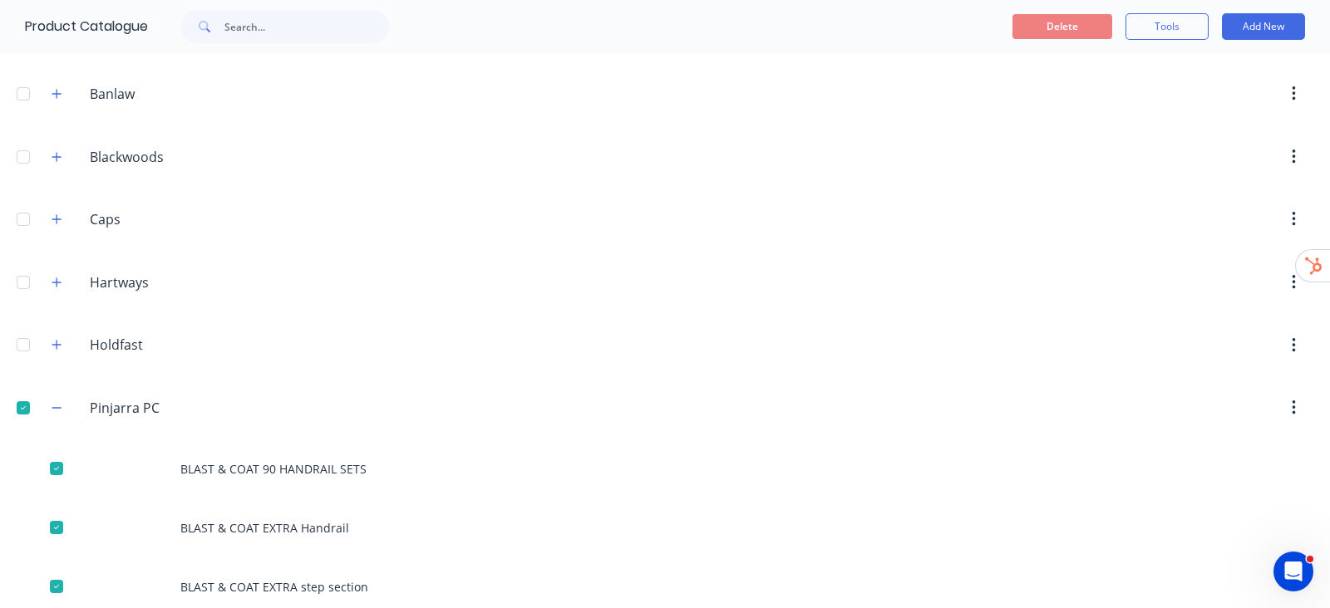
scroll to position [739, 0]
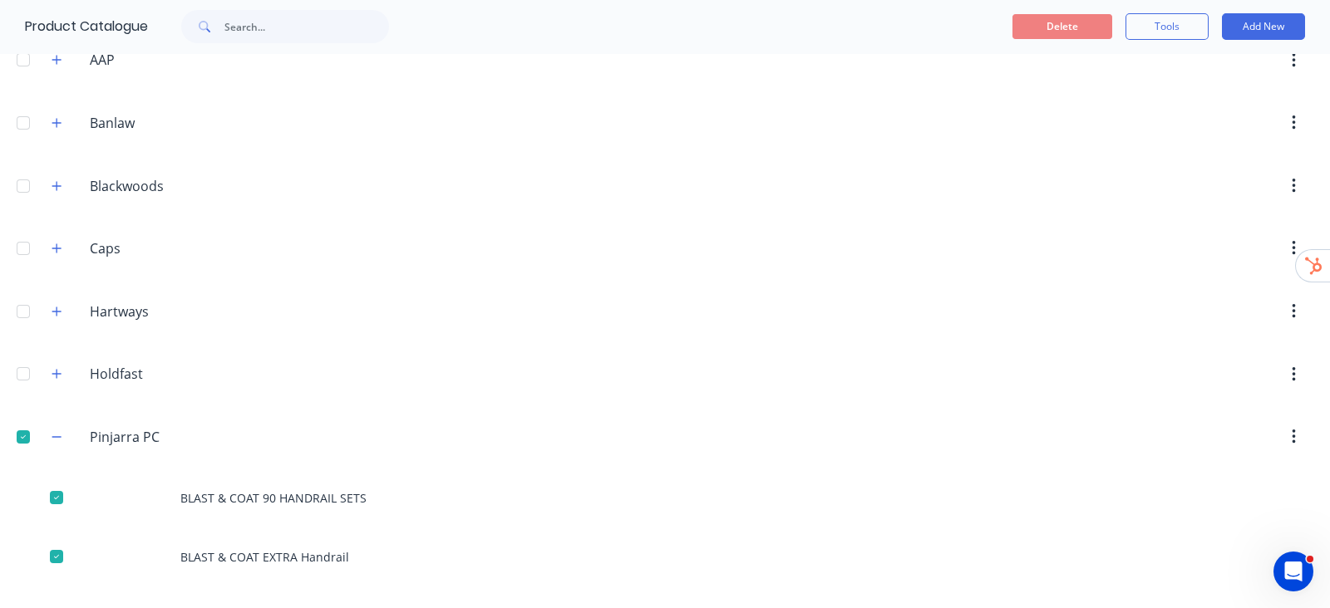
click at [25, 376] on div at bounding box center [23, 373] width 33 height 33
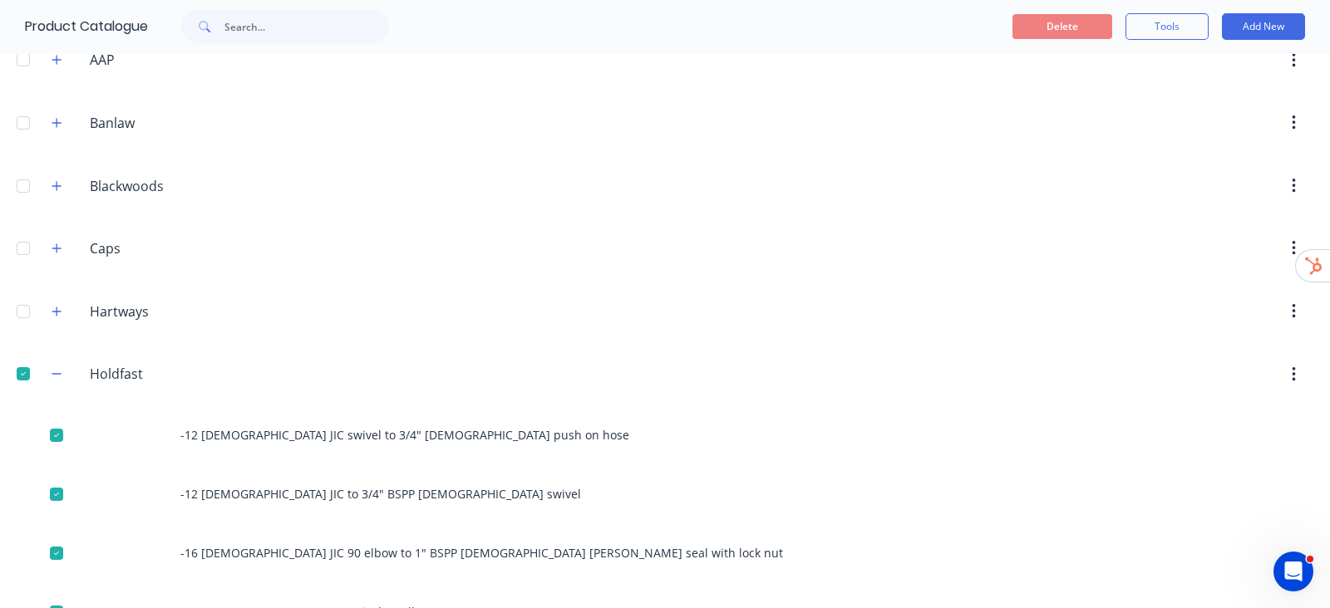
click at [20, 300] on div at bounding box center [23, 311] width 33 height 33
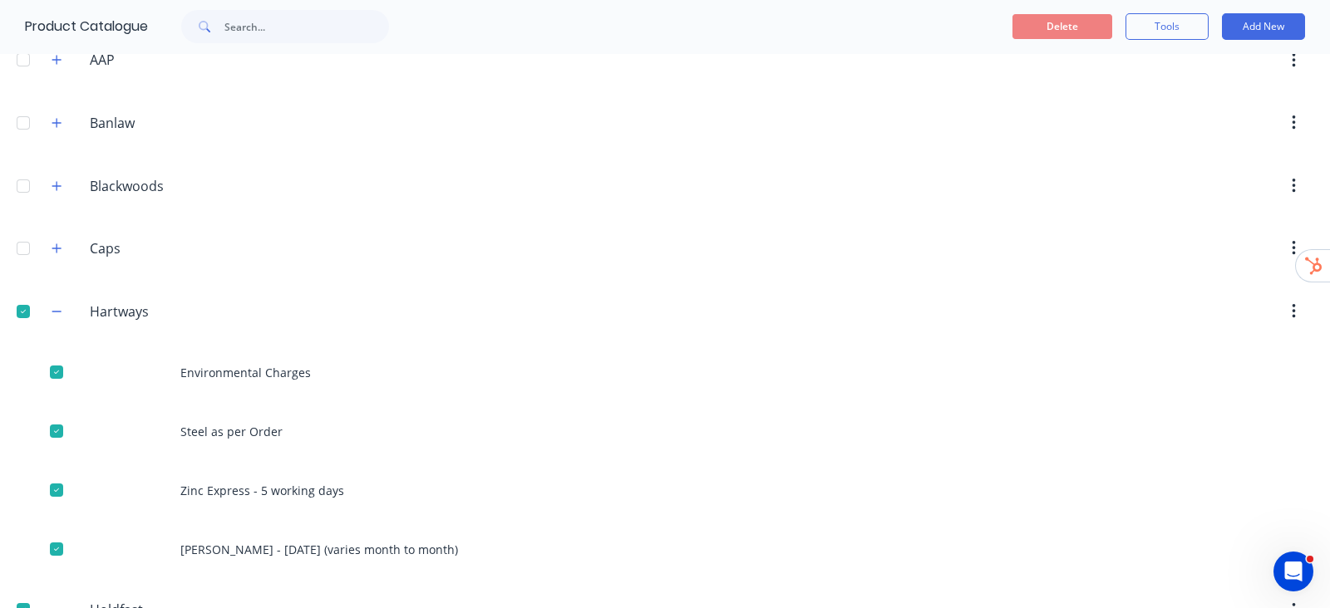
click at [25, 237] on div at bounding box center [23, 248] width 33 height 33
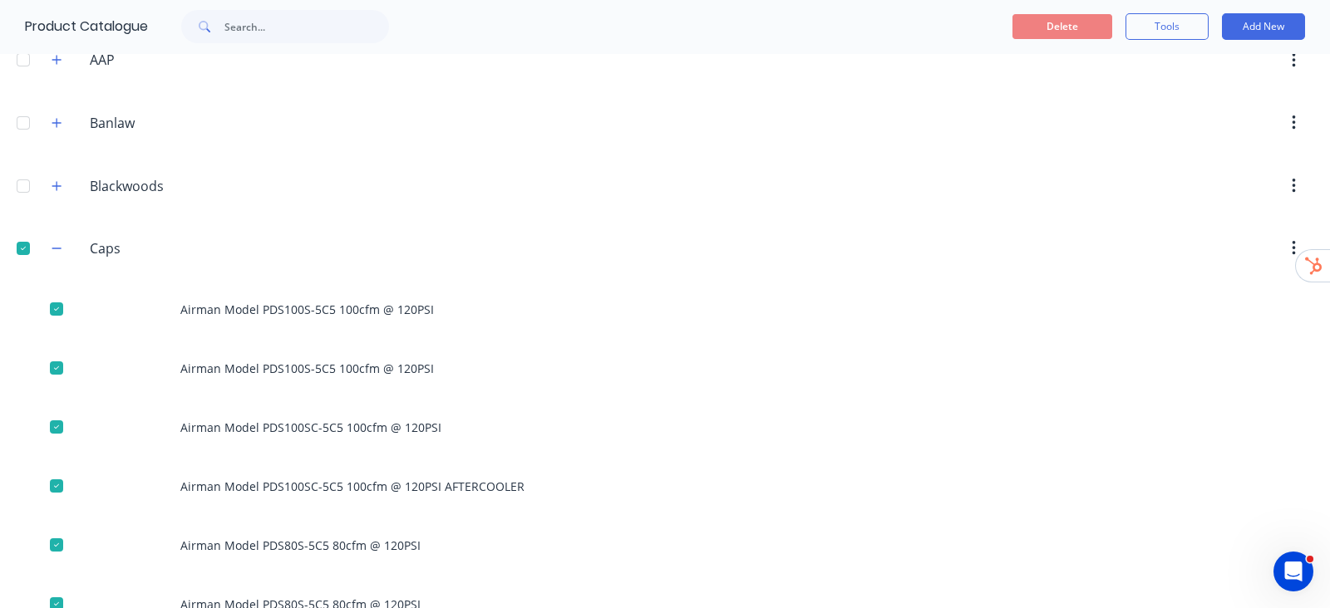
click at [17, 183] on div at bounding box center [23, 186] width 33 height 33
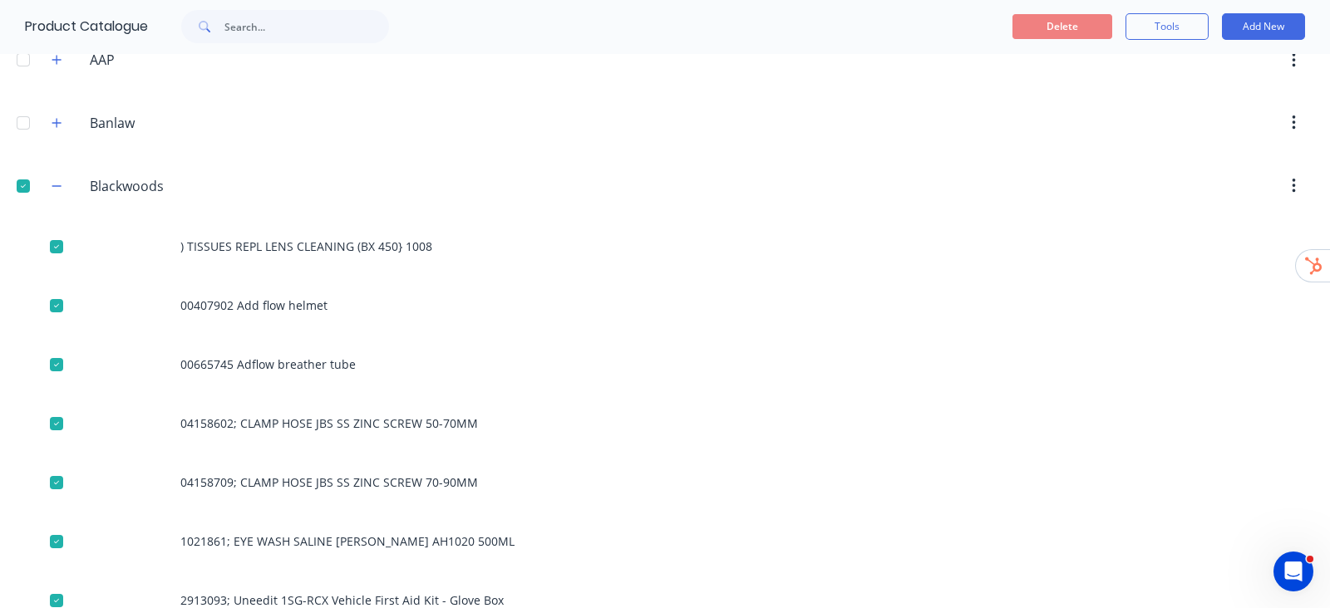
click at [21, 123] on div at bounding box center [23, 122] width 33 height 33
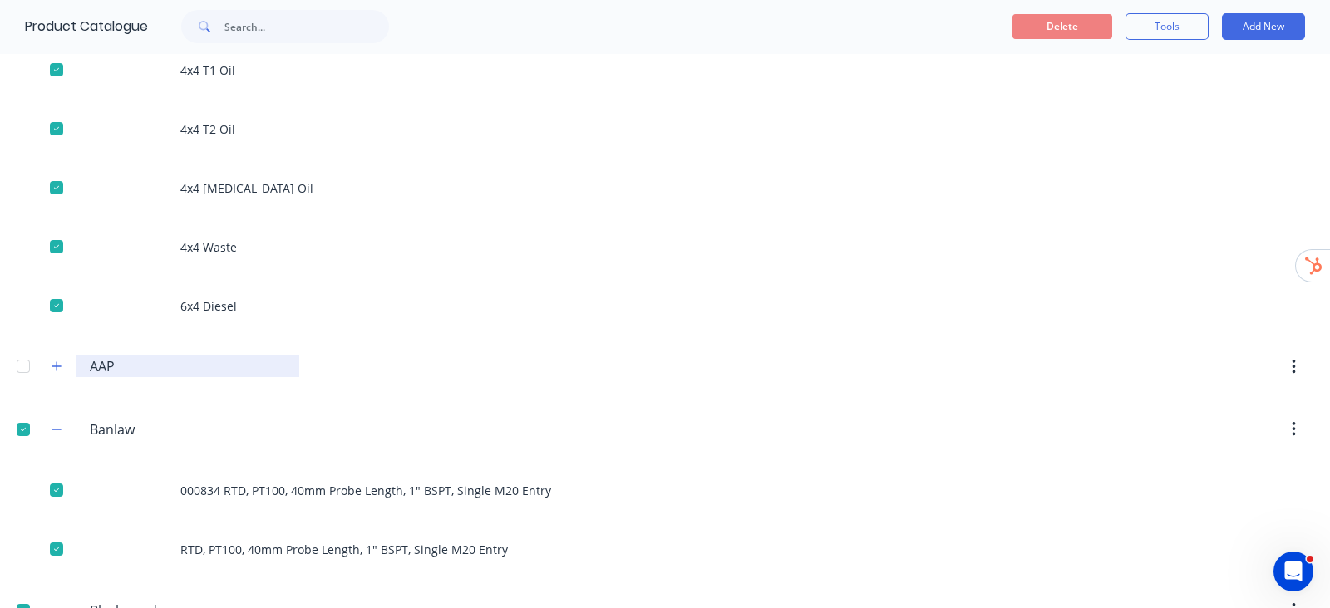
scroll to position [428, 0]
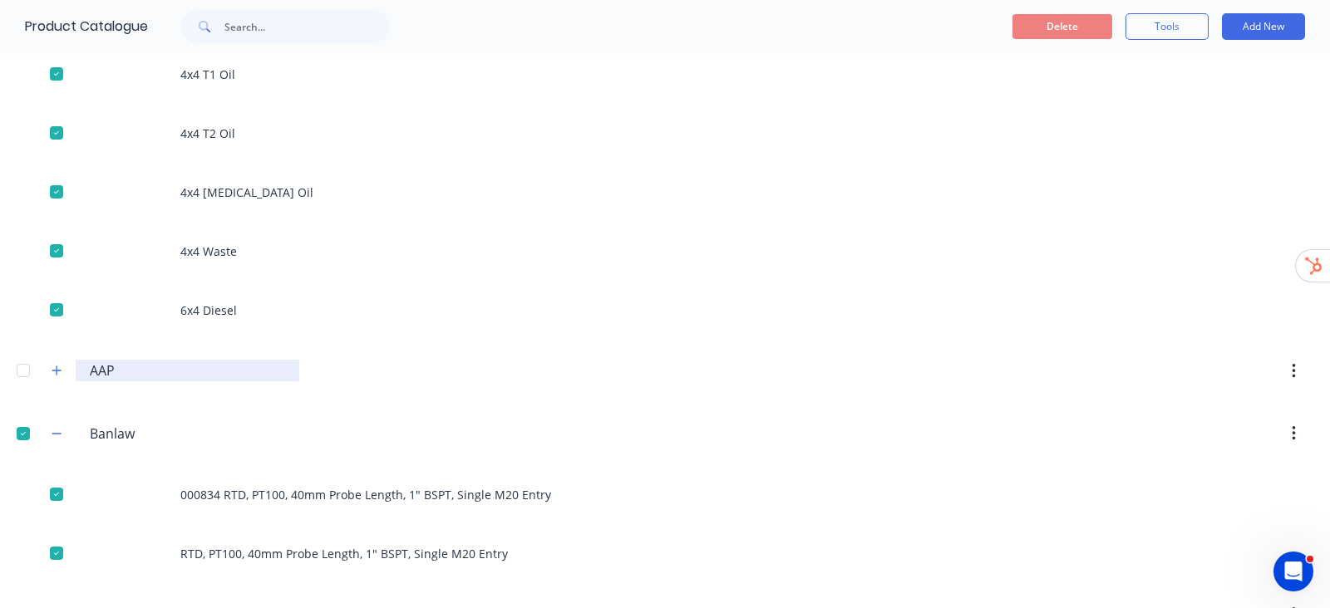
drag, startPoint x: 20, startPoint y: 361, endPoint x: 108, endPoint y: 374, distance: 89.1
click at [20, 359] on div at bounding box center [23, 370] width 33 height 33
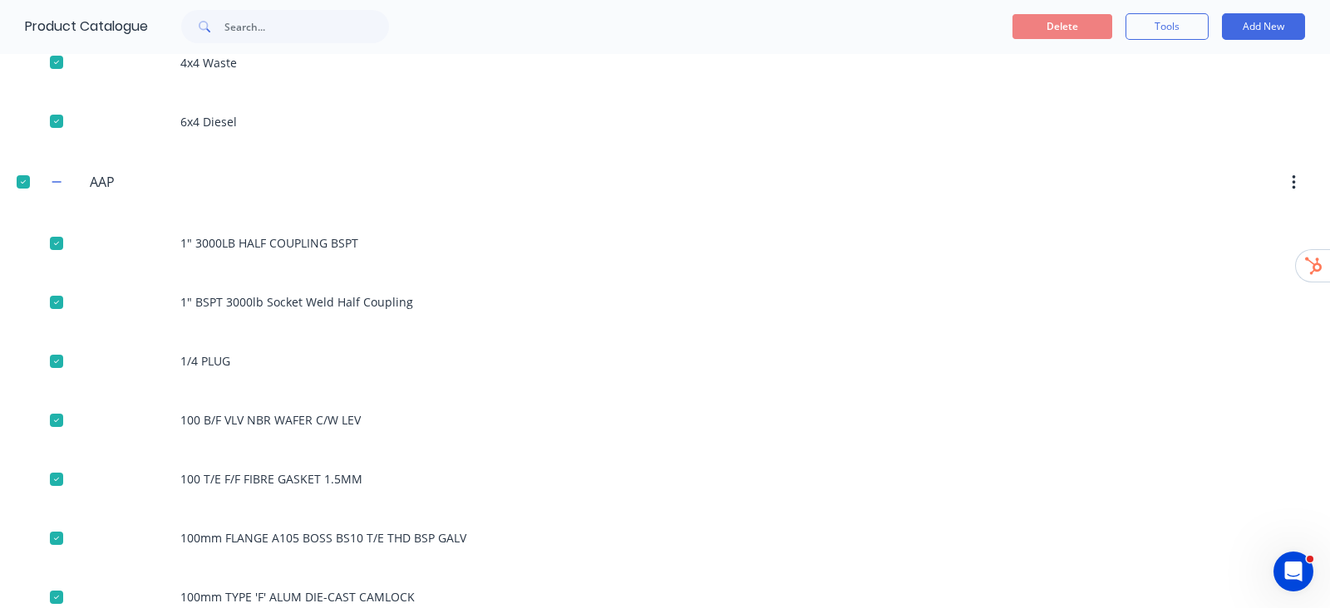
scroll to position [0, 0]
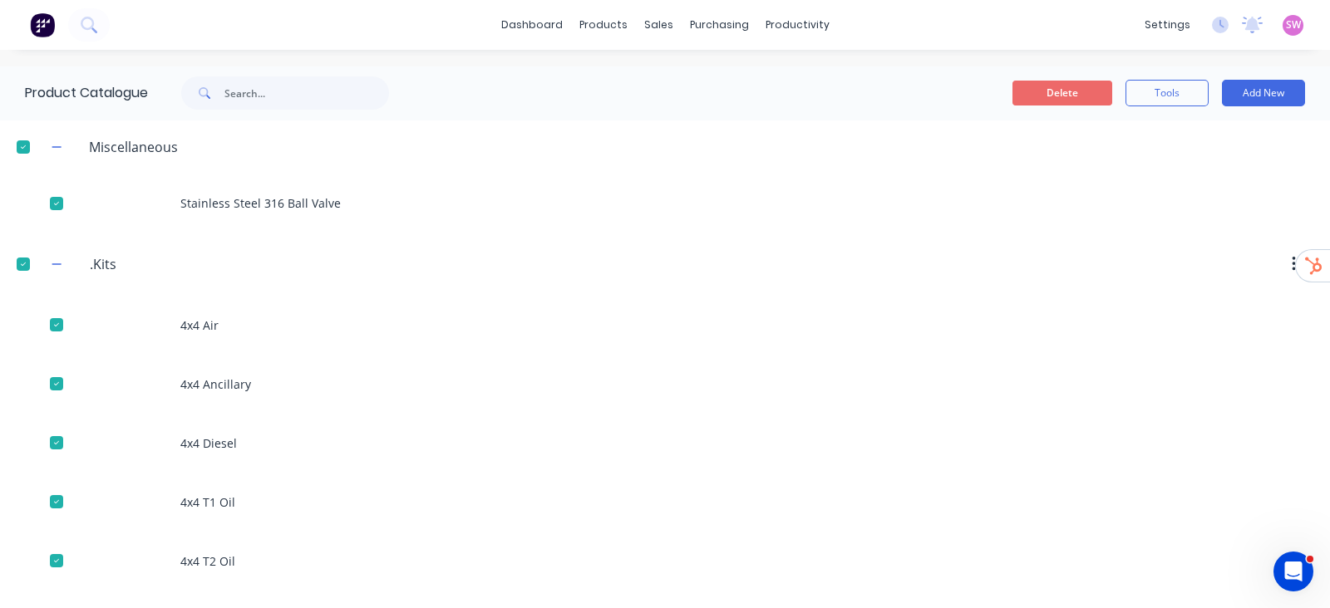
click at [1030, 83] on button "Delete" at bounding box center [1062, 93] width 100 height 25
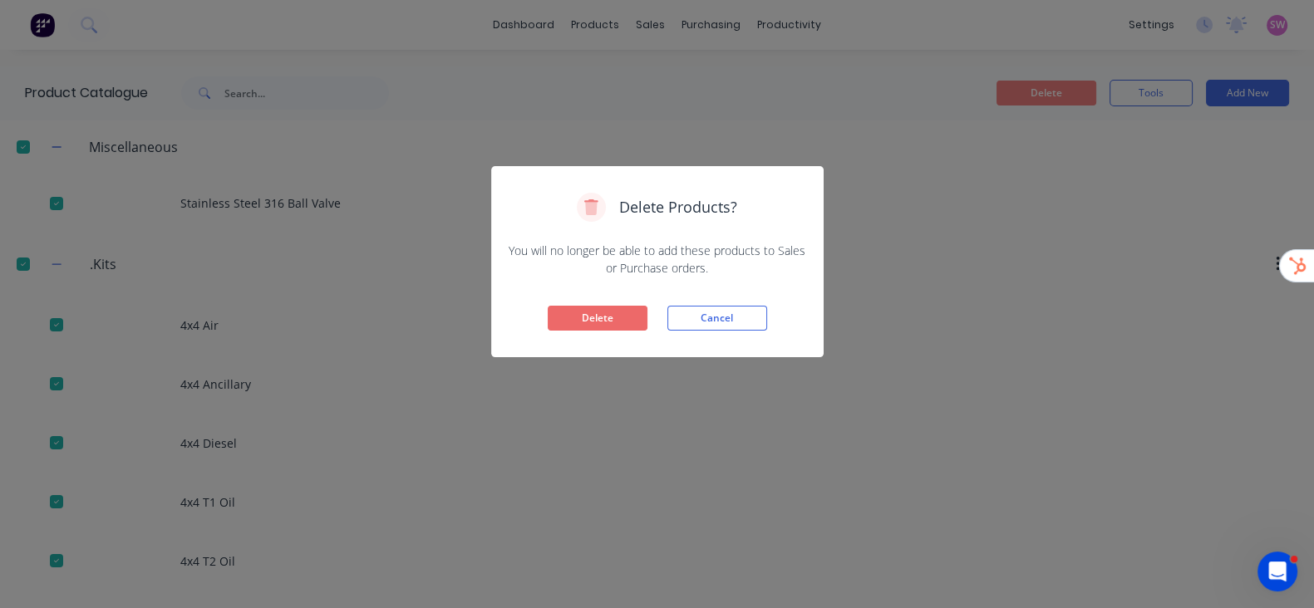
click at [624, 318] on button "Delete" at bounding box center [598, 318] width 100 height 25
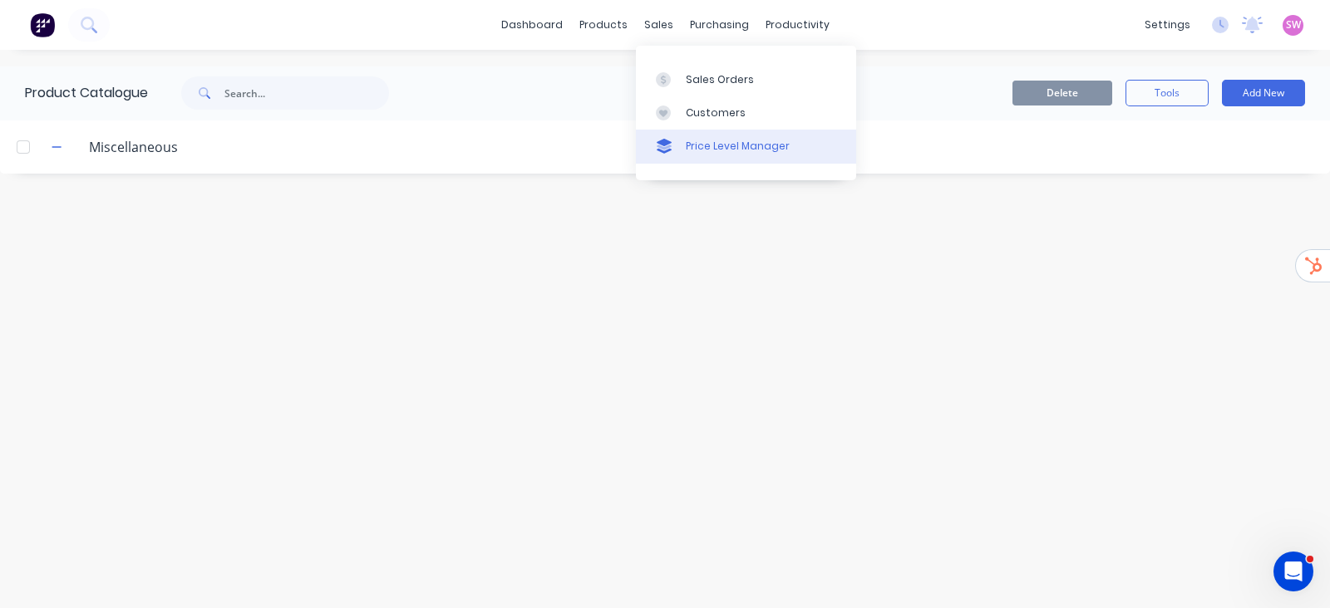
click at [693, 140] on div "Price Level Manager" at bounding box center [738, 146] width 104 height 15
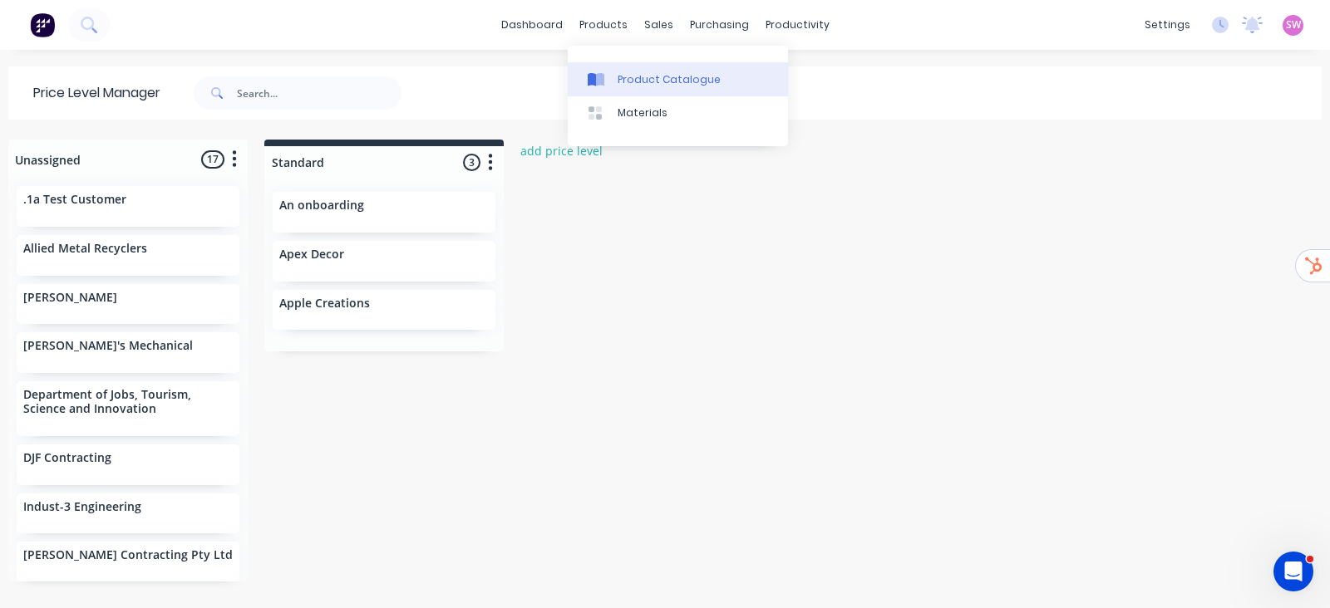
click at [643, 64] on link "Product Catalogue" at bounding box center [678, 78] width 220 height 33
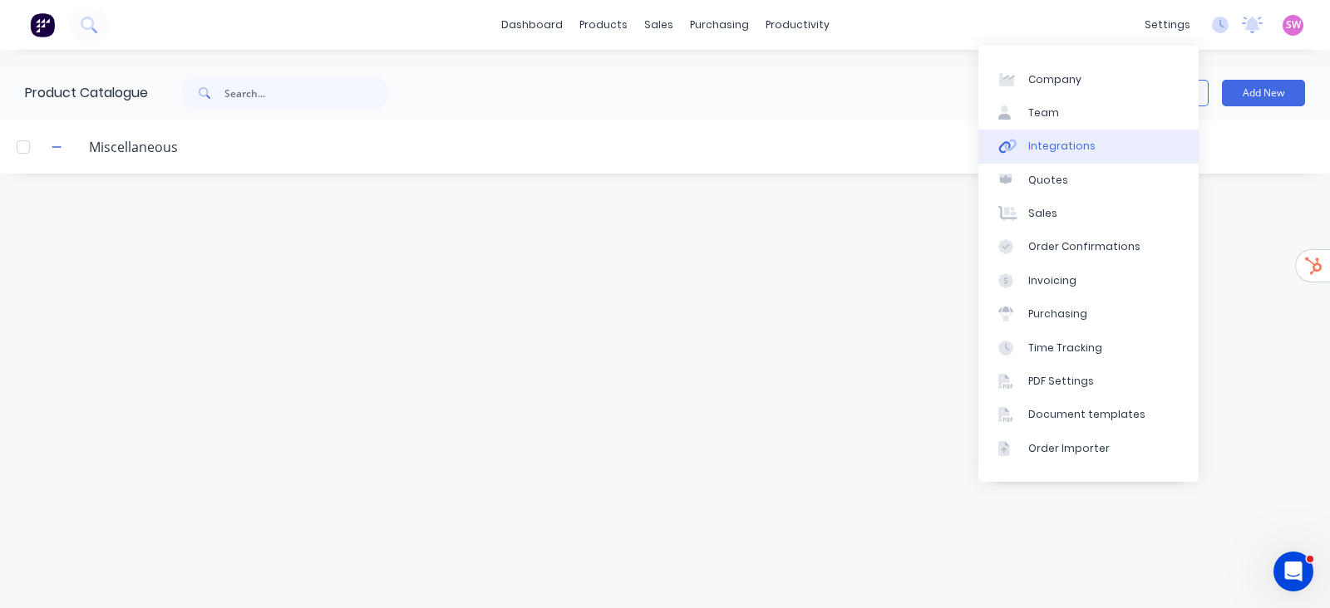
click at [1071, 142] on div "Integrations" at bounding box center [1061, 146] width 67 height 15
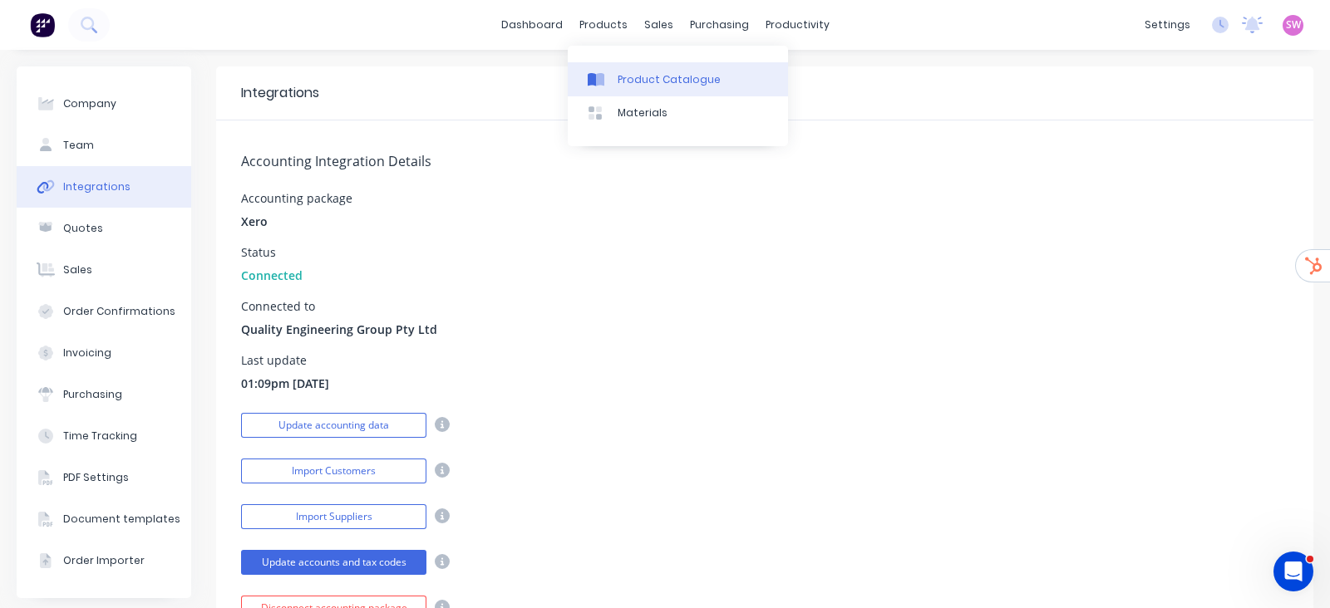
click at [611, 68] on link "Product Catalogue" at bounding box center [678, 78] width 220 height 33
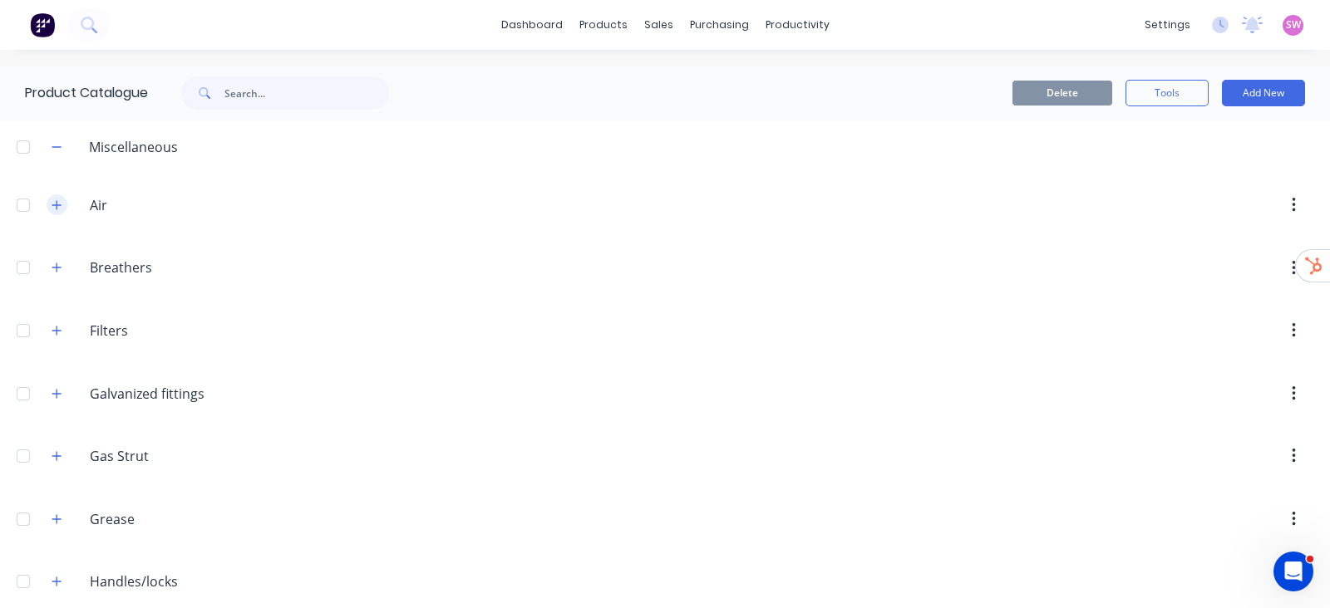
click at [53, 208] on icon "button" at bounding box center [57, 205] width 10 height 12
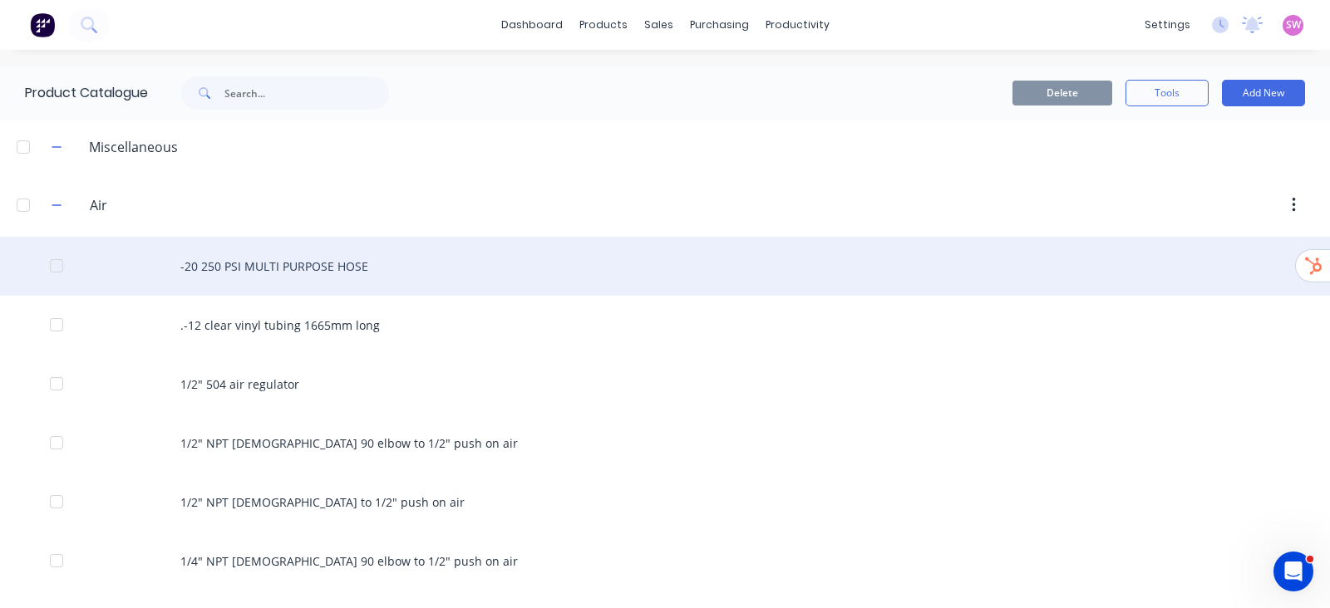
click at [282, 278] on div "-20 250 PSI MULTI PURPOSE HOSE" at bounding box center [665, 266] width 1330 height 59
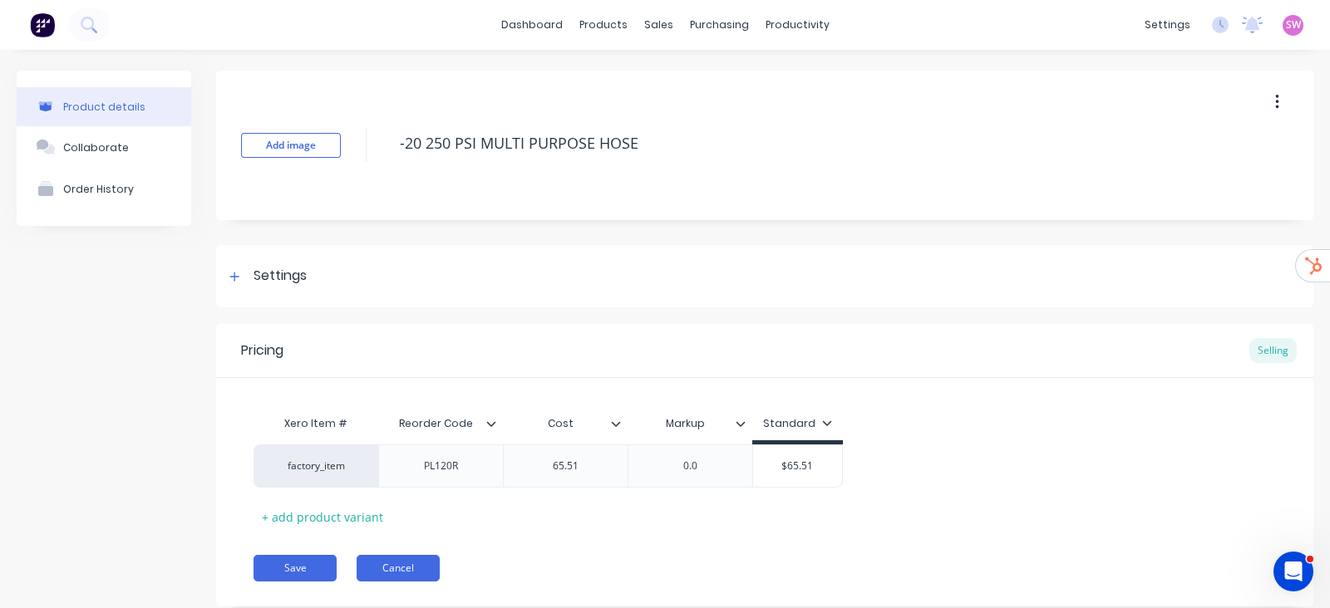
click at [398, 567] on button "Cancel" at bounding box center [398, 568] width 83 height 27
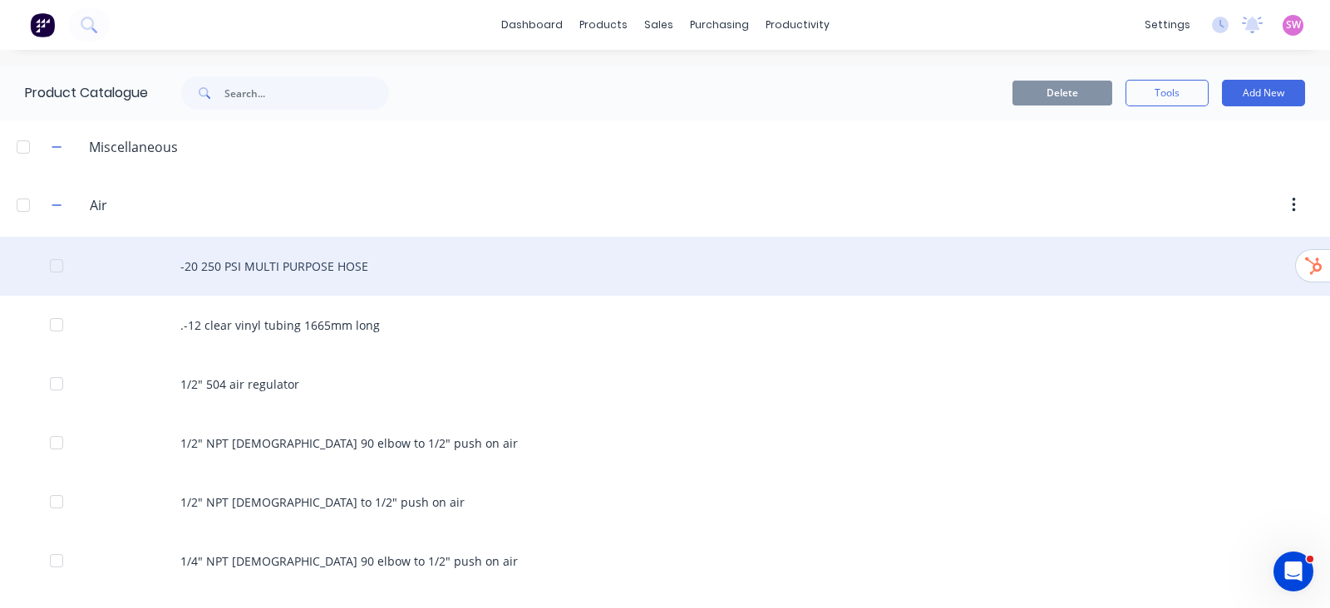
click at [336, 269] on div "-20 250 PSI MULTI PURPOSE HOSE" at bounding box center [665, 266] width 1330 height 59
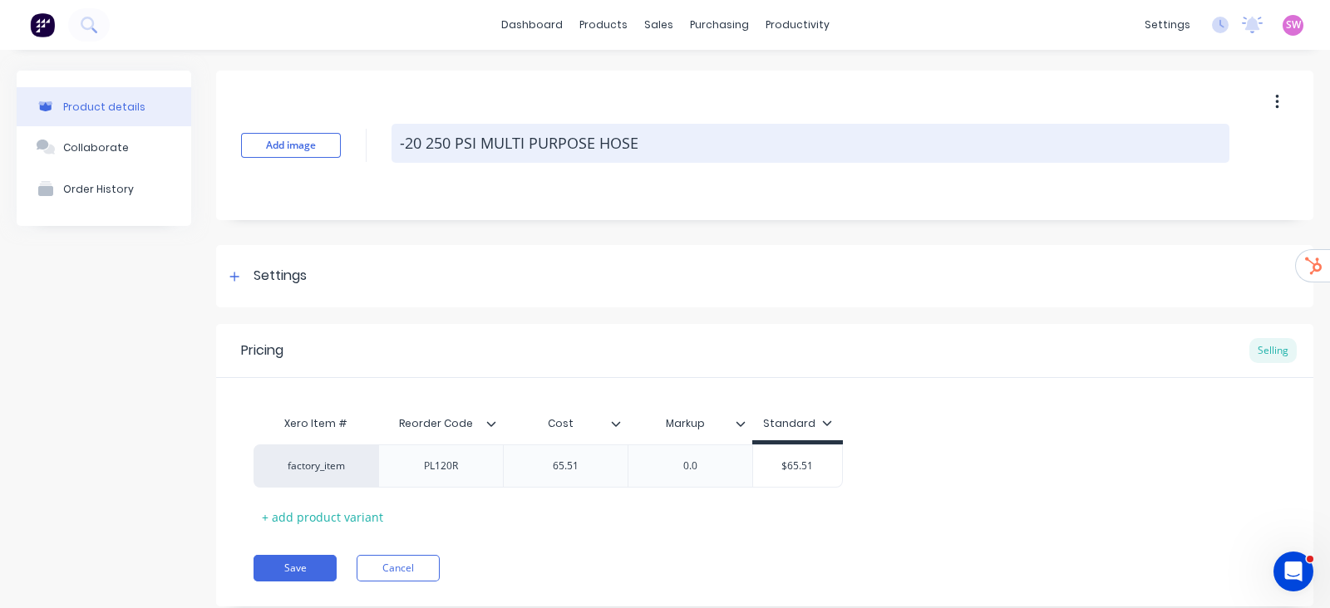
click at [649, 145] on textarea "-20 250 PSI MULTI PURPOSE HOSE" at bounding box center [810, 143] width 838 height 39
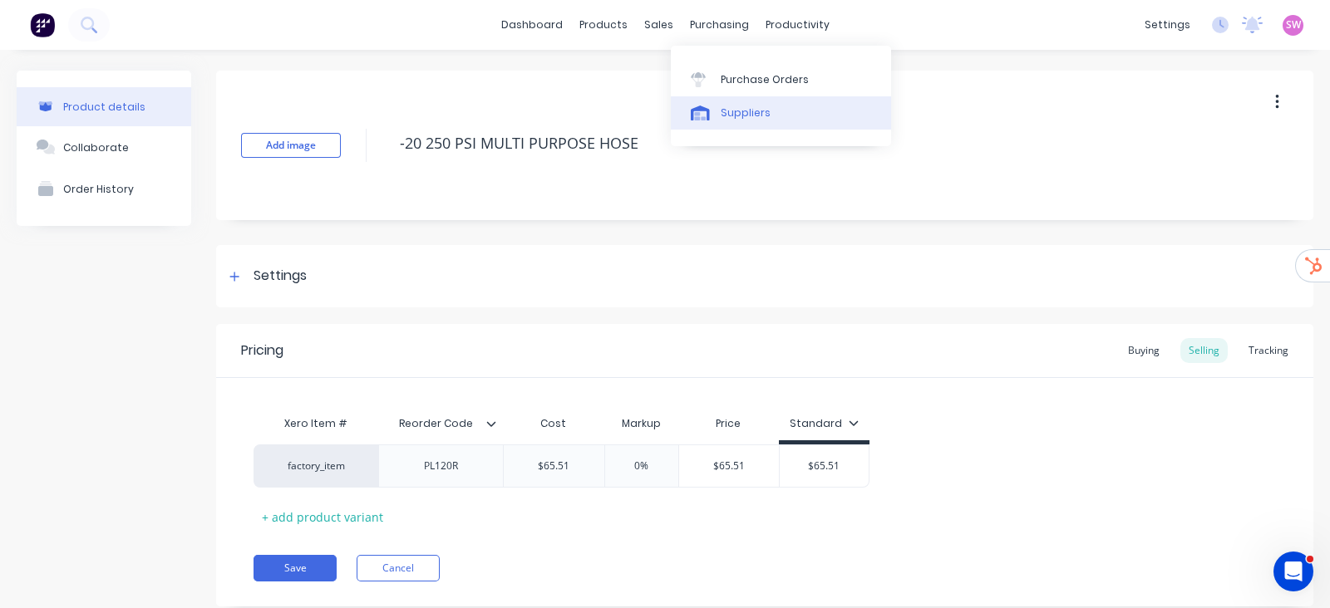
click at [744, 107] on div "Suppliers" at bounding box center [746, 113] width 50 height 15
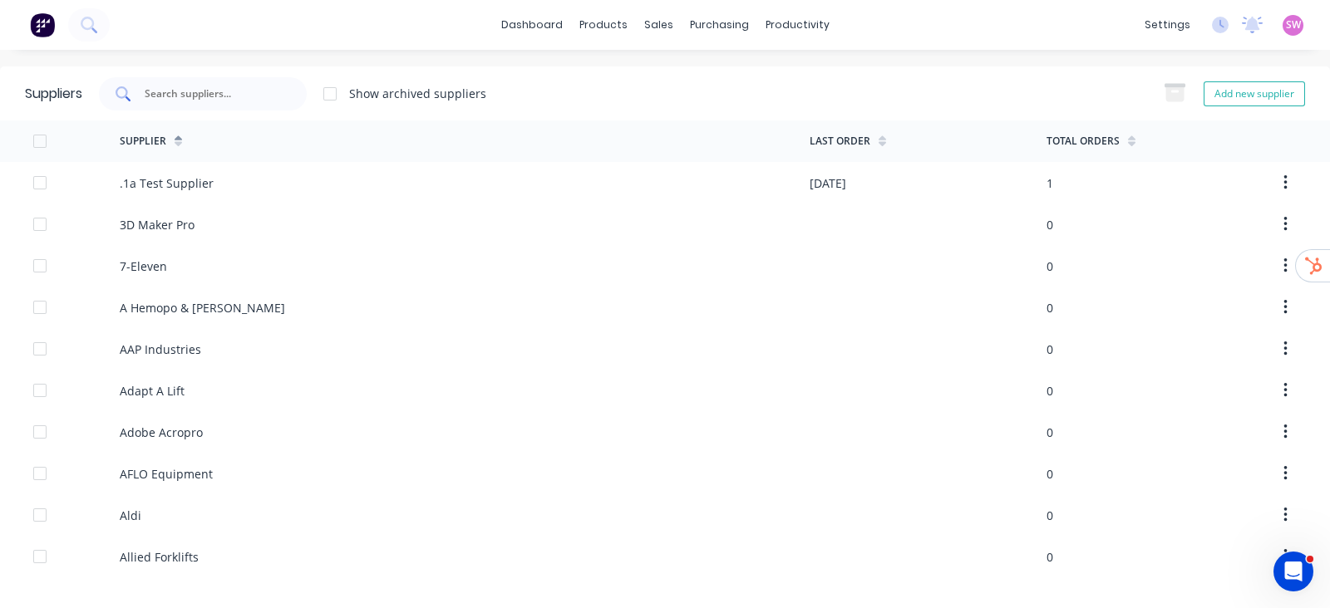
click at [239, 86] on input "text" at bounding box center [212, 94] width 138 height 17
paste input "Valve Warehouse"
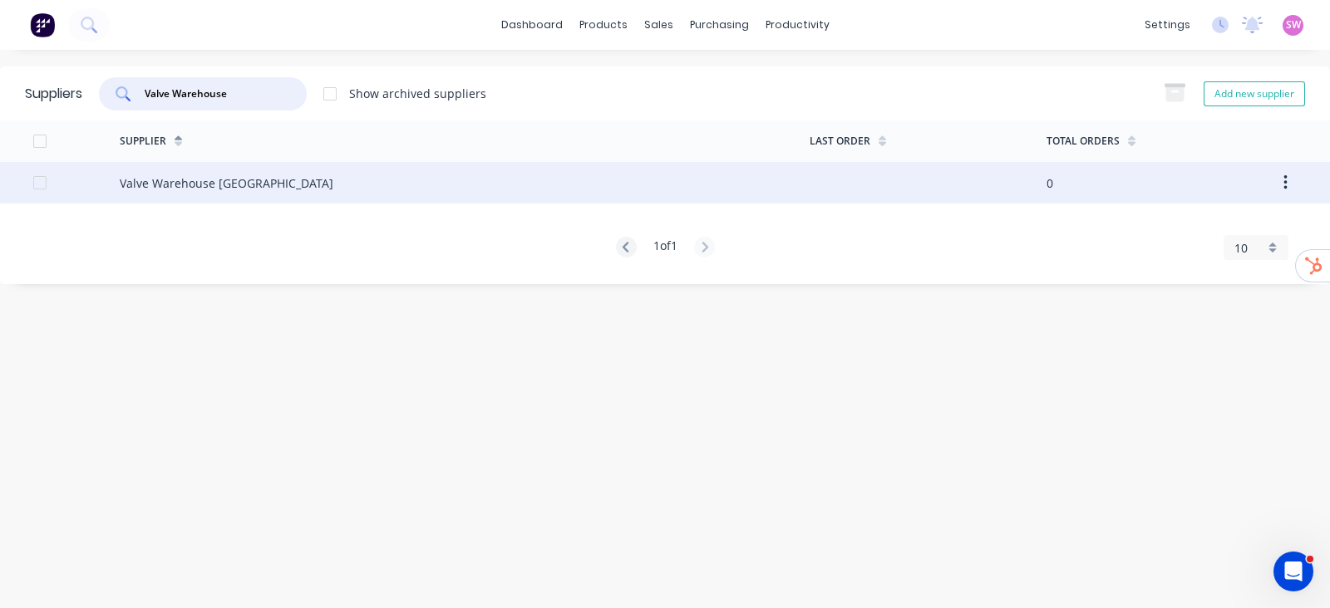
type input "Valve Warehouse"
click at [266, 182] on div "Valve Warehouse Australia" at bounding box center [465, 183] width 690 height 42
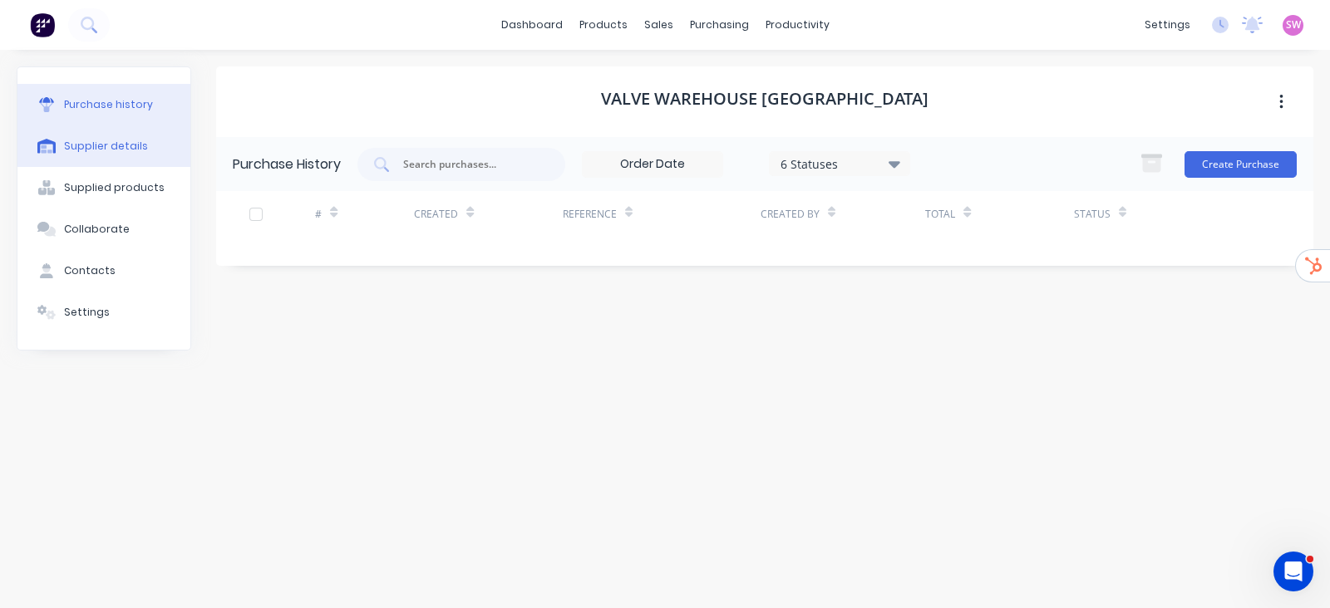
click at [107, 151] on div "Supplier details" at bounding box center [106, 146] width 84 height 15
select select "AU"
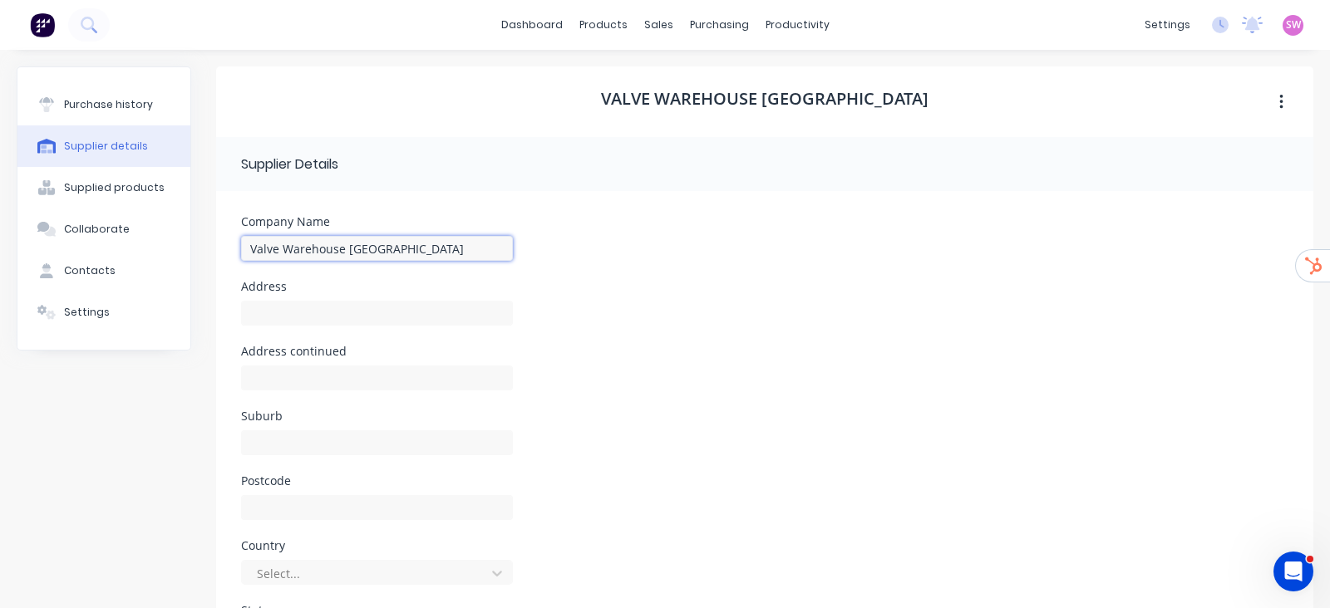
click at [402, 246] on input "Valve Warehouse Australia" at bounding box center [377, 248] width 272 height 25
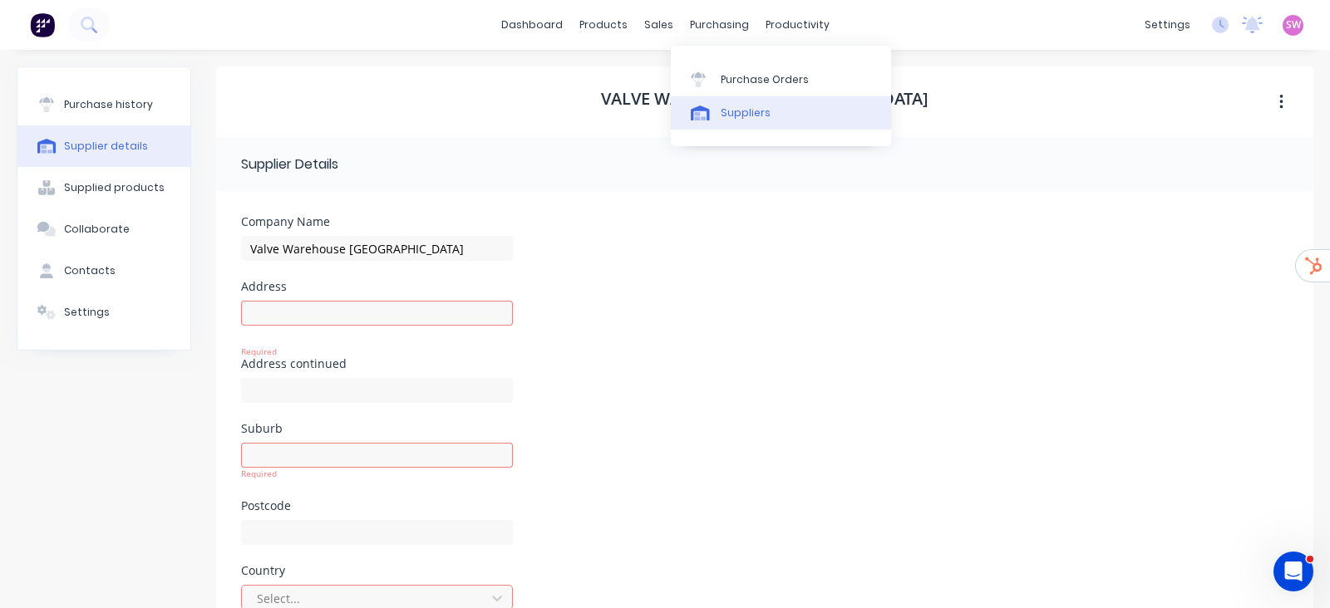
click at [736, 104] on link "Suppliers" at bounding box center [781, 112] width 220 height 33
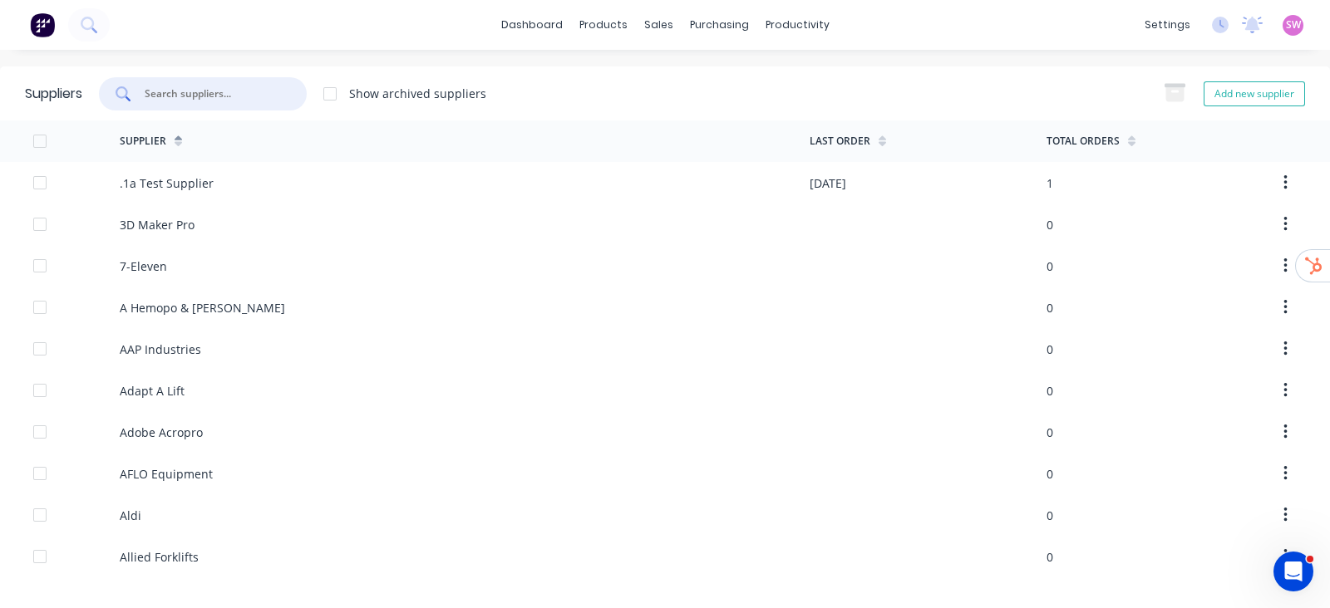
click at [257, 94] on input "text" at bounding box center [212, 94] width 138 height 17
paste input "United Fluid Power"
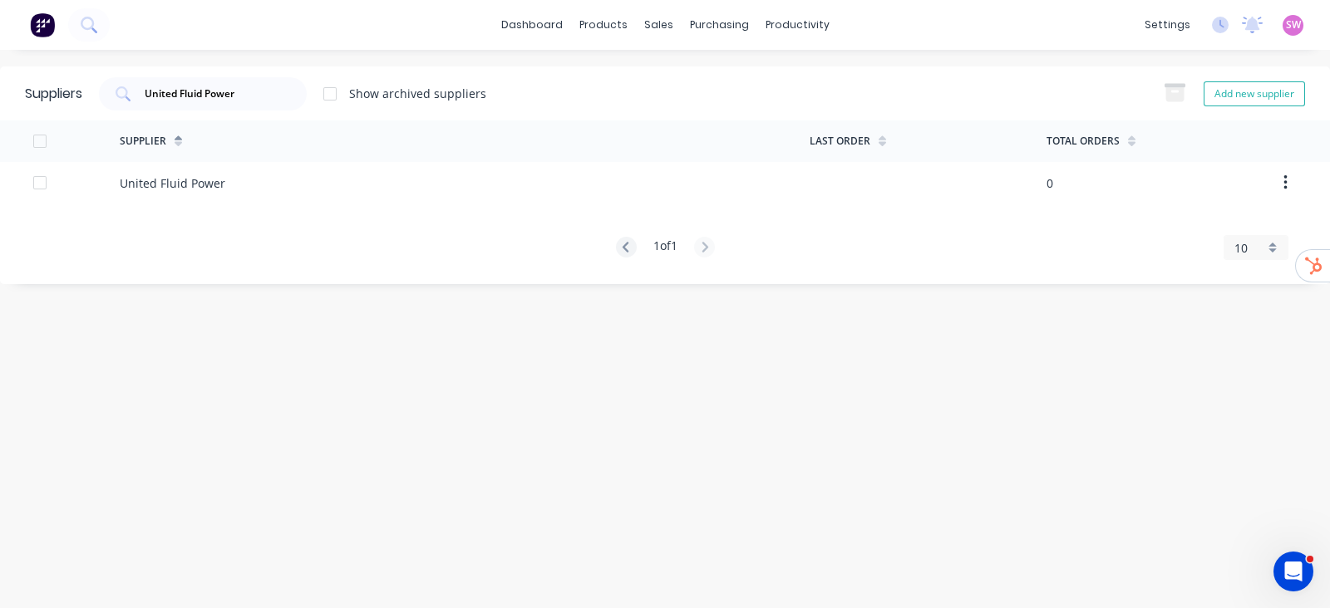
drag, startPoint x: 263, startPoint y: 89, endPoint x: 74, endPoint y: 69, distance: 189.7
click at [74, 69] on div "Suppliers United Fluid Power Show archived suppliers Add new supplier" at bounding box center [665, 93] width 1330 height 54
click at [274, 80] on div "United Fluid Power" at bounding box center [203, 93] width 208 height 33
paste input "ES"
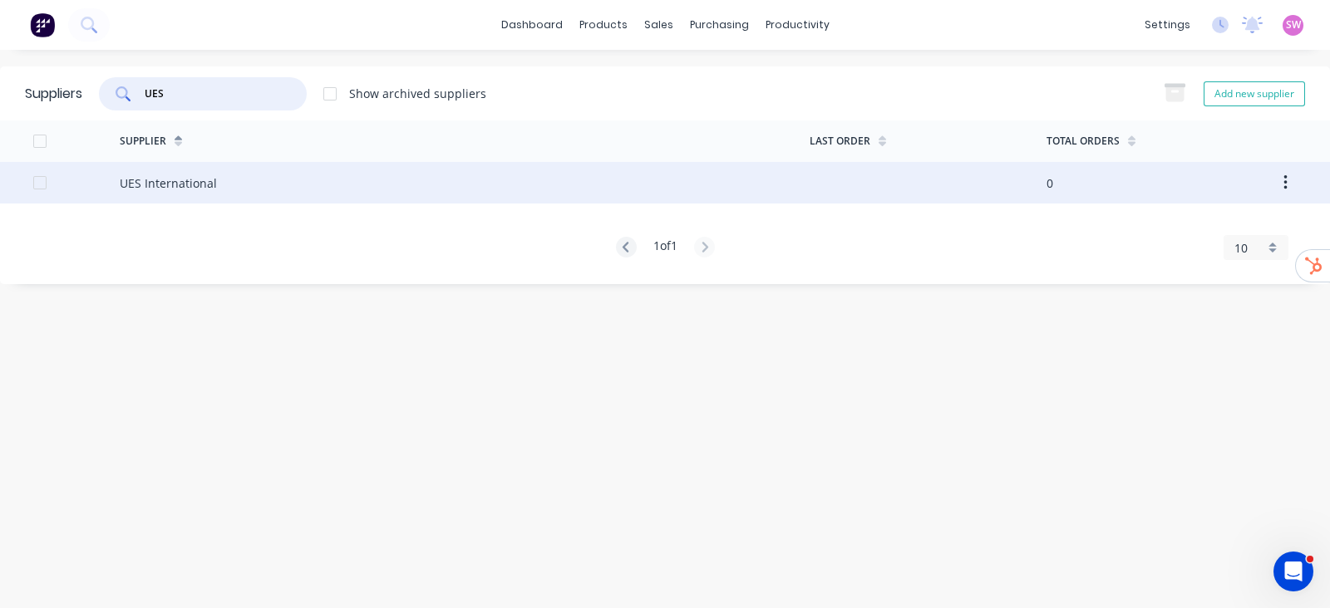
type input "UES"
click at [202, 175] on div "UES International" at bounding box center [168, 183] width 97 height 17
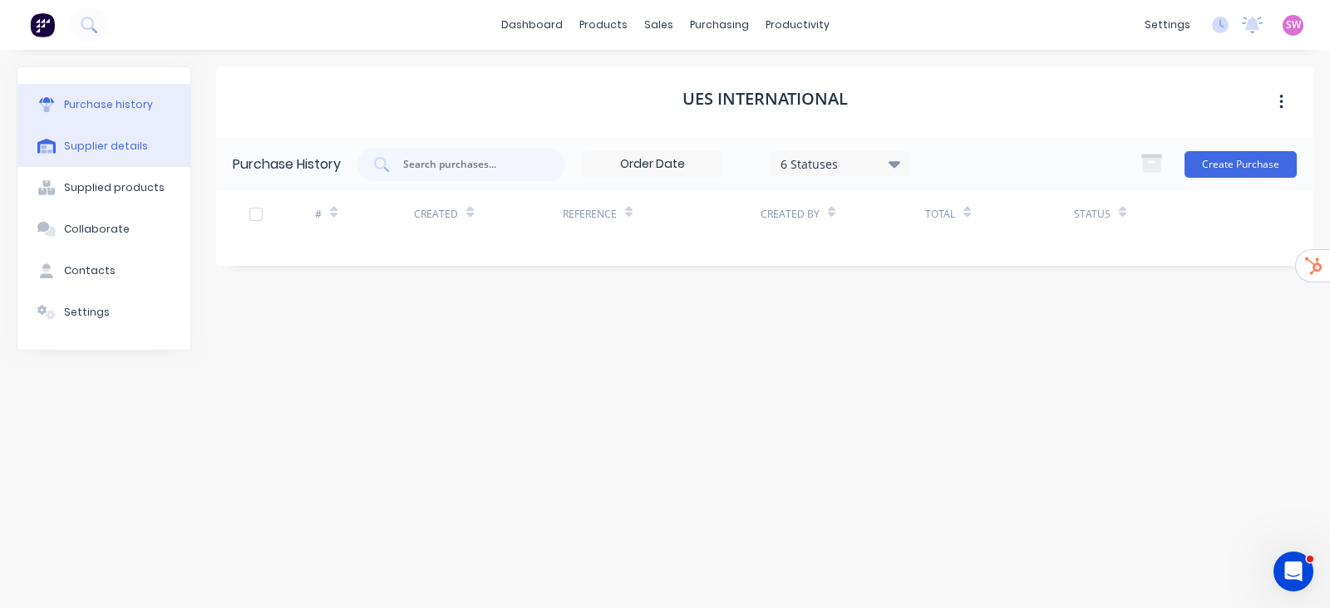
click at [100, 143] on div "Supplier details" at bounding box center [106, 146] width 84 height 15
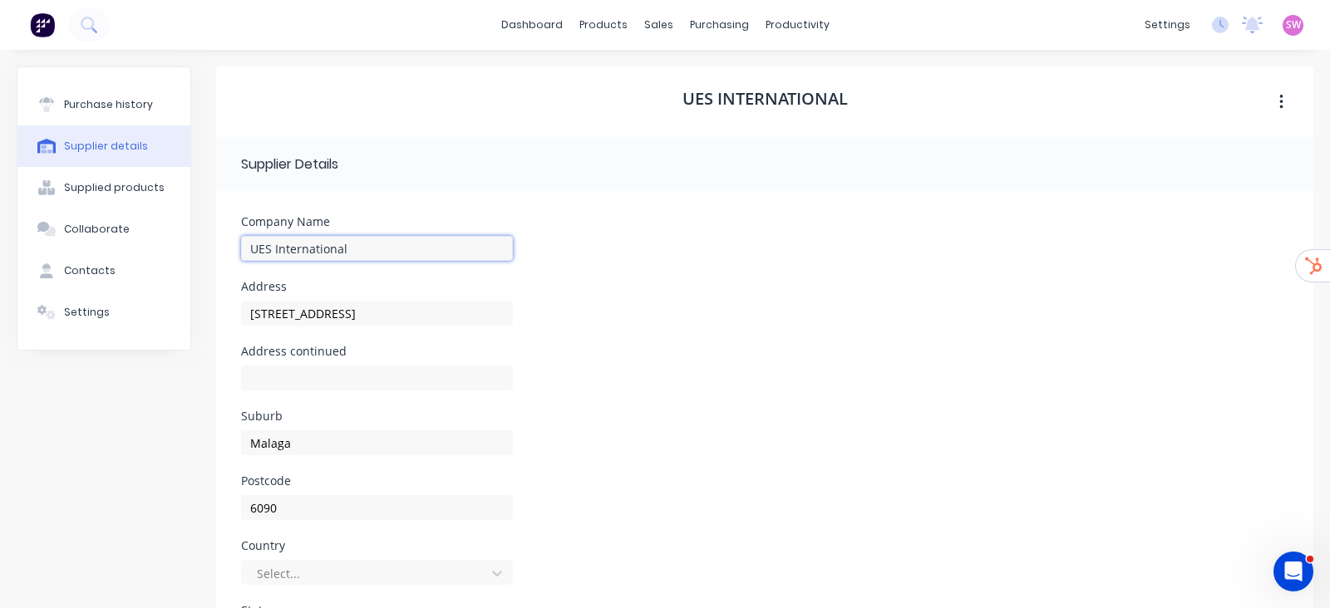
click at [348, 246] on input "UES International" at bounding box center [377, 248] width 272 height 25
click at [731, 106] on div "Suppliers" at bounding box center [746, 113] width 50 height 15
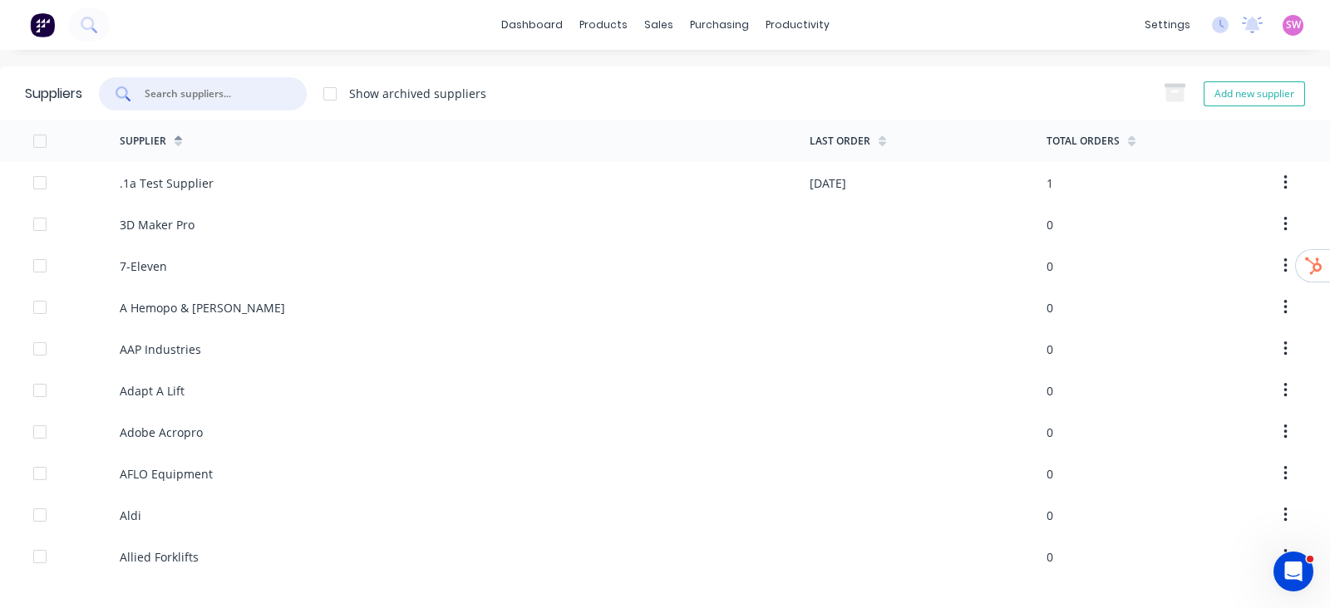
click at [244, 98] on input "text" at bounding box center [212, 94] width 138 height 17
paste input "Transquip"
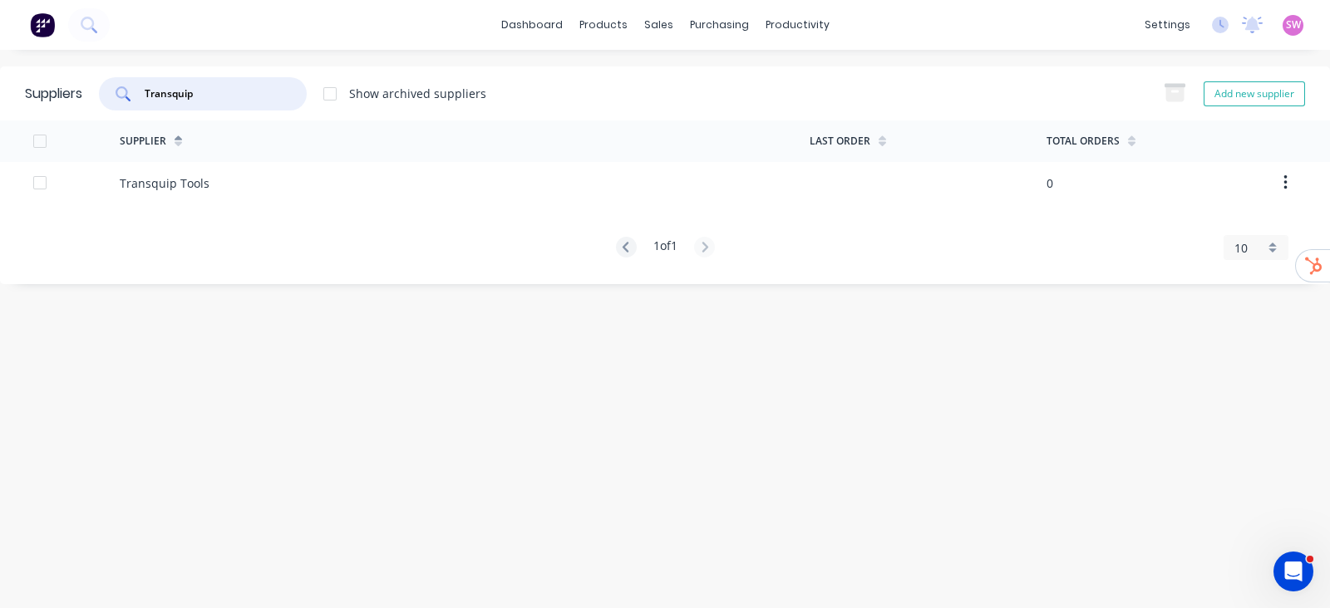
type input "Transquip"
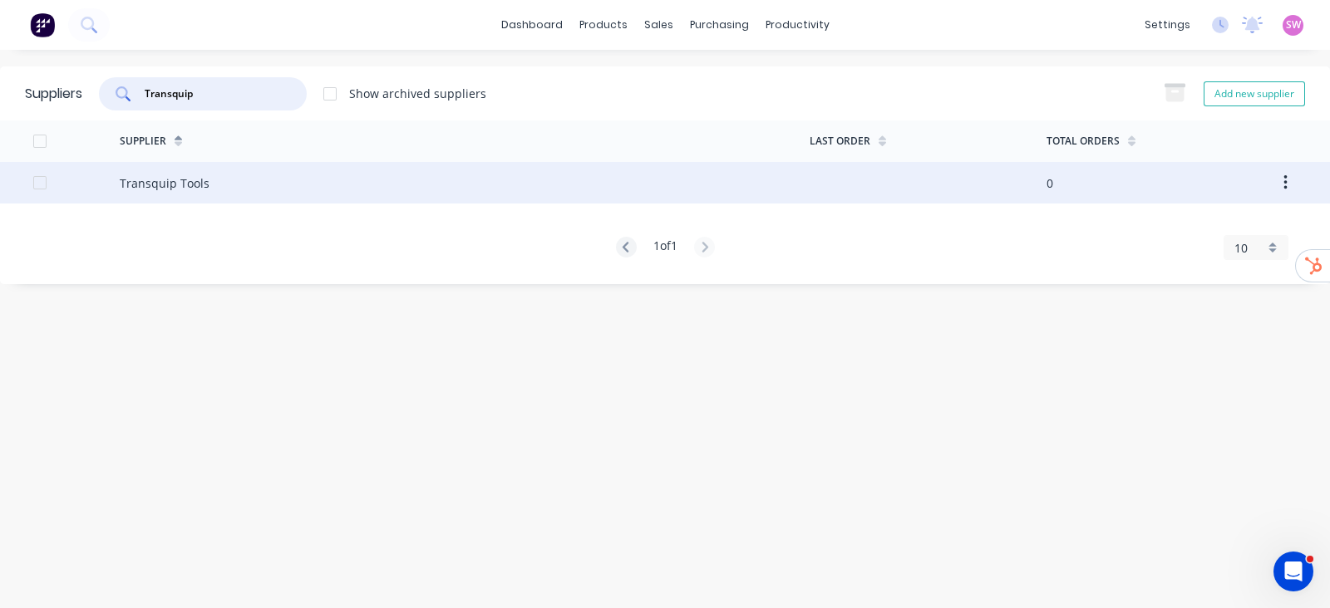
click at [204, 180] on div "Transquip Tools" at bounding box center [165, 183] width 90 height 17
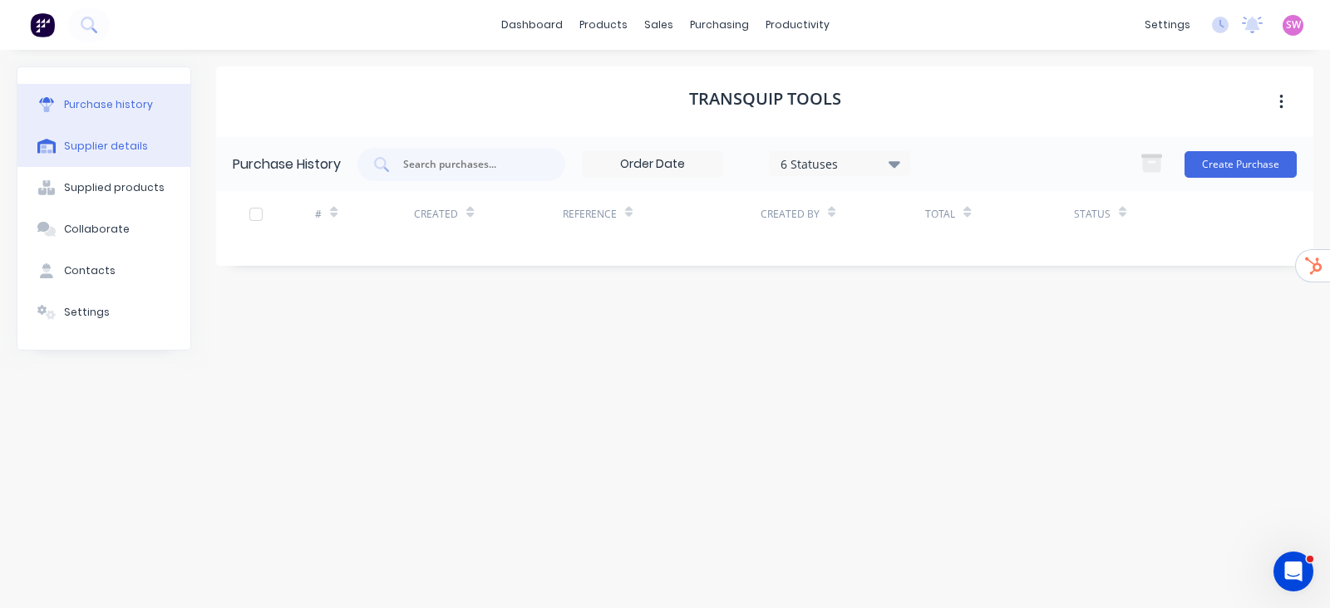
click at [126, 153] on div "Supplier details" at bounding box center [106, 146] width 84 height 15
select select "AU"
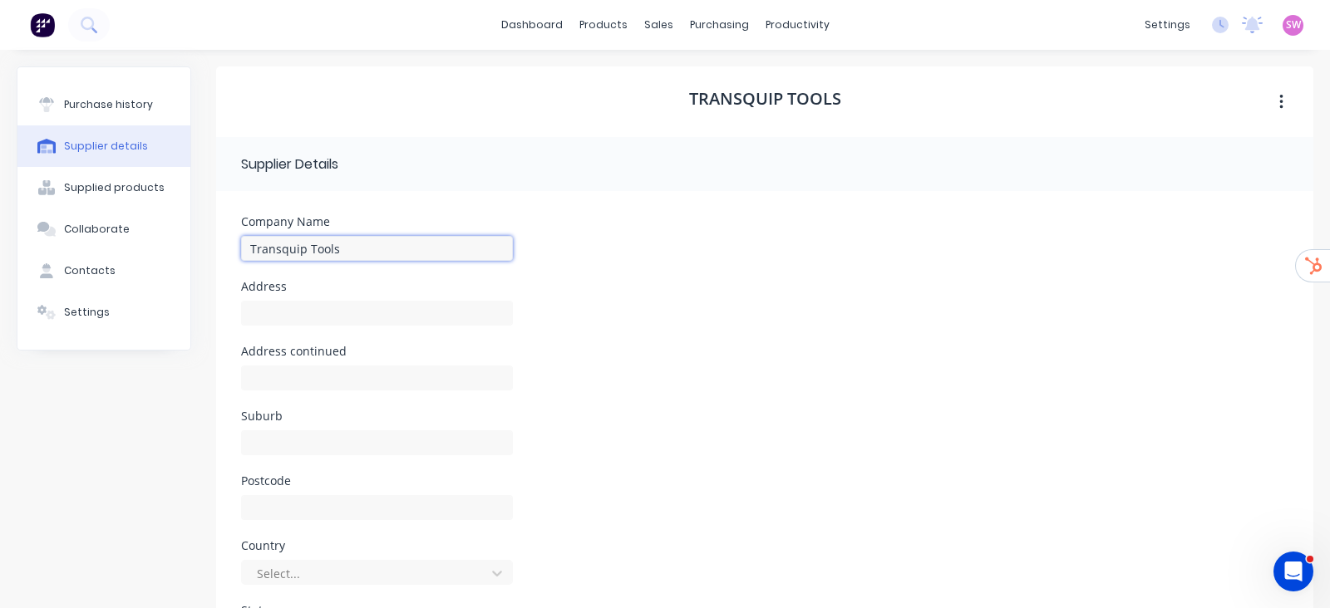
click at [357, 256] on input "Transquip Tools" at bounding box center [377, 248] width 272 height 25
paste input
type input "Transquip Tools"
click at [417, 115] on div "Transquip Tools" at bounding box center [764, 101] width 1097 height 71
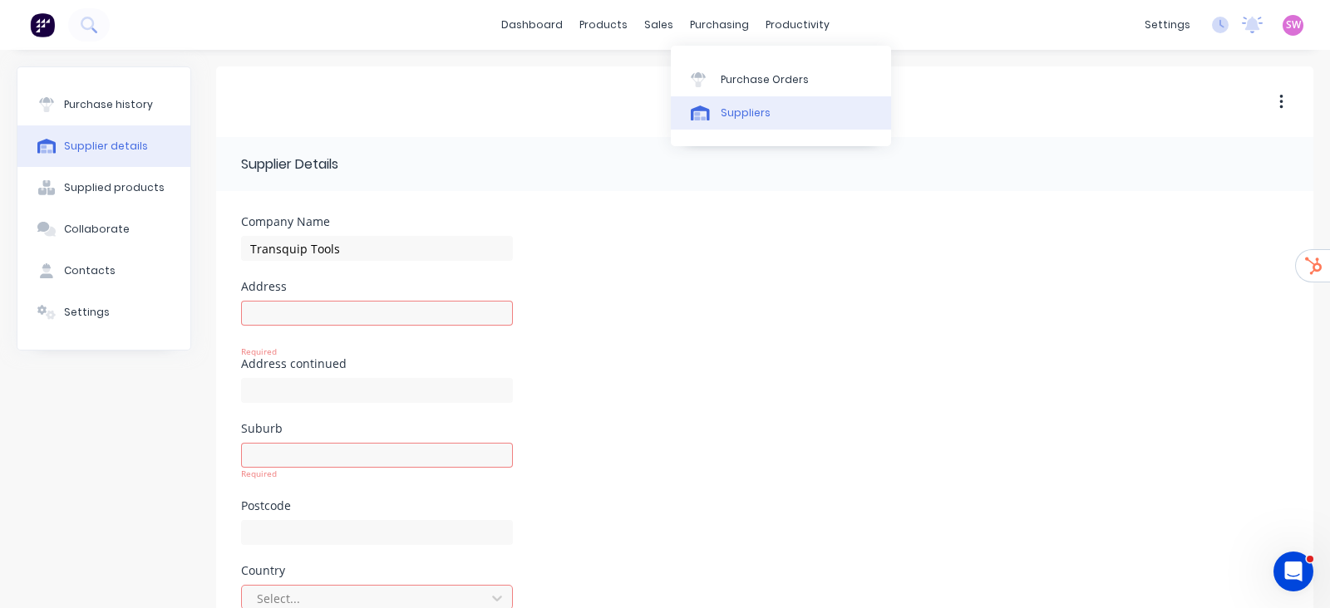
click at [731, 111] on div "Suppliers" at bounding box center [746, 113] width 50 height 15
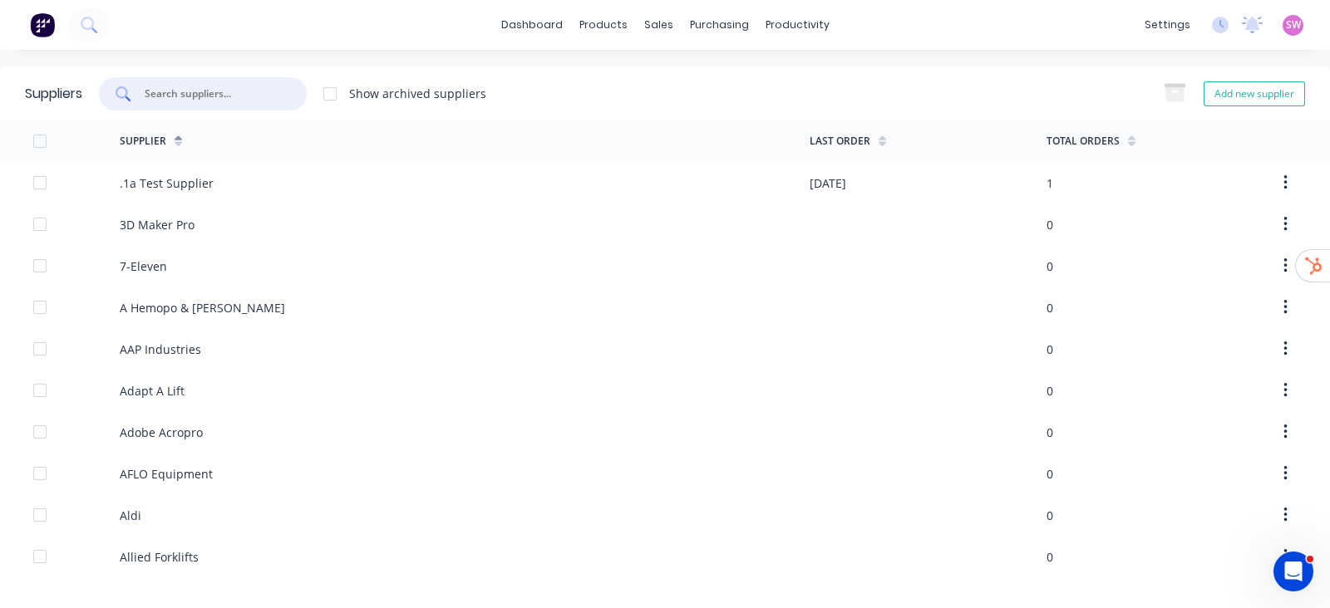
click at [245, 88] on input "text" at bounding box center [212, 94] width 138 height 17
paste input "Tigerlink"
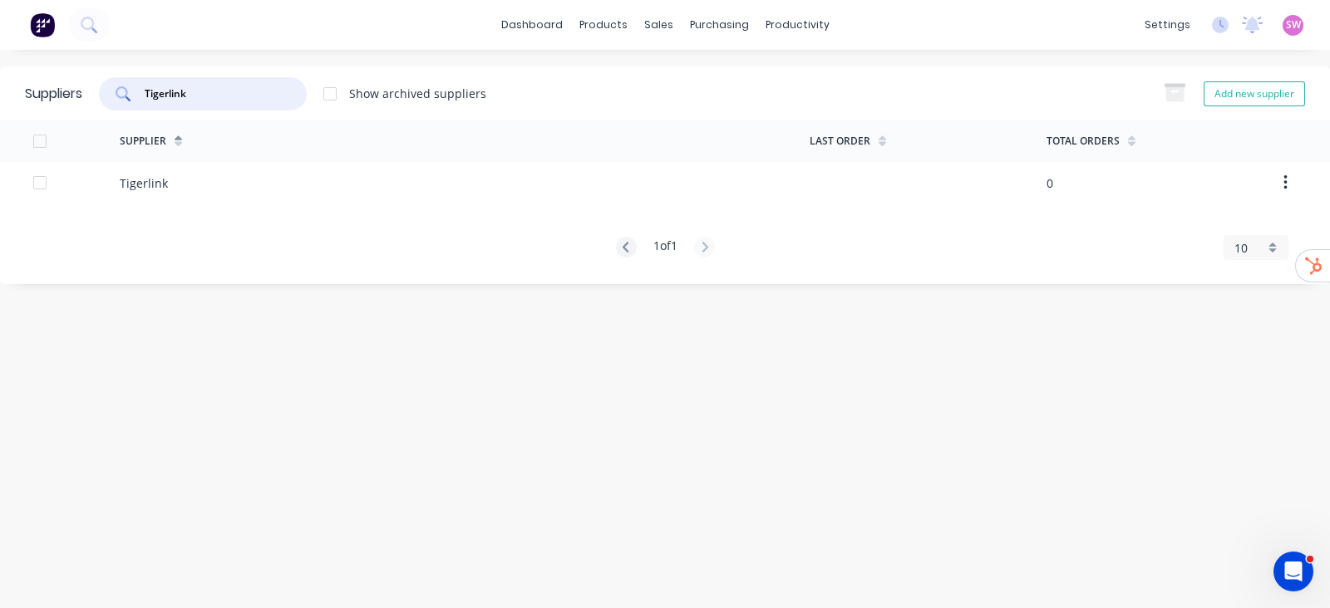
click at [258, 97] on input "Tigerlink" at bounding box center [212, 94] width 138 height 17
paste input "Strut Specialists"
paste input "irling"
click at [273, 92] on input "Stirlings" at bounding box center [212, 94] width 138 height 17
paste input "MC"
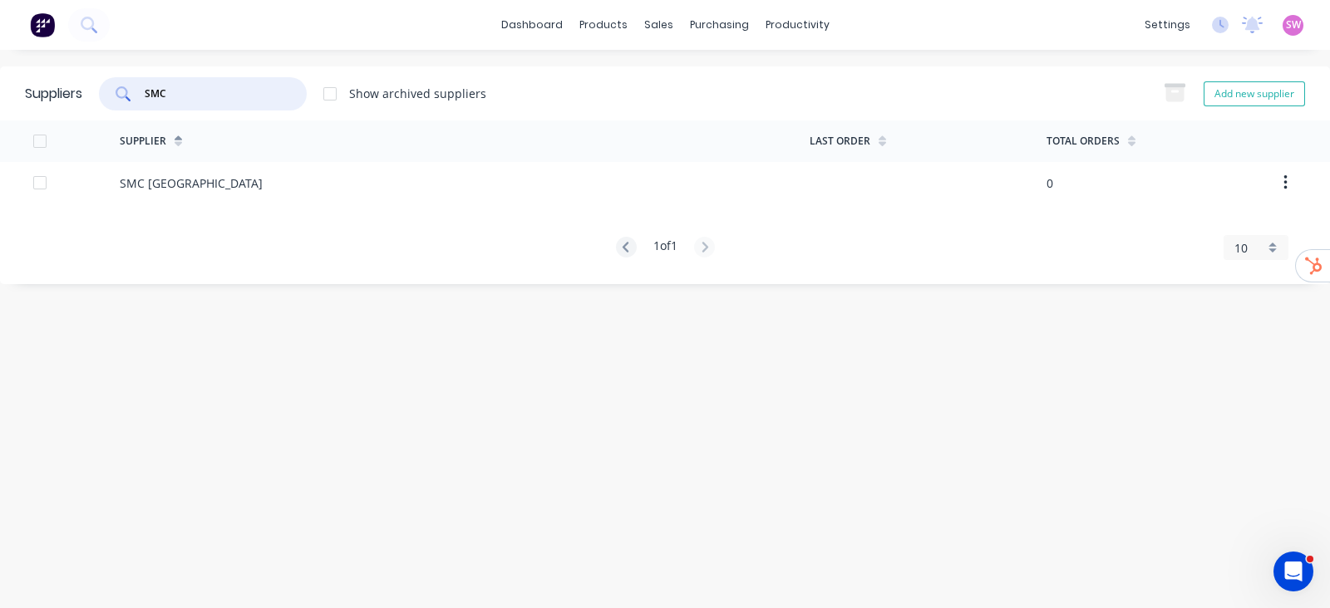
type input "SMC"
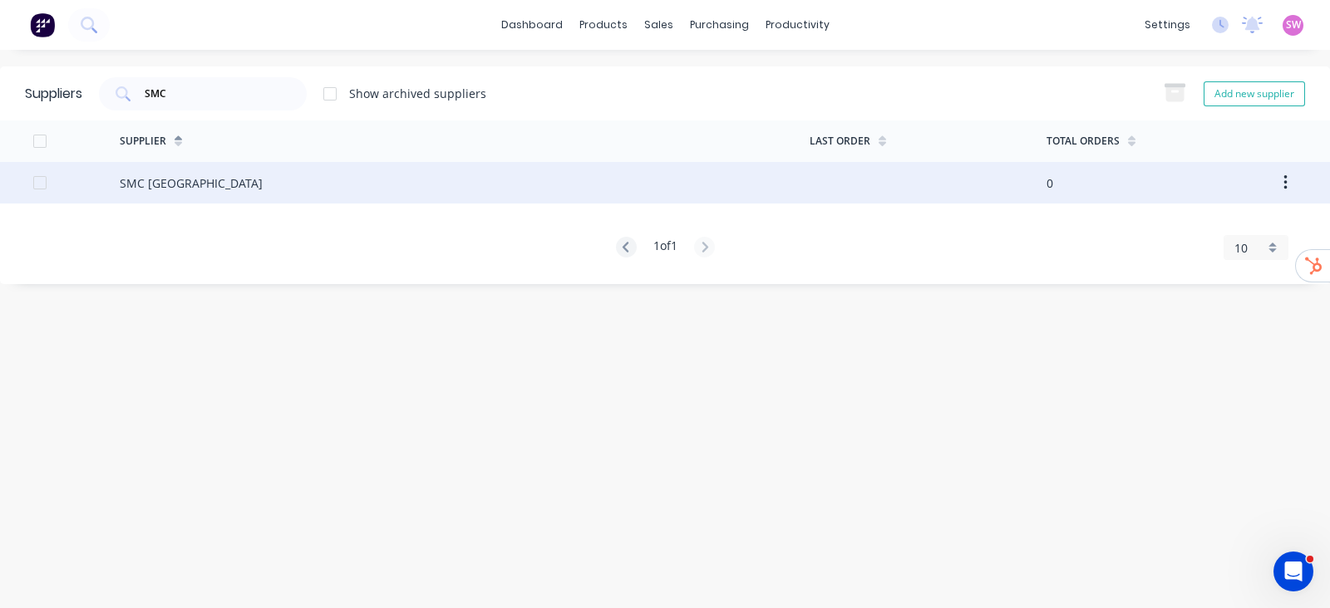
click at [209, 175] on div "SMC Australia" at bounding box center [465, 183] width 690 height 42
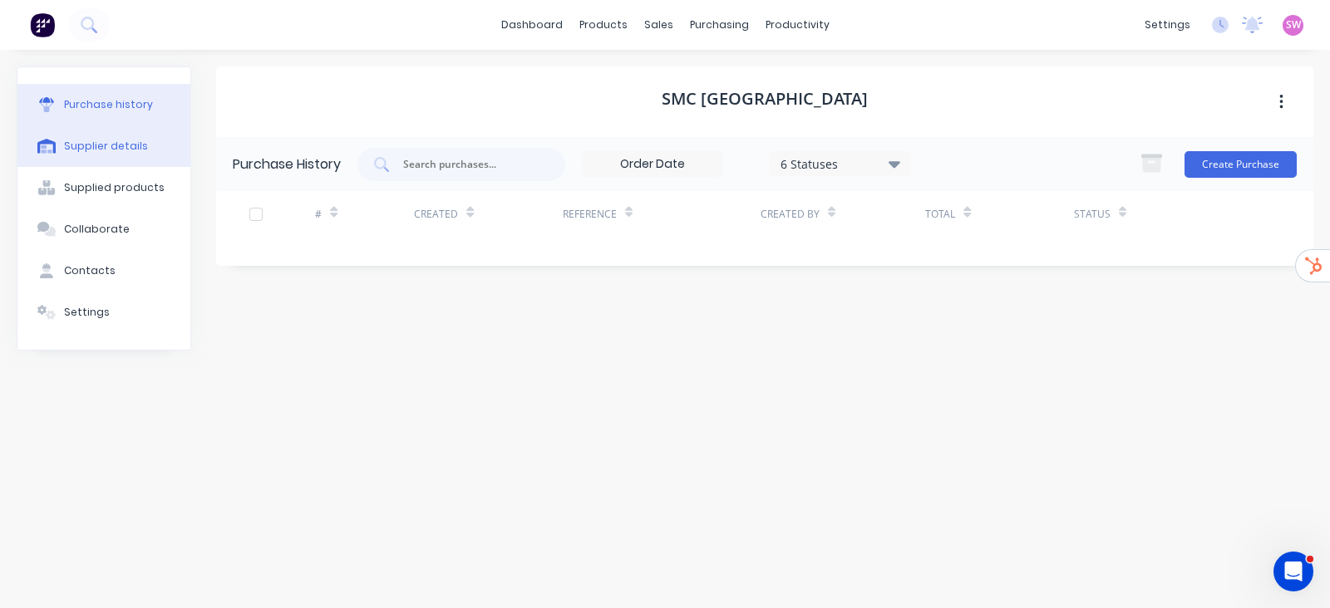
click at [135, 153] on div "Supplier details" at bounding box center [106, 146] width 84 height 15
select select "AU"
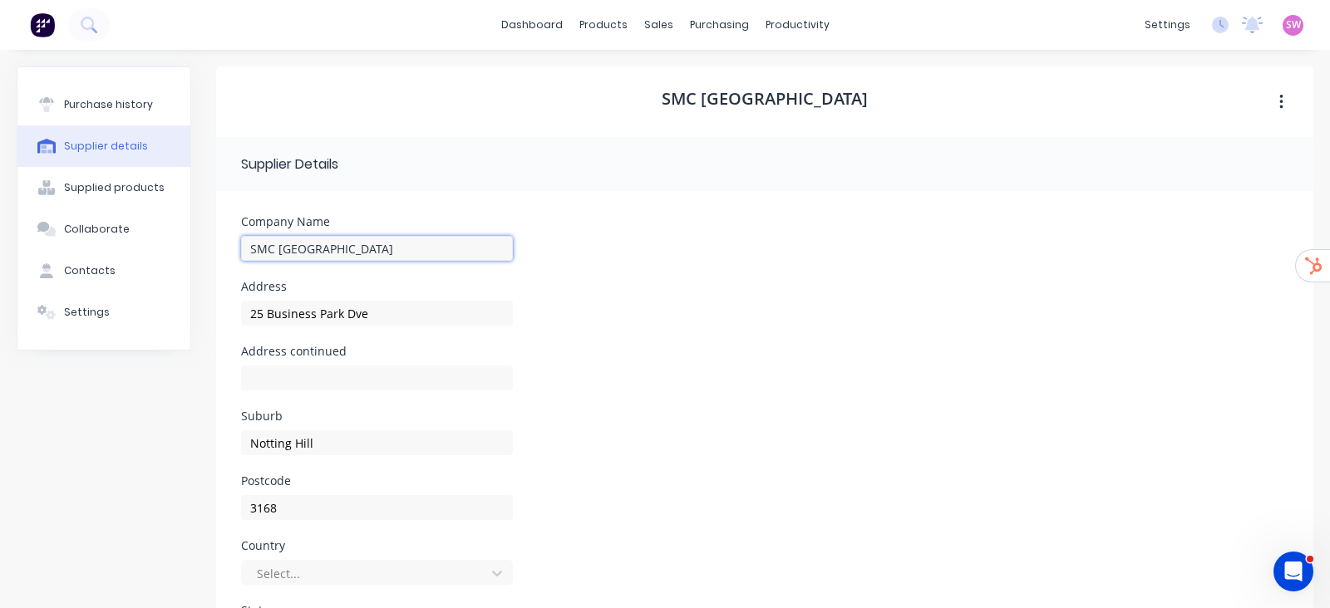
click at [371, 239] on input "SMC Australia" at bounding box center [377, 248] width 272 height 25
click at [748, 118] on div "Suppliers" at bounding box center [746, 113] width 50 height 15
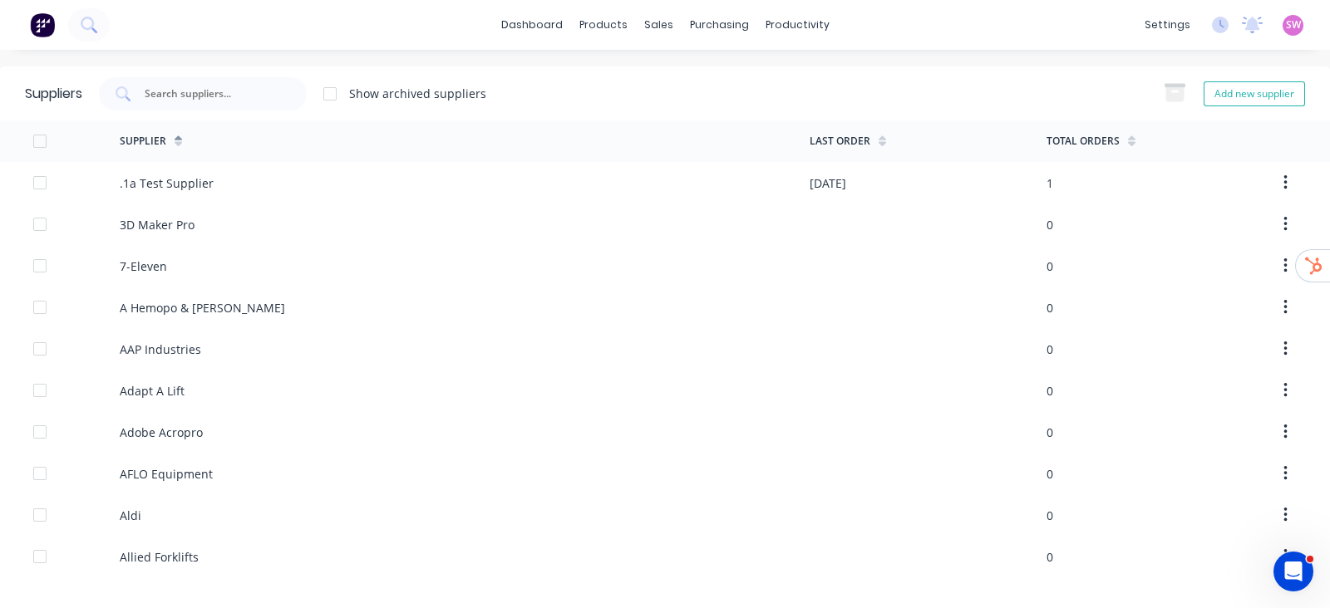
click at [252, 114] on div "Suppliers Show archived suppliers Add new supplier" at bounding box center [665, 93] width 1330 height 54
click at [267, 89] on input "text" at bounding box center [212, 94] width 138 height 17
paste input "QEM"
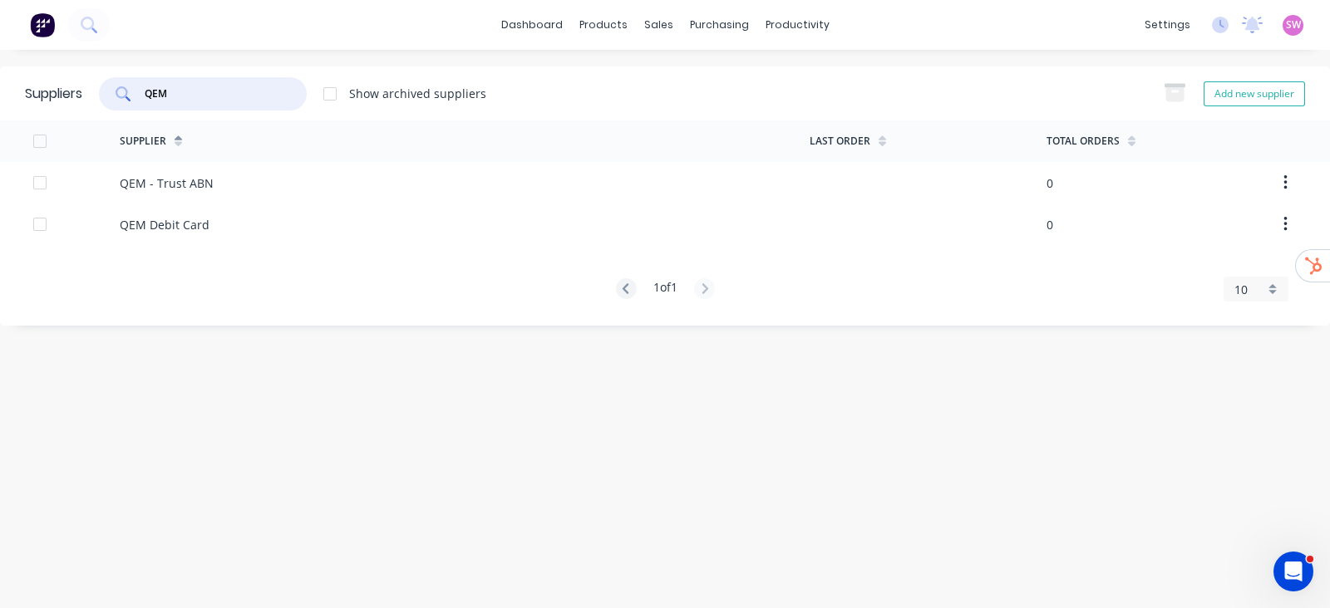
click at [270, 104] on div "QEM" at bounding box center [203, 93] width 208 height 33
paste input "Pneutech"
type input "Pneutech"
click at [216, 205] on div "Supplier Last Order Total Orders Pneutech Pty Ltd 0 1 of 1 10 5 10 15 20 25 30 …" at bounding box center [665, 190] width 1330 height 139
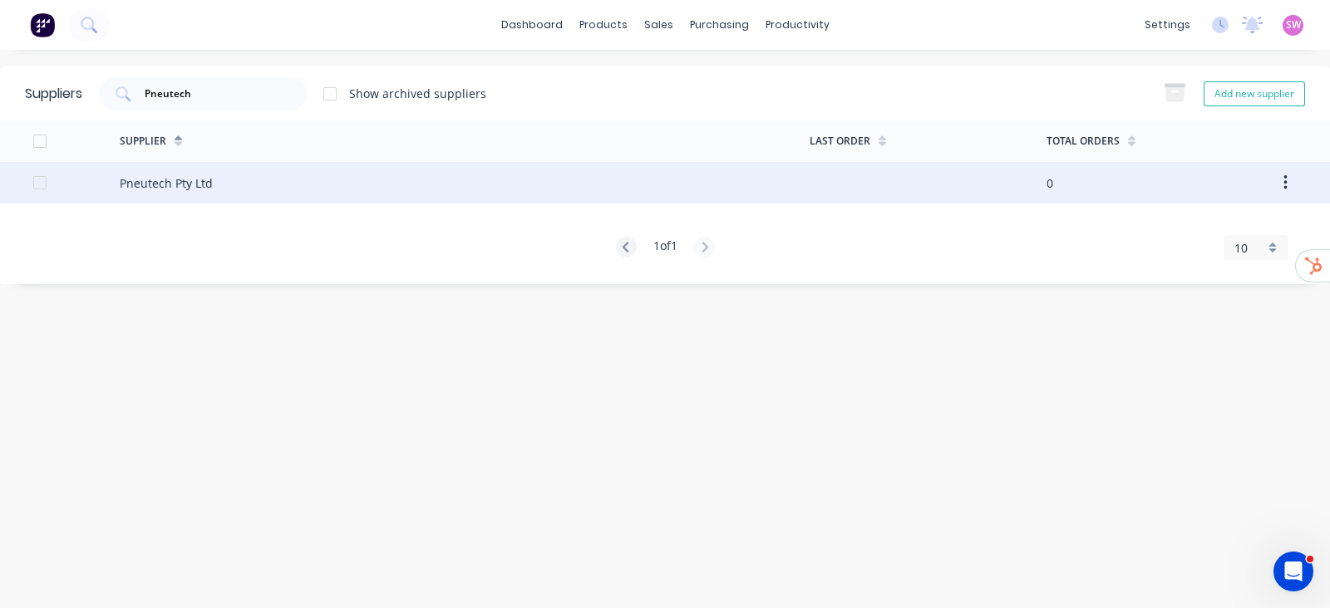
click at [217, 189] on div "Pneutech Pty Ltd" at bounding box center [465, 183] width 690 height 42
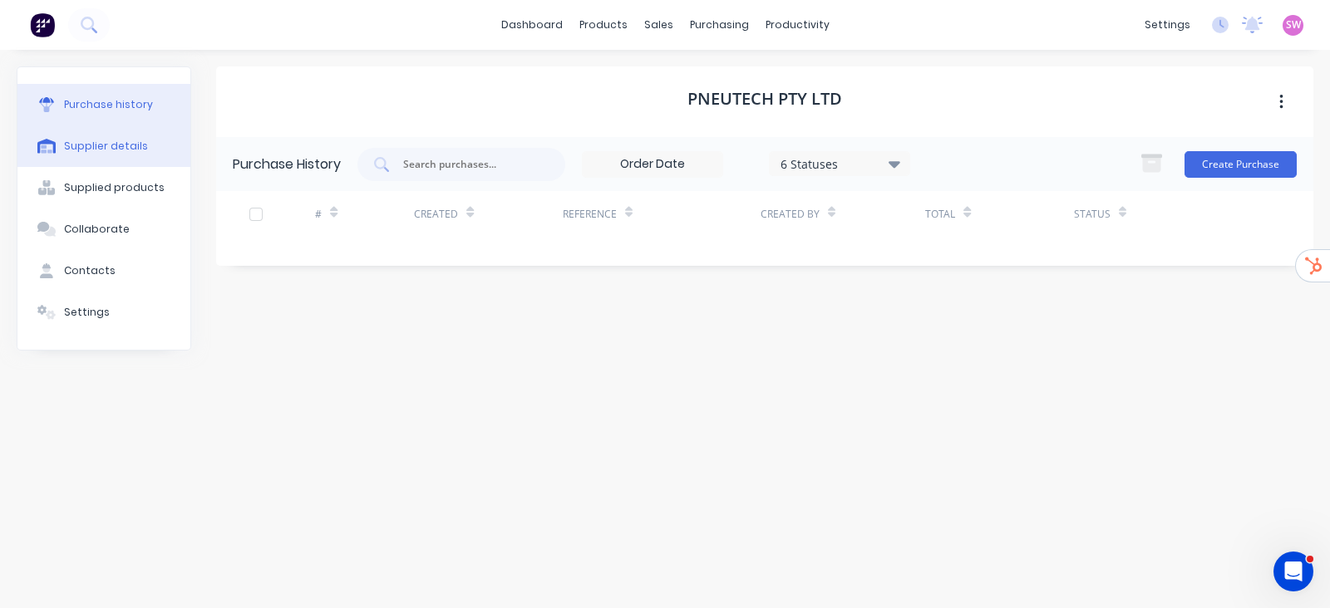
click at [78, 148] on div "Supplier details" at bounding box center [106, 146] width 84 height 15
select select "AU"
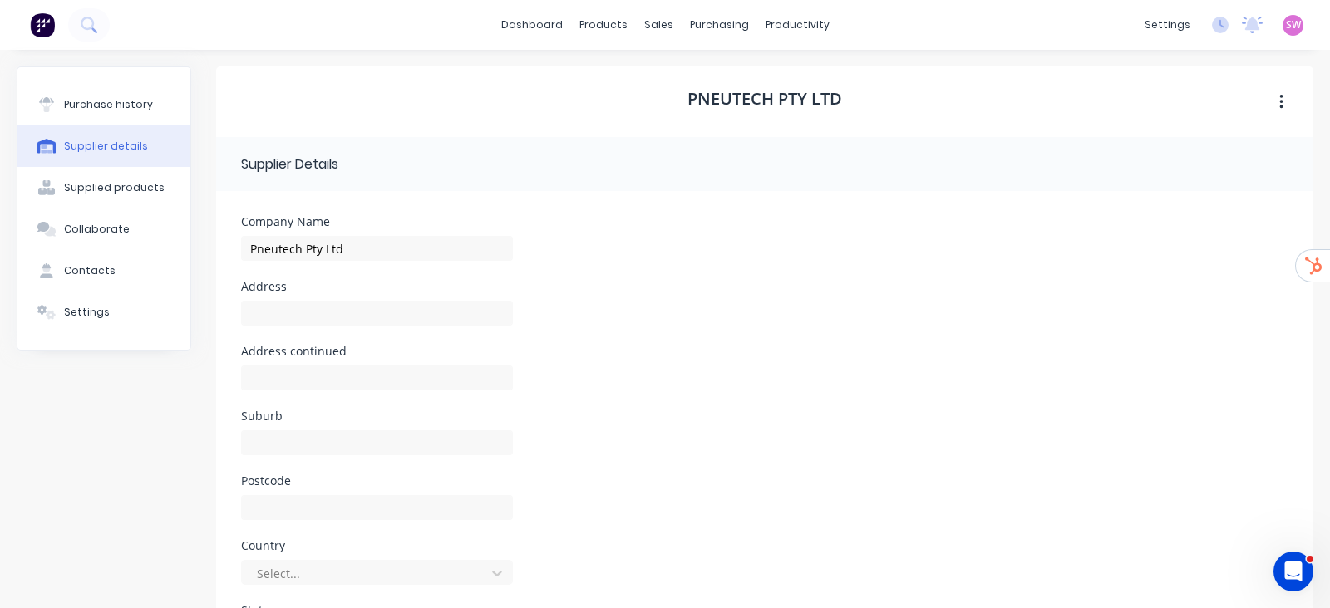
click at [403, 234] on div "Pneutech Pty Ltd" at bounding box center [377, 256] width 272 height 49
click at [397, 244] on input "Pneutech Pty Ltd" at bounding box center [377, 248] width 272 height 25
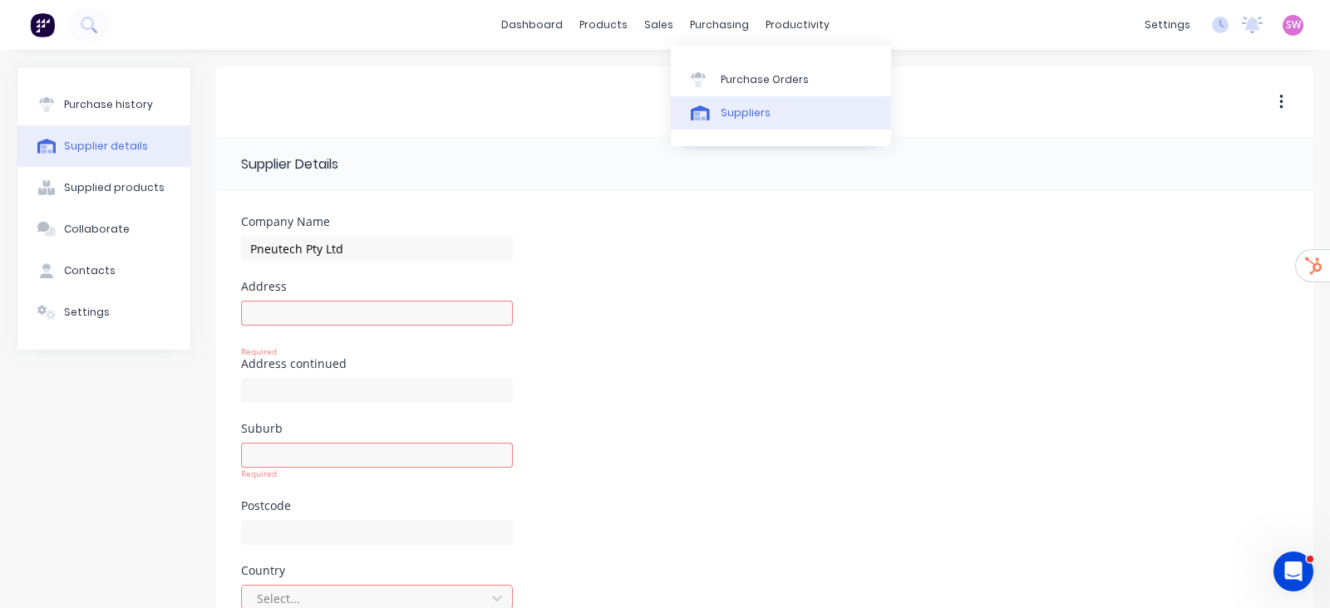
click at [735, 107] on div "Suppliers" at bounding box center [746, 113] width 50 height 15
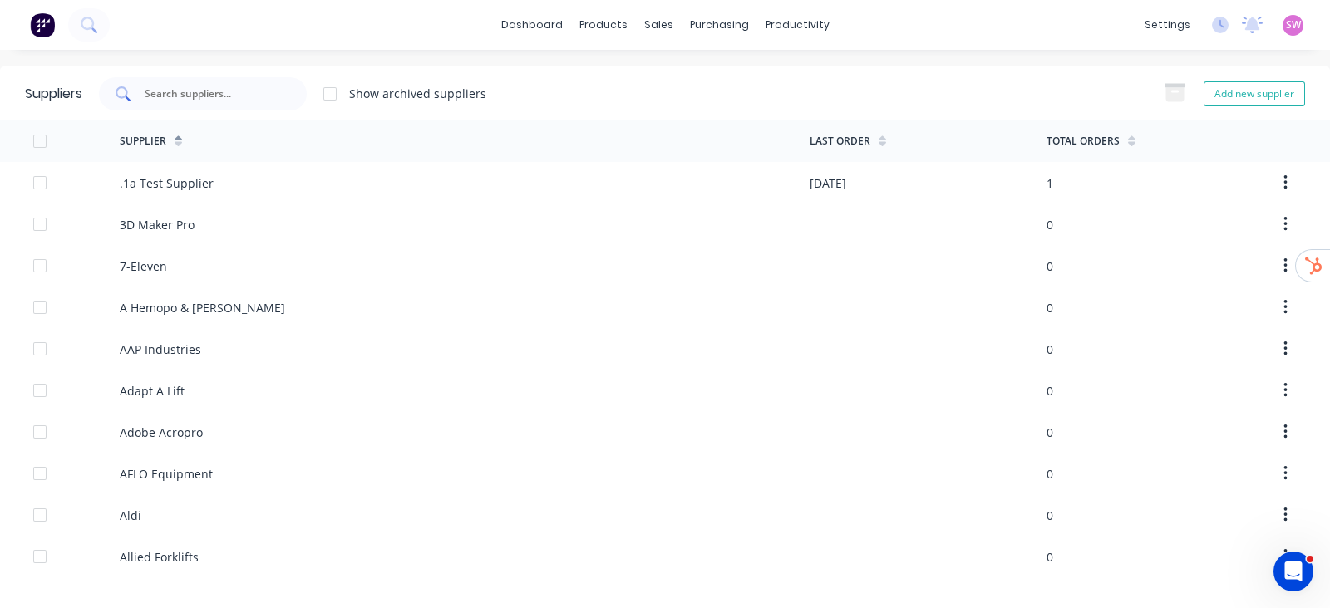
click at [224, 106] on div at bounding box center [203, 93] width 208 height 33
paste input "Plummers"
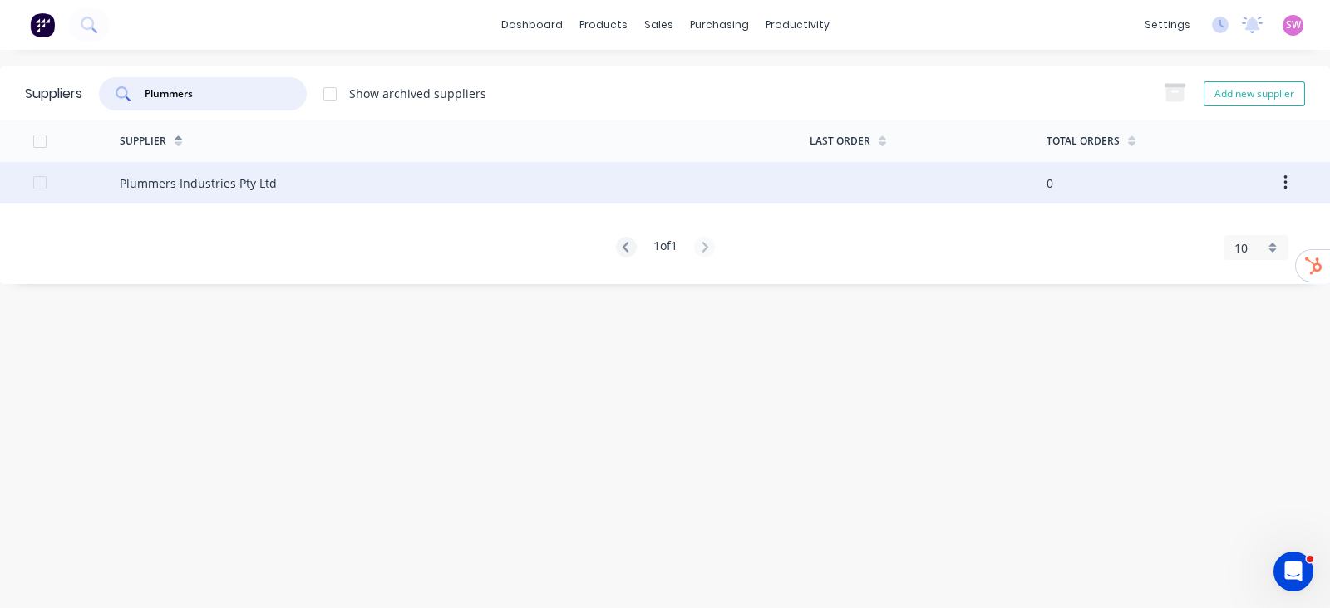
type input "Plummers"
click at [227, 179] on div "Plummers Industries Pty Ltd" at bounding box center [198, 183] width 157 height 17
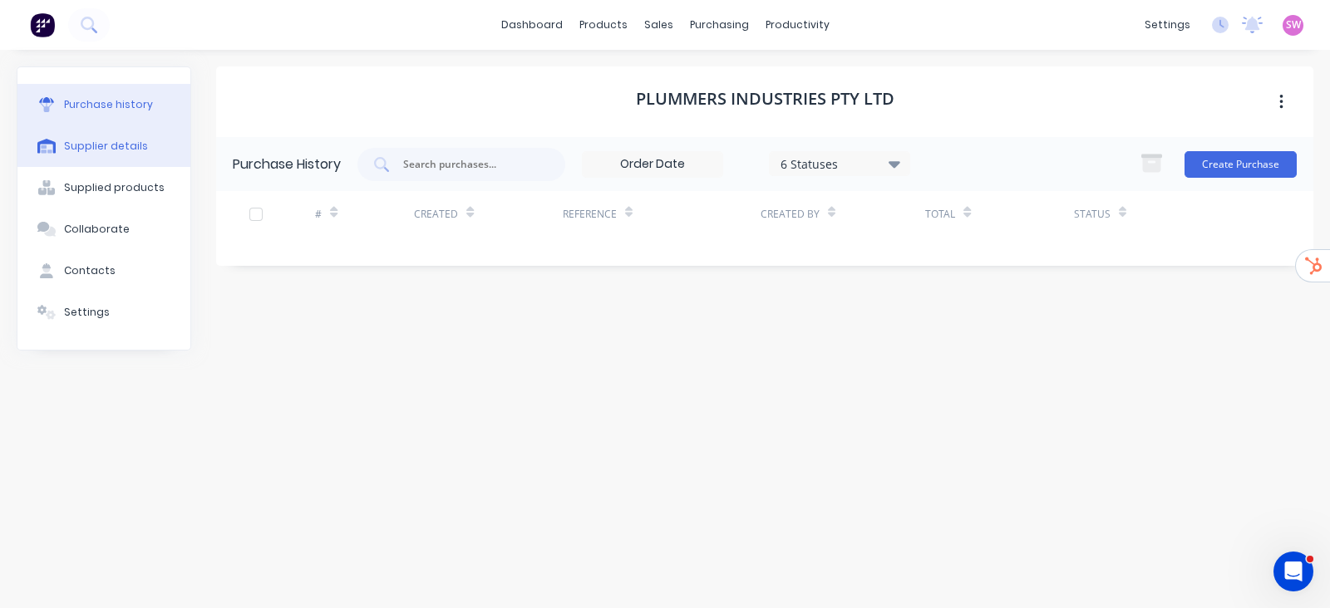
click at [107, 140] on div "Supplier details" at bounding box center [106, 146] width 84 height 15
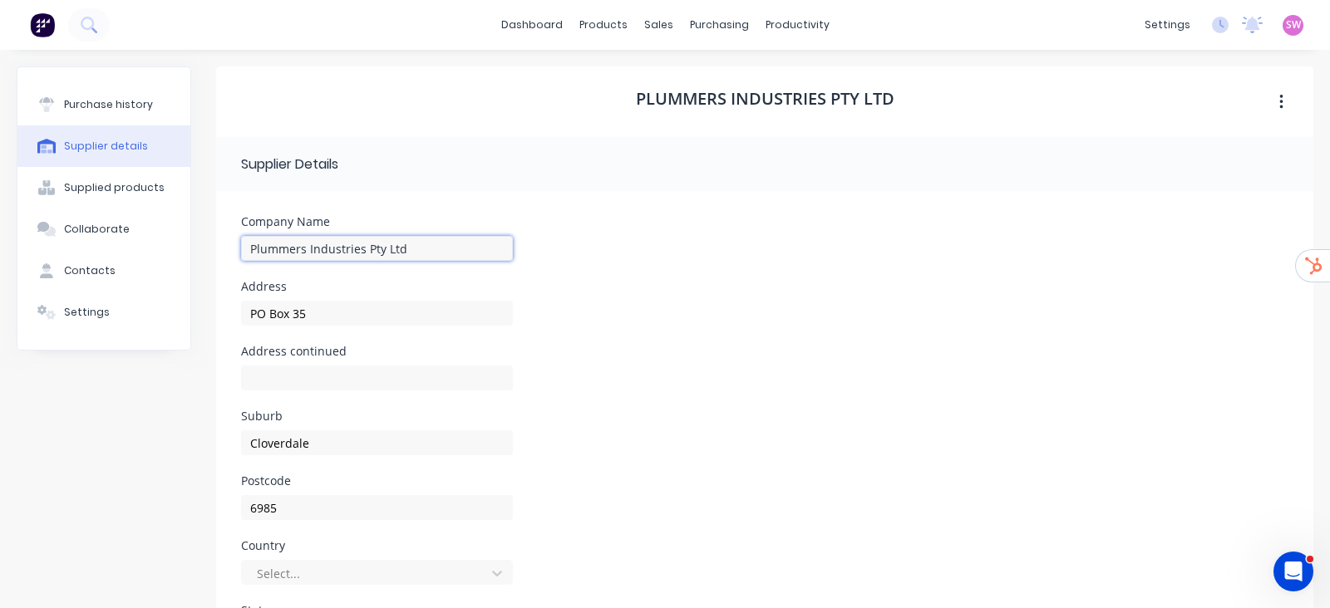
click at [481, 250] on input "Plummers Industries Pty Ltd" at bounding box center [377, 248] width 272 height 25
click at [731, 116] on div "Suppliers" at bounding box center [746, 113] width 50 height 15
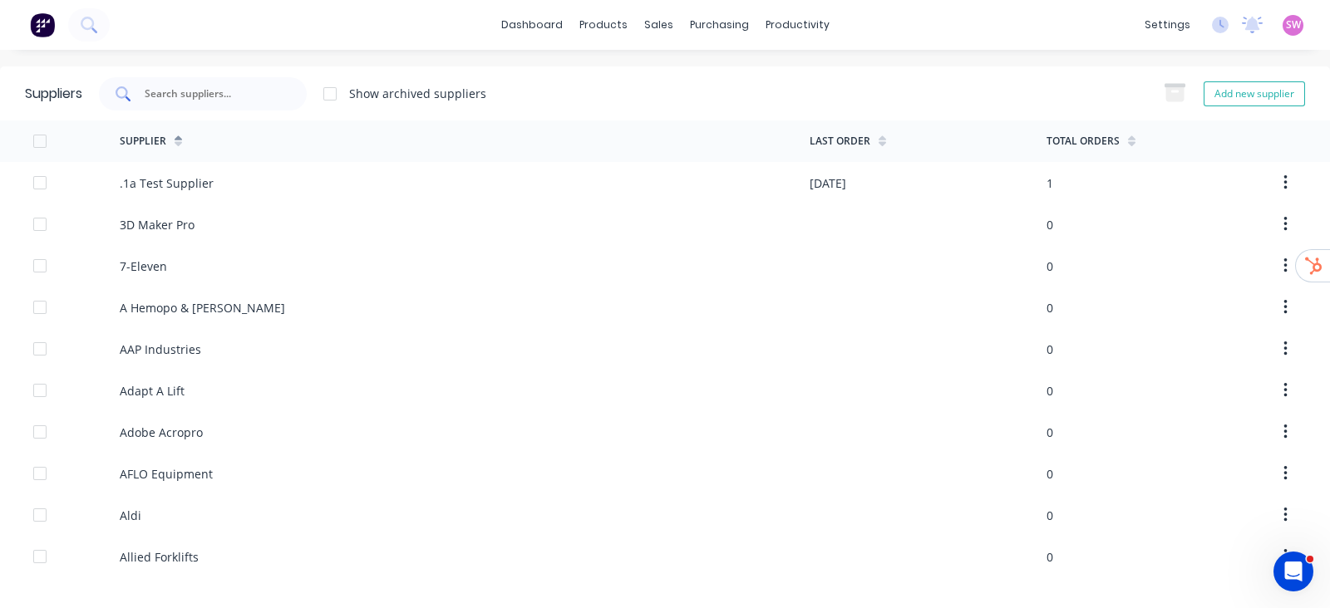
click at [203, 81] on div at bounding box center [203, 93] width 208 height 33
paste input "Multispares"
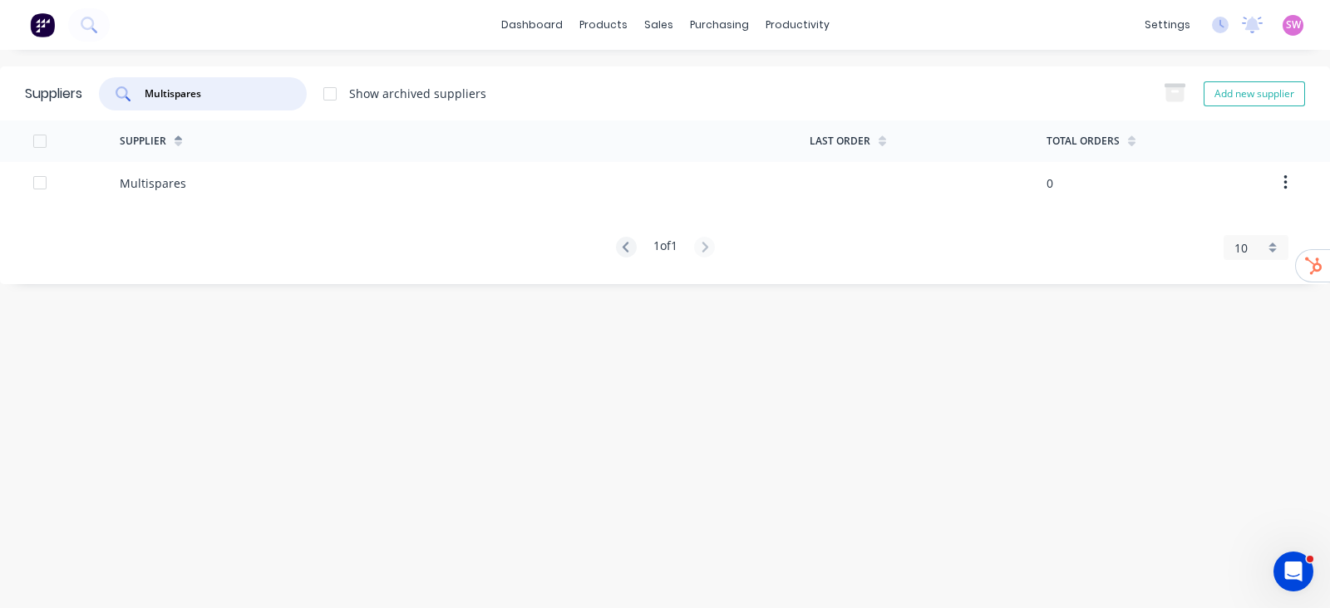
click at [270, 86] on input "Multispares" at bounding box center [212, 94] width 138 height 17
paste input "andurah Hydraulic"
paste input "cnaught"
paste input "Intracu"
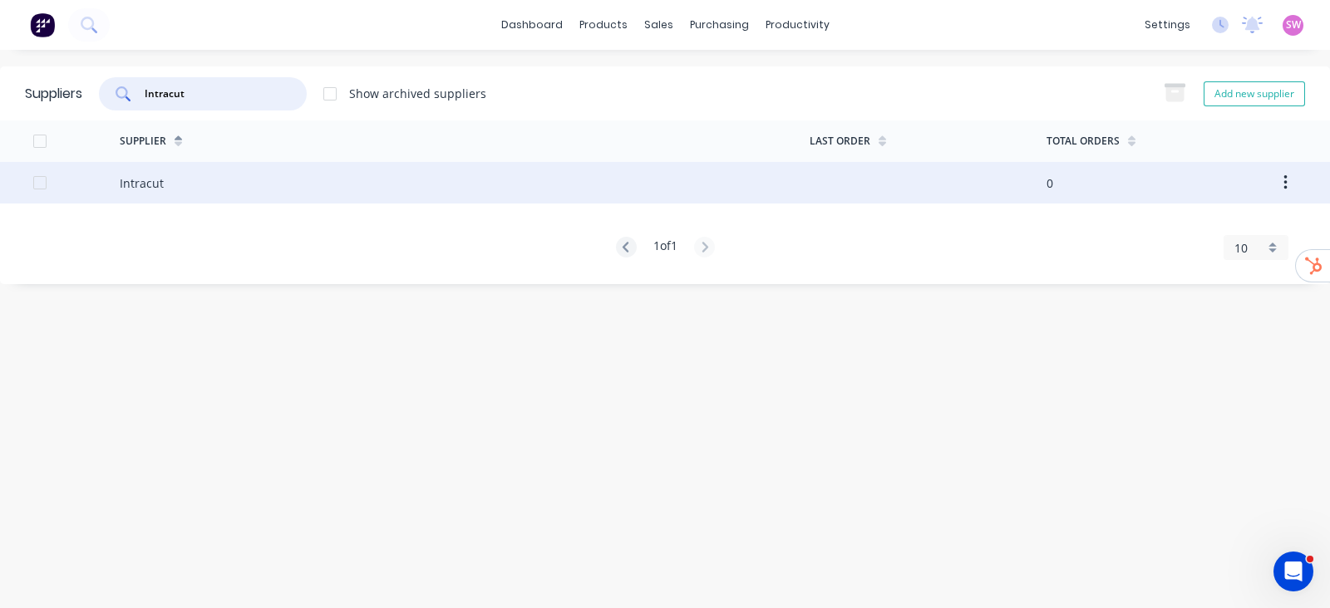
paste input "Holdfast"
type input "Holdfast"
click at [242, 180] on div "Holdfast Fluid Power" at bounding box center [465, 183] width 690 height 42
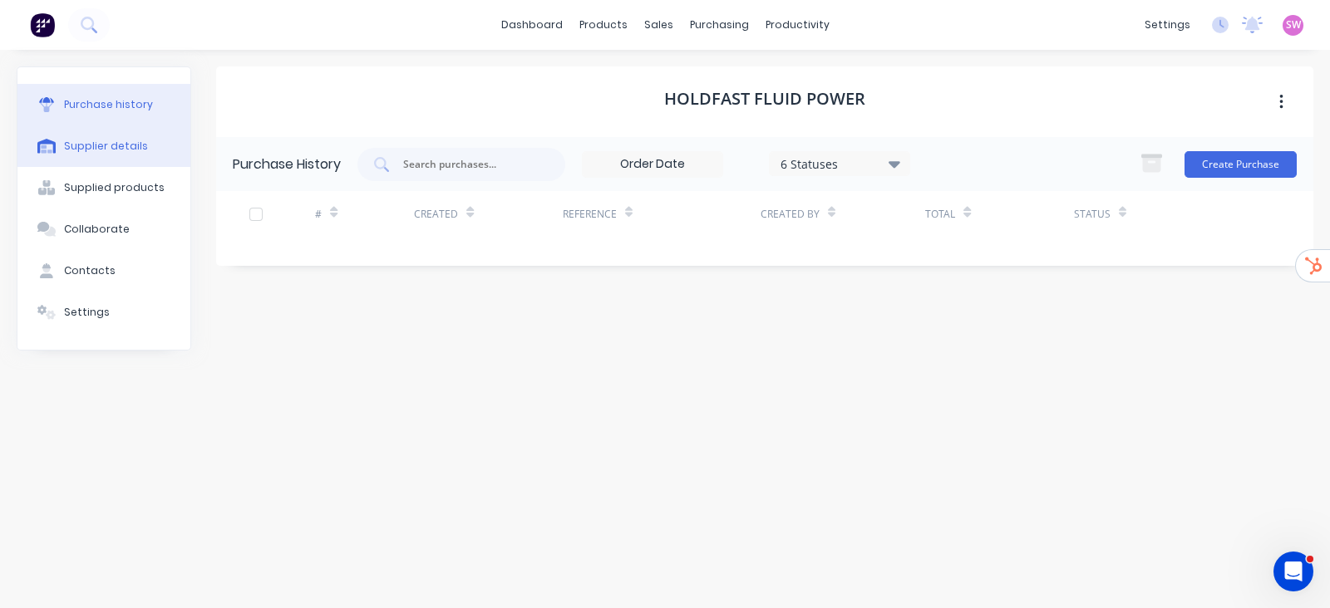
click at [142, 154] on button "Supplier details" at bounding box center [103, 146] width 173 height 42
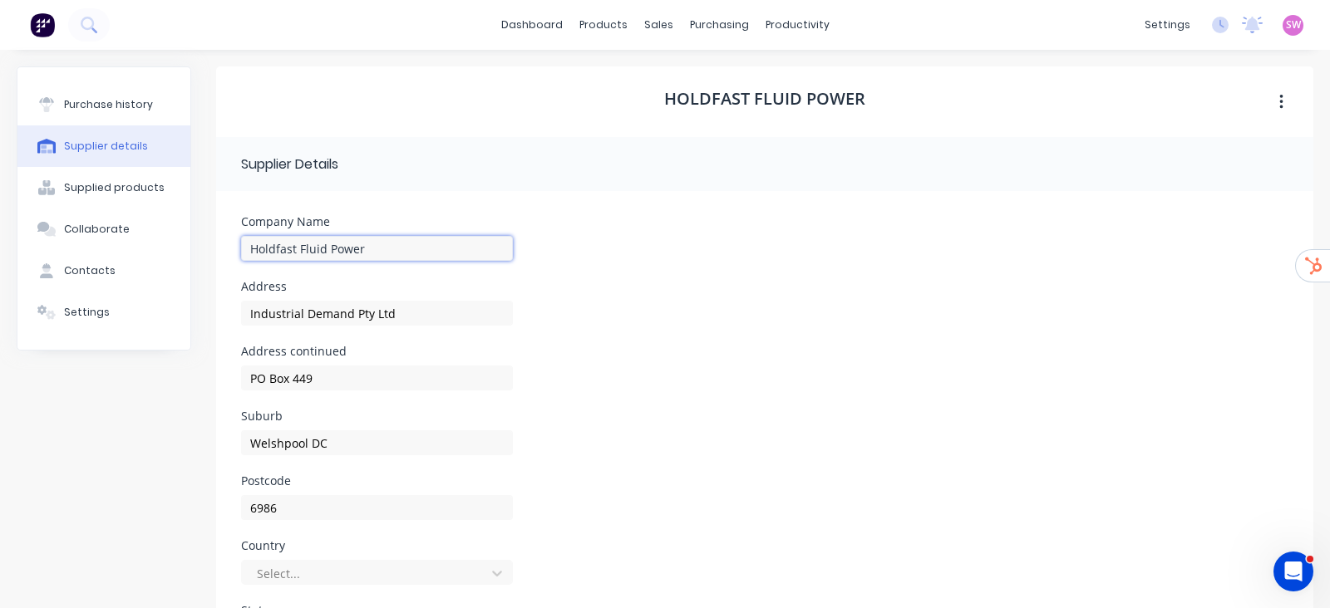
click at [422, 253] on input "Holdfast Fluid Power" at bounding box center [377, 248] width 272 height 25
click at [721, 109] on div "Suppliers" at bounding box center [746, 113] width 50 height 15
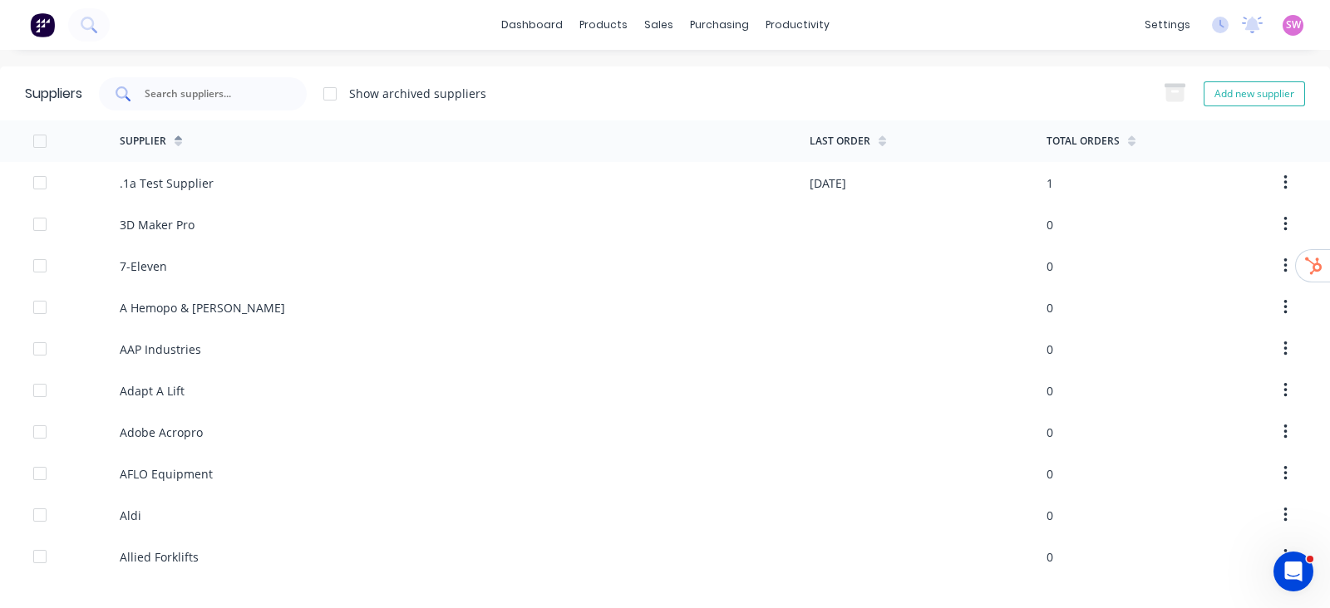
click at [224, 93] on input "text" at bounding box center [212, 94] width 138 height 17
paste input "Garland"
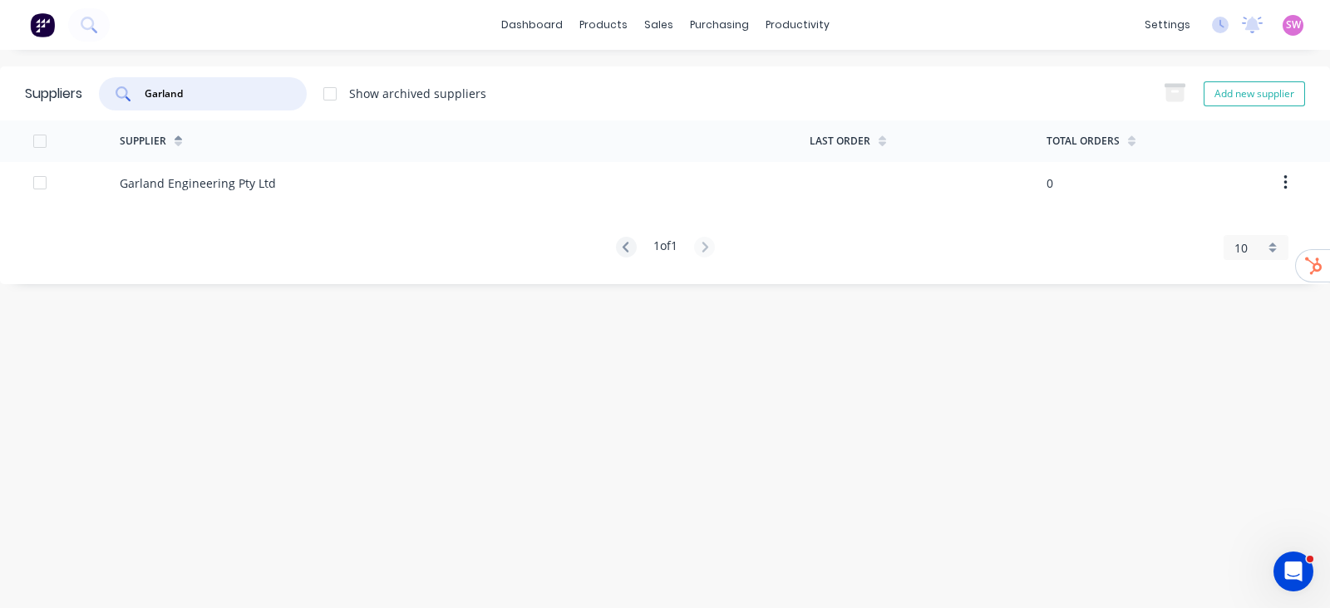
type input "Garland"
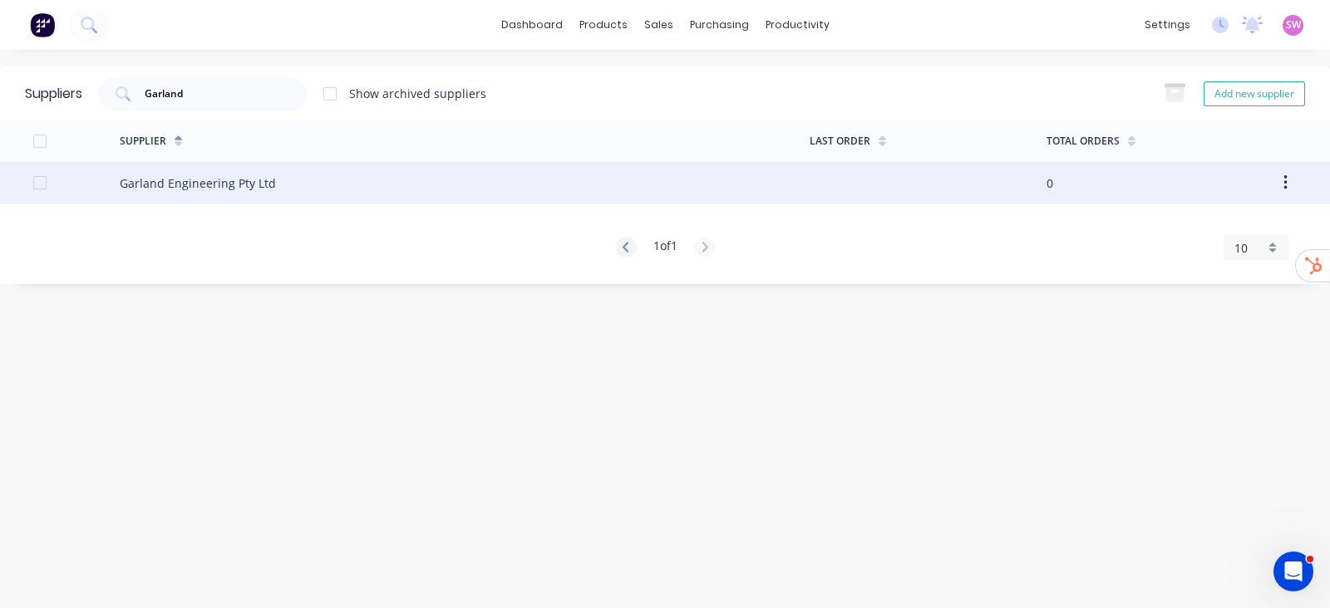
click at [249, 175] on div "Garland Engineering Pty Ltd" at bounding box center [198, 183] width 156 height 17
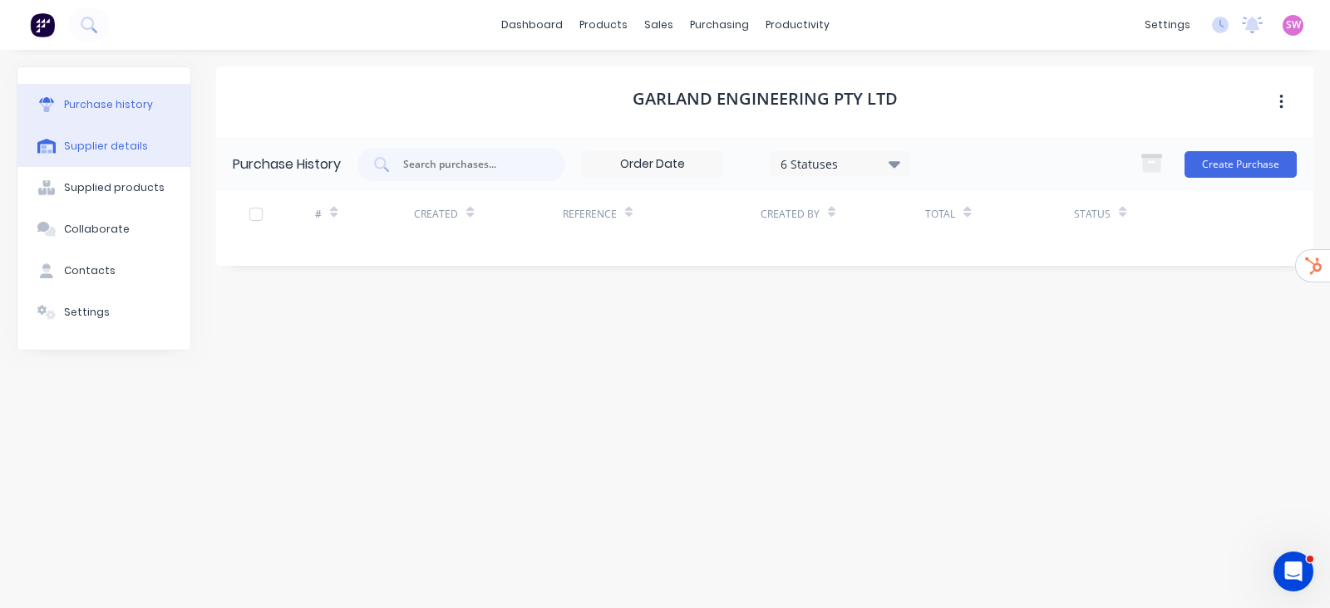
click at [110, 145] on div "Supplier details" at bounding box center [106, 146] width 84 height 15
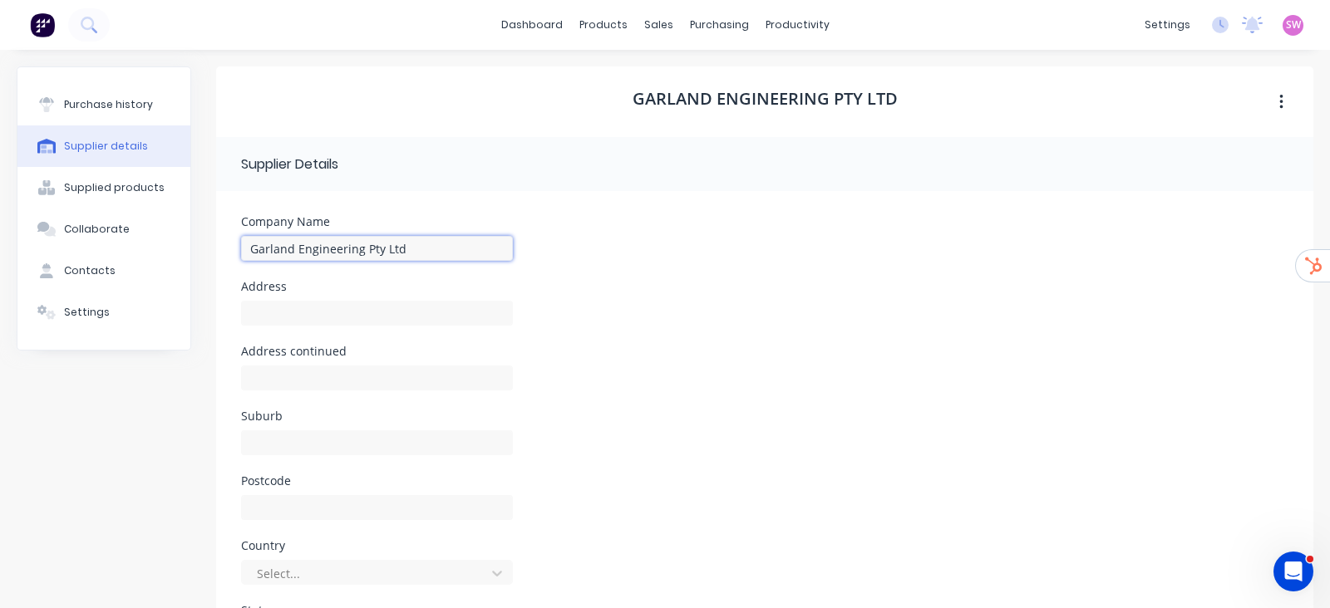
click at [453, 247] on input "Garland Engineering Pty Ltd" at bounding box center [377, 248] width 272 height 25
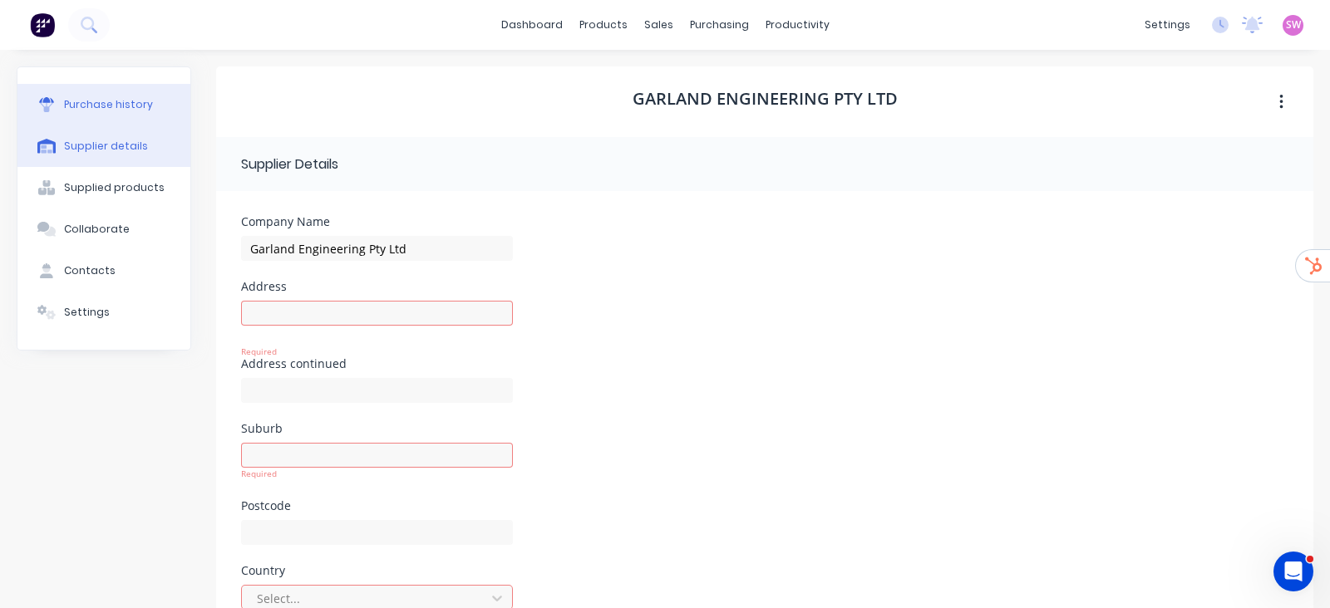
click at [128, 116] on button "Purchase history" at bounding box center [103, 105] width 173 height 42
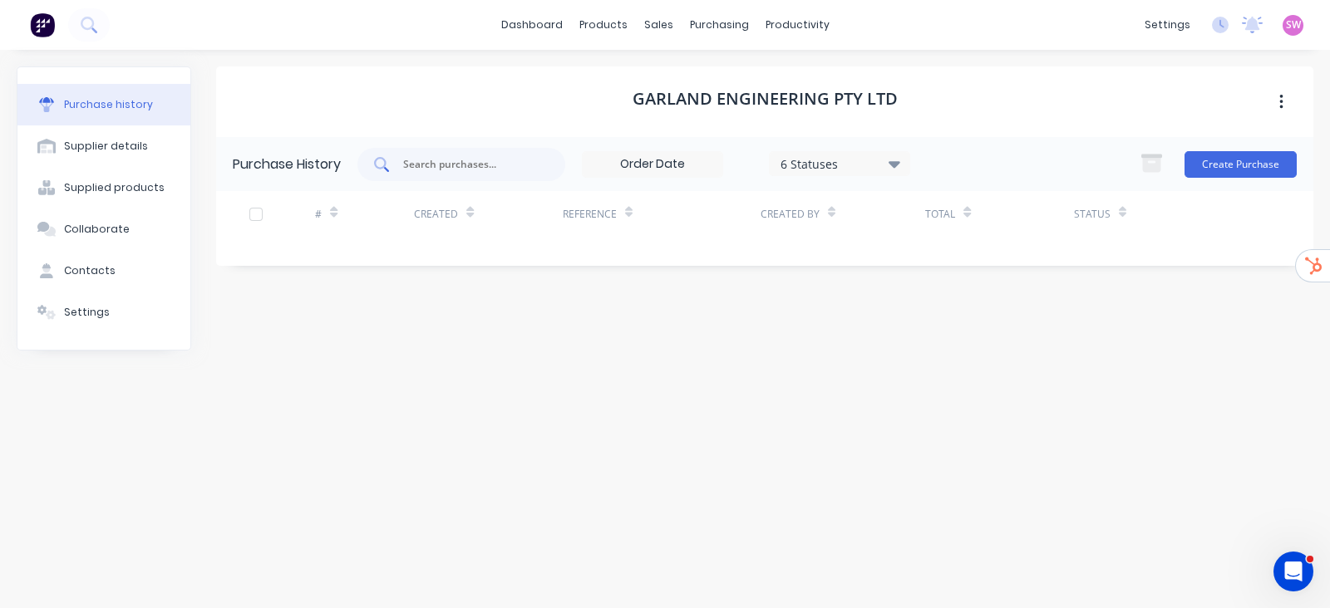
click at [524, 157] on input "text" at bounding box center [470, 164] width 138 height 17
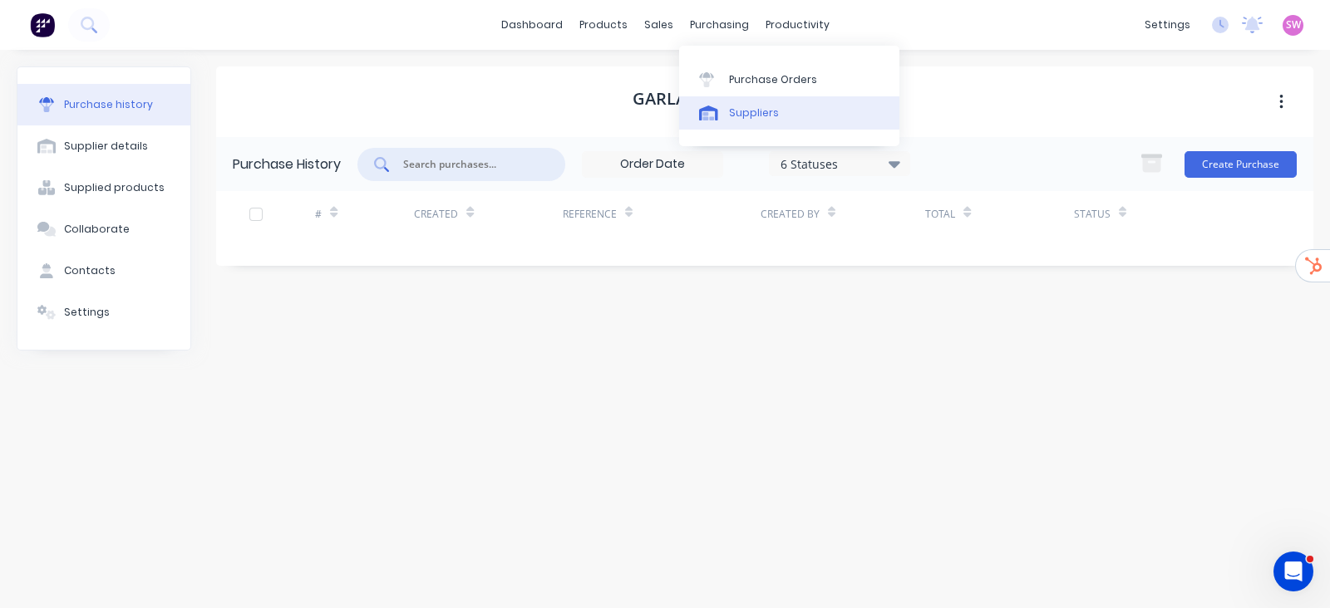
click at [736, 106] on div "Suppliers" at bounding box center [754, 113] width 50 height 15
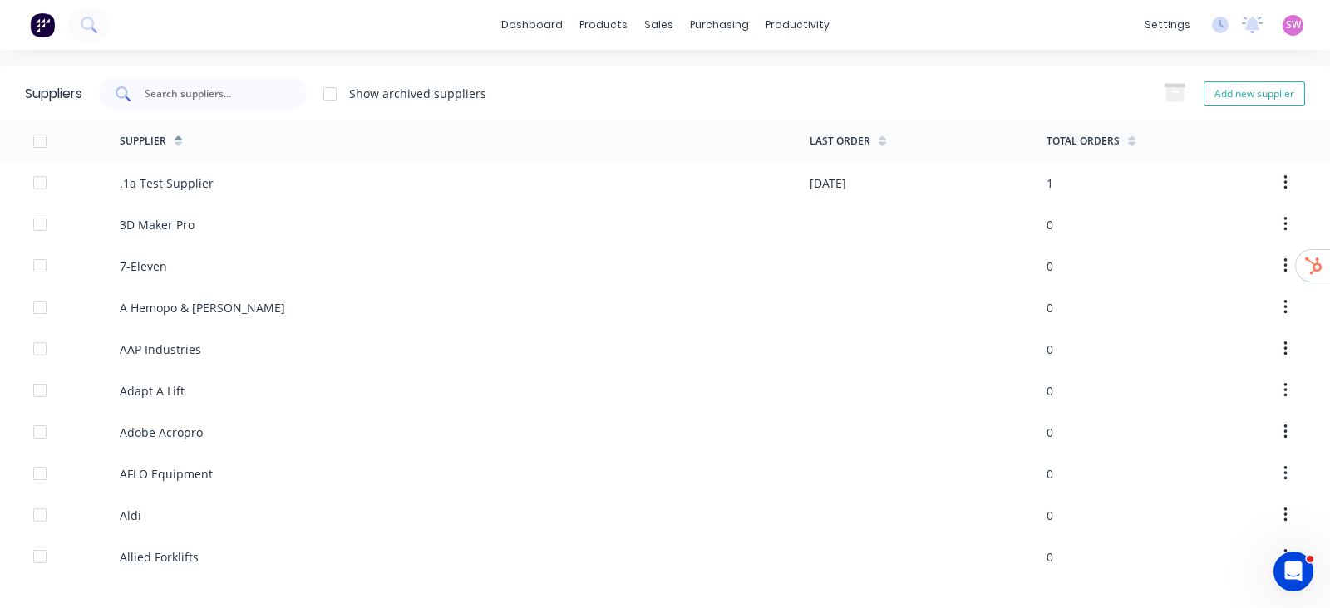
click at [212, 82] on div at bounding box center [203, 93] width 208 height 33
paste input "Forch"
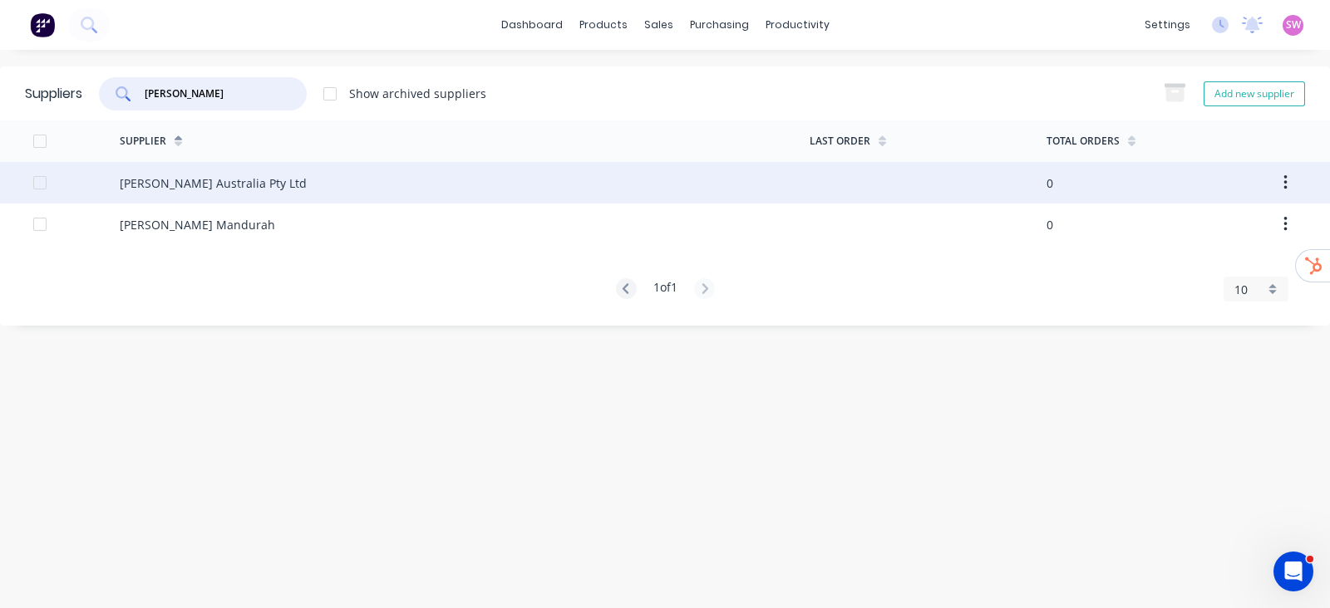
type input "Forch"
click at [245, 186] on div "Forch Australia Pty Ltd" at bounding box center [465, 183] width 690 height 42
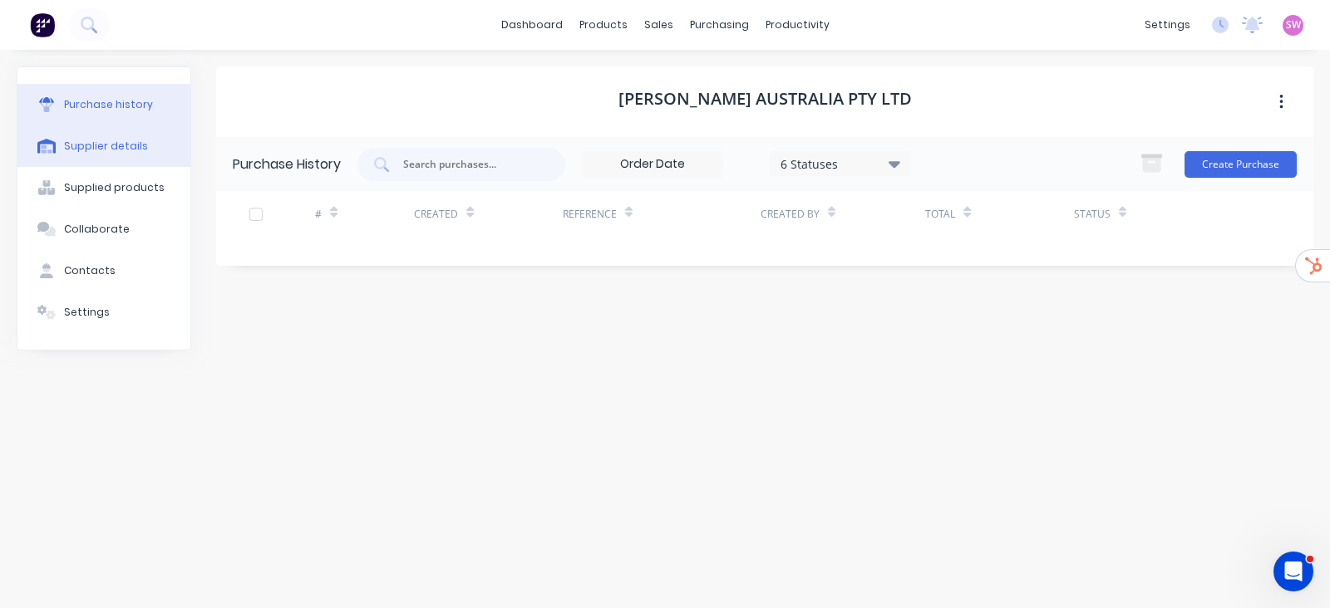
click at [146, 142] on button "Supplier details" at bounding box center [103, 146] width 173 height 42
select select "AU"
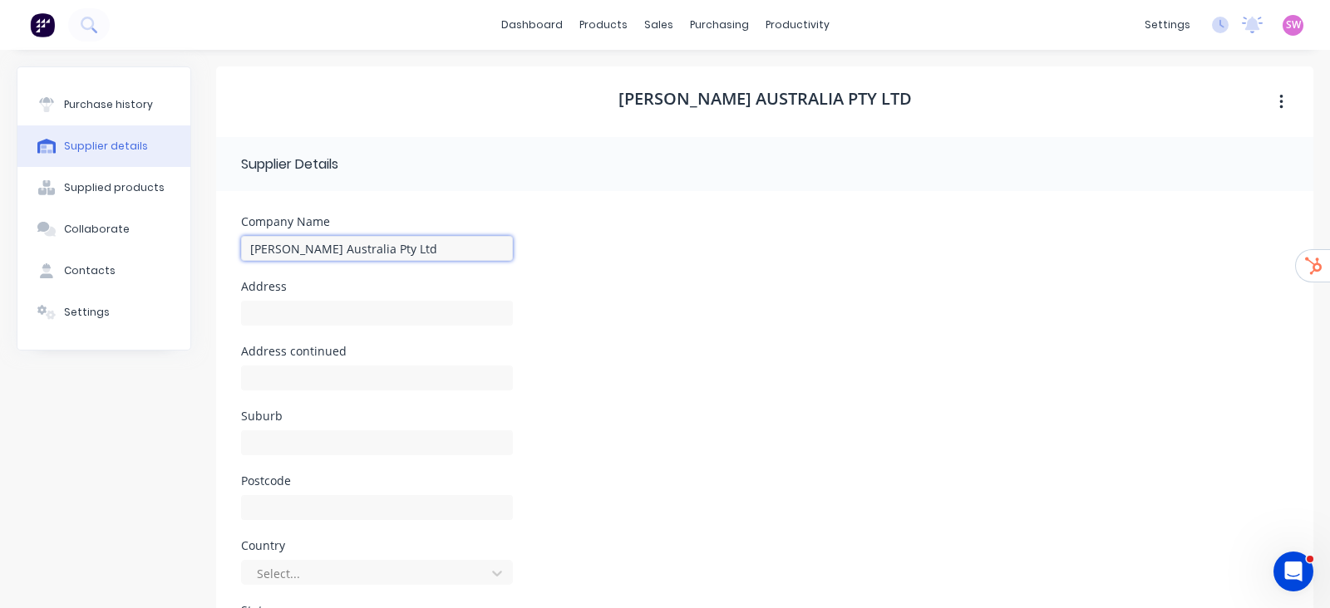
click at [418, 239] on input "Forch Australia Pty Ltd" at bounding box center [377, 248] width 272 height 25
paste input
type input "Forch Australia Pty Ltd"
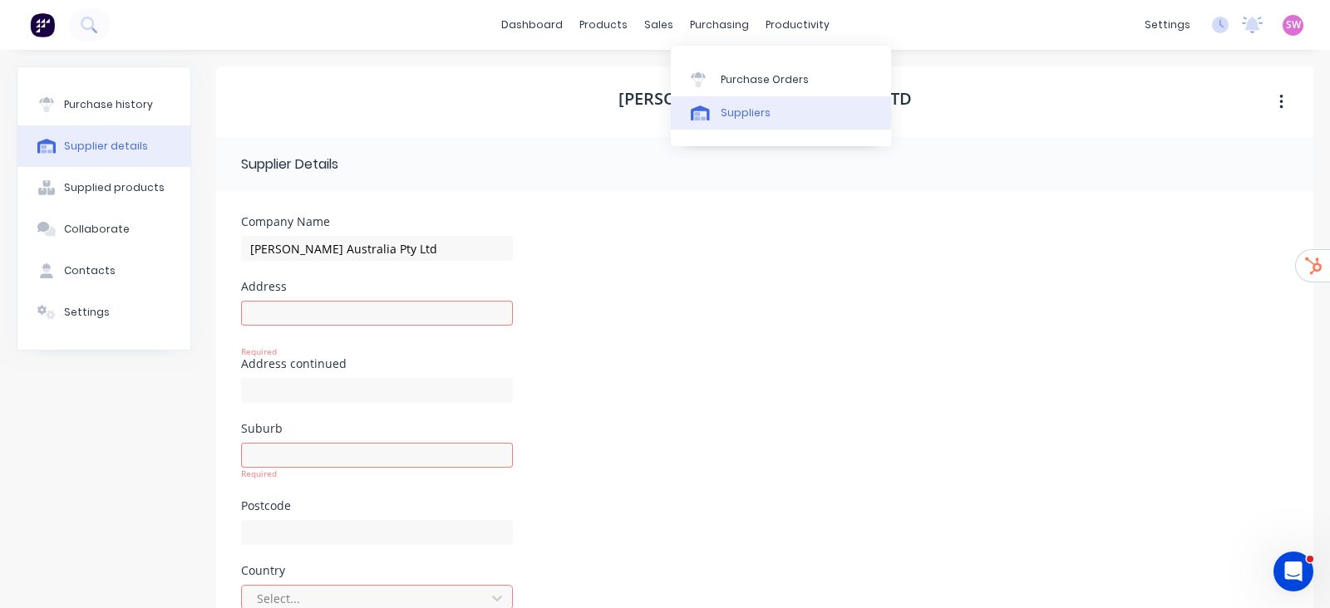
click at [718, 106] on link "Suppliers" at bounding box center [781, 112] width 220 height 33
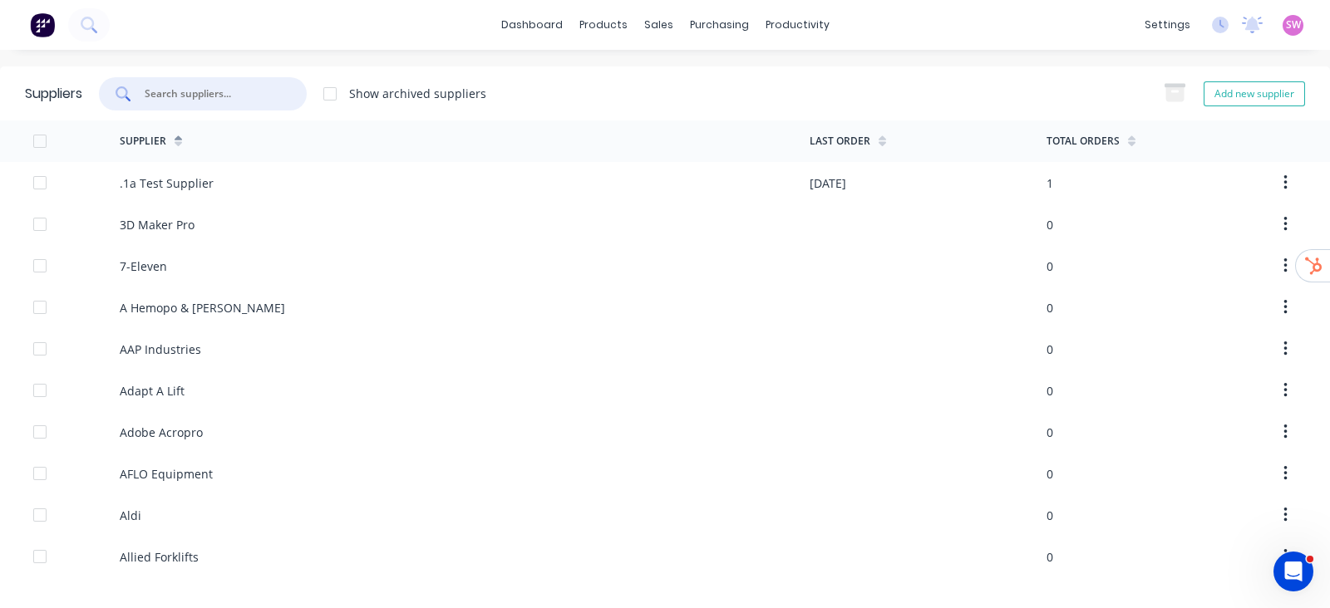
click at [224, 86] on input "text" at bounding box center [212, 94] width 138 height 17
paste input "Engine Protection Equipment"
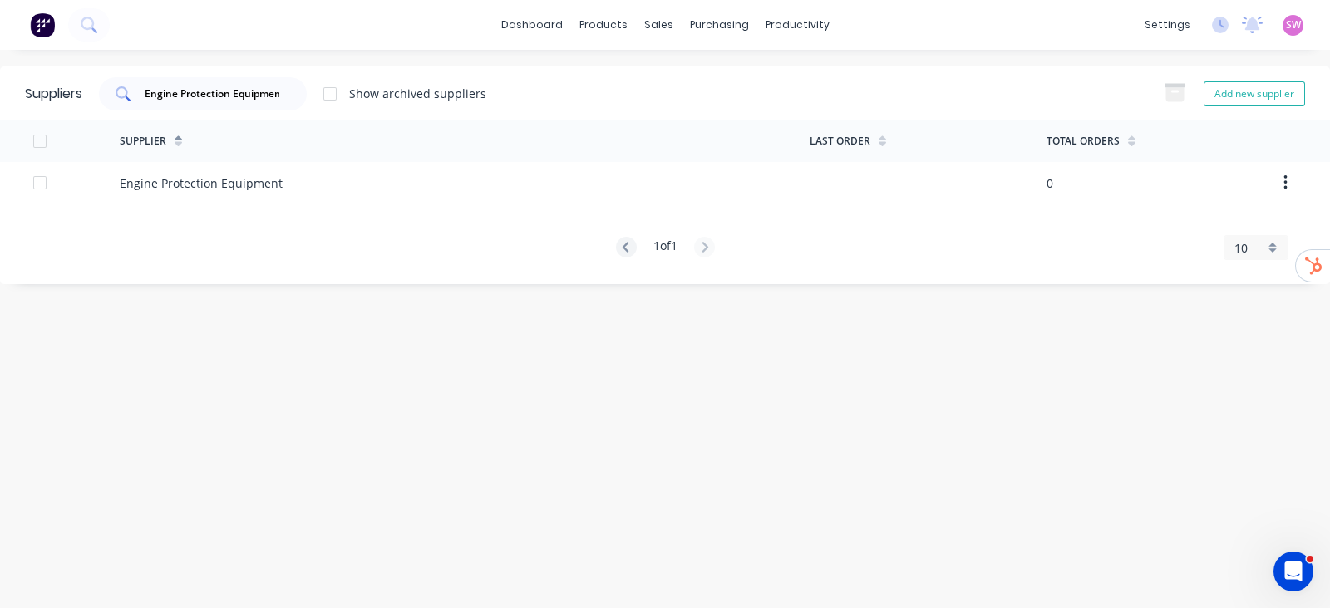
click at [267, 95] on input "Engine Protection Equipment" at bounding box center [212, 94] width 138 height 17
paste input "Bunnings"
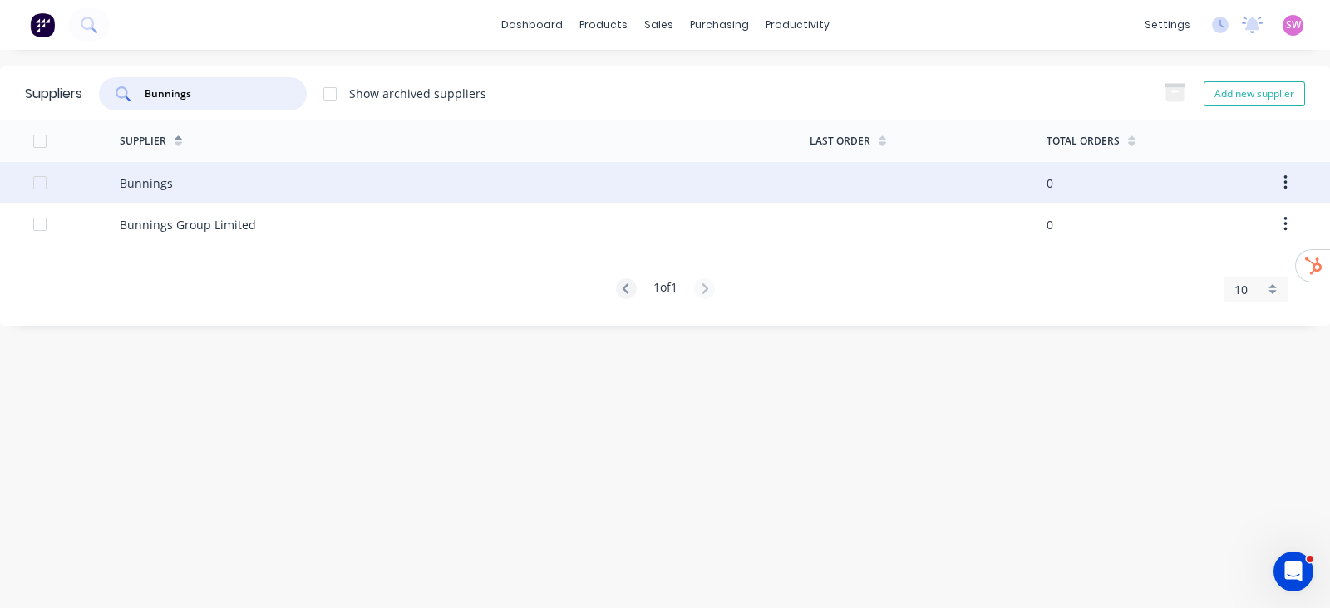
type input "Bunnings"
click at [228, 183] on div "Bunnings" at bounding box center [465, 183] width 690 height 42
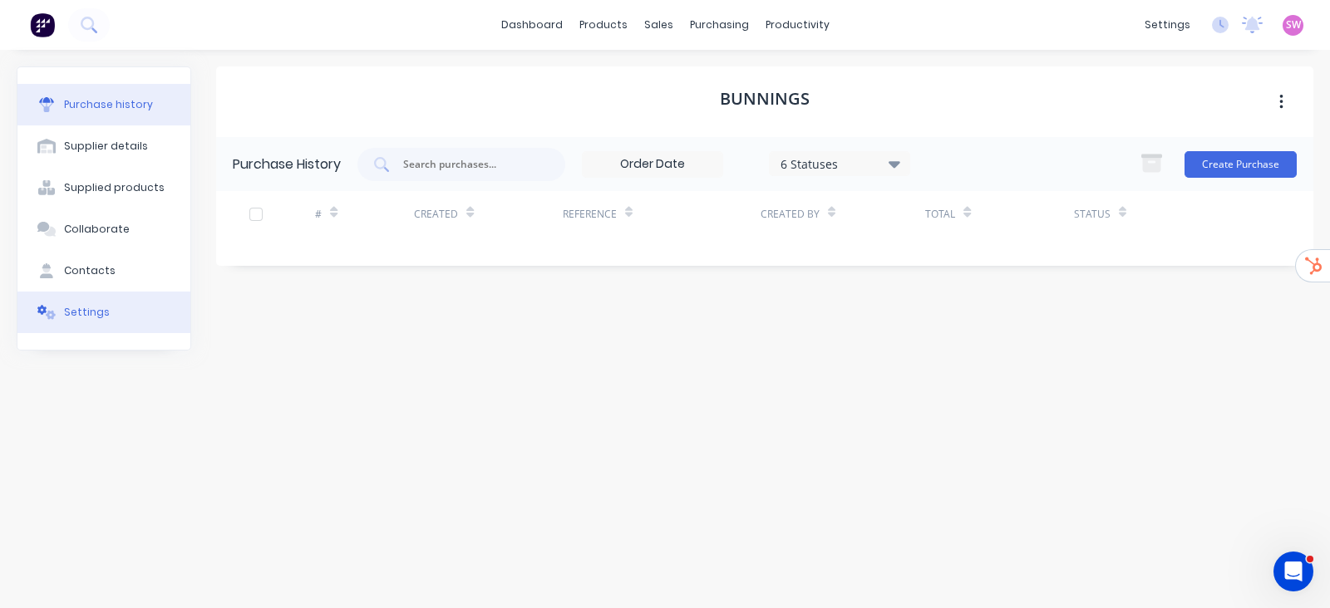
click at [85, 317] on div "Settings" at bounding box center [87, 312] width 46 height 15
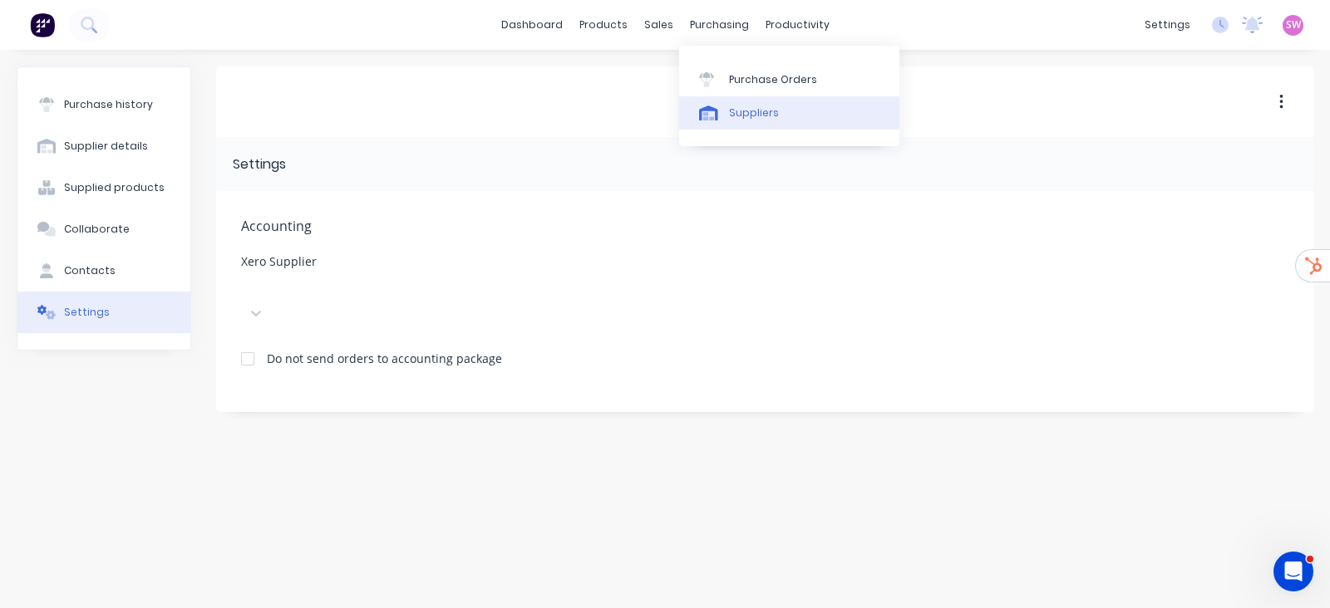
click at [740, 101] on link "Suppliers" at bounding box center [789, 112] width 220 height 33
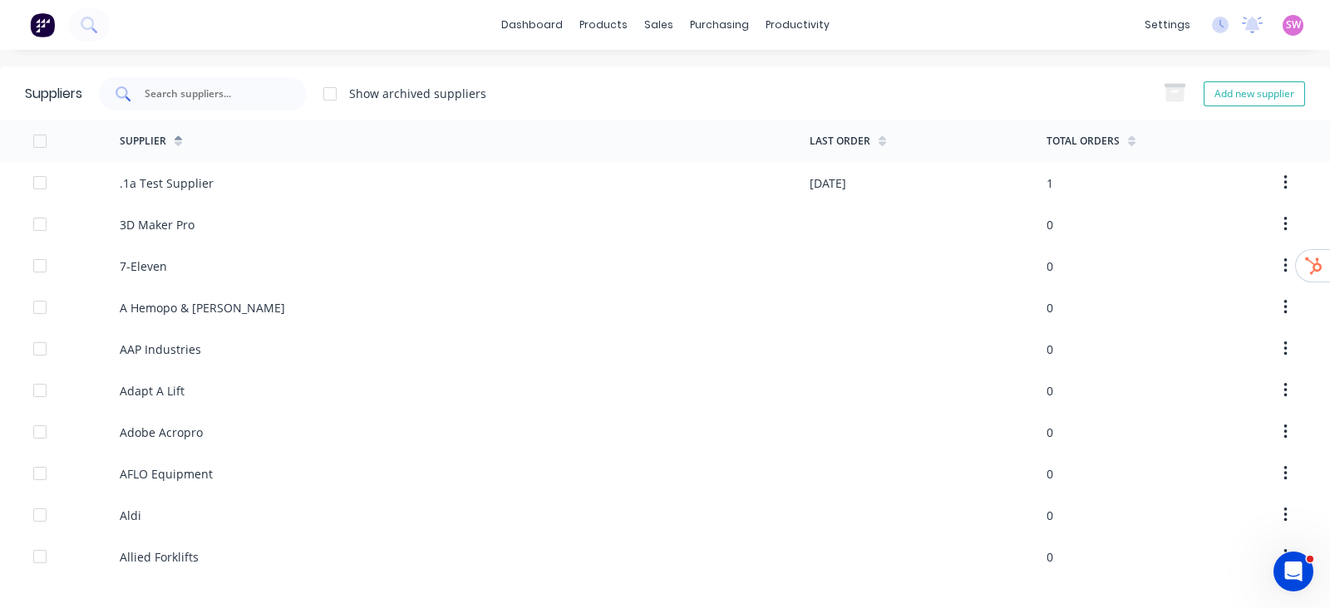
click at [194, 102] on div at bounding box center [203, 93] width 208 height 33
paste input "Blackwoods"
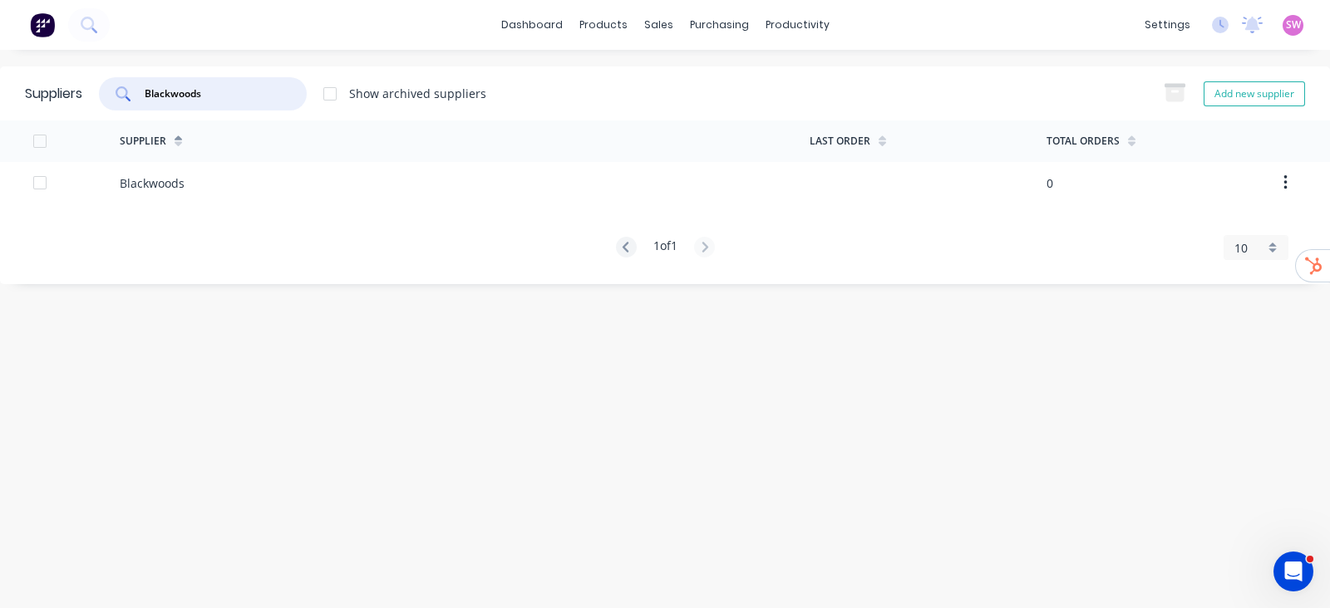
paste input "AAP"
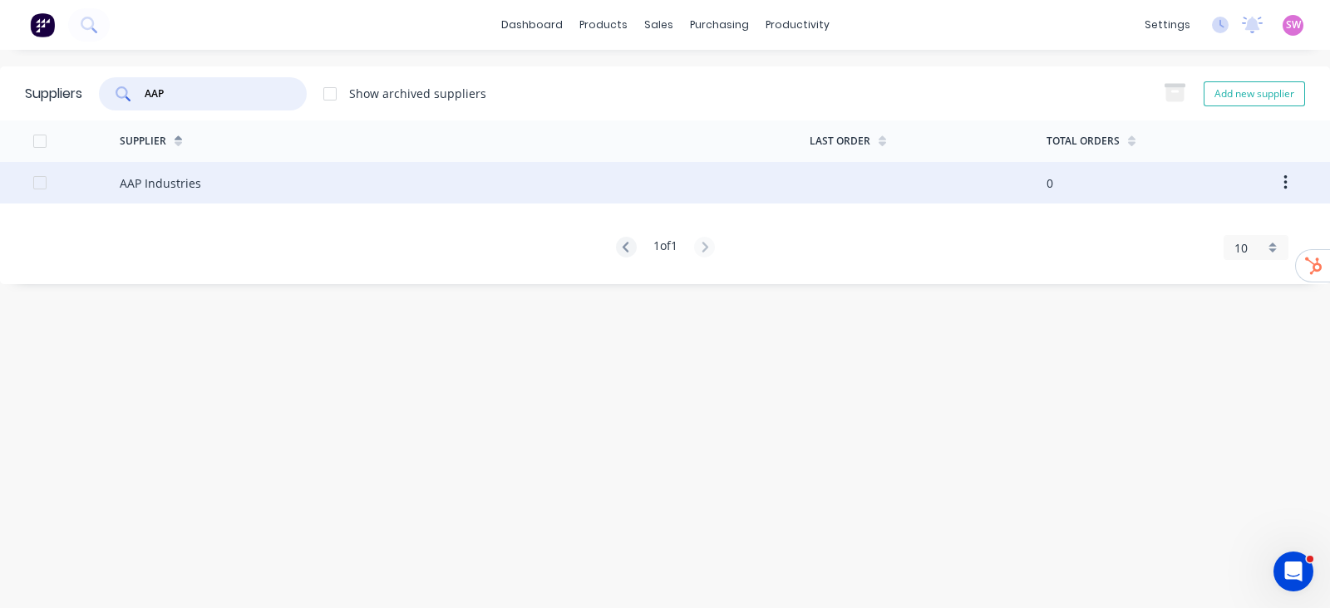
type input "AAP"
click at [162, 169] on div "AAP Industries" at bounding box center [465, 183] width 690 height 42
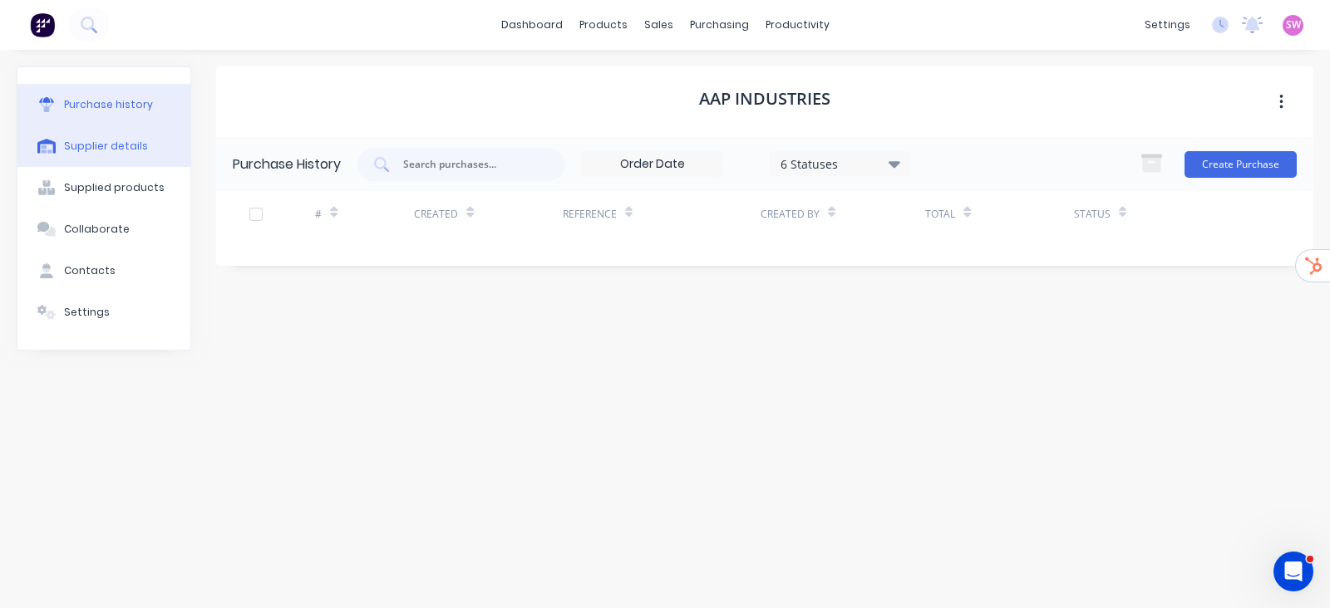
click at [125, 151] on div "Supplier details" at bounding box center [106, 146] width 84 height 15
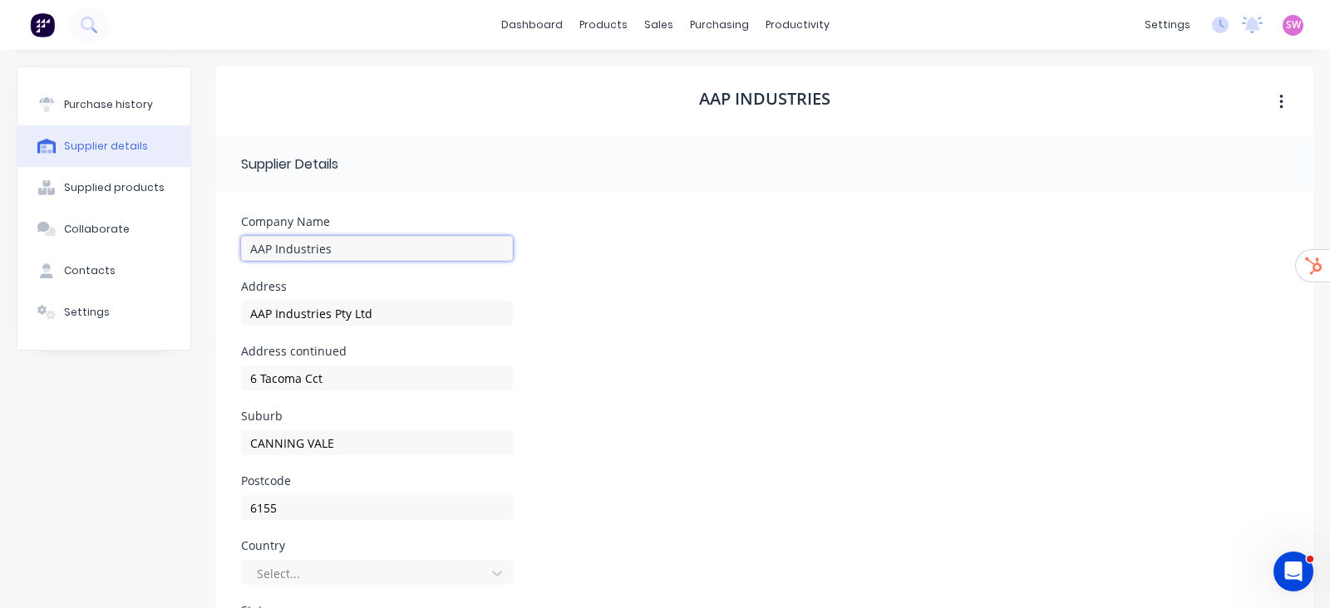
click at [356, 245] on input "AAP Industries" at bounding box center [377, 248] width 272 height 25
click at [530, 27] on link "dashboard" at bounding box center [532, 24] width 78 height 25
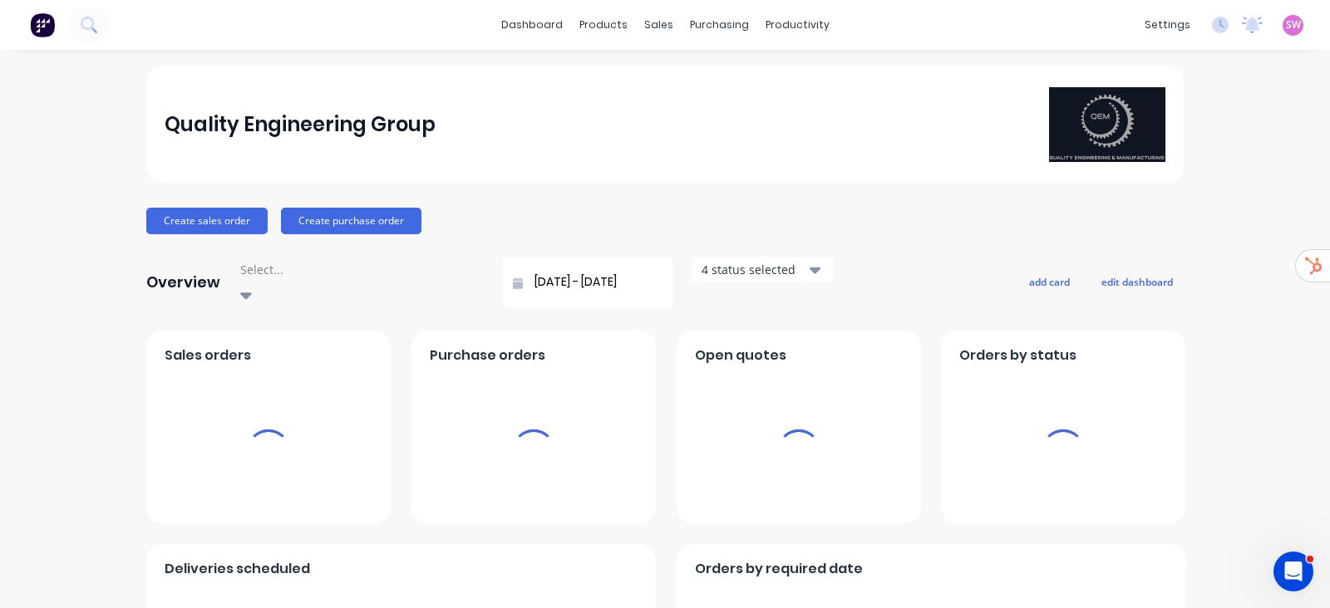
click at [1286, 27] on span "SW" at bounding box center [1293, 24] width 15 height 15
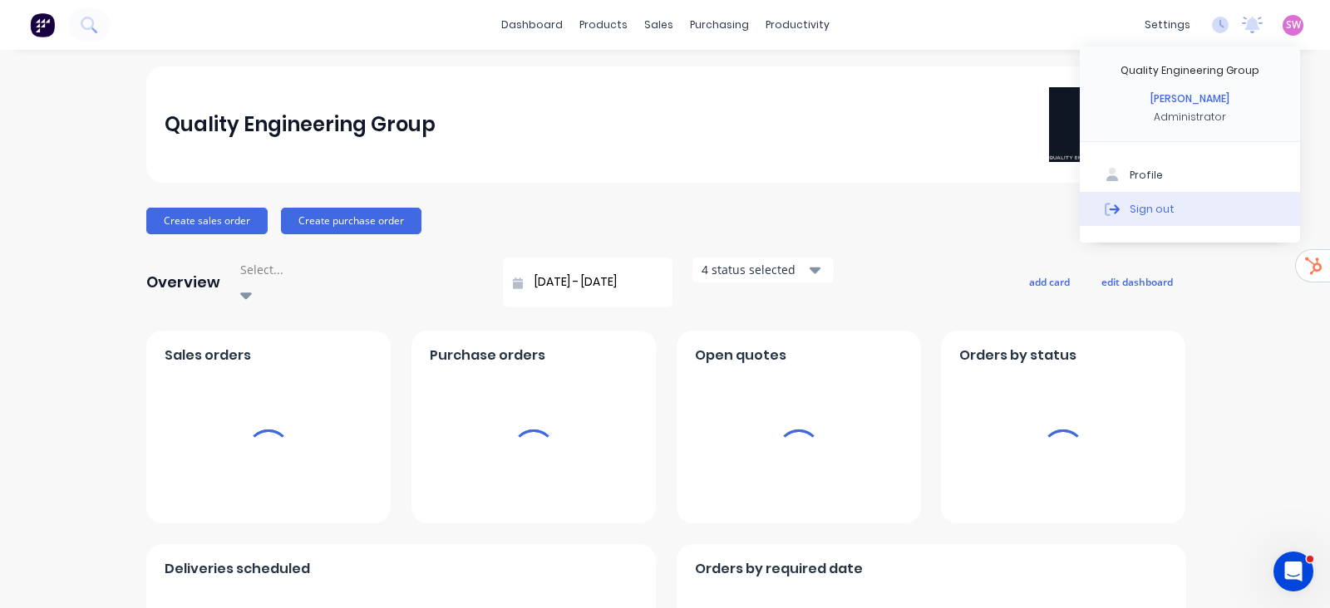
click at [1109, 205] on button "Sign out" at bounding box center [1190, 208] width 220 height 33
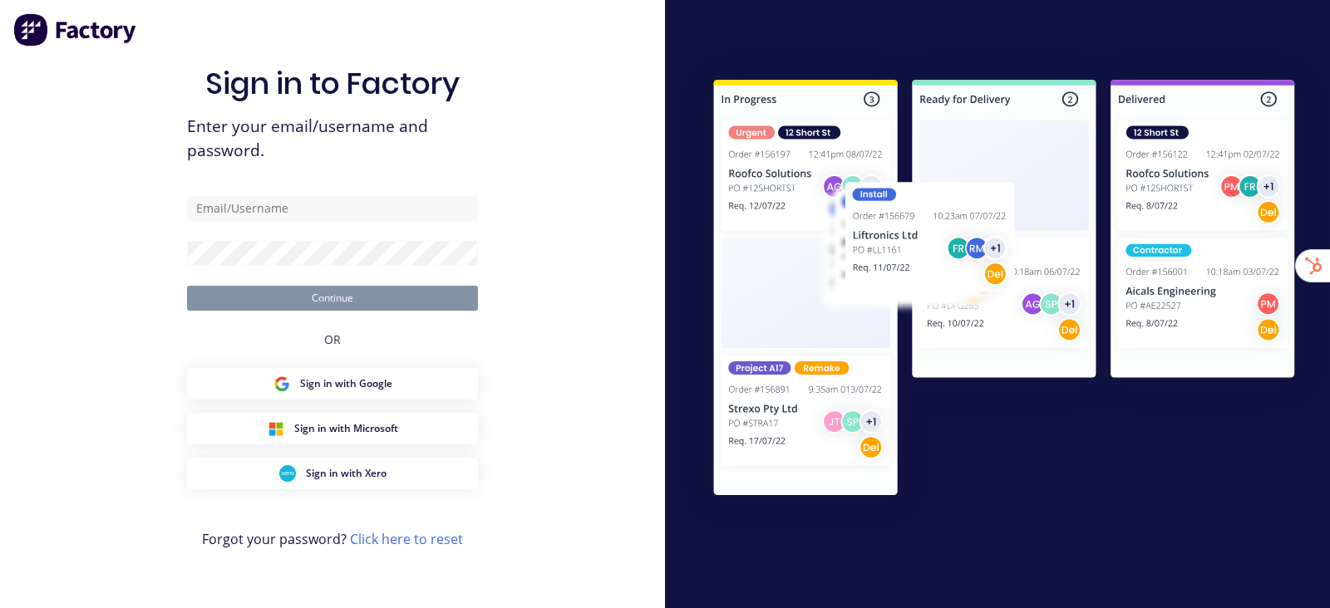
type input "[EMAIL_ADDRESS][DOMAIN_NAME]"
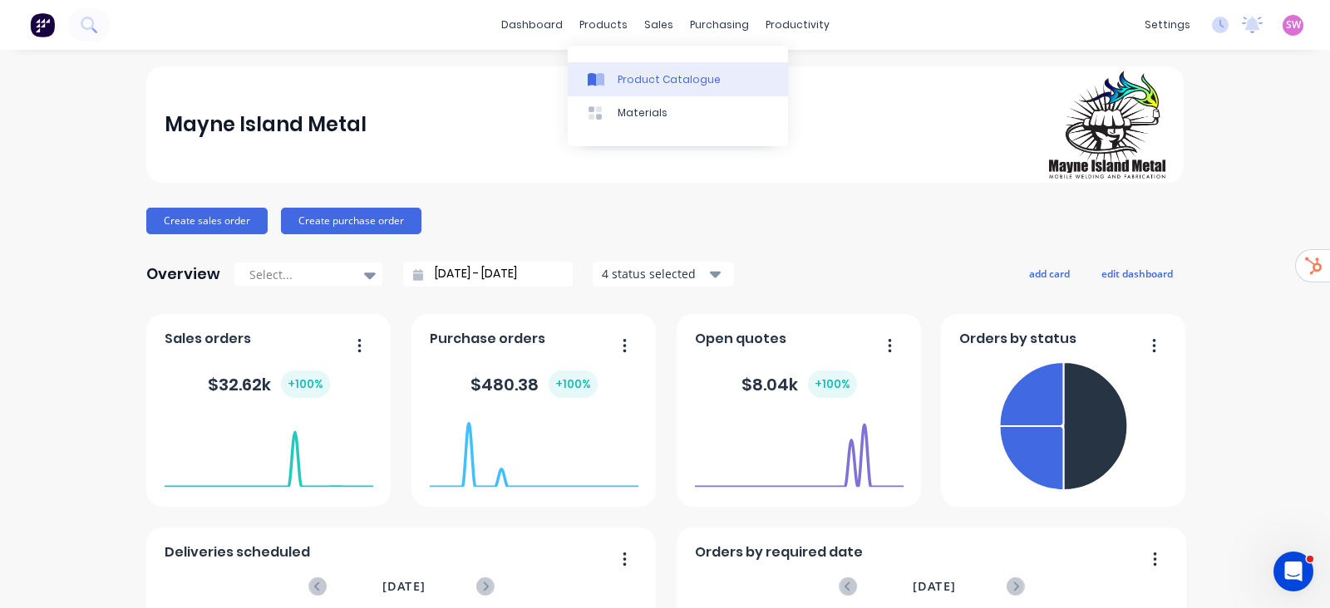
click at [627, 76] on div "Product Catalogue" at bounding box center [668, 79] width 103 height 15
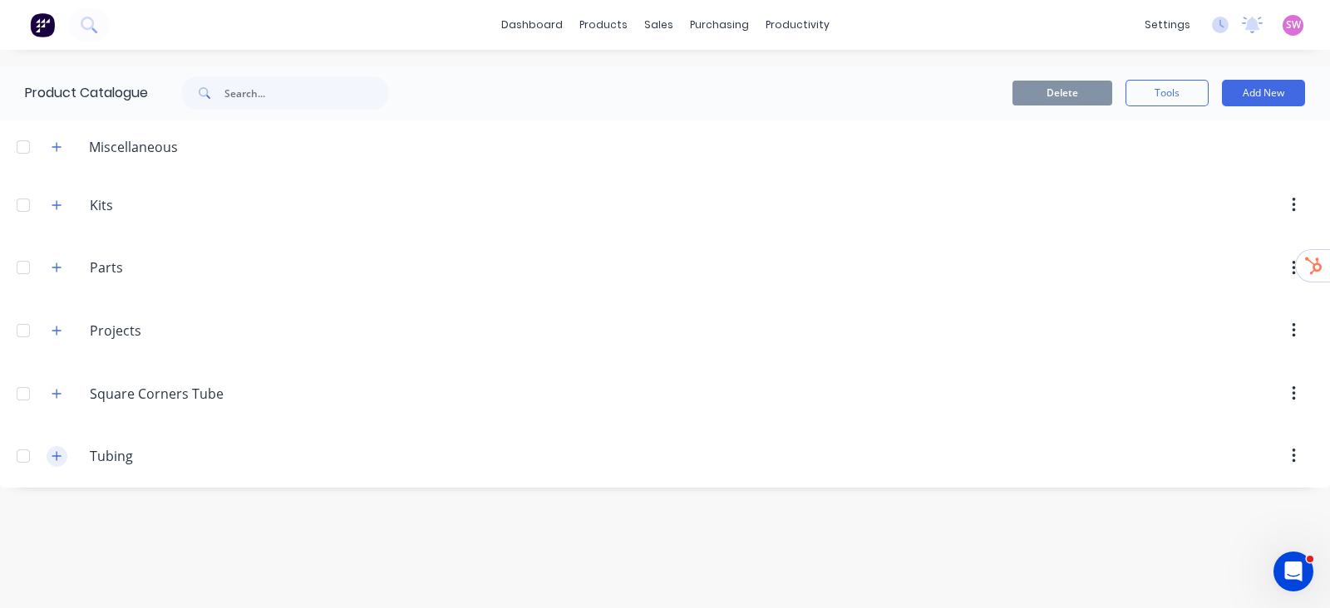
click at [53, 460] on button "button" at bounding box center [57, 456] width 21 height 21
click at [58, 396] on icon "button" at bounding box center [57, 394] width 10 height 12
click at [59, 327] on icon "button" at bounding box center [57, 331] width 10 height 12
click at [59, 266] on icon "button" at bounding box center [57, 268] width 10 height 12
click at [62, 199] on button "button" at bounding box center [57, 204] width 21 height 21
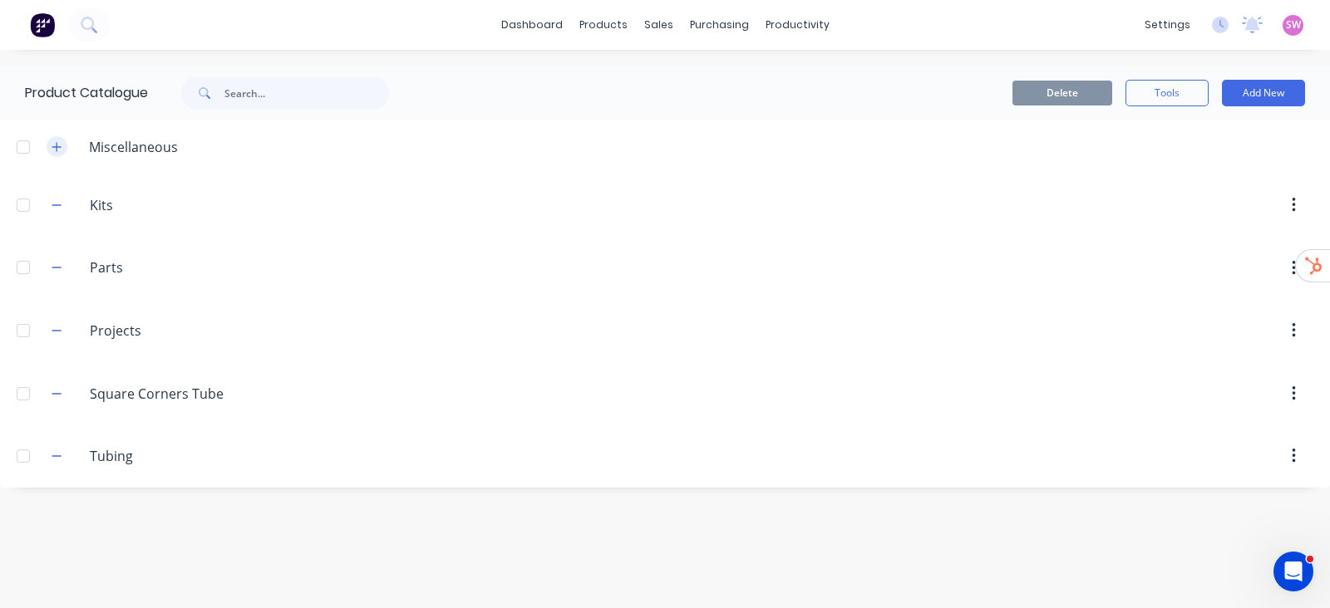
click at [58, 144] on icon "button" at bounding box center [57, 147] width 10 height 12
click at [47, 450] on button "button" at bounding box center [57, 456] width 21 height 21
click at [54, 376] on header "[DOMAIN_NAME][GEOGRAPHIC_DATA] Corners Tube" at bounding box center [665, 393] width 1330 height 63
click at [54, 379] on div "[DOMAIN_NAME][GEOGRAPHIC_DATA] Corners Tube" at bounding box center [168, 394] width 261 height 30
click at [52, 380] on div "[DOMAIN_NAME][GEOGRAPHIC_DATA] Corners Tube" at bounding box center [168, 394] width 261 height 30
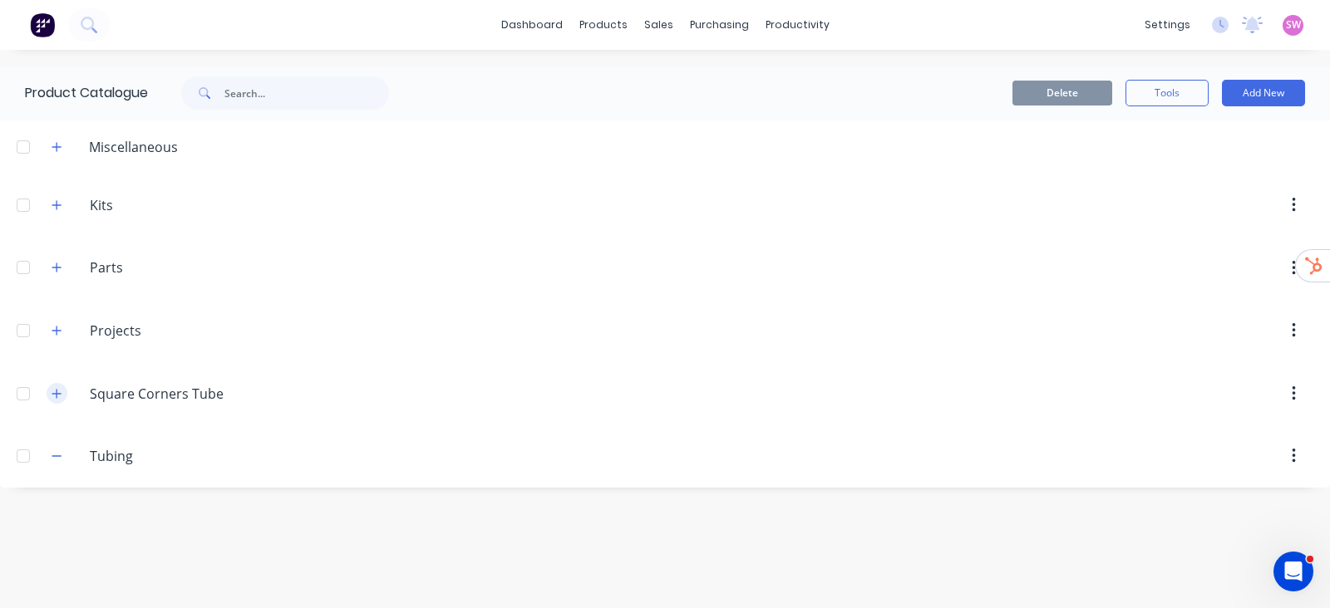
click at [50, 396] on button "button" at bounding box center [57, 393] width 21 height 21
click at [63, 330] on button "button" at bounding box center [57, 330] width 21 height 21
click at [58, 263] on icon "button" at bounding box center [57, 268] width 10 height 12
click at [57, 198] on button "button" at bounding box center [57, 204] width 21 height 21
click at [55, 139] on button "button" at bounding box center [57, 146] width 21 height 21
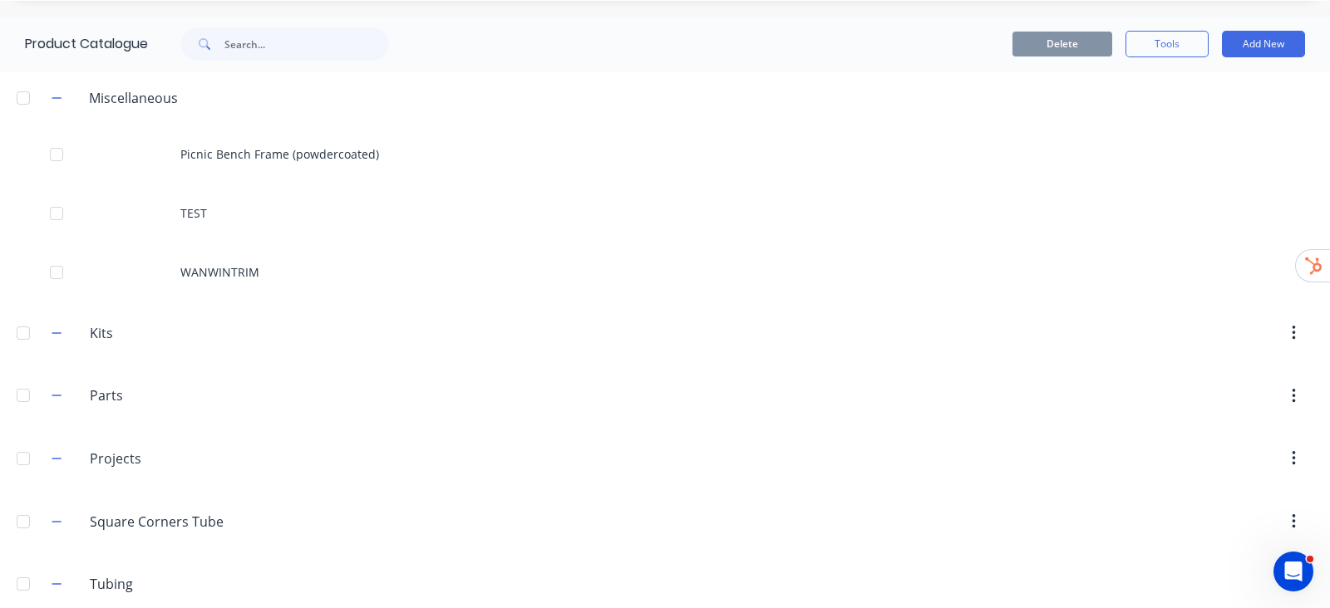
scroll to position [71, 0]
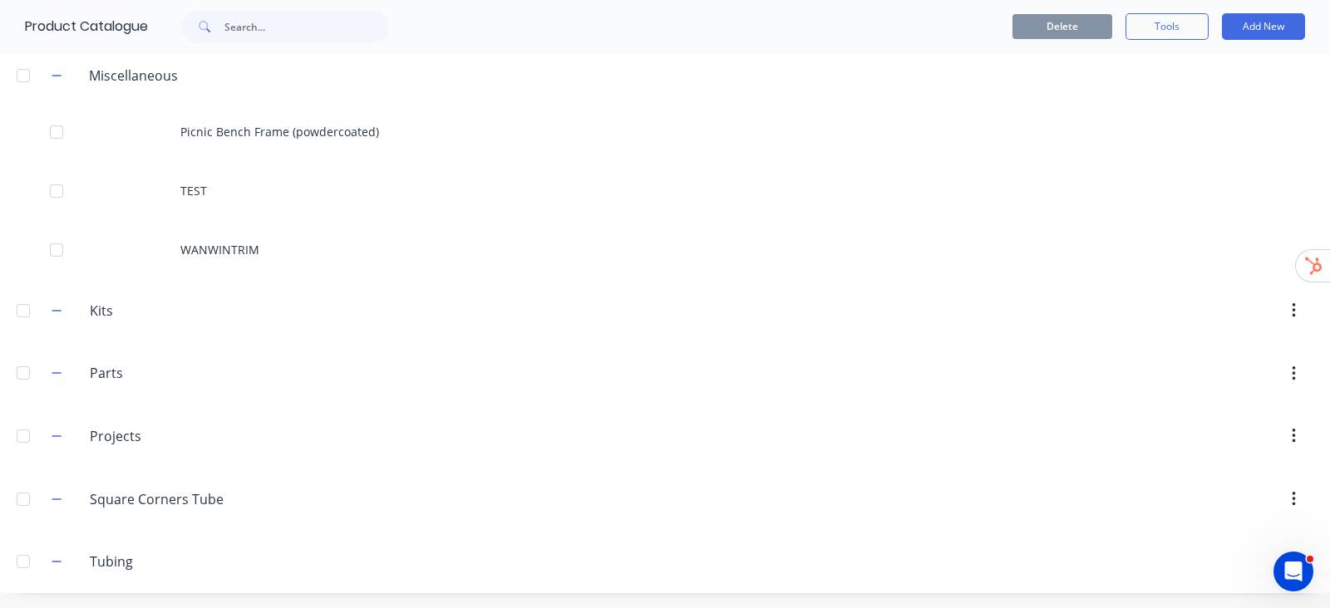
click at [19, 559] on div at bounding box center [23, 561] width 33 height 33
click at [22, 493] on div at bounding box center [23, 499] width 33 height 33
drag, startPoint x: 22, startPoint y: 426, endPoint x: 26, endPoint y: 396, distance: 29.3
click at [23, 426] on div at bounding box center [23, 436] width 33 height 33
click at [27, 359] on div at bounding box center [23, 373] width 33 height 33
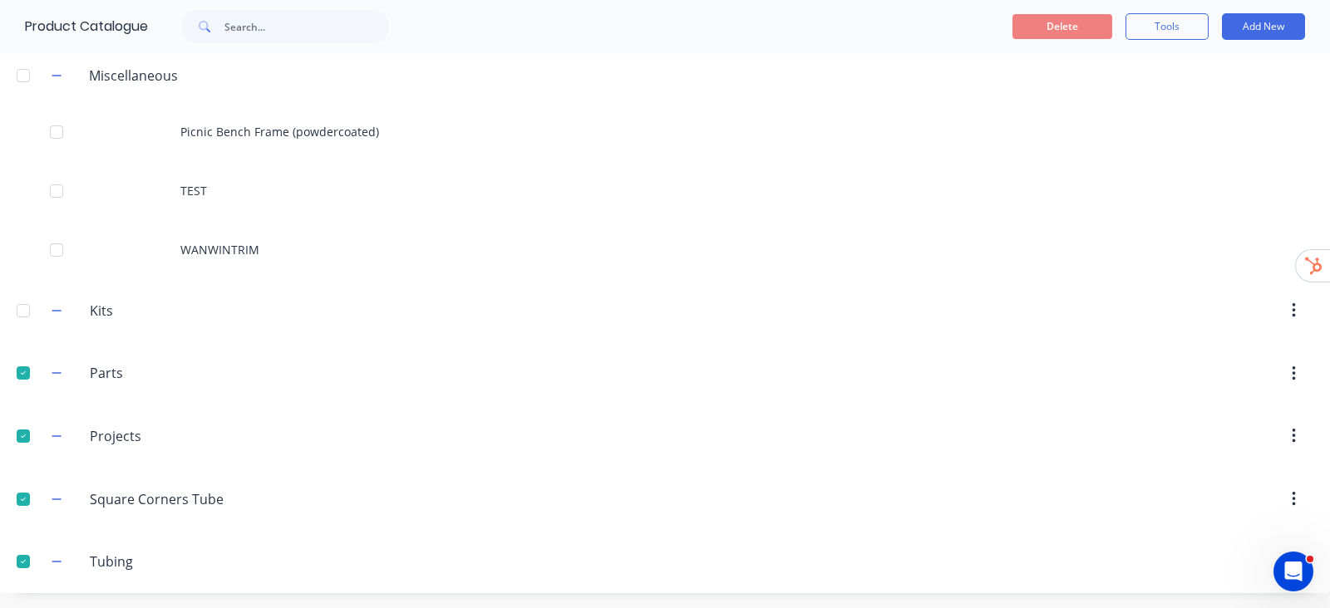
click at [23, 301] on div at bounding box center [23, 310] width 33 height 33
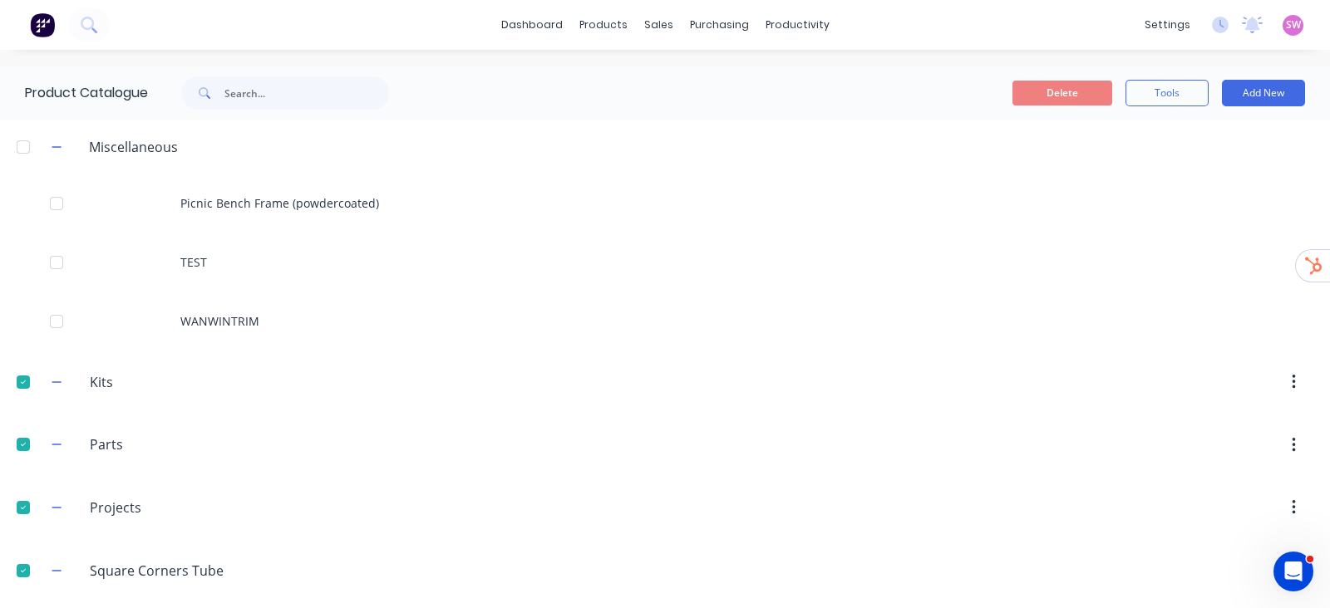
click at [24, 140] on div at bounding box center [23, 146] width 33 height 33
click at [1080, 93] on button "Delete" at bounding box center [1062, 93] width 100 height 25
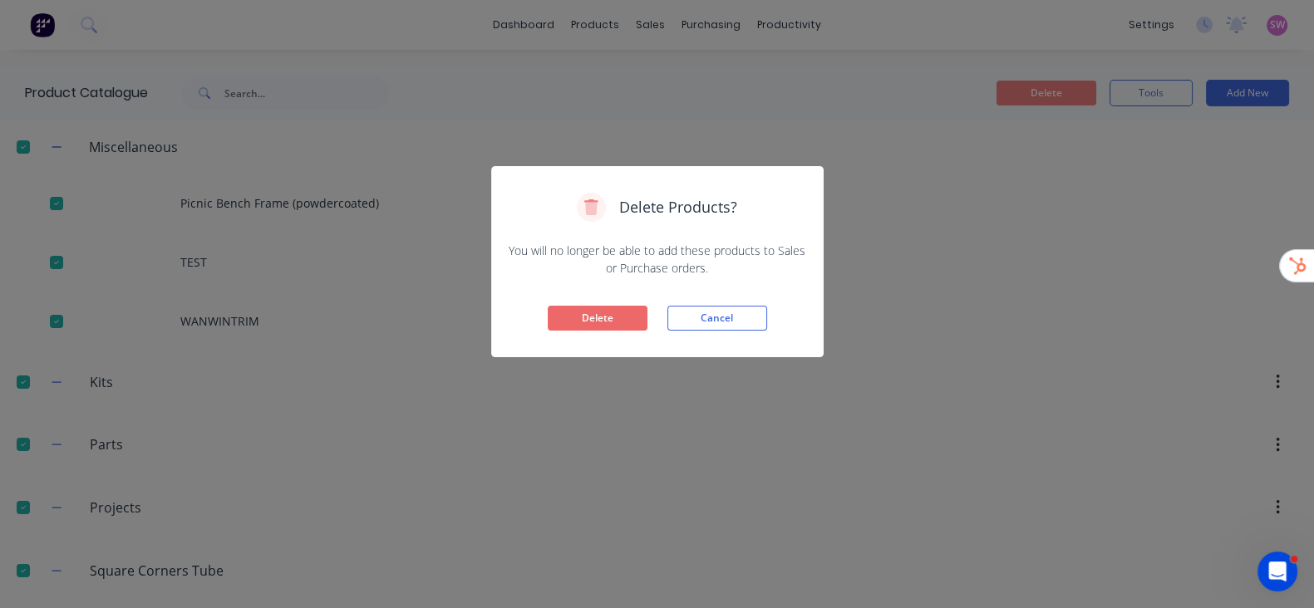
click at [594, 306] on button "Delete" at bounding box center [598, 318] width 100 height 25
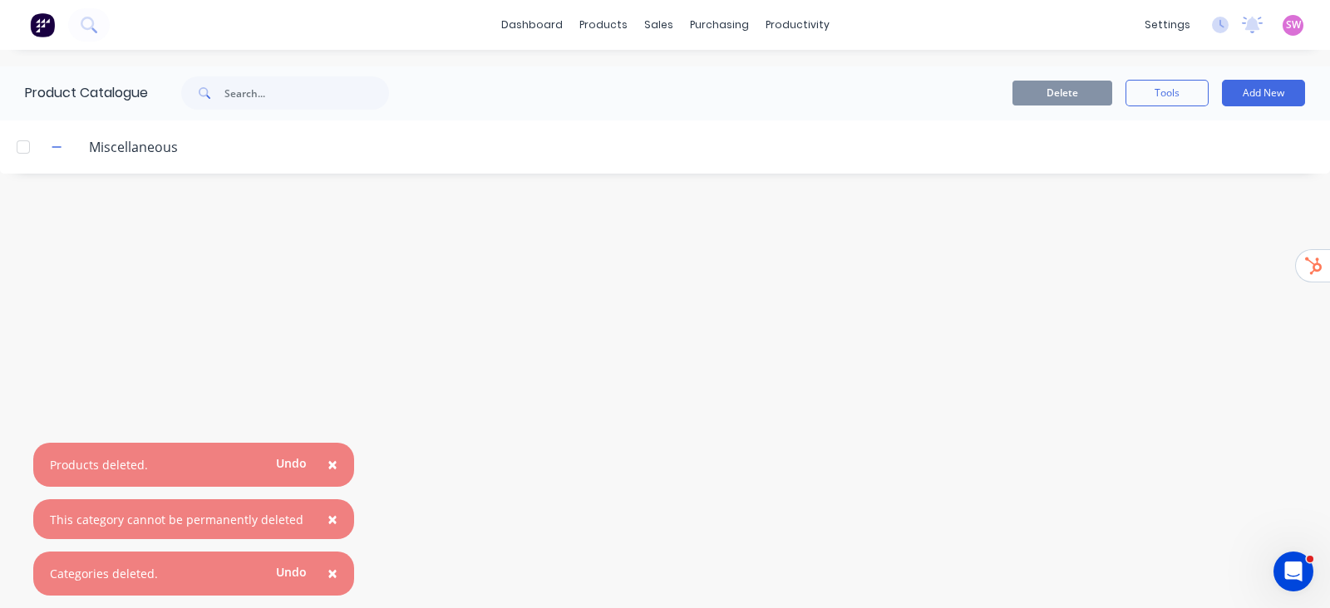
click at [327, 573] on span "×" at bounding box center [332, 573] width 10 height 23
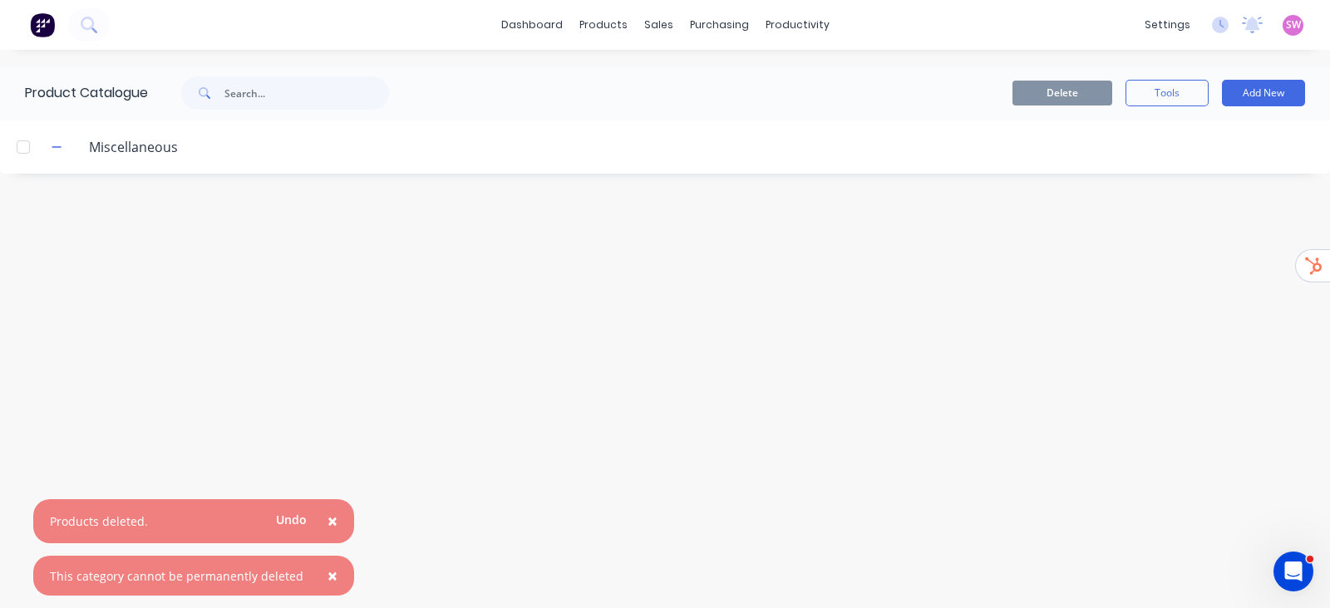
click at [327, 567] on span "×" at bounding box center [332, 575] width 10 height 23
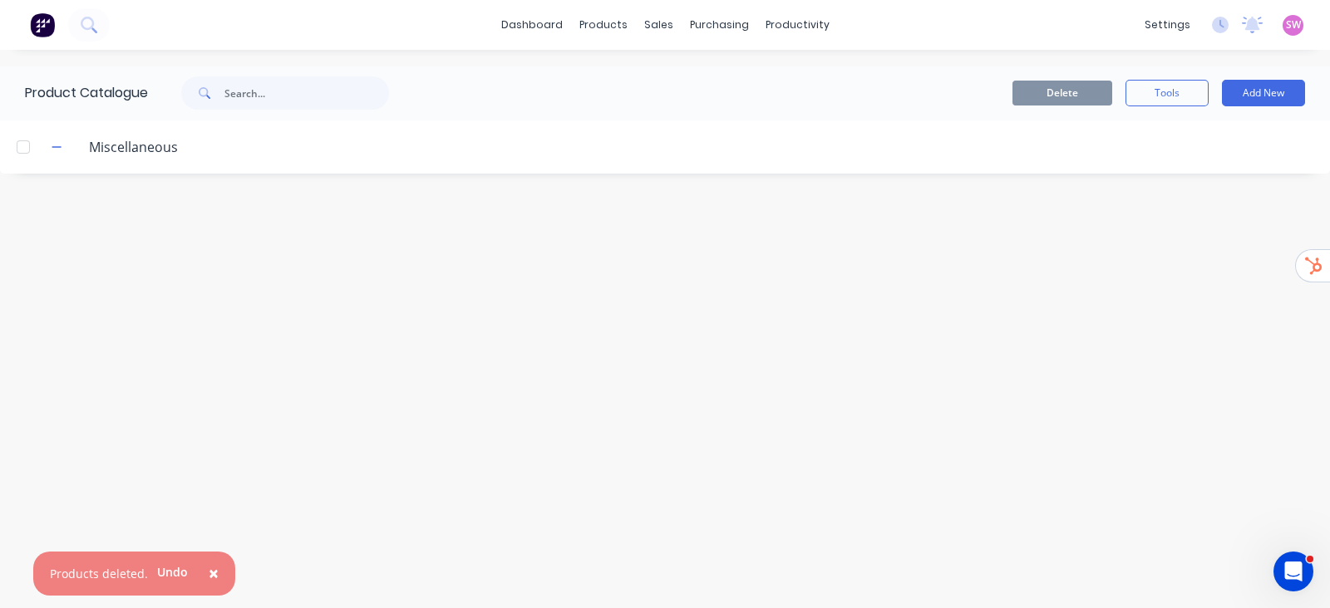
click at [216, 575] on button "×" at bounding box center [213, 574] width 43 height 40
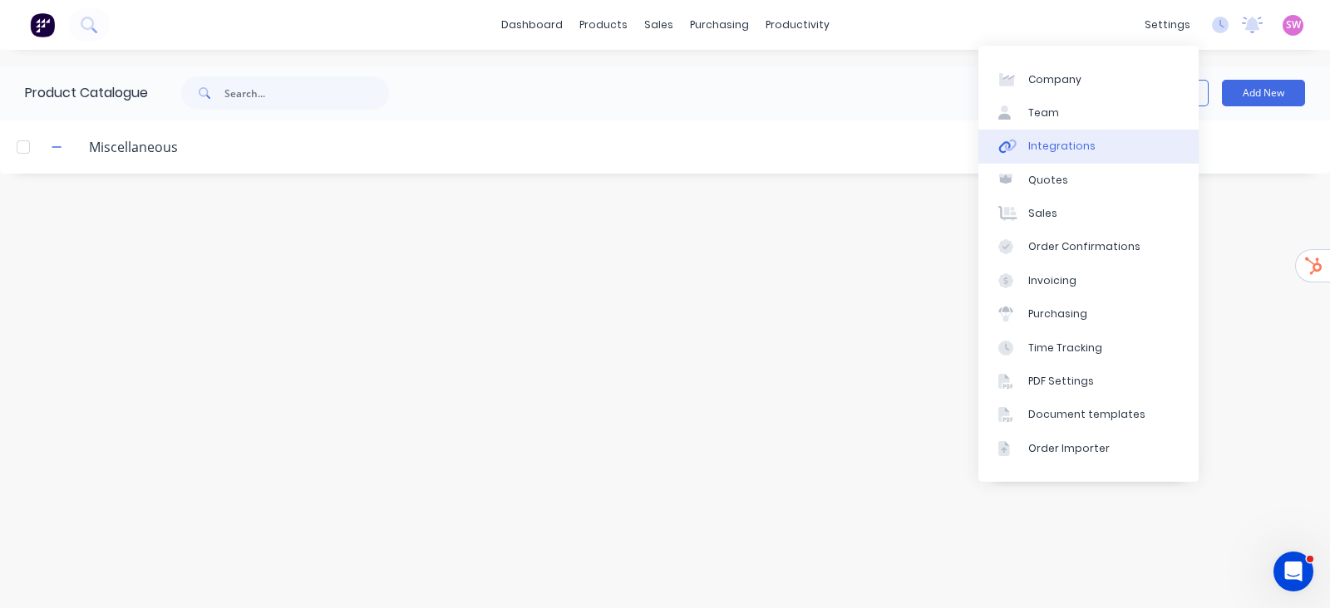
click at [1080, 130] on link "Integrations" at bounding box center [1088, 146] width 220 height 33
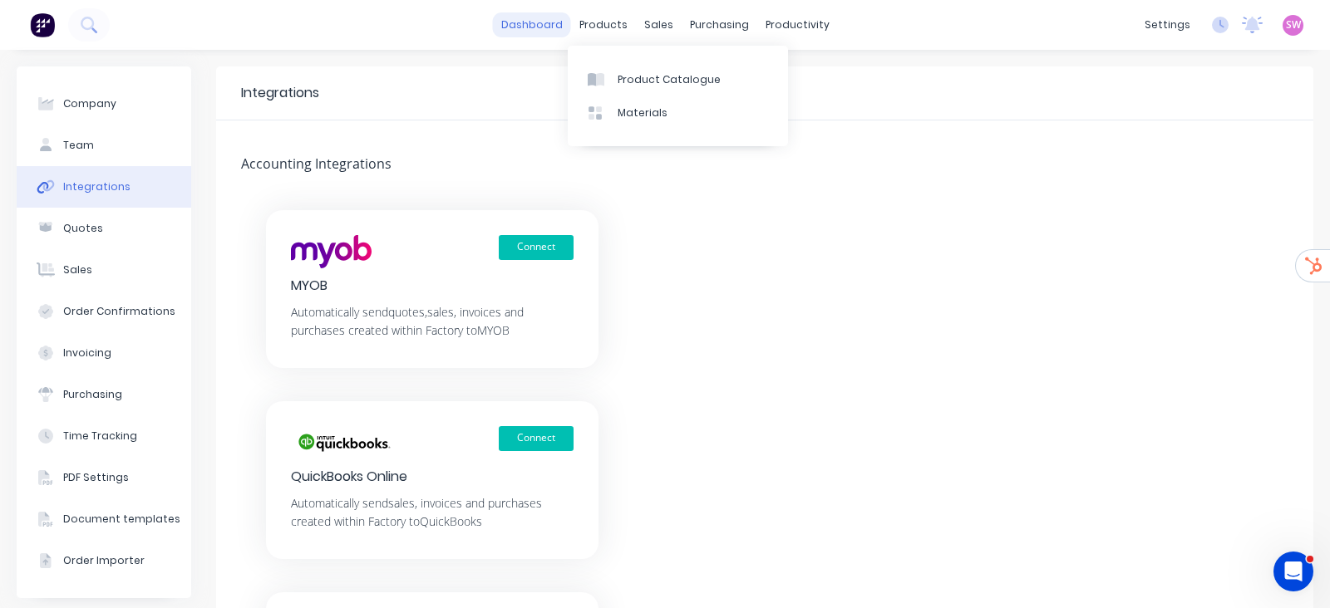
click at [515, 18] on link "dashboard" at bounding box center [532, 24] width 78 height 25
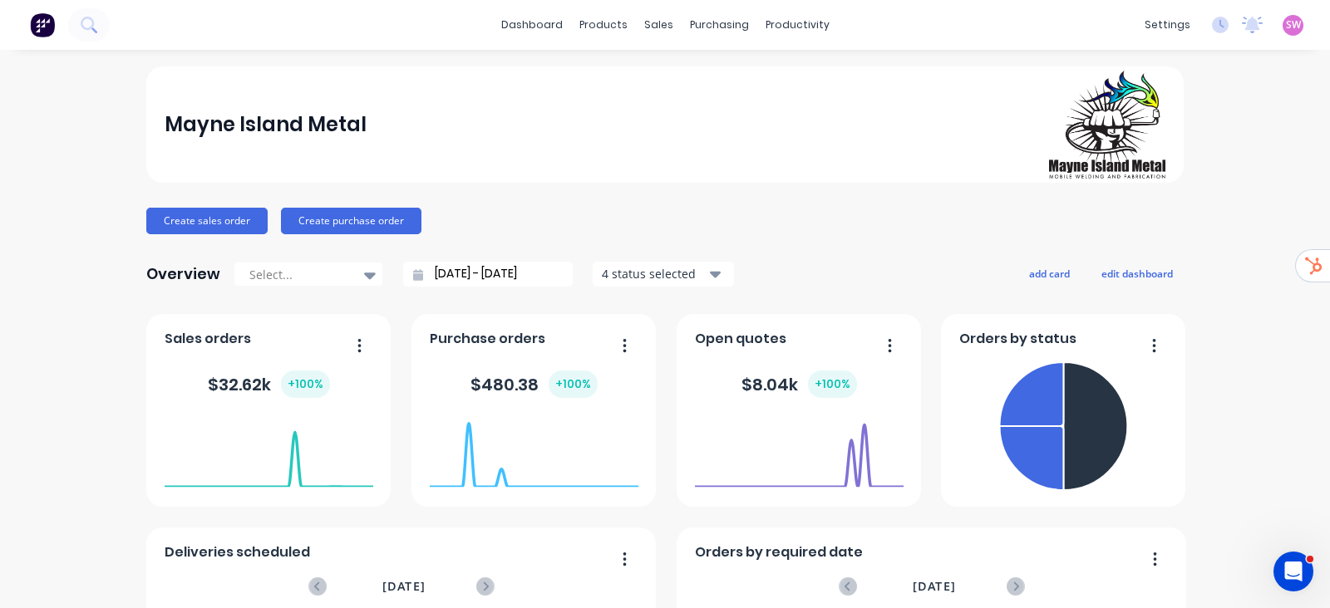
click at [1282, 23] on div "[PERSON_NAME] Island Metal [PERSON_NAME] Administrator Profile Sign out" at bounding box center [1292, 25] width 21 height 21
click at [1286, 20] on span "SW" at bounding box center [1293, 24] width 15 height 15
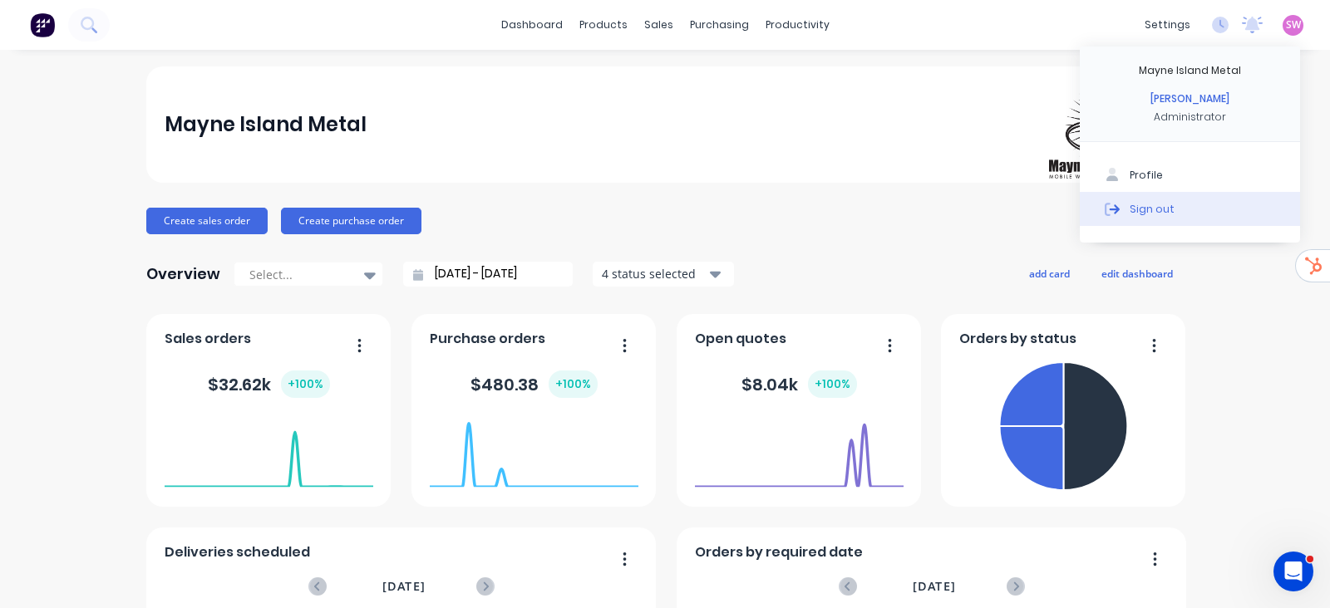
click at [1159, 206] on button "Sign out" at bounding box center [1190, 208] width 220 height 33
